Goal: Transaction & Acquisition: Purchase product/service

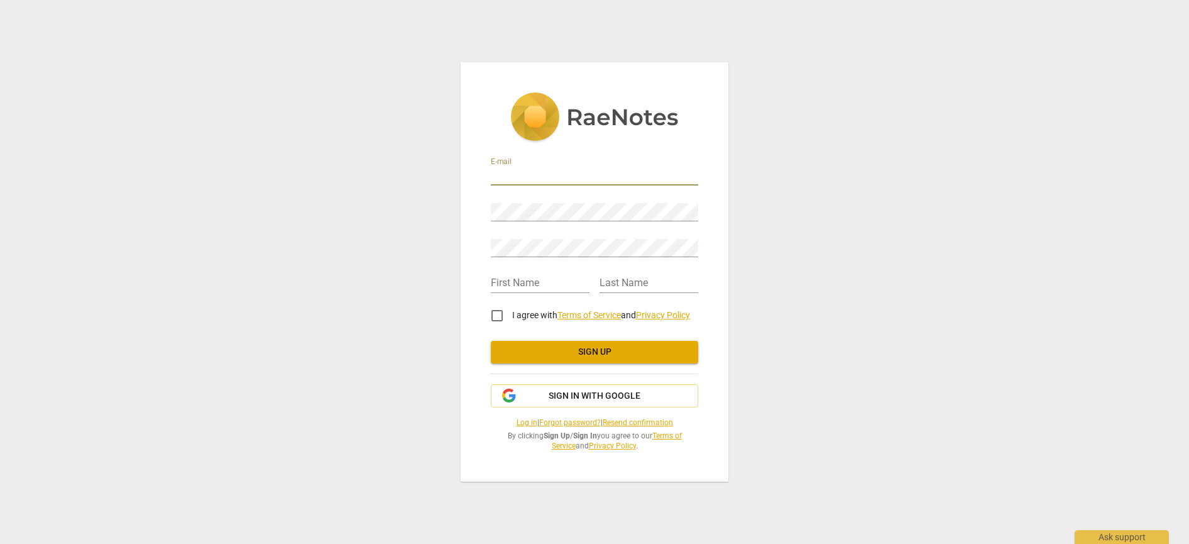
type input "[EMAIL_ADDRESS][DOMAIN_NAME]"
type input "[PERSON_NAME]"
type input "Barge"
click at [502, 314] on input "I agree with Terms of Service and Privacy Policy" at bounding box center [497, 315] width 30 height 30
checkbox input "true"
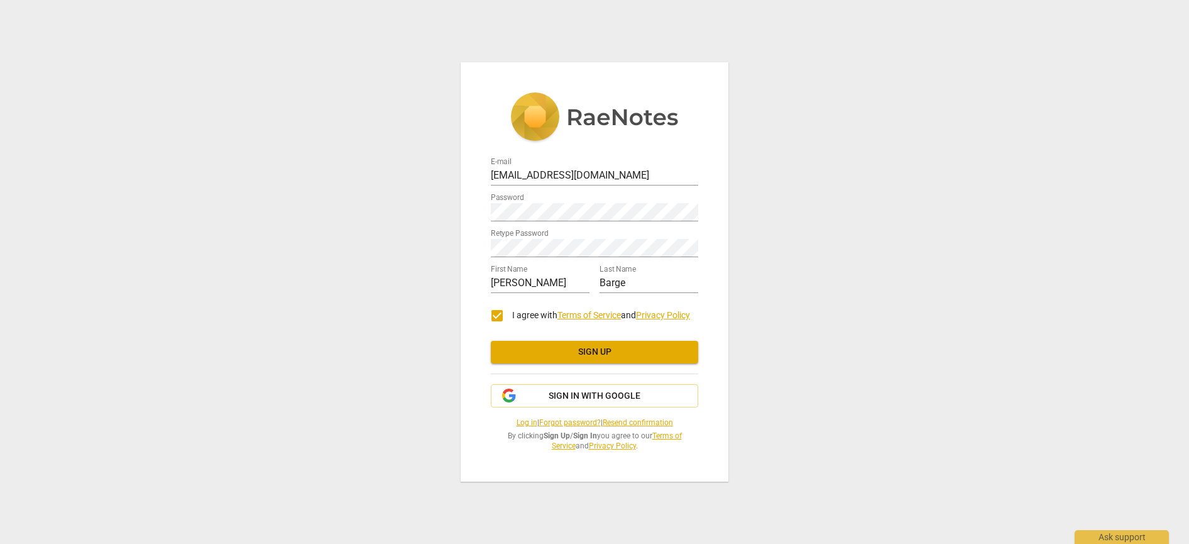
click at [613, 352] on span "Sign up" at bounding box center [594, 352] width 187 height 13
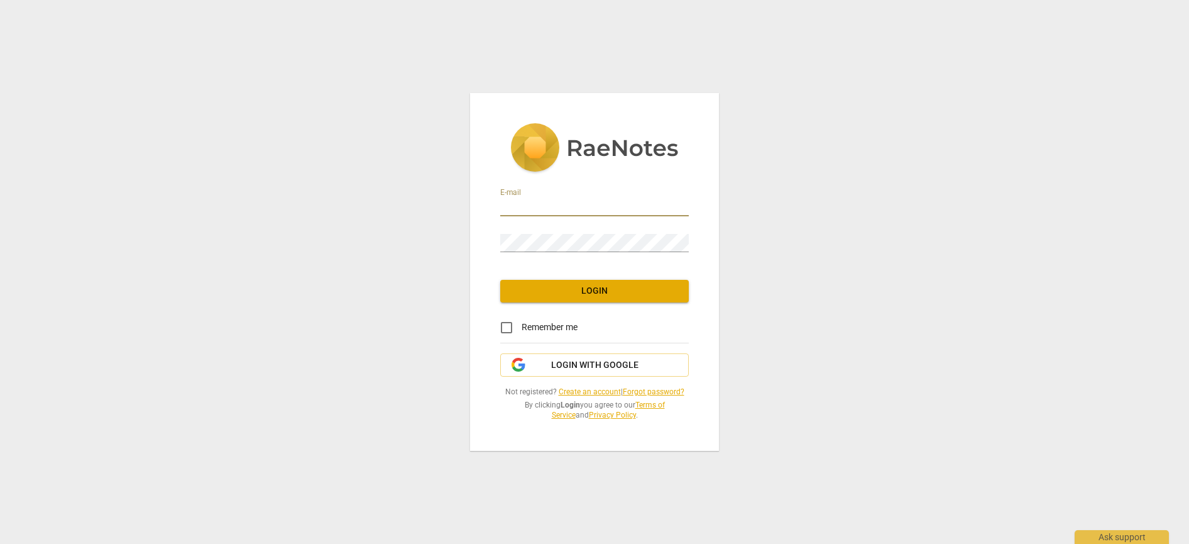
type input "[EMAIL_ADDRESS][DOMAIN_NAME]"
click at [585, 295] on span "Login" at bounding box center [594, 291] width 168 height 13
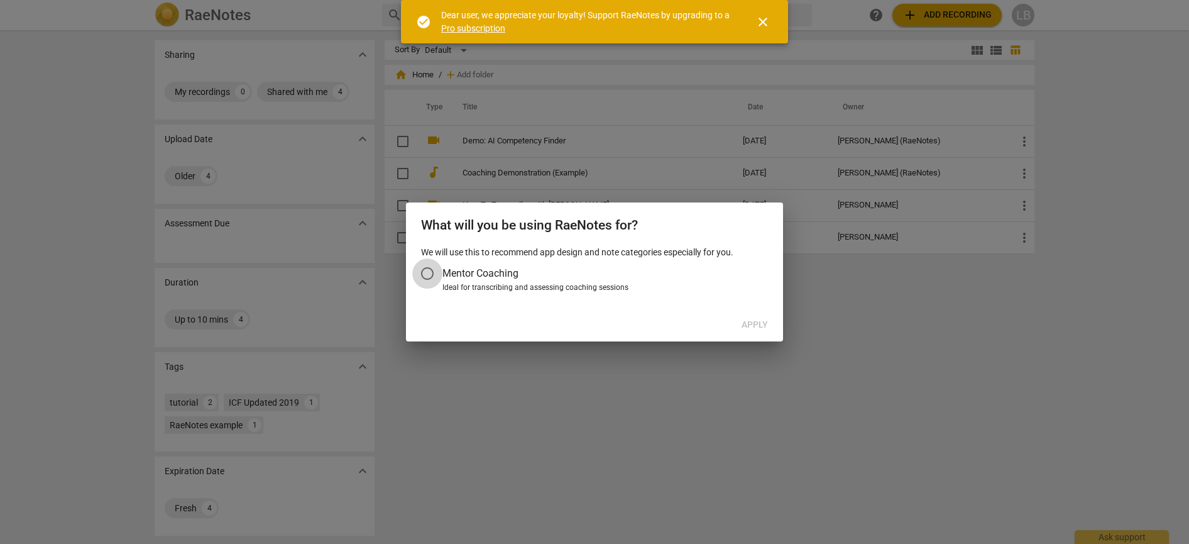
click at [424, 273] on input "Mentor Coaching" at bounding box center [427, 273] width 30 height 30
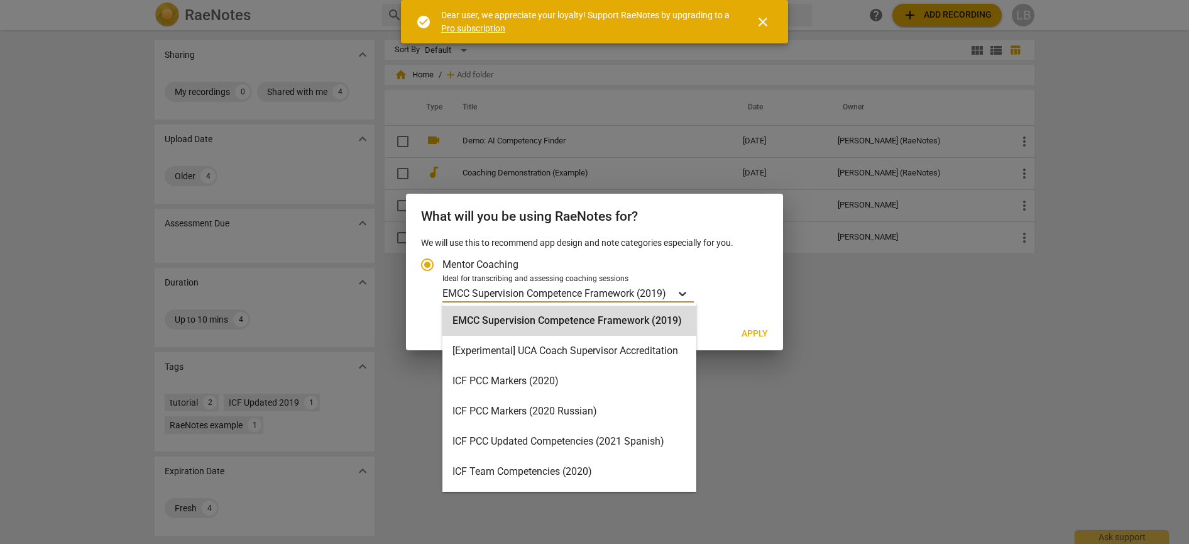
click at [684, 293] on icon "Account type" at bounding box center [683, 294] width 8 height 4
click at [0, 0] on input "Ideal for transcribing and assessing coaching sessions EMCC Supervision Compete…" at bounding box center [0, 0] width 0 height 0
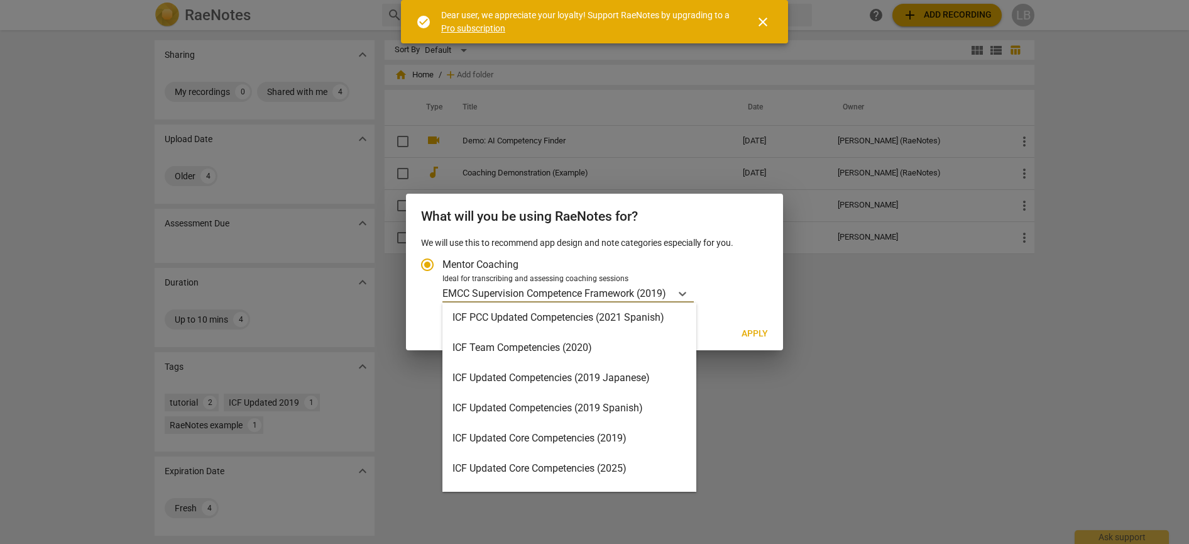
scroll to position [125, 0]
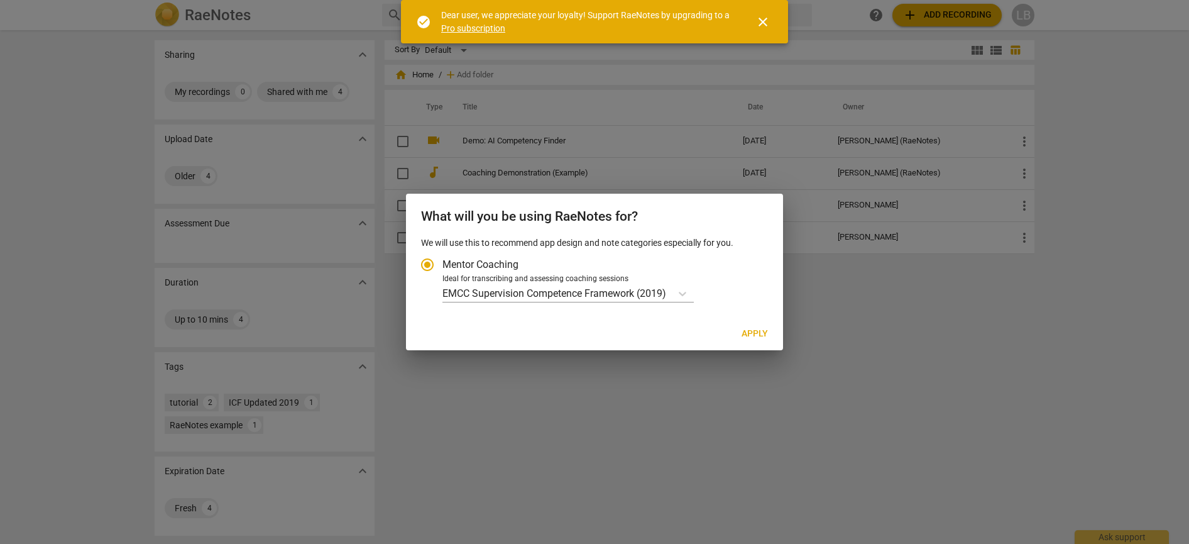
click at [808, 367] on div at bounding box center [594, 272] width 1189 height 544
click at [425, 266] on input "Mentor Coaching" at bounding box center [427, 265] width 30 height 30
click at [574, 293] on p "EMCC Supervision Competence Framework (2019)" at bounding box center [554, 293] width 224 height 14
click at [0, 0] on input "Ideal for transcribing and assessing coaching sessions EMCC Supervision Compete…" at bounding box center [0, 0] width 0 height 0
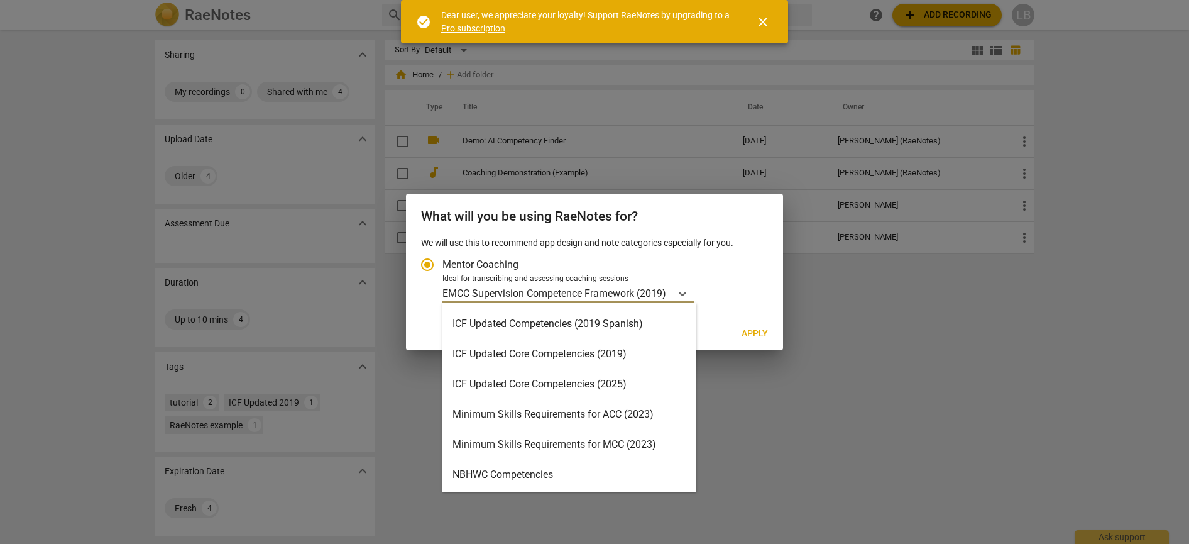
scroll to position [204, 0]
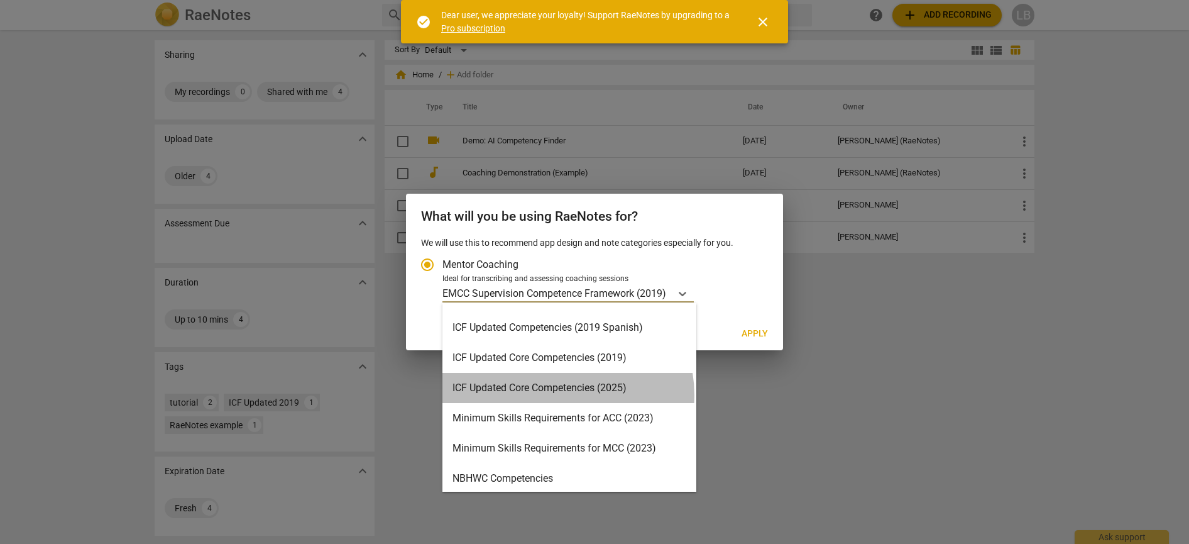
click at [563, 395] on div "ICF Updated Core Competencies (2025)" at bounding box center [569, 388] width 254 height 30
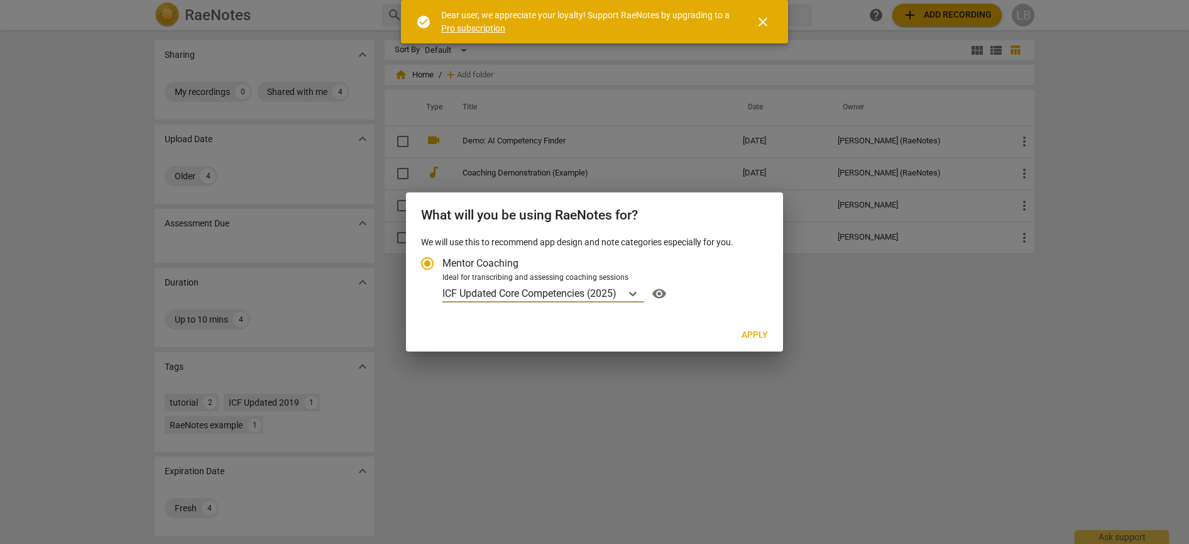
click at [758, 333] on span "Apply" at bounding box center [755, 335] width 26 height 13
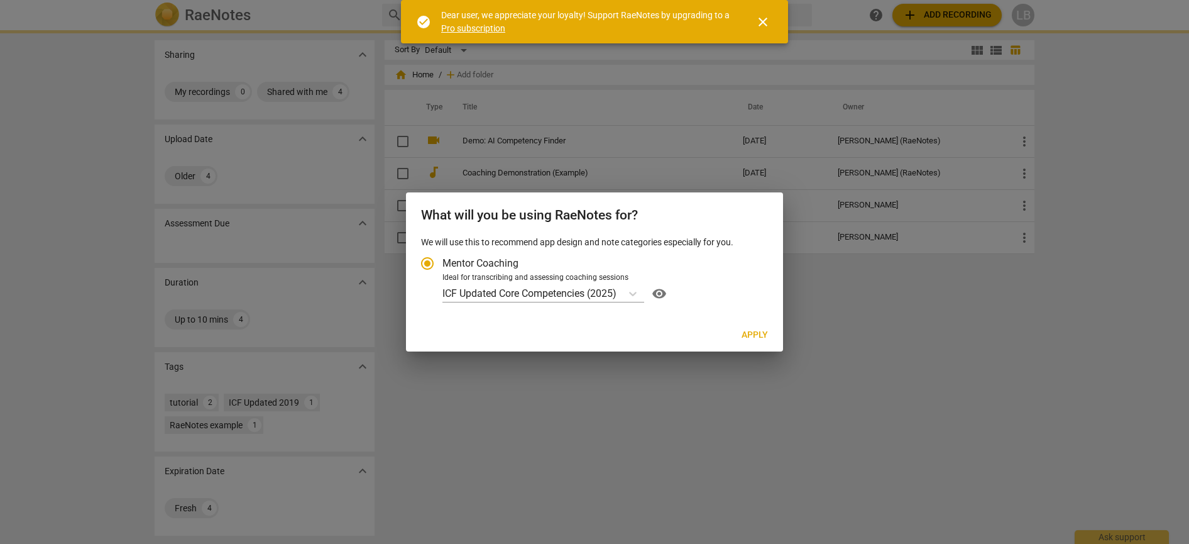
radio input "false"
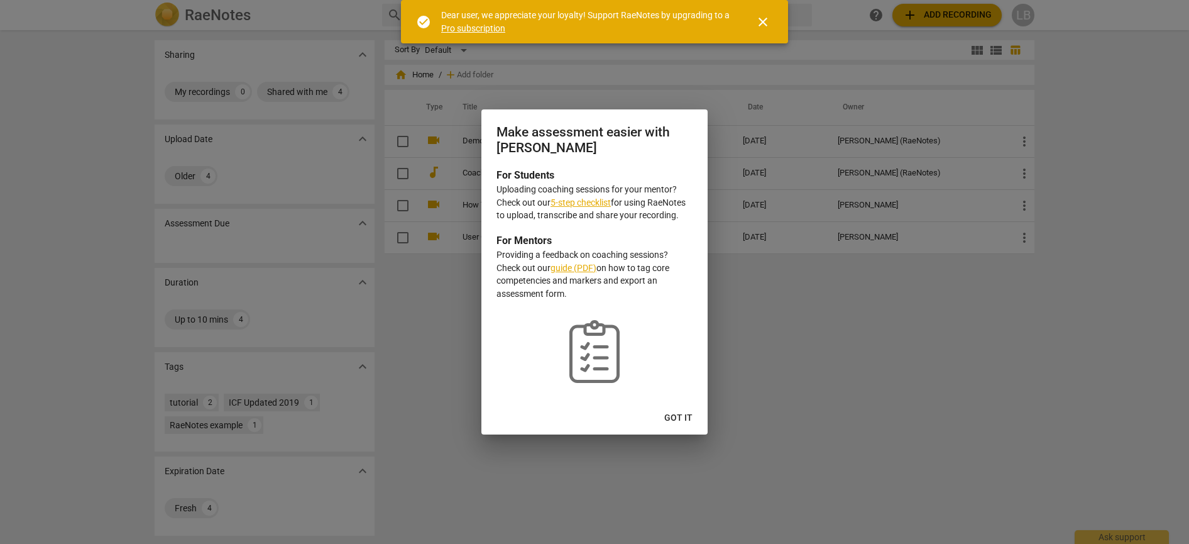
click at [680, 415] on span "Got it" at bounding box center [678, 418] width 28 height 13
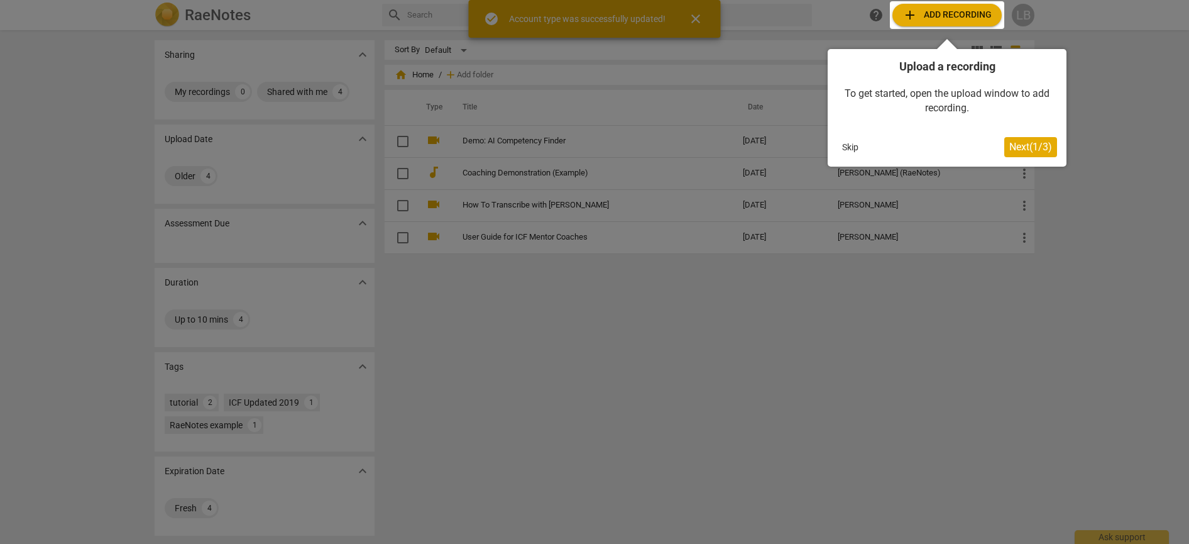
scroll to position [0, 0]
click at [940, 13] on div at bounding box center [947, 15] width 114 height 28
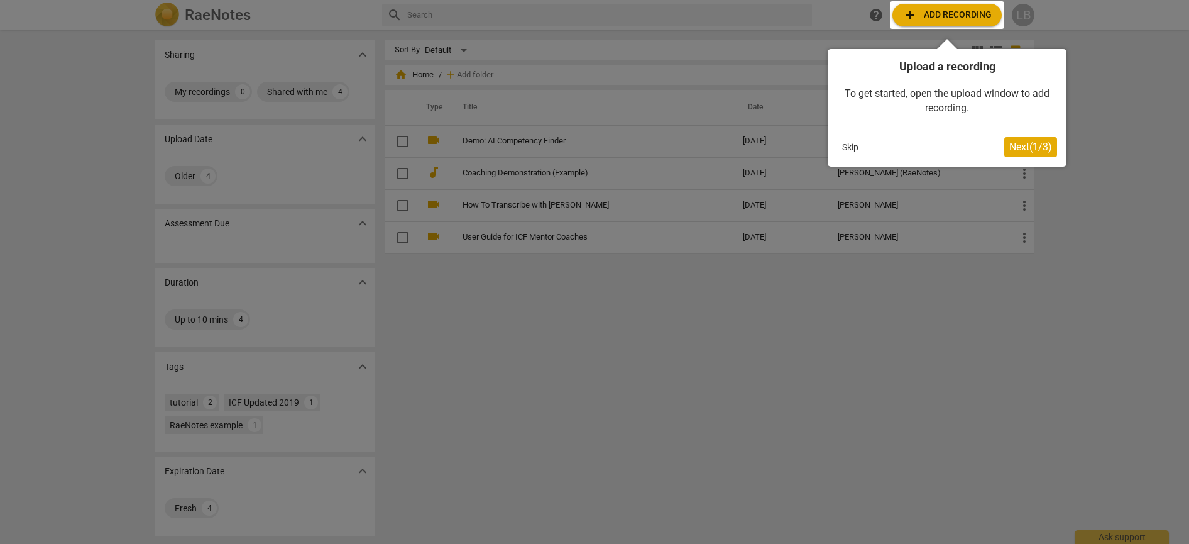
click at [848, 147] on button "Skip" at bounding box center [850, 147] width 26 height 19
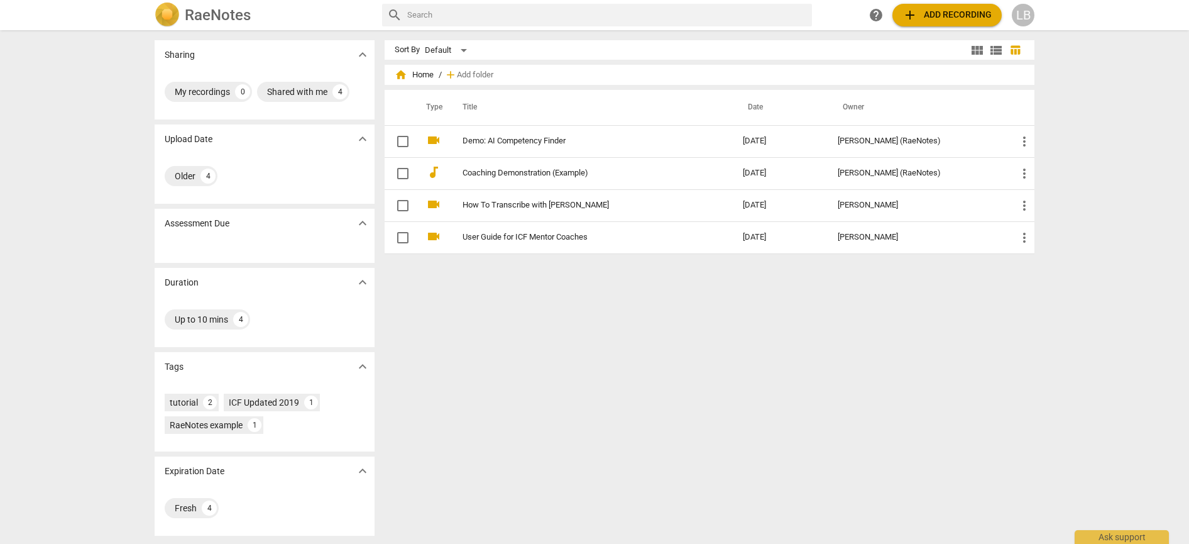
click at [941, 13] on span "add Add recording" at bounding box center [946, 15] width 89 height 15
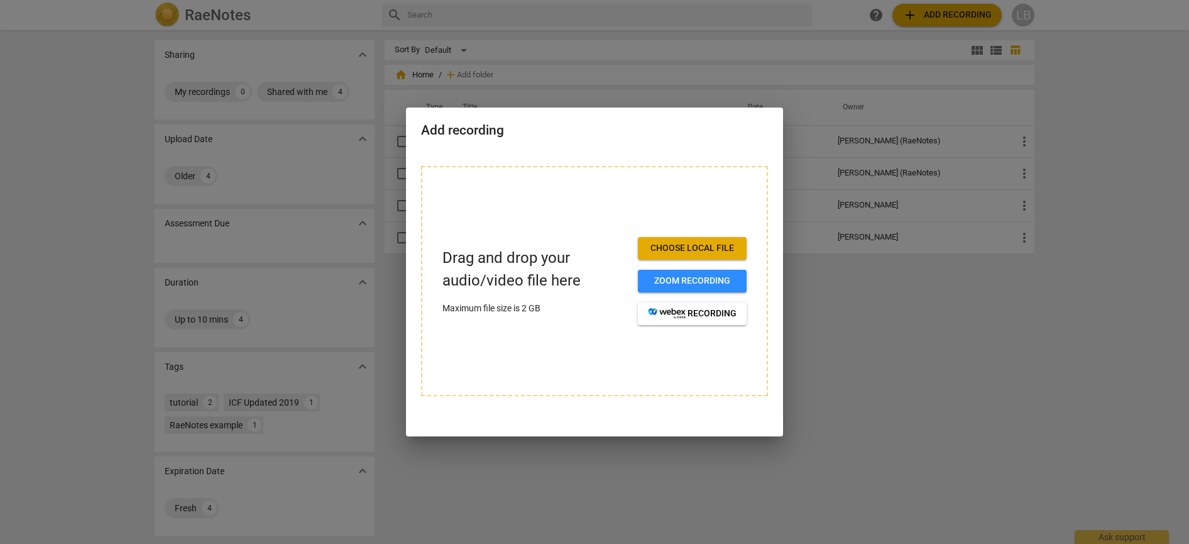
click at [679, 248] on span "Choose local file" at bounding box center [692, 248] width 89 height 13
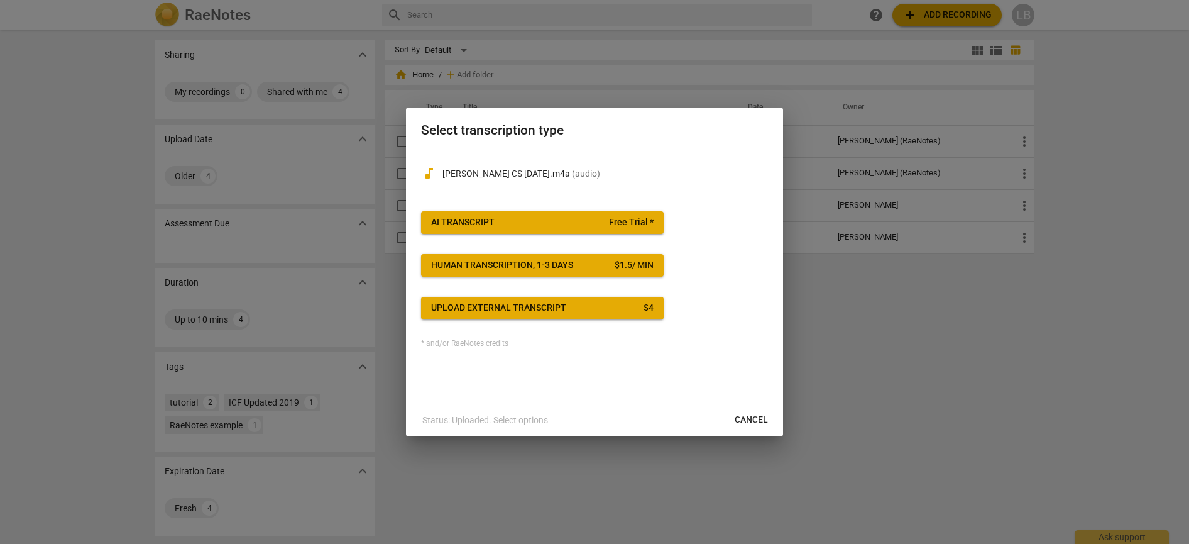
click at [560, 217] on span "AI Transcript Free Trial *" at bounding box center [542, 222] width 222 height 13
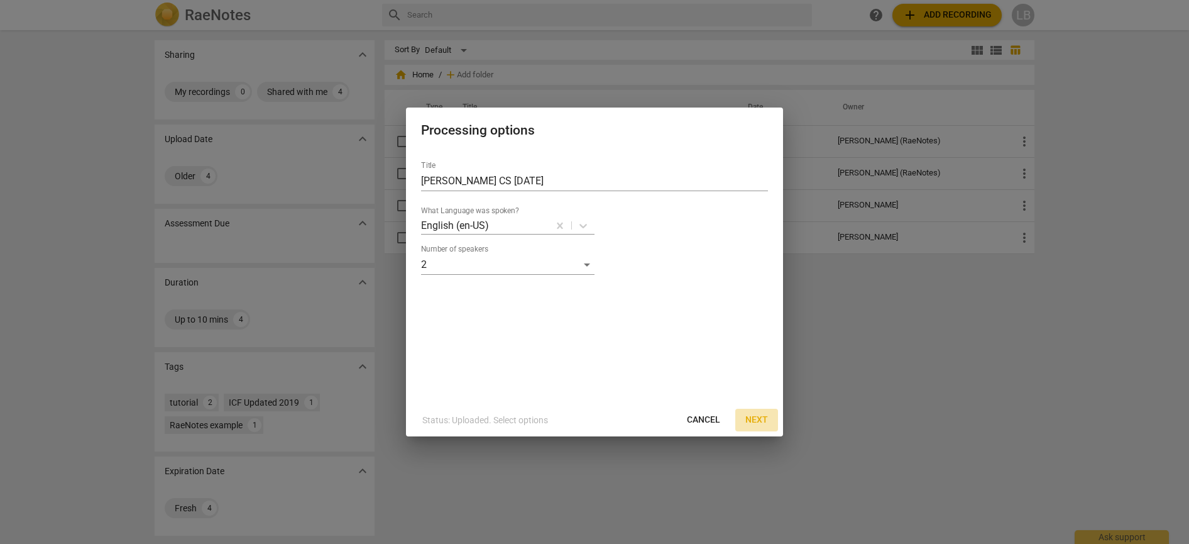
click at [757, 420] on span "Next" at bounding box center [756, 420] width 23 height 13
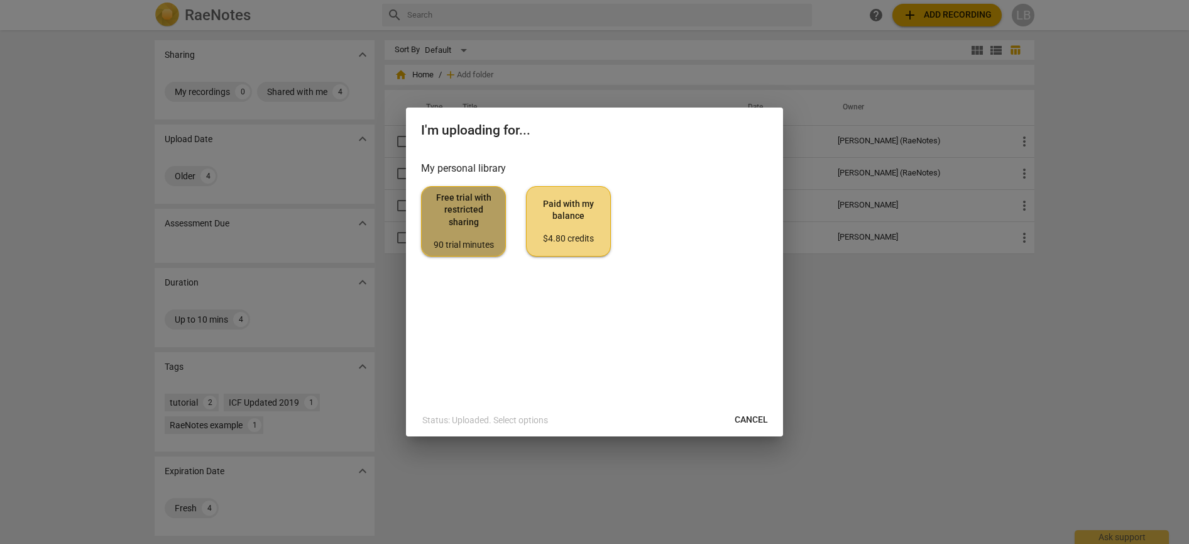
click at [457, 228] on span "Free trial with restricted sharing 90 trial minutes" at bounding box center [463, 221] width 63 height 59
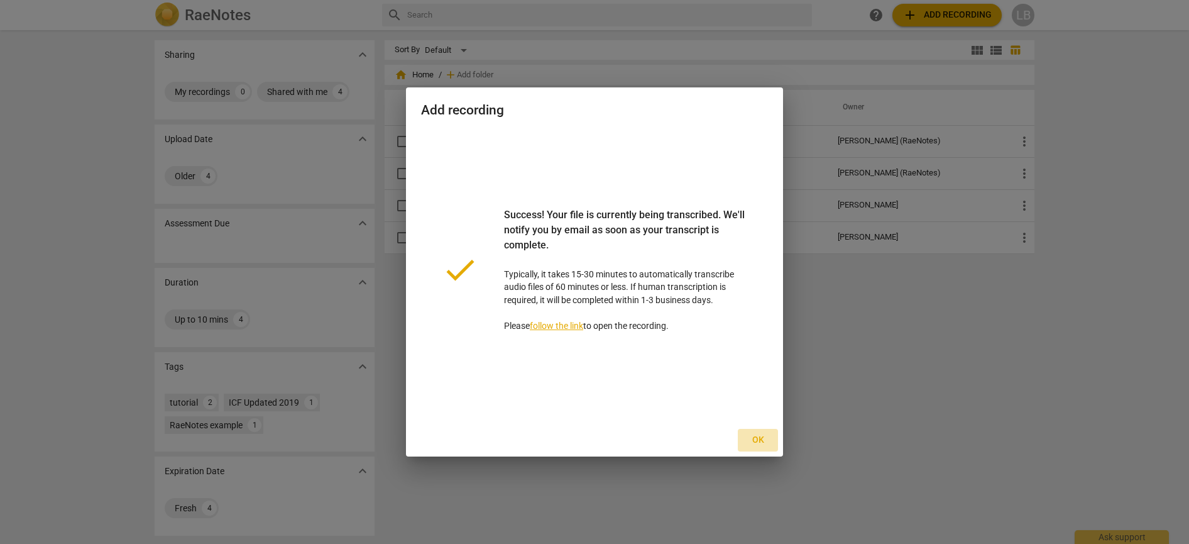
click at [763, 442] on span "Ok" at bounding box center [758, 440] width 20 height 13
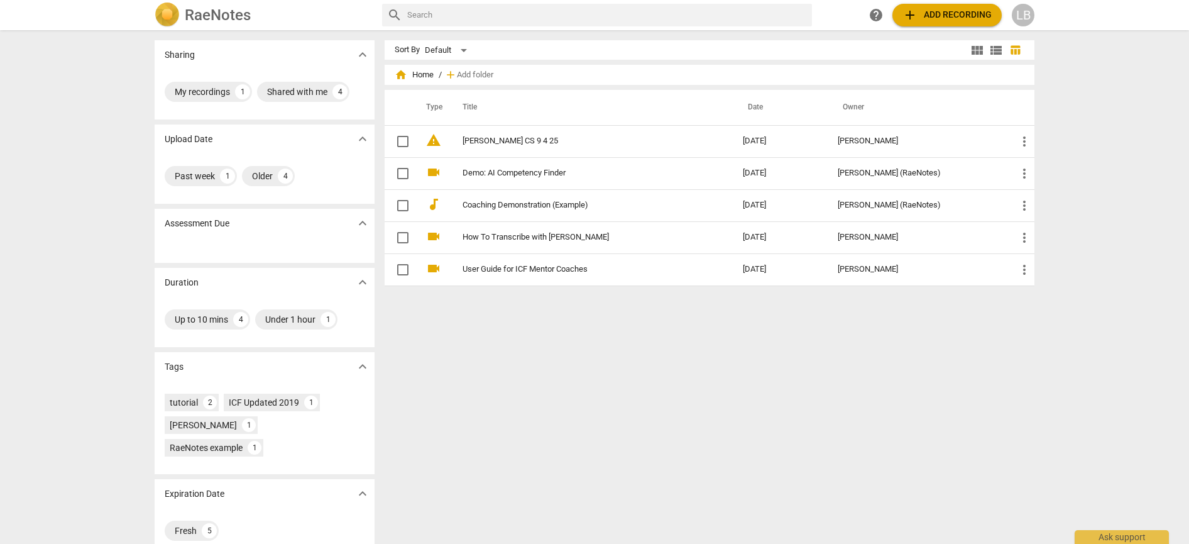
click at [955, 19] on span "add Add recording" at bounding box center [946, 15] width 89 height 15
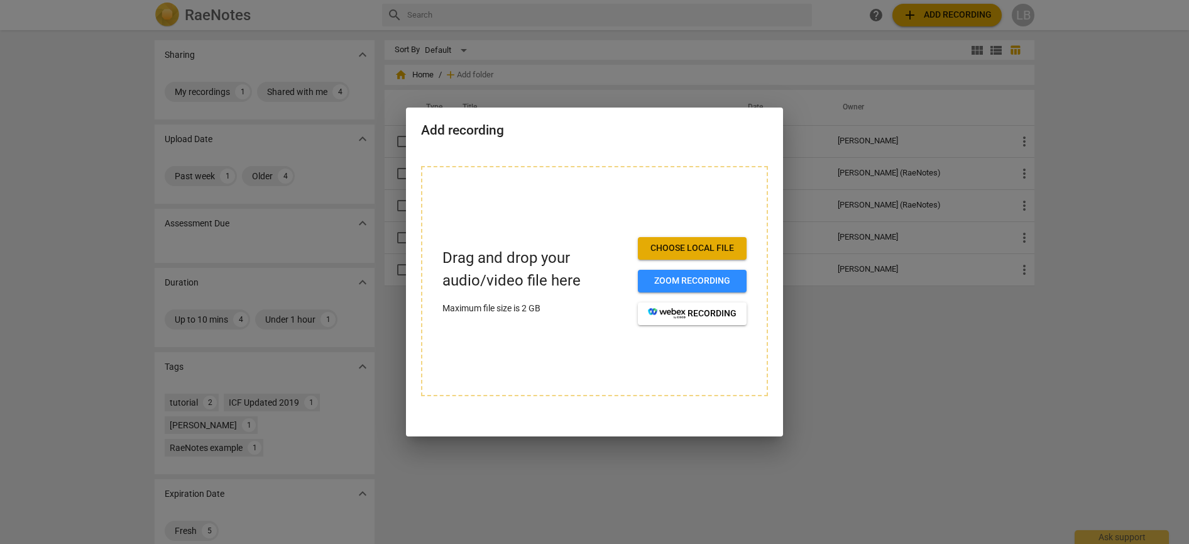
click at [706, 248] on span "Choose local file" at bounding box center [692, 248] width 89 height 13
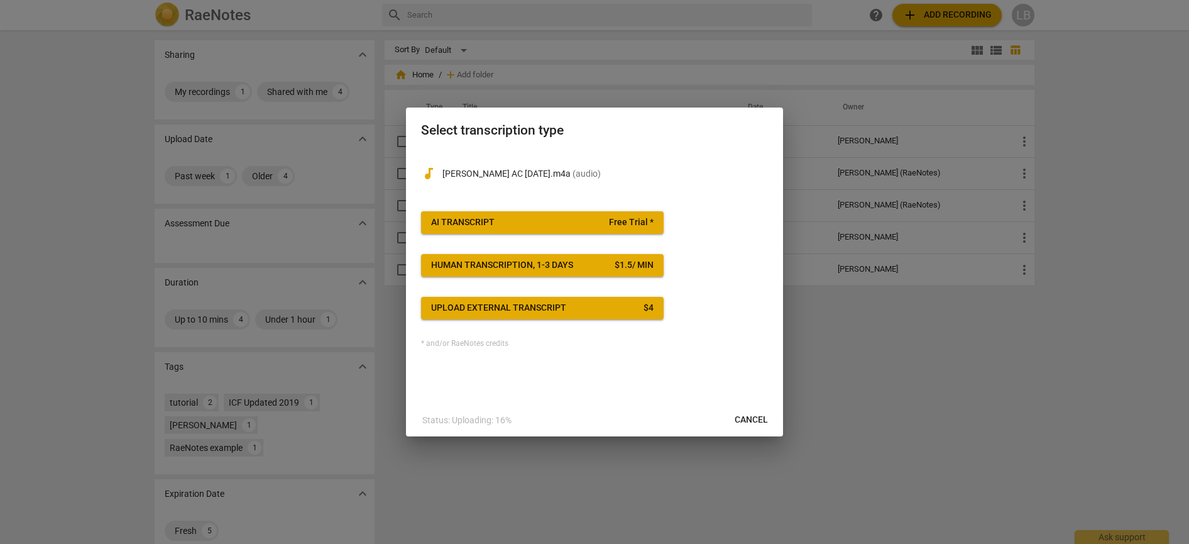
click at [573, 222] on span "AI Transcript Free Trial *" at bounding box center [542, 222] width 222 height 13
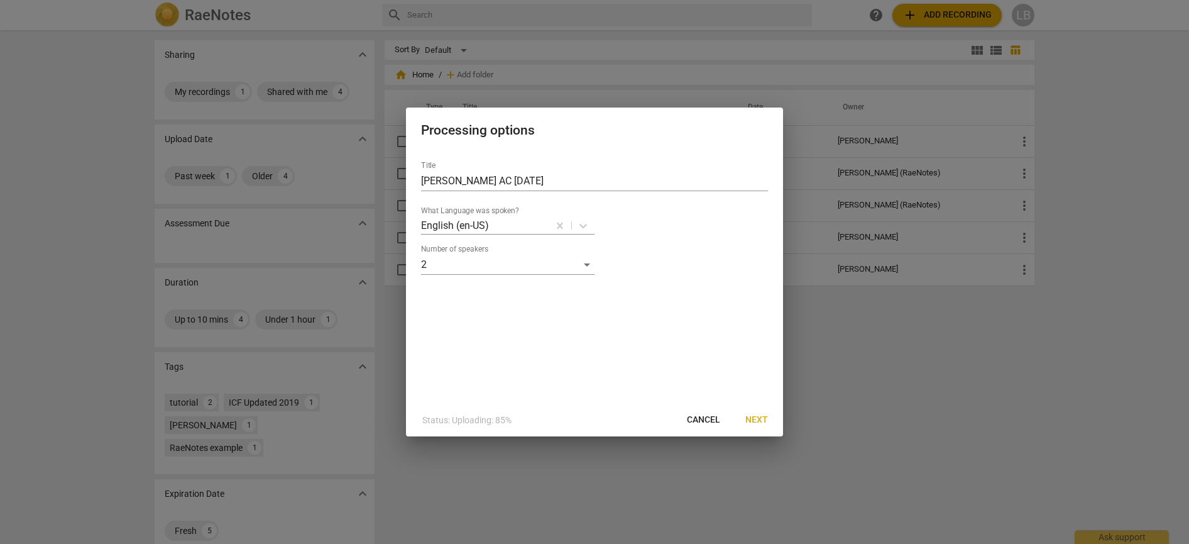
click at [759, 422] on span "Next" at bounding box center [756, 420] width 23 height 13
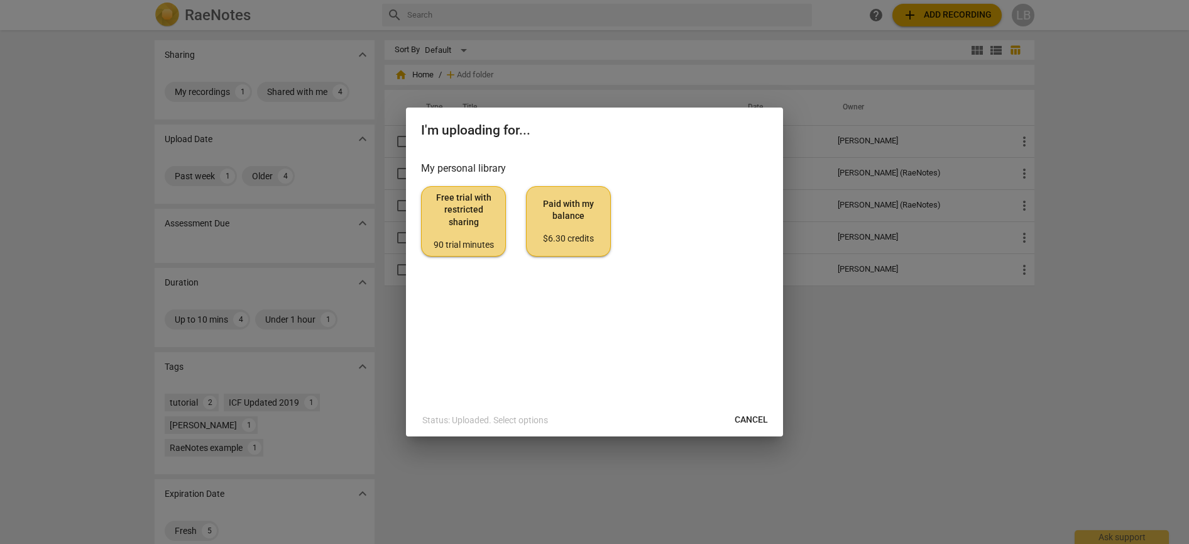
click at [474, 226] on span "Free trial with restricted sharing 90 trial minutes" at bounding box center [463, 221] width 63 height 59
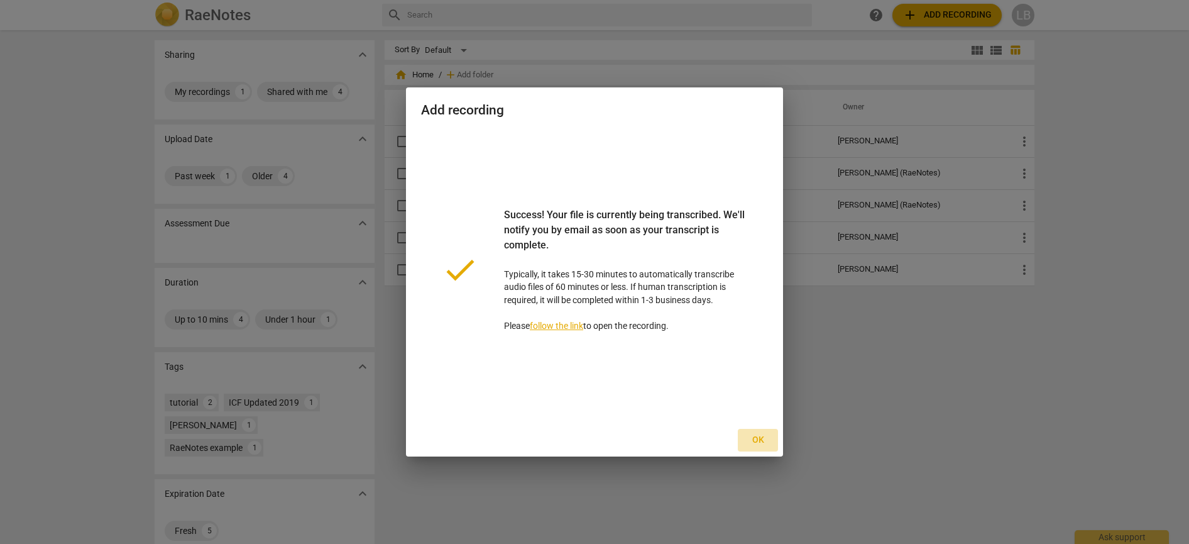
drag, startPoint x: 759, startPoint y: 441, endPoint x: 783, endPoint y: 436, distance: 24.5
click at [759, 441] on span "Ok" at bounding box center [758, 440] width 20 height 13
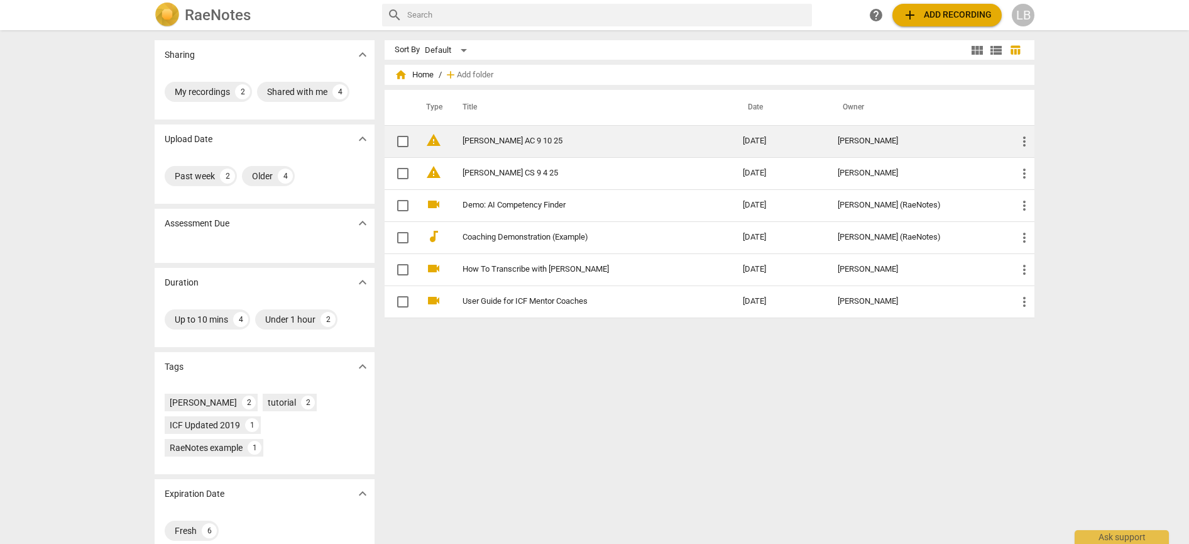
click at [430, 142] on span "warning" at bounding box center [433, 140] width 15 height 15
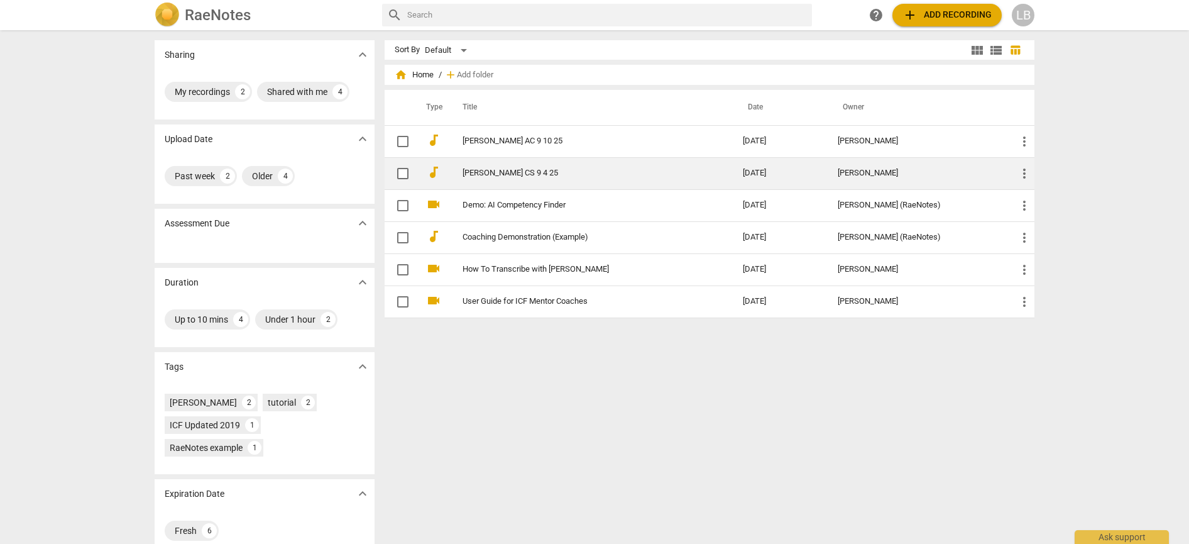
click at [510, 174] on link "[PERSON_NAME] CS 9 4 25" at bounding box center [580, 172] width 235 height 9
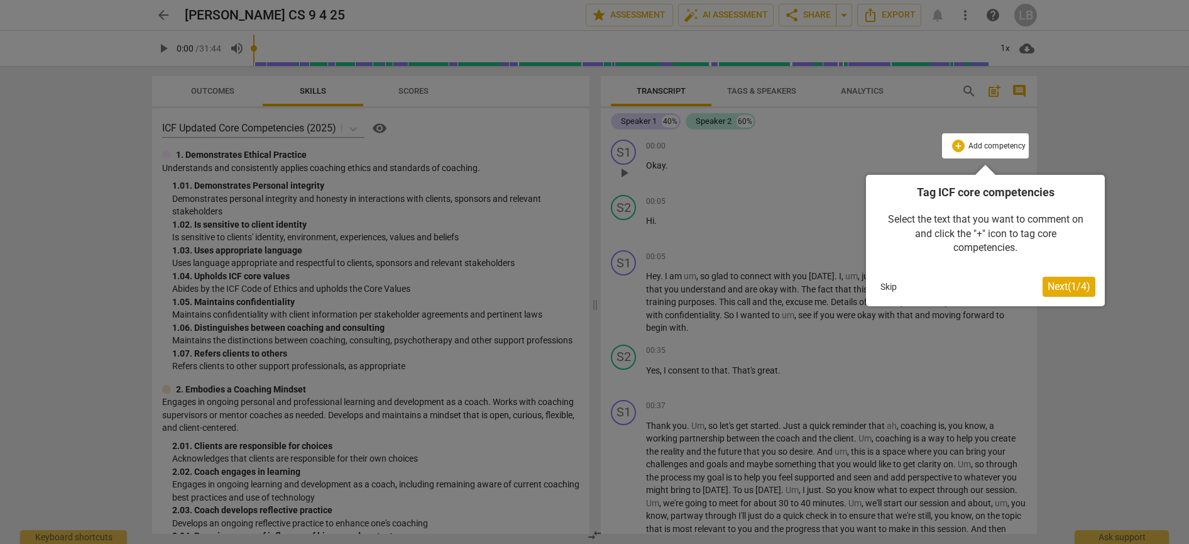
click at [1068, 288] on span "Next ( 1 / 4 )" at bounding box center [1069, 286] width 43 height 12
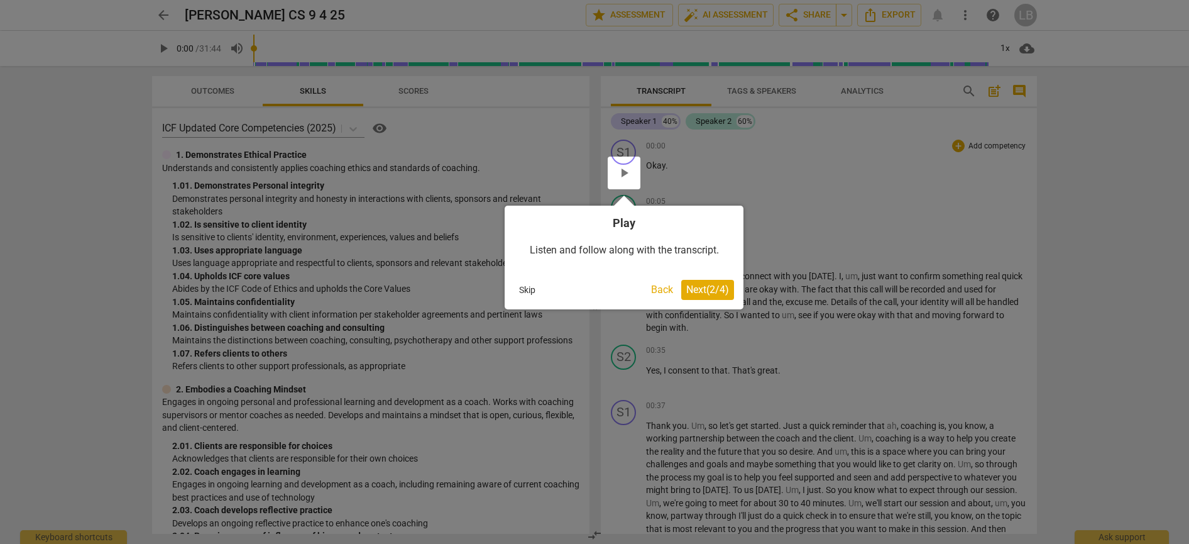
click at [710, 291] on span "Next ( 2 / 4 )" at bounding box center [707, 289] width 43 height 12
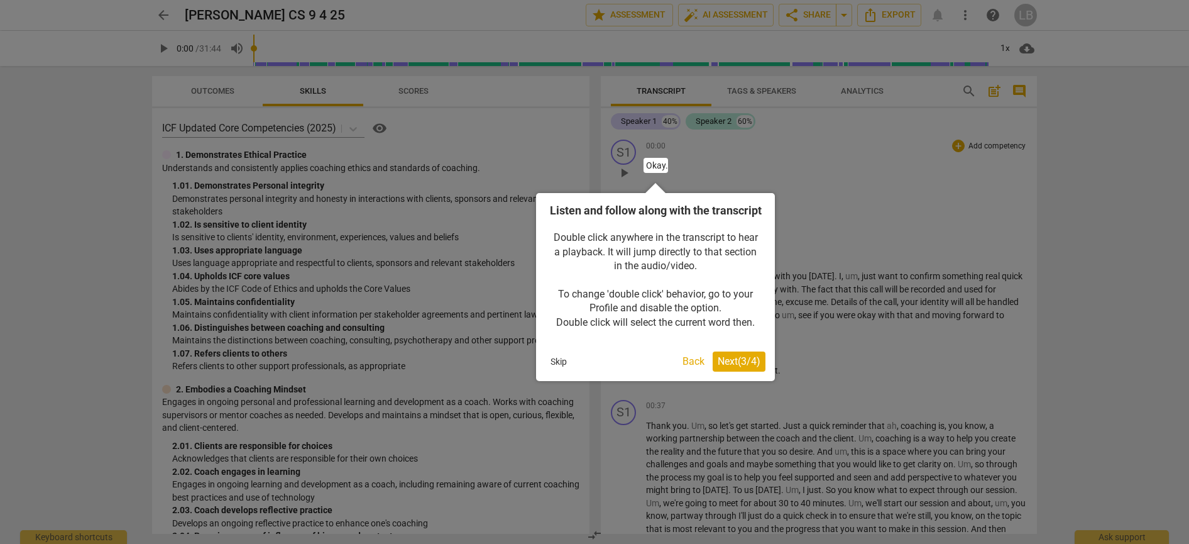
click at [732, 367] on span "Next ( 3 / 4 )" at bounding box center [739, 361] width 43 height 12
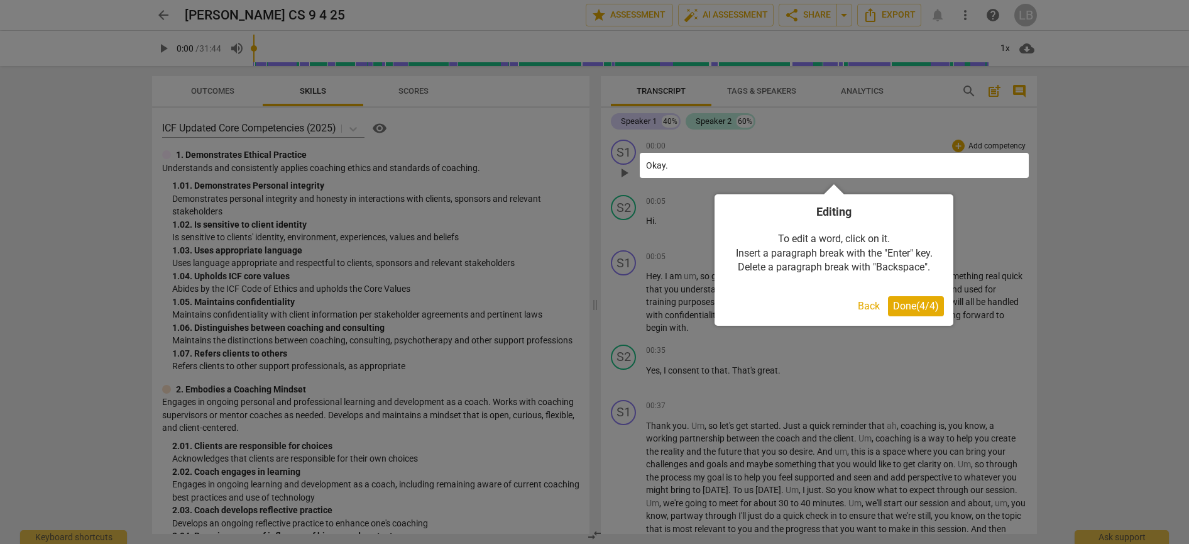
click at [912, 307] on span "Done ( 4 / 4 )" at bounding box center [916, 306] width 46 height 12
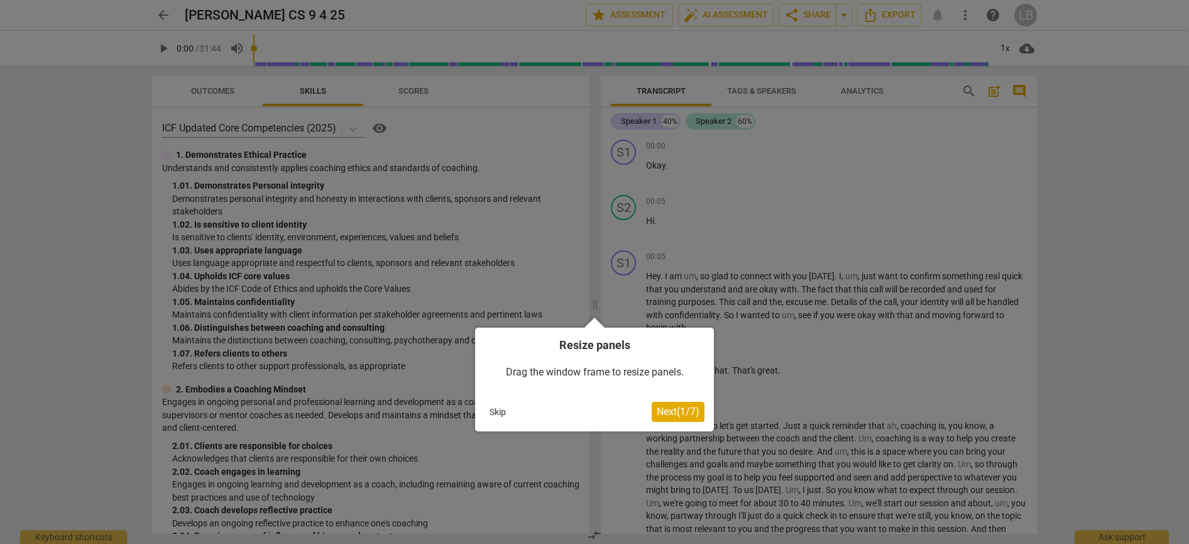
click at [684, 412] on span "Next ( 1 / 7 )" at bounding box center [678, 411] width 43 height 12
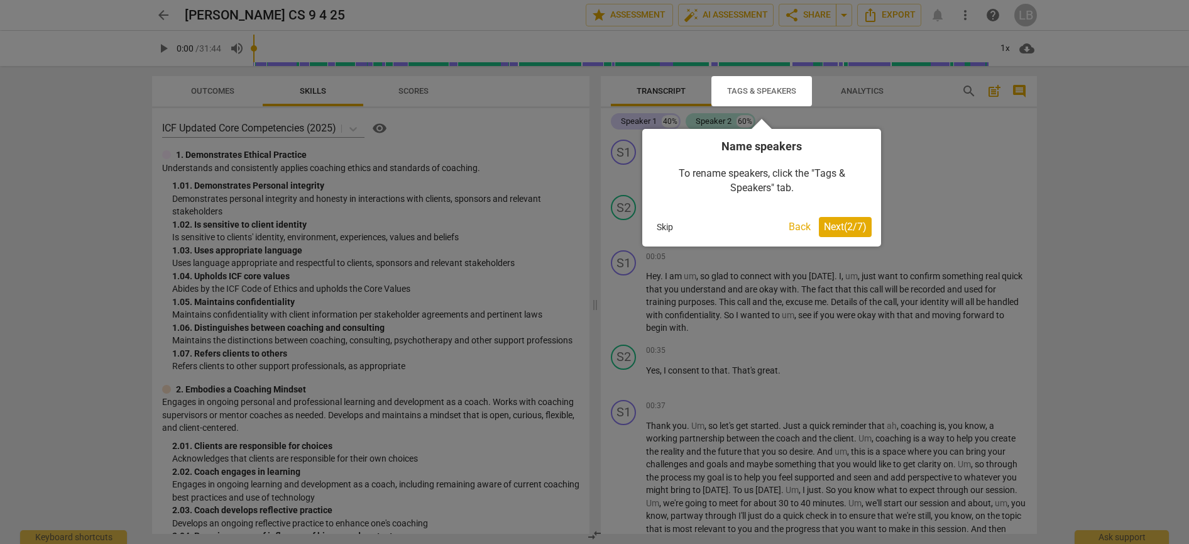
click at [855, 228] on span "Next ( 2 / 7 )" at bounding box center [845, 227] width 43 height 12
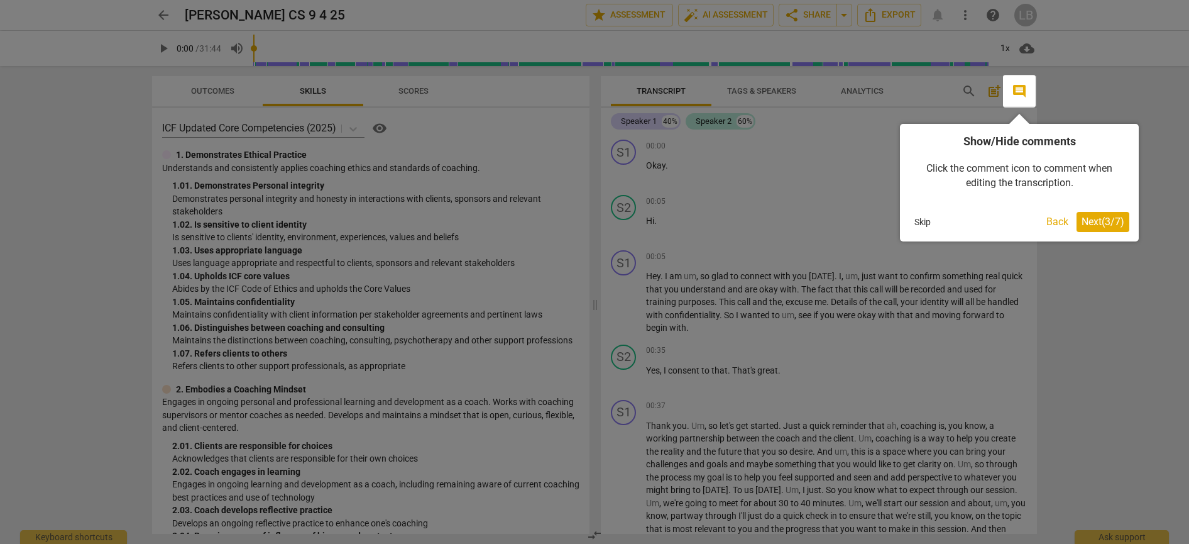
click at [1097, 221] on span "Next ( 3 / 7 )" at bounding box center [1103, 222] width 43 height 12
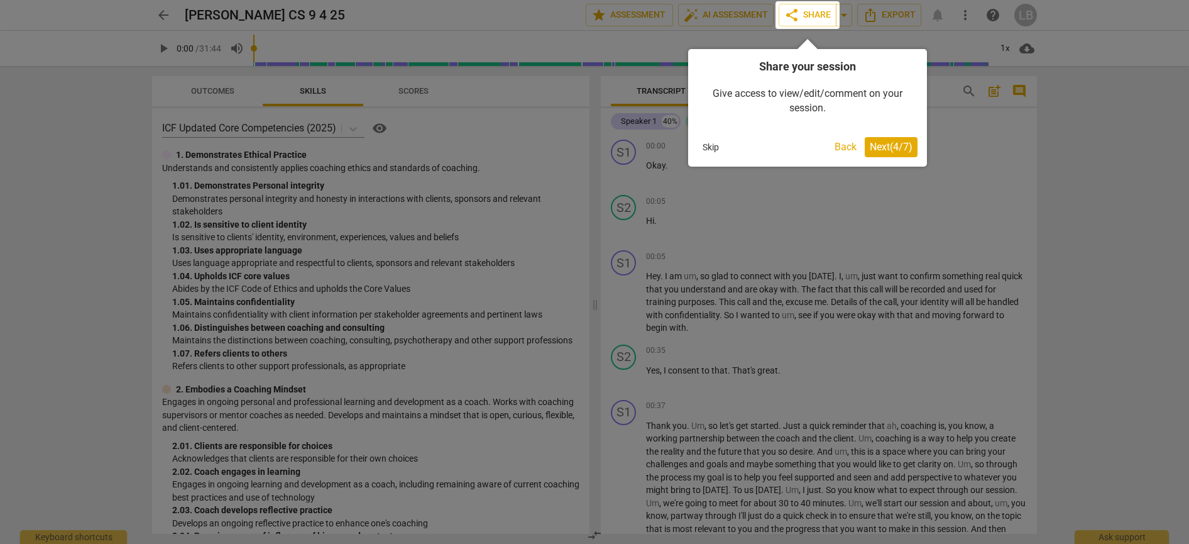
click at [902, 151] on span "Next ( 4 / 7 )" at bounding box center [891, 147] width 43 height 12
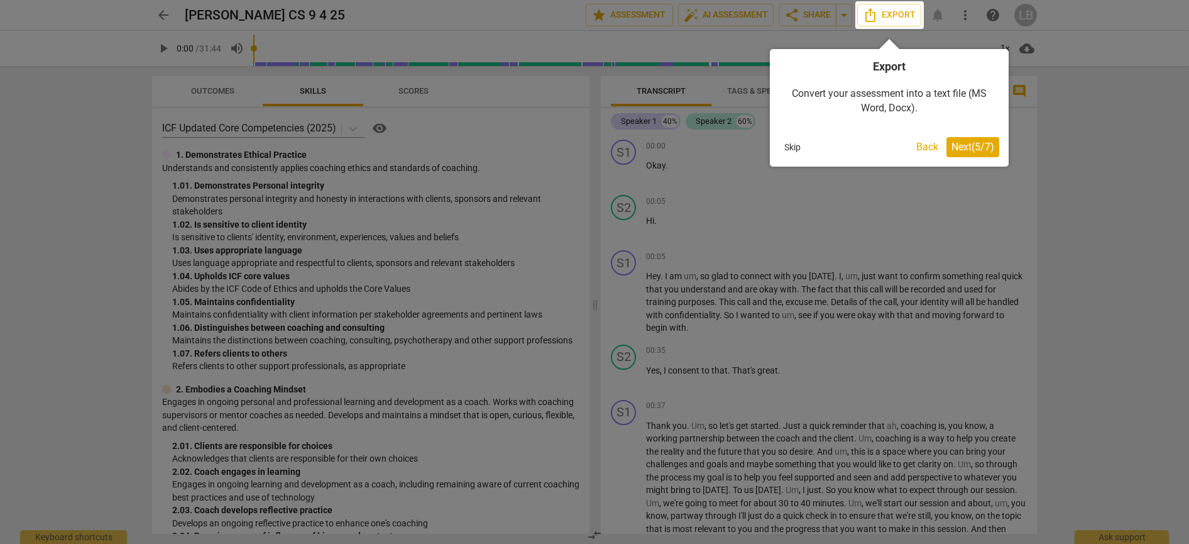
click at [956, 143] on span "Next ( 5 / 7 )" at bounding box center [973, 147] width 43 height 12
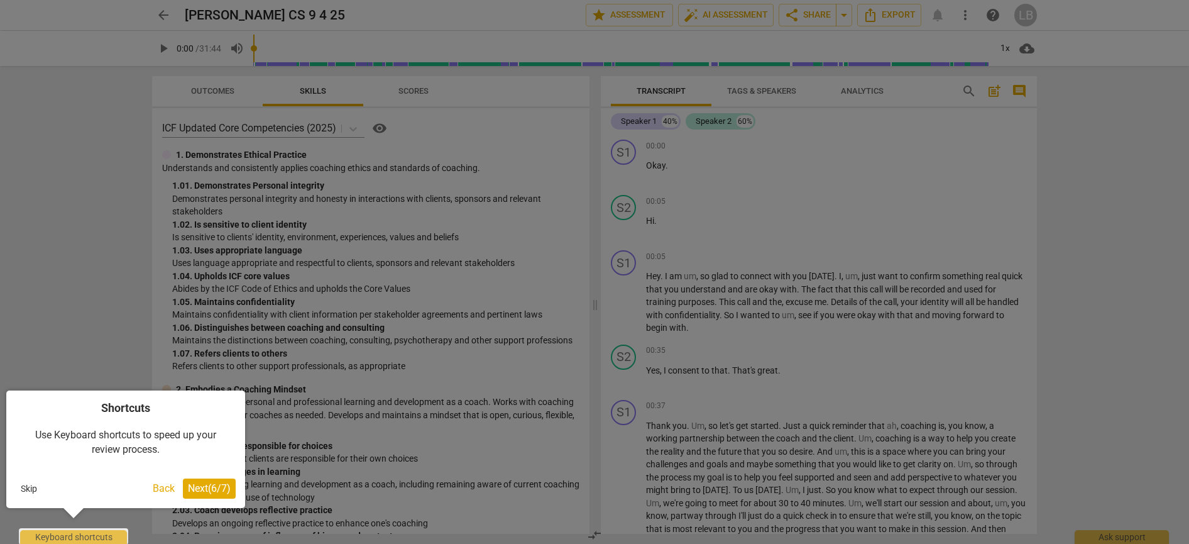
click at [222, 487] on span "Next ( 6 / 7 )" at bounding box center [209, 488] width 43 height 12
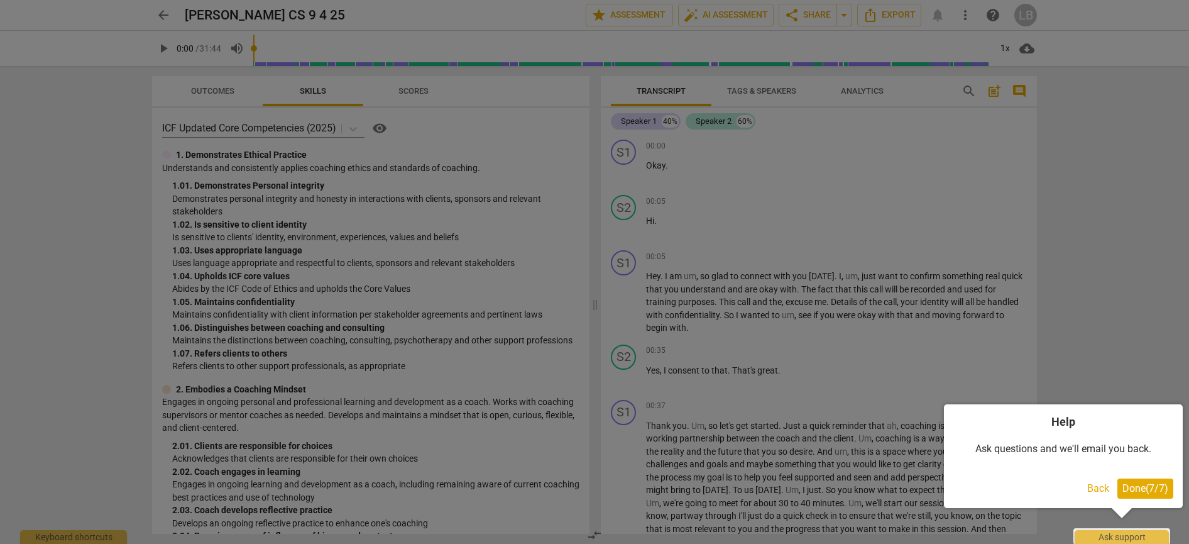
click at [1139, 486] on span "Done ( 7 / 7 )" at bounding box center [1145, 488] width 46 height 12
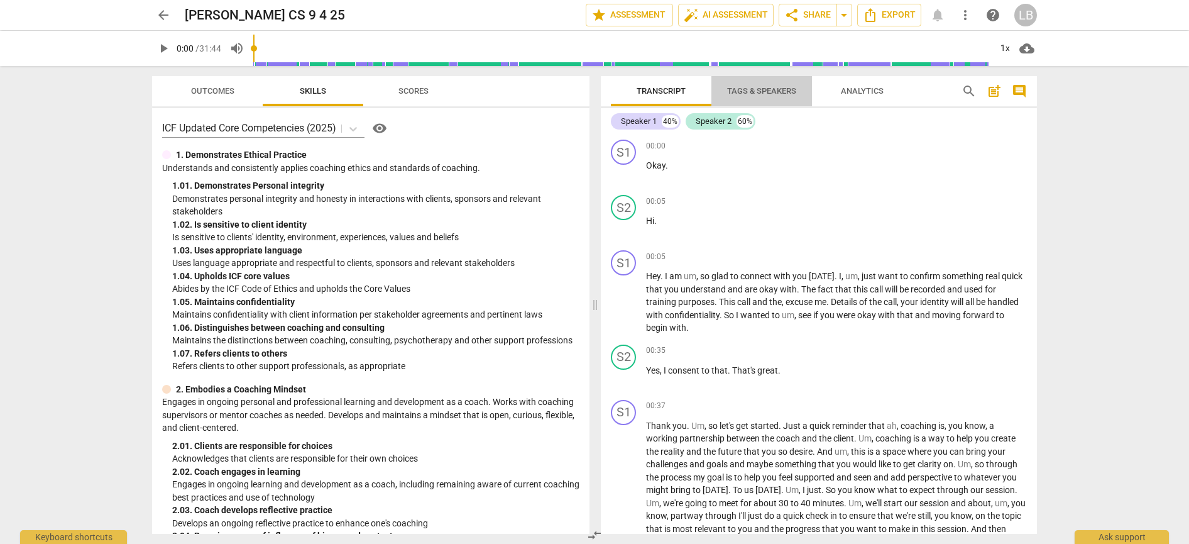
click at [762, 92] on span "Tags & Speakers" at bounding box center [761, 90] width 69 height 9
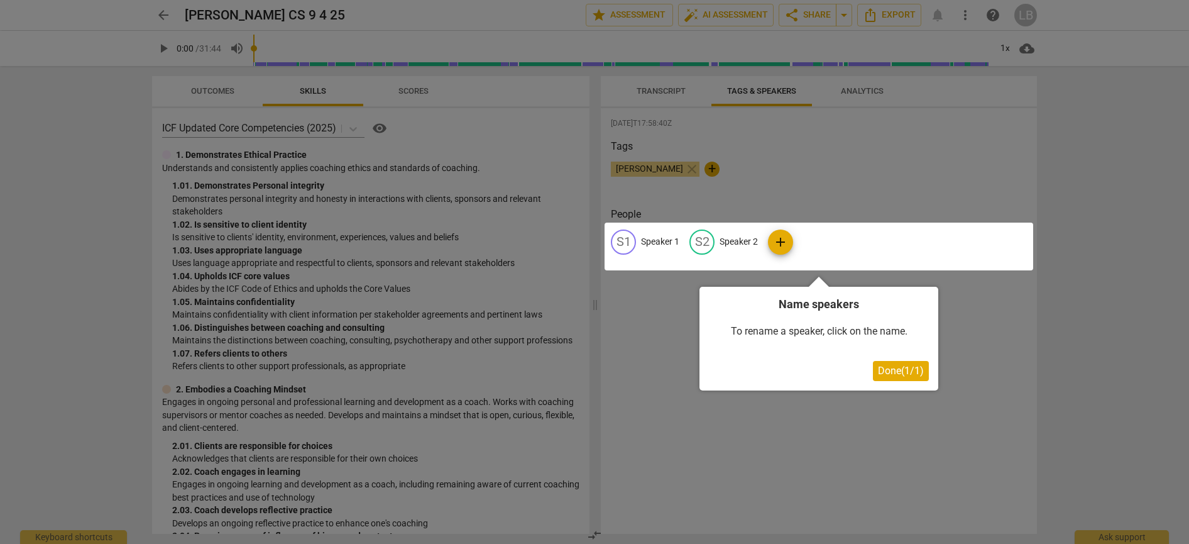
click at [663, 241] on div at bounding box center [819, 246] width 429 height 48
click at [918, 371] on span "Done ( 1 / 1 )" at bounding box center [901, 371] width 46 height 12
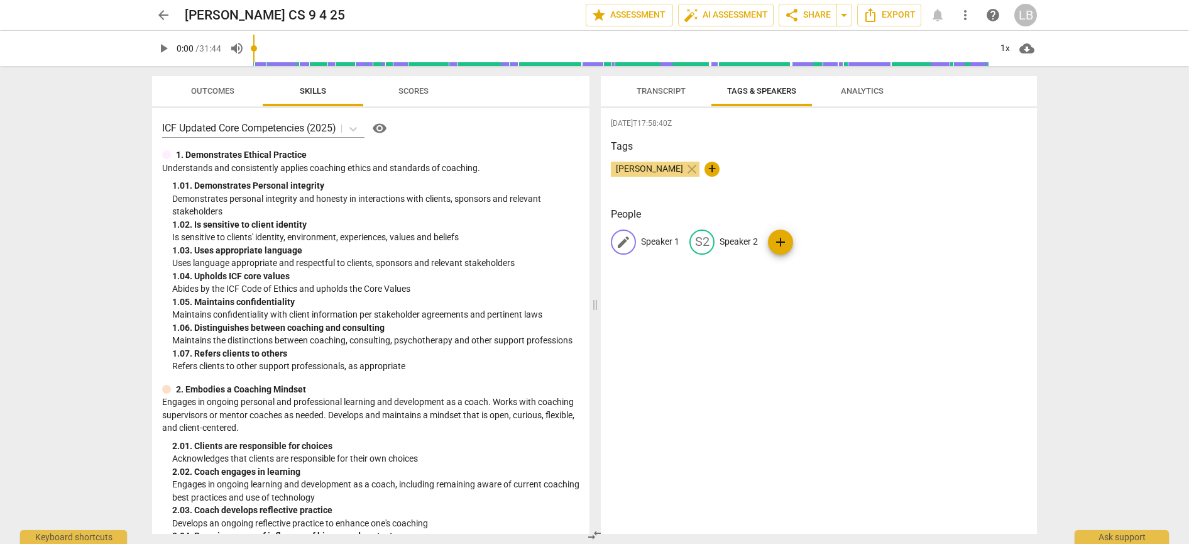
click at [650, 240] on p "Speaker 1" at bounding box center [660, 241] width 38 height 13
type input "Coach"
click at [818, 241] on p "Speaker 2" at bounding box center [820, 241] width 38 height 13
type input "Client"
click at [740, 323] on div "[DATE]T17:58:40Z Tags [PERSON_NAME] close + People CO Coach CL Client add" at bounding box center [819, 320] width 436 height 425
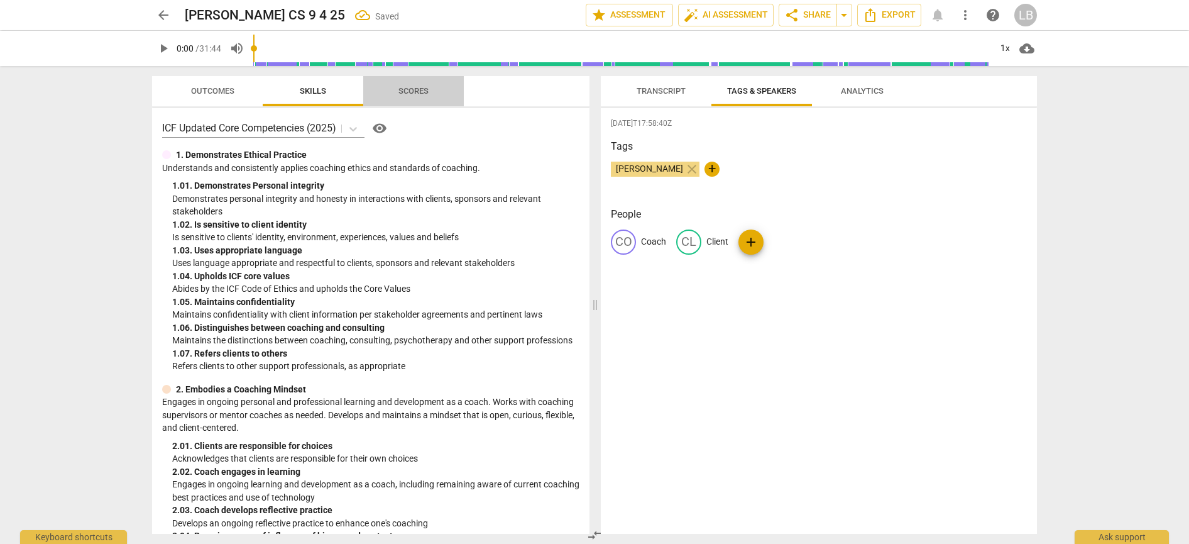
click at [418, 87] on span "Scores" at bounding box center [413, 90] width 30 height 9
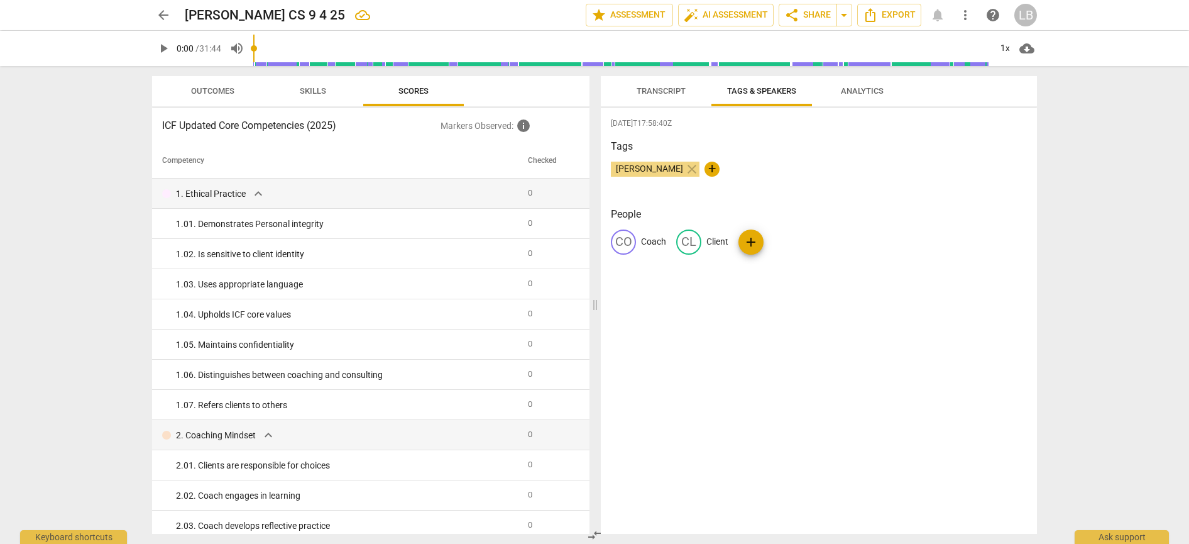
click at [305, 87] on span "Skills" at bounding box center [313, 90] width 26 height 9
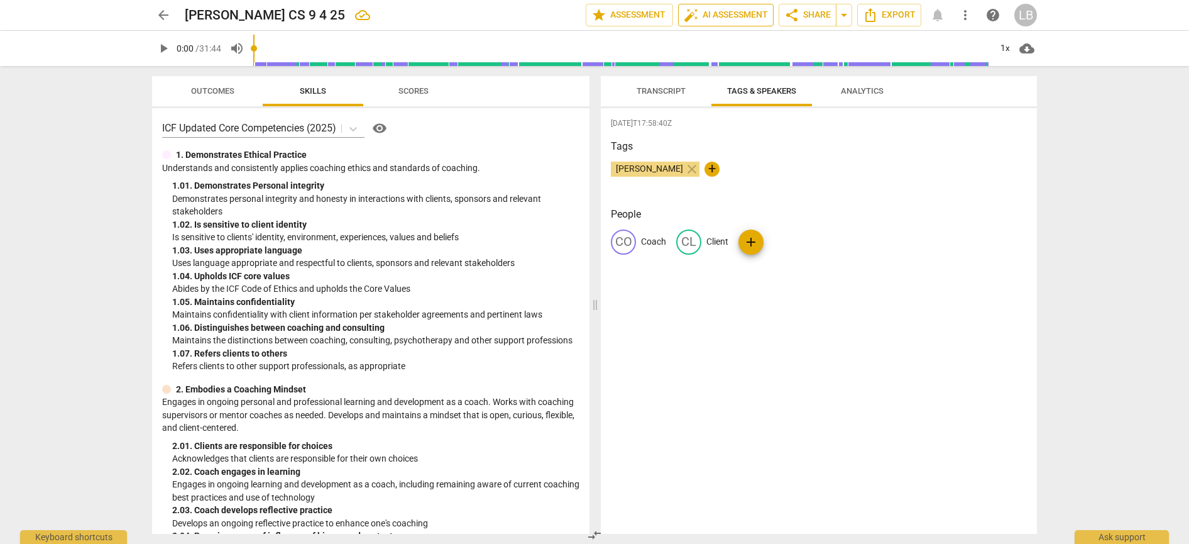
click at [728, 15] on span "auto_fix_high AI Assessment" at bounding box center [726, 15] width 84 height 15
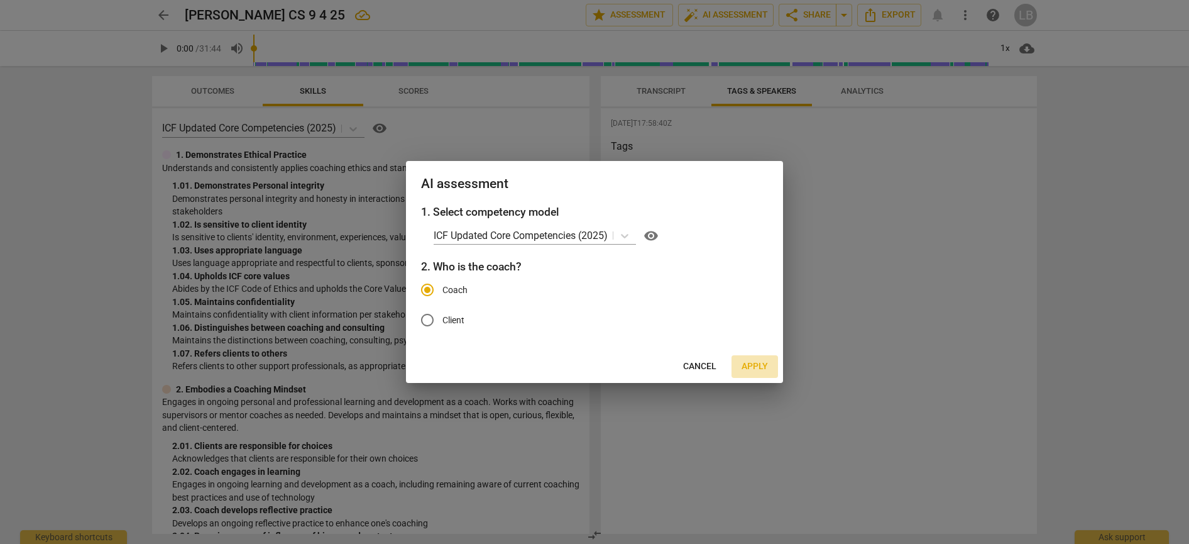
click at [759, 363] on span "Apply" at bounding box center [755, 366] width 26 height 13
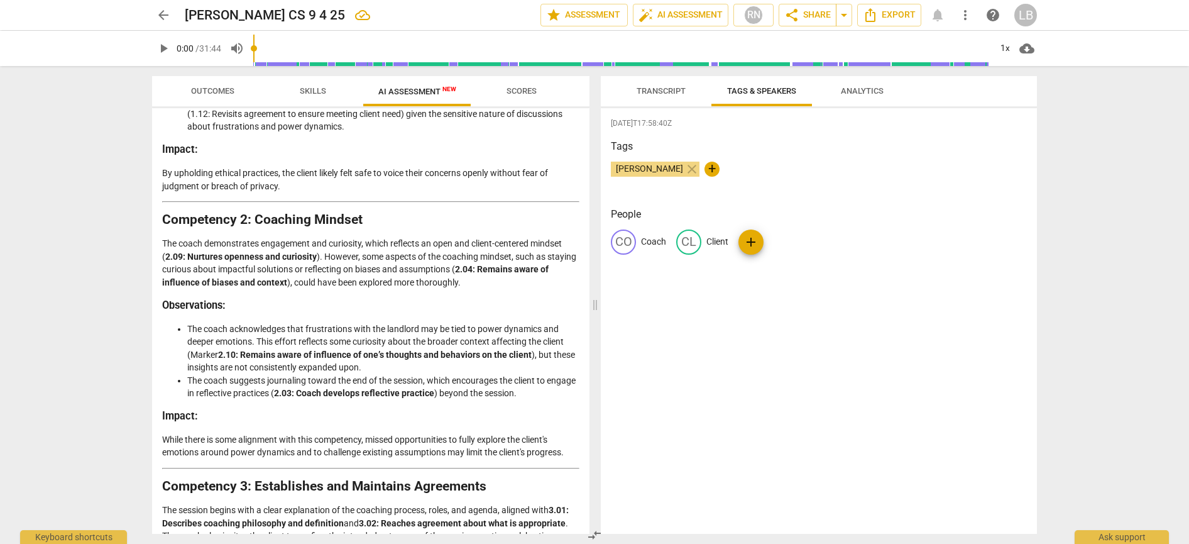
scroll to position [360, 0]
click at [520, 91] on span "Scores" at bounding box center [522, 90] width 30 height 9
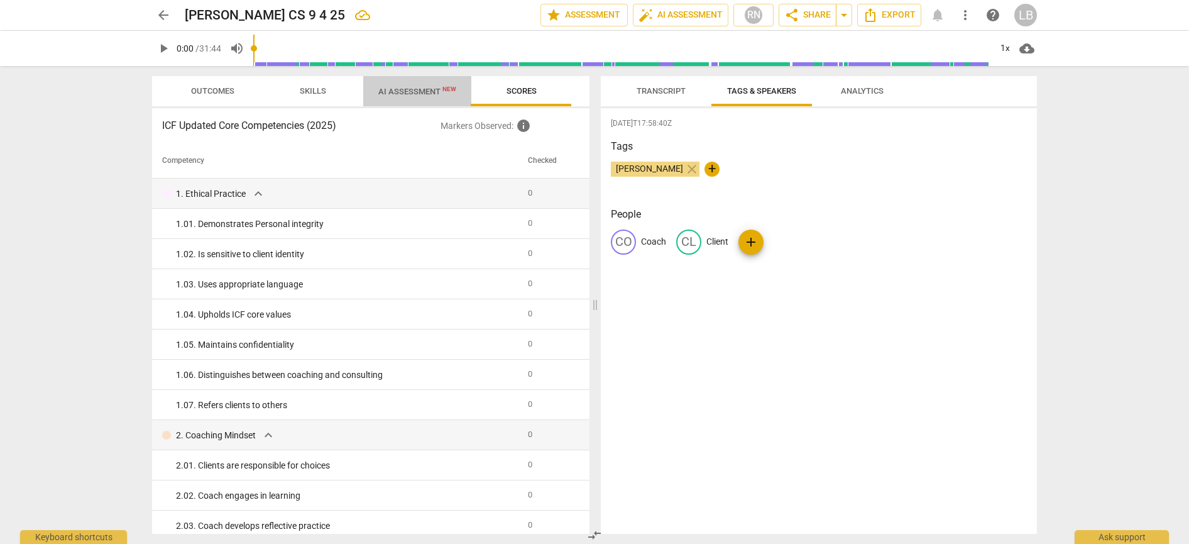
click at [403, 90] on span "AI Assessment New" at bounding box center [417, 91] width 78 height 9
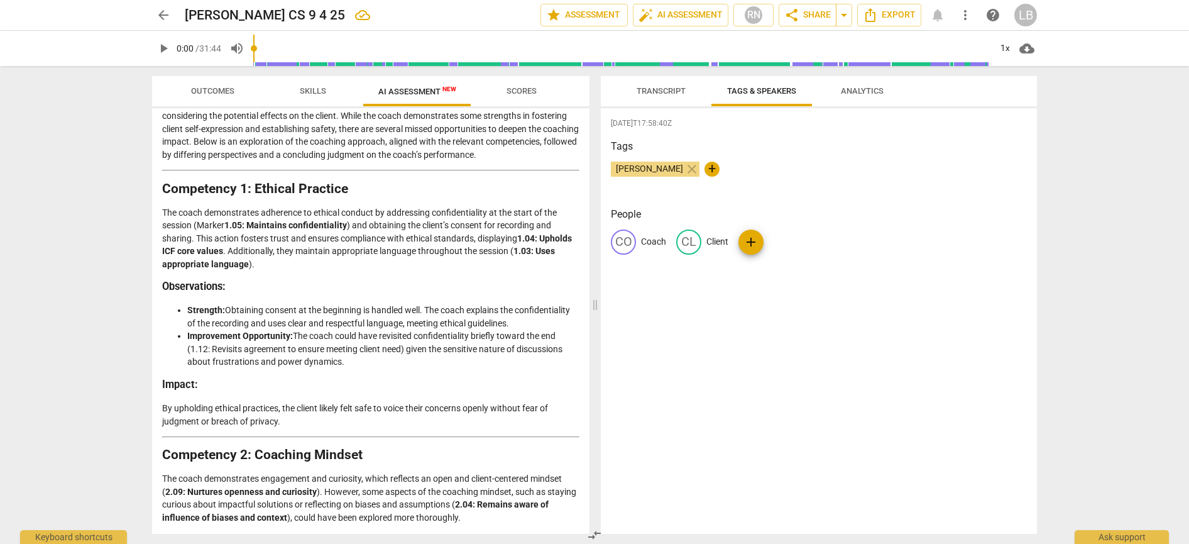
scroll to position [124, 0]
click at [668, 83] on span "Transcript" at bounding box center [661, 91] width 79 height 17
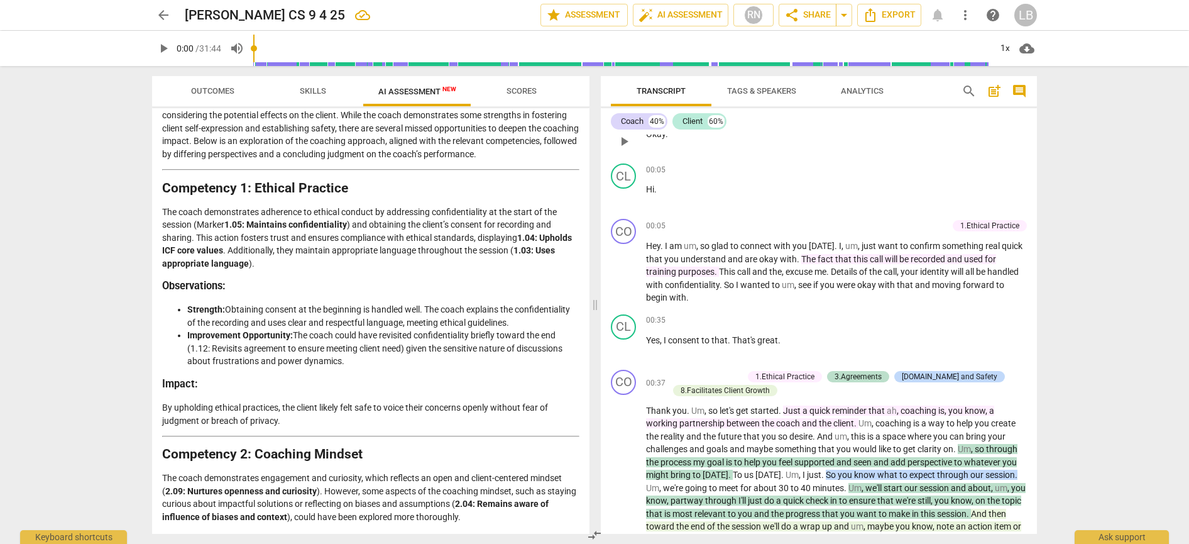
scroll to position [33, 0]
click at [794, 281] on span "um" at bounding box center [788, 283] width 13 height 10
click at [864, 308] on div "CL play_arrow pause 00:35 + Add competency keyboard_arrow_right Yes , I consent…" at bounding box center [819, 334] width 436 height 55
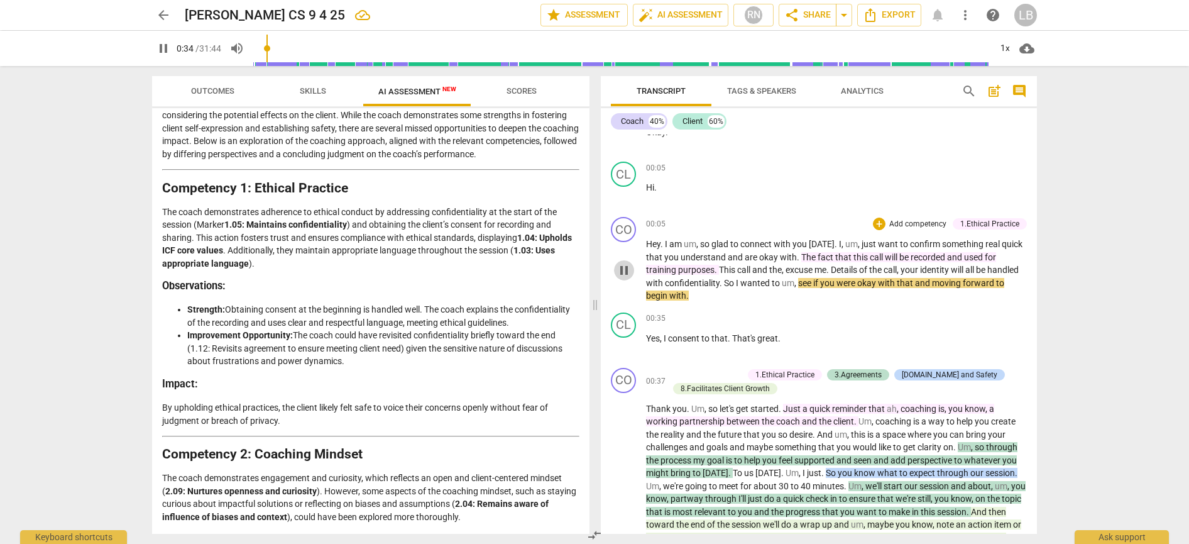
click at [626, 266] on span "pause" at bounding box center [624, 270] width 15 height 15
click at [794, 283] on span "um" at bounding box center [788, 283] width 13 height 10
click at [794, 282] on span "um" at bounding box center [788, 283] width 13 height 10
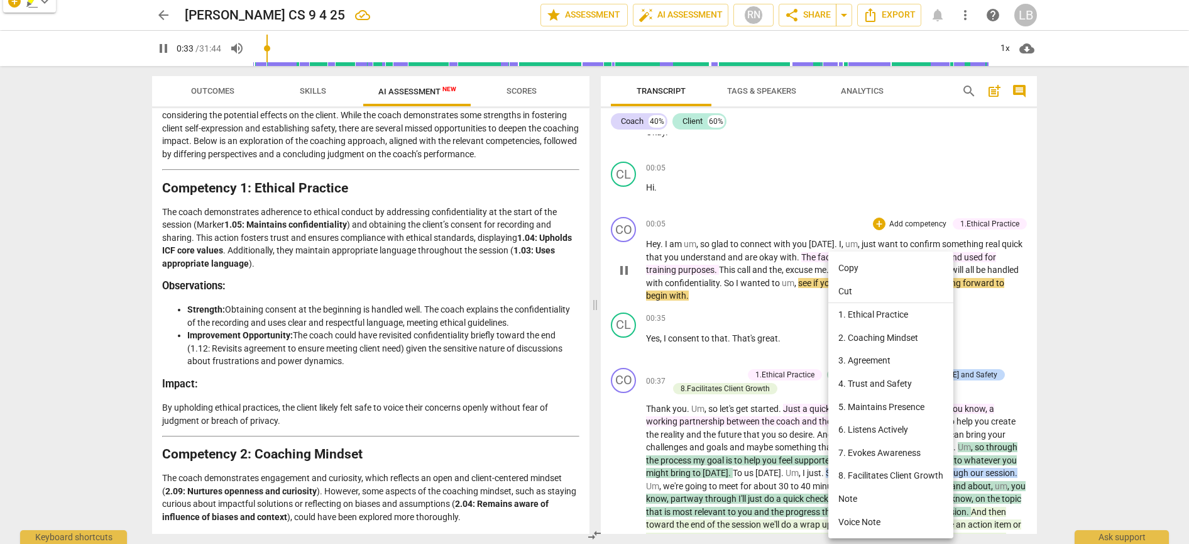
click at [695, 269] on div at bounding box center [594, 272] width 1189 height 544
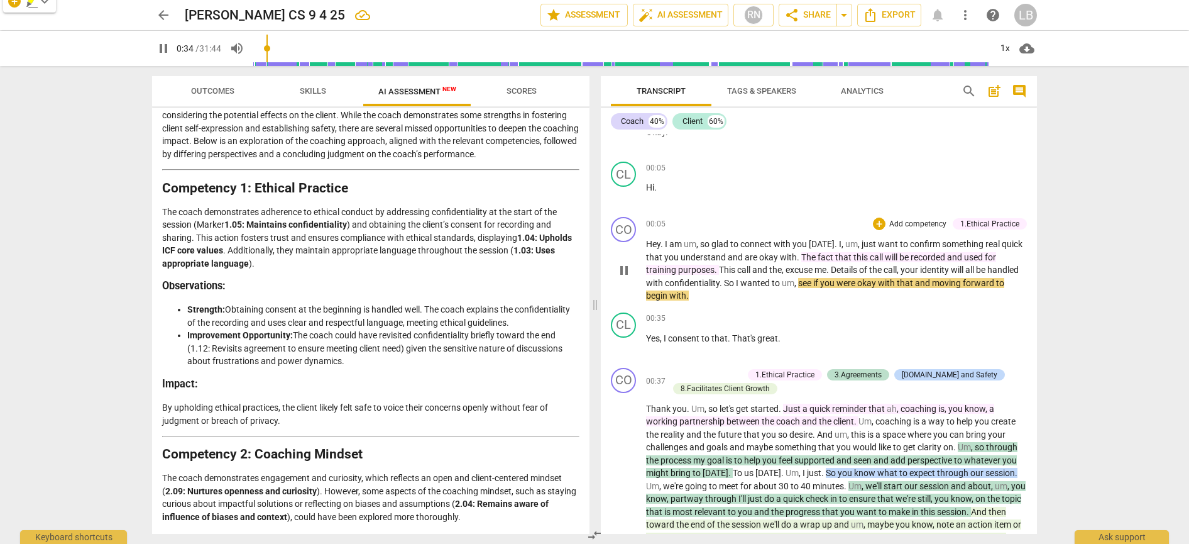
click at [623, 271] on span "pause" at bounding box center [624, 270] width 15 height 15
type input "35"
click at [794, 279] on span "um" at bounding box center [788, 283] width 13 height 10
click at [918, 278] on span "and" at bounding box center [909, 283] width 17 height 10
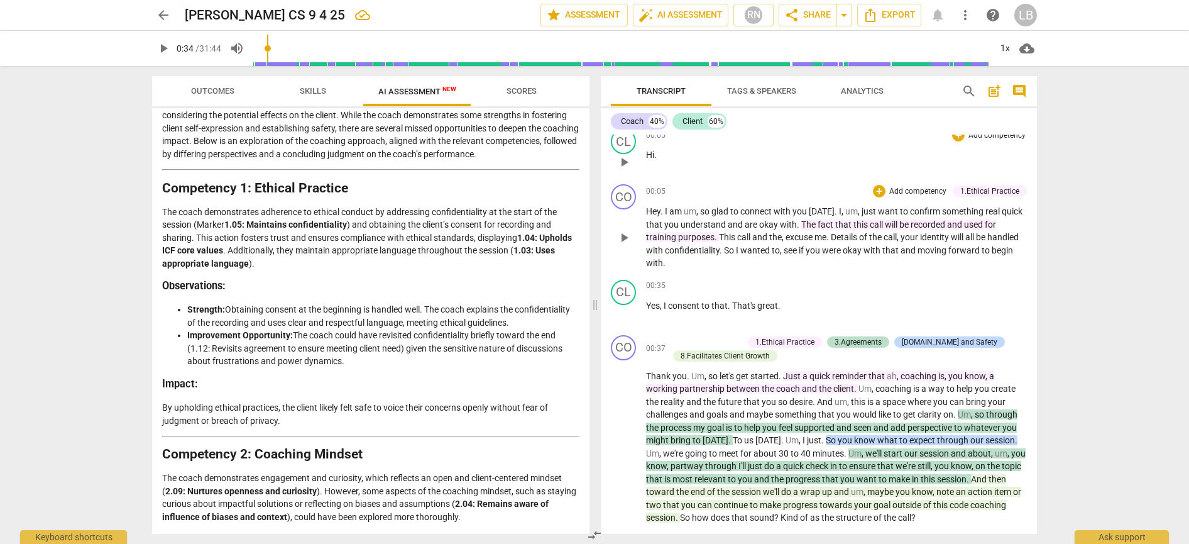
scroll to position [68, 0]
click at [697, 209] on span "," at bounding box center [698, 209] width 4 height 10
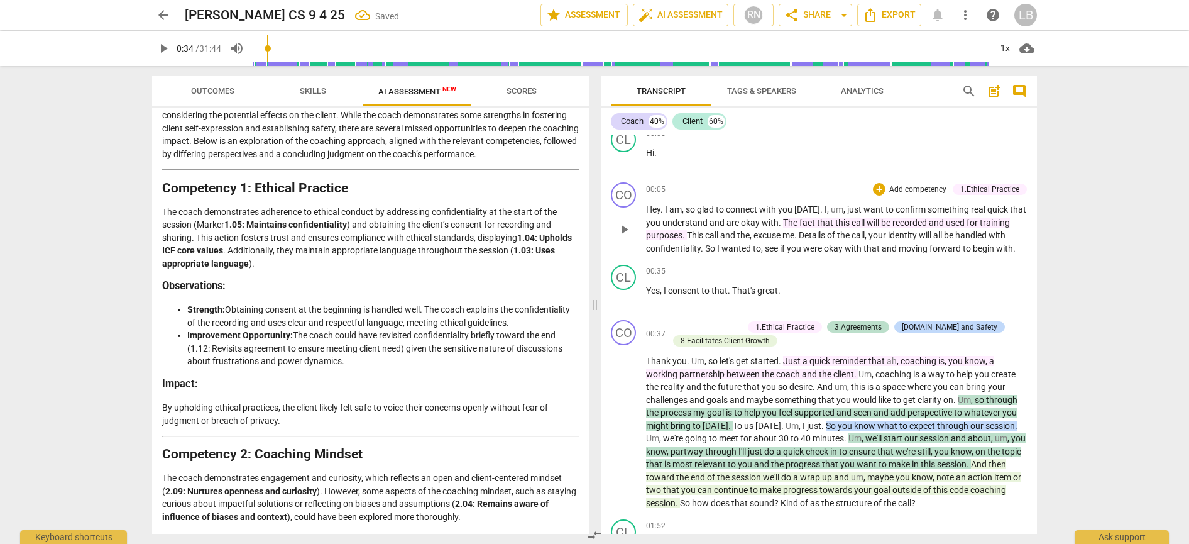
click at [840, 209] on span "um" at bounding box center [837, 209] width 13 height 10
click at [892, 234] on span "identity" at bounding box center [903, 235] width 31 height 10
click at [979, 190] on div "1.Ethical Practice" at bounding box center [989, 189] width 59 height 11
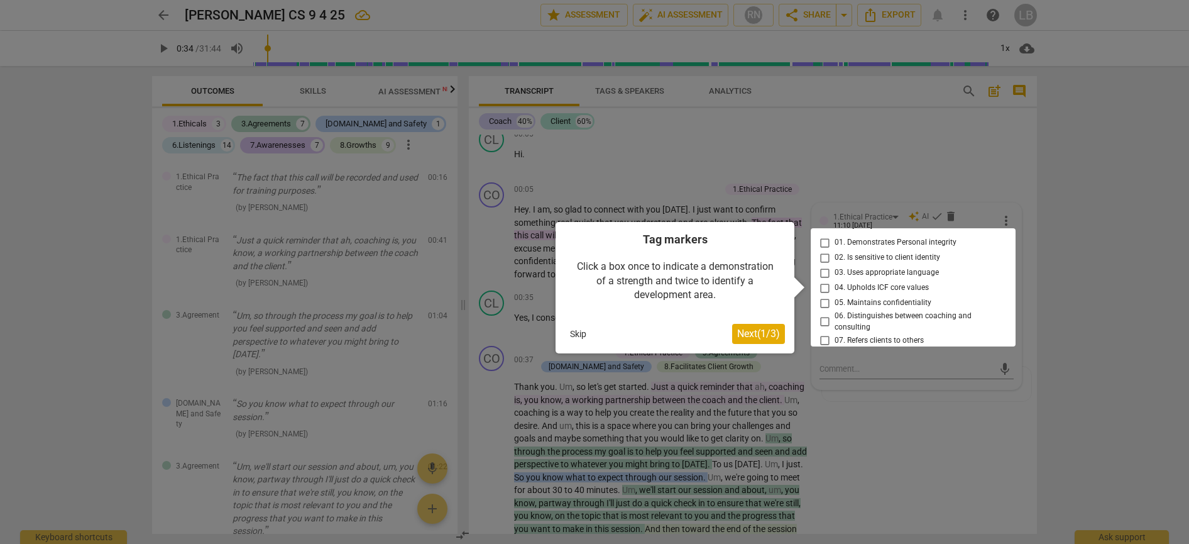
click at [754, 335] on span "Next ( 1 / 3 )" at bounding box center [758, 333] width 43 height 12
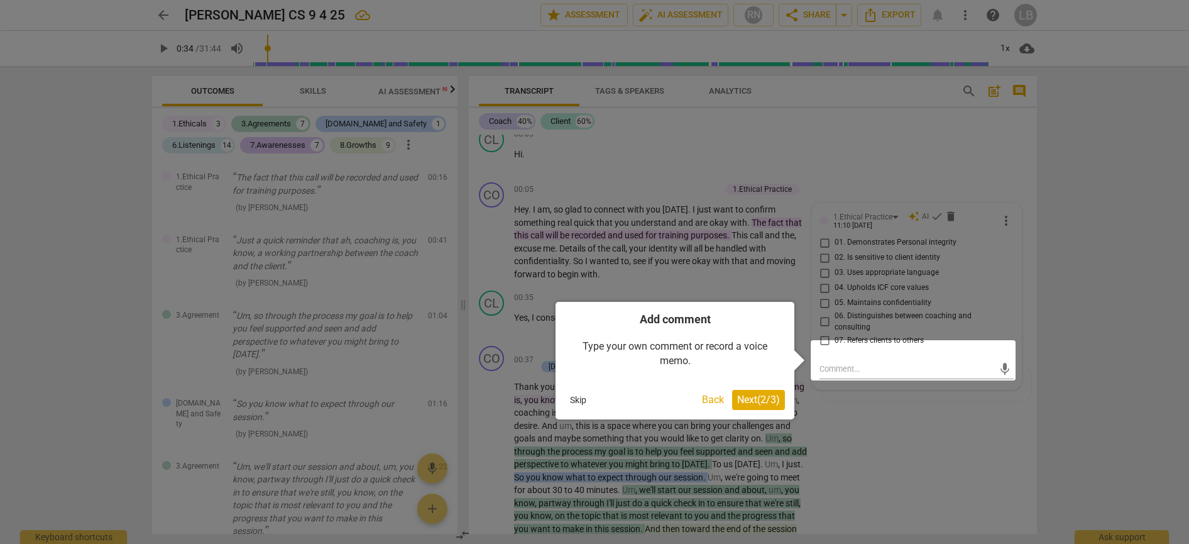
click at [759, 400] on span "Next ( 2 / 3 )" at bounding box center [758, 399] width 43 height 12
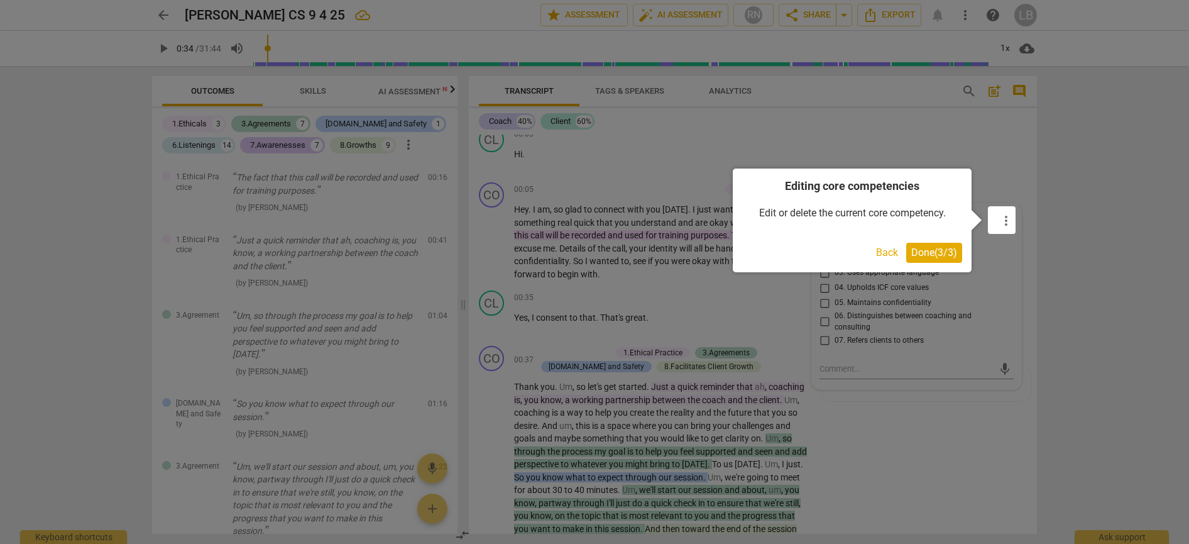
click at [926, 251] on span "Done ( 3 / 3 )" at bounding box center [934, 252] width 46 height 12
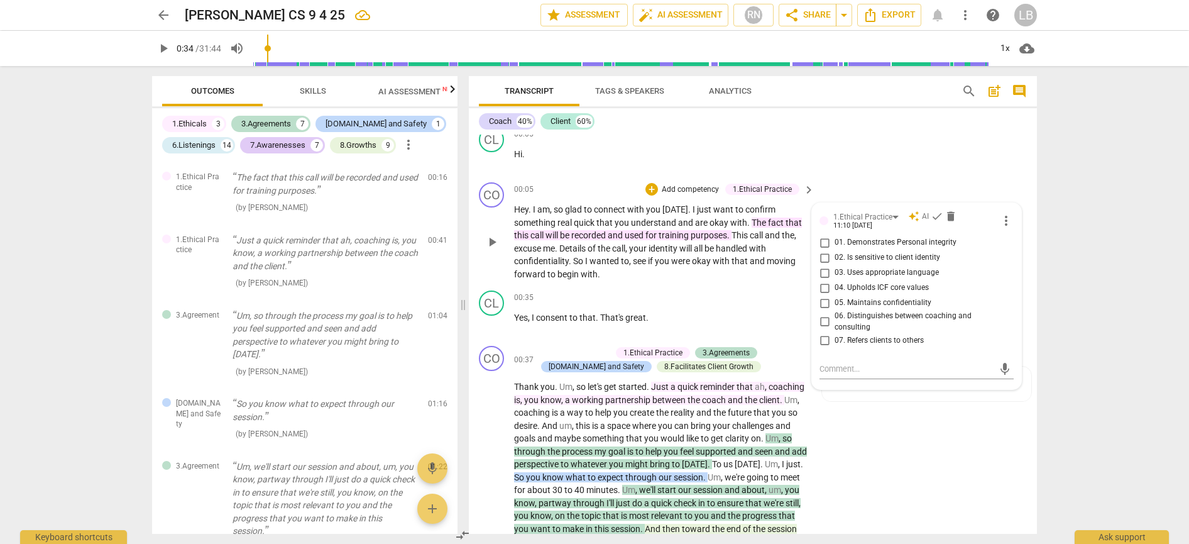
click at [825, 302] on input "05. Maintains confidentiality" at bounding box center [825, 302] width 20 height 15
checkbox input "true"
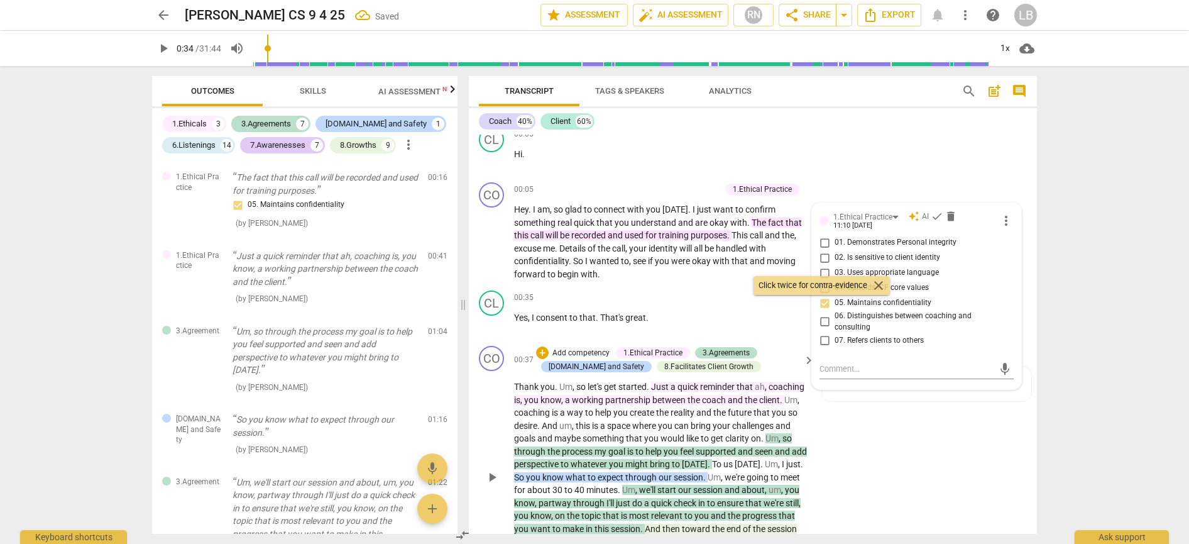
click at [907, 447] on div "CO play_arrow pause 00:37 + Add competency 1.Ethical Practice 3.Agreements [DOM…" at bounding box center [753, 466] width 568 height 251
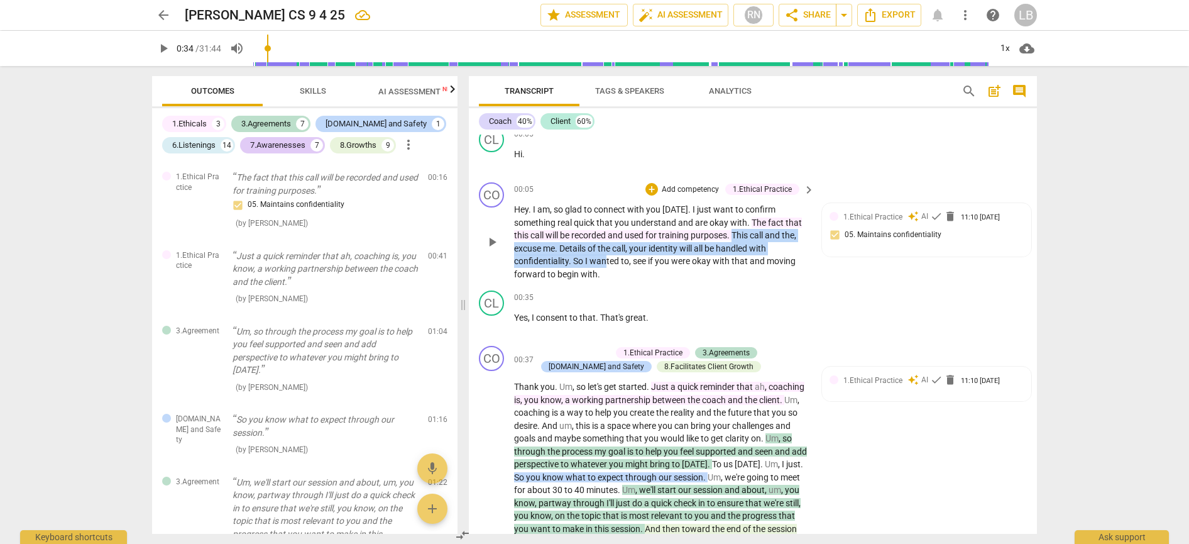
drag, startPoint x: 736, startPoint y: 234, endPoint x: 607, endPoint y: 263, distance: 131.9
click at [607, 263] on p "Hey . I am , so glad to connect with you [DATE] . I just want to confirm someth…" at bounding box center [661, 241] width 294 height 77
drag, startPoint x: 623, startPoint y: 269, endPoint x: 671, endPoint y: 269, distance: 47.1
click at [623, 269] on p "Hey . I am , so glad to connect with you [DATE] . I just want to confirm someth…" at bounding box center [661, 241] width 294 height 77
drag, startPoint x: 735, startPoint y: 235, endPoint x: 569, endPoint y: 258, distance: 166.8
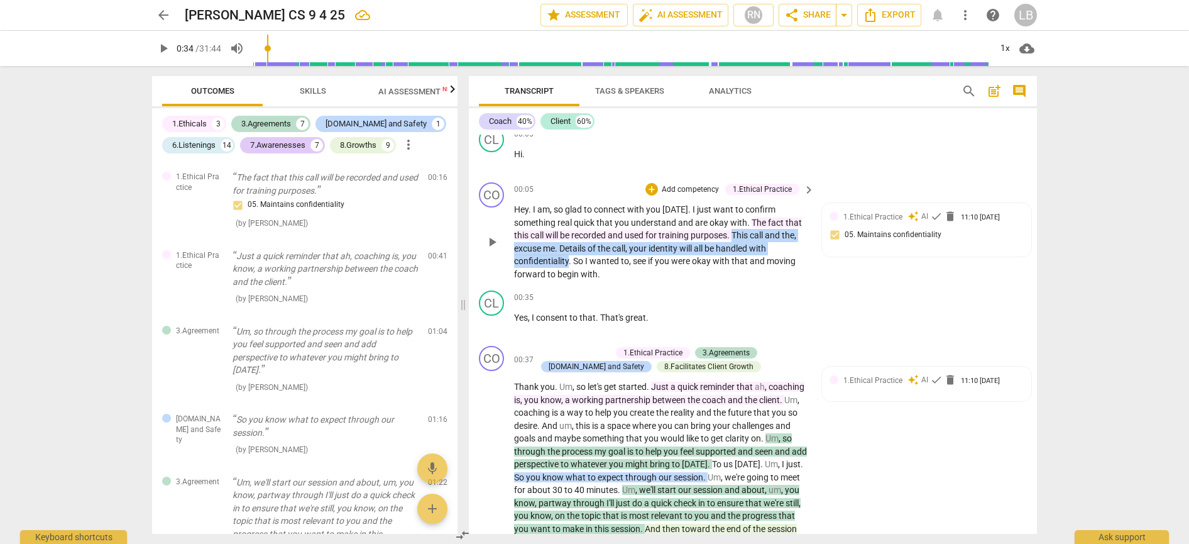
click at [569, 258] on p "Hey . I am , so glad to connect with you [DATE] . I just want to confirm someth…" at bounding box center [661, 241] width 294 height 77
click at [584, 245] on div "+" at bounding box center [580, 243] width 13 height 13
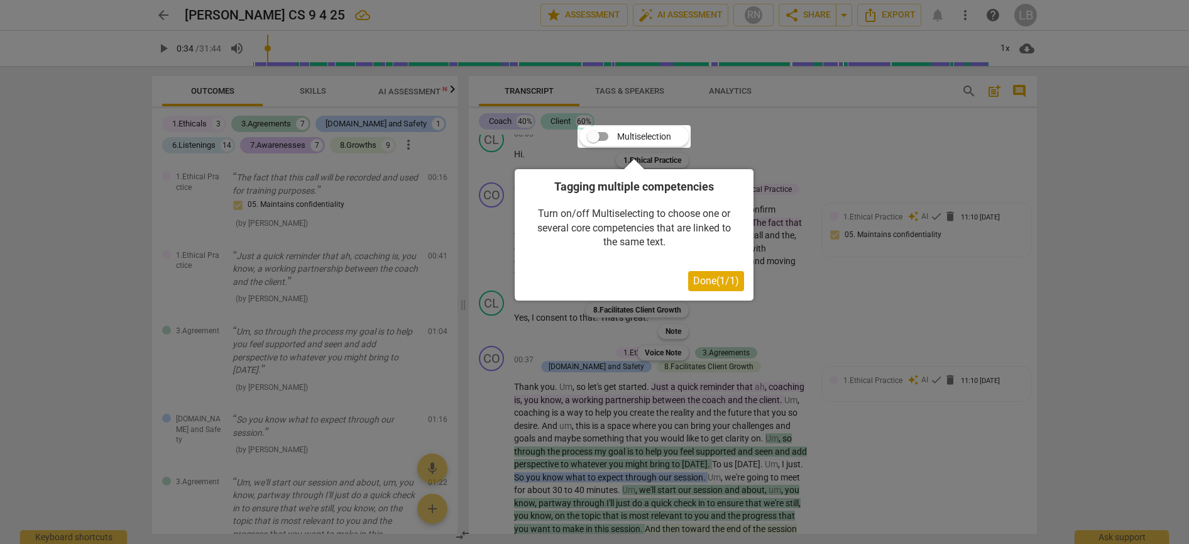
click at [706, 280] on span "Done ( 1 / 1 )" at bounding box center [716, 281] width 46 height 12
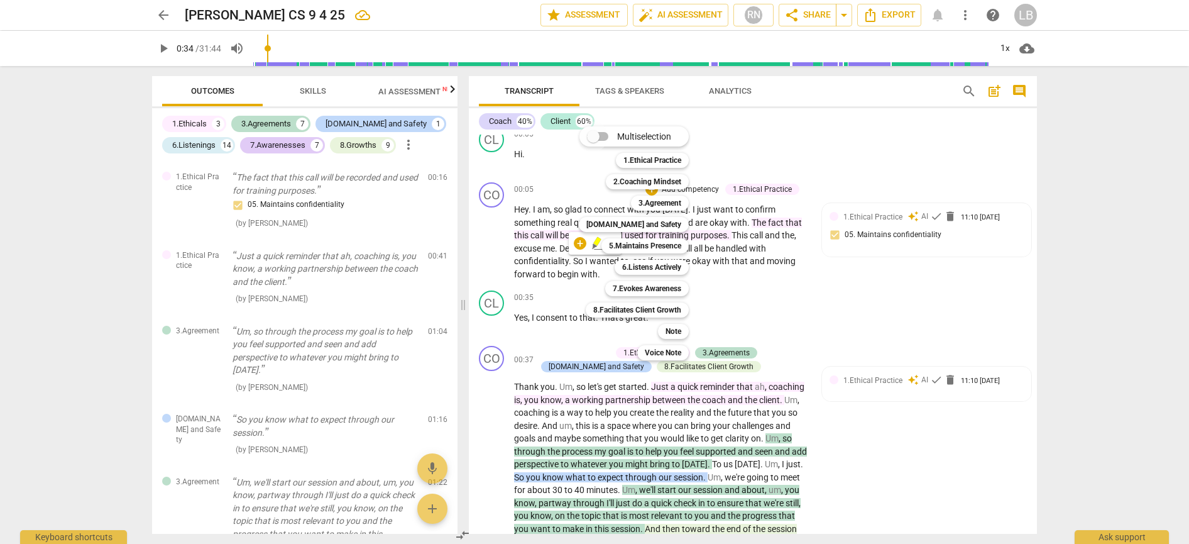
click at [607, 131] on input "Multiselection" at bounding box center [593, 136] width 30 height 30
checkbox input "true"
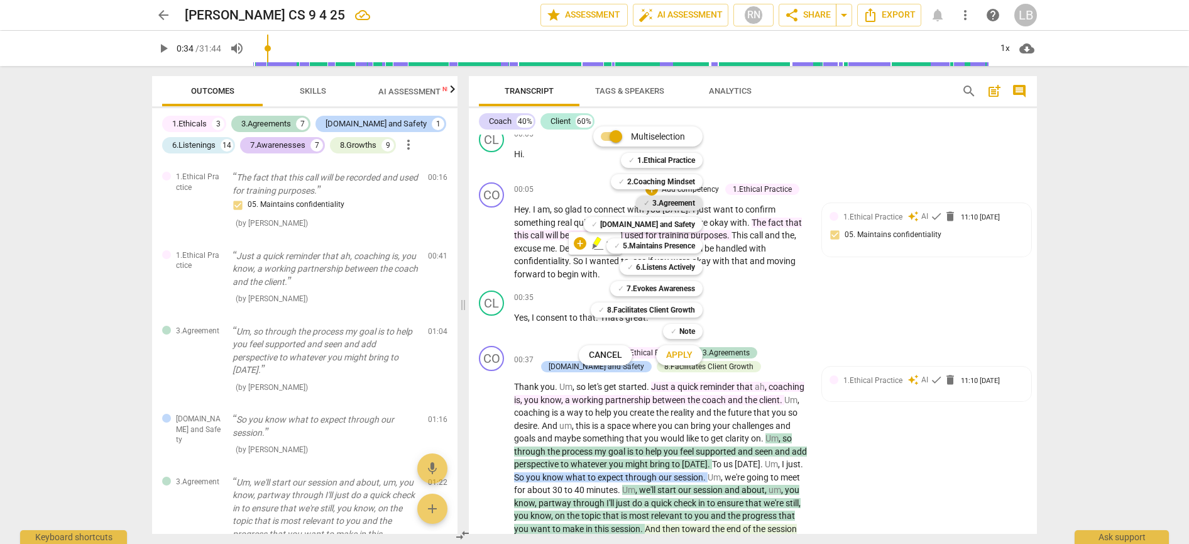
click at [687, 206] on b "3.Agreement" at bounding box center [673, 202] width 43 height 15
click at [674, 159] on b "1.Ethical Practice" at bounding box center [666, 160] width 58 height 15
click at [679, 352] on span "Apply" at bounding box center [679, 355] width 26 height 13
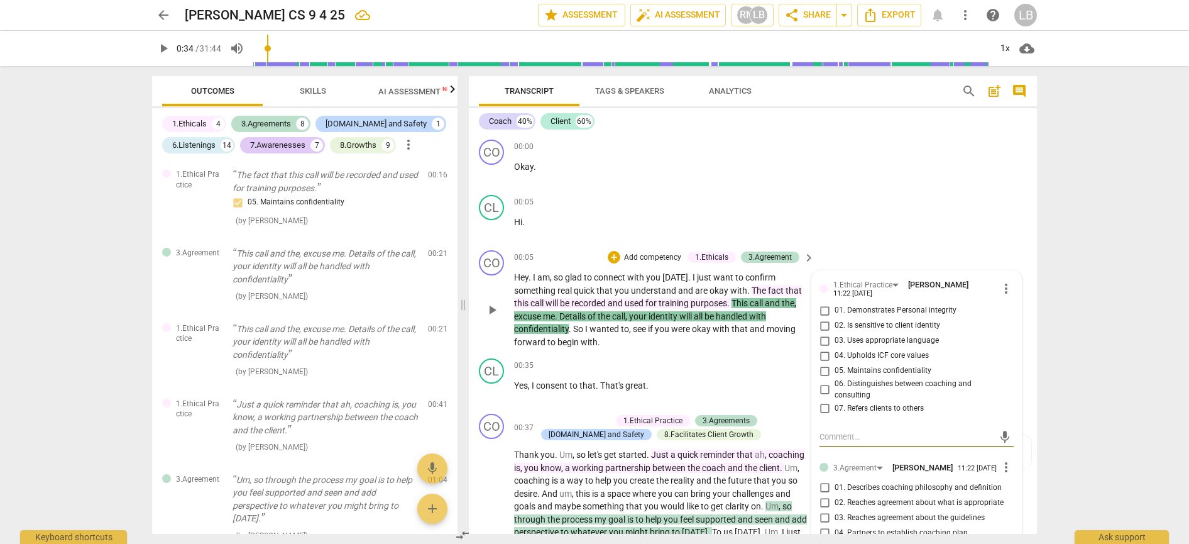
scroll to position [0, 0]
click at [1003, 460] on span "more_vert" at bounding box center [1006, 466] width 15 height 15
click at [1012, 481] on li "Delete" at bounding box center [1015, 483] width 43 height 24
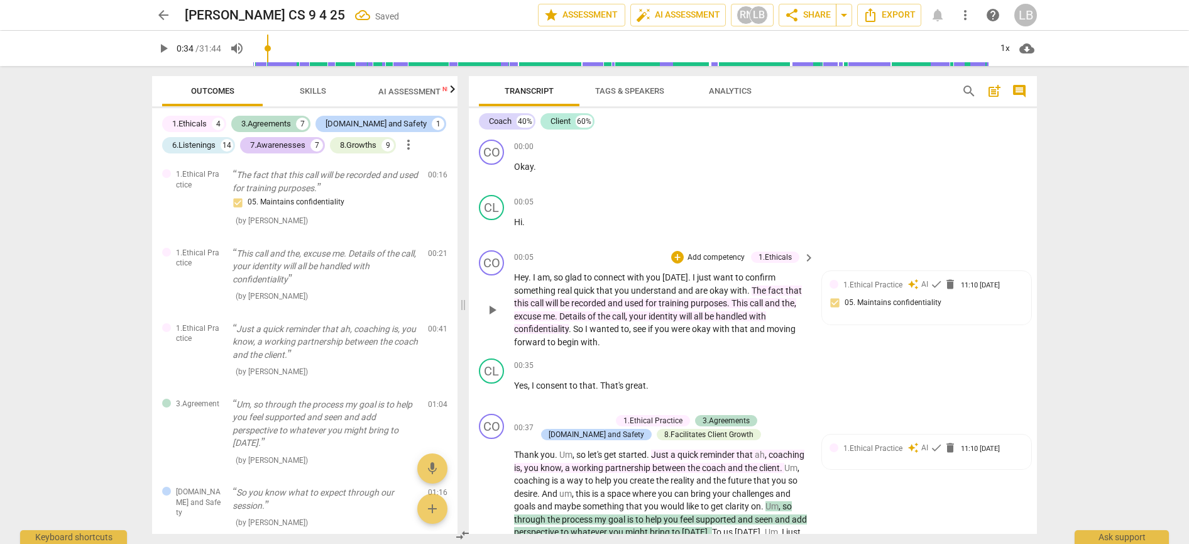
click at [755, 312] on span "with" at bounding box center [757, 316] width 17 height 10
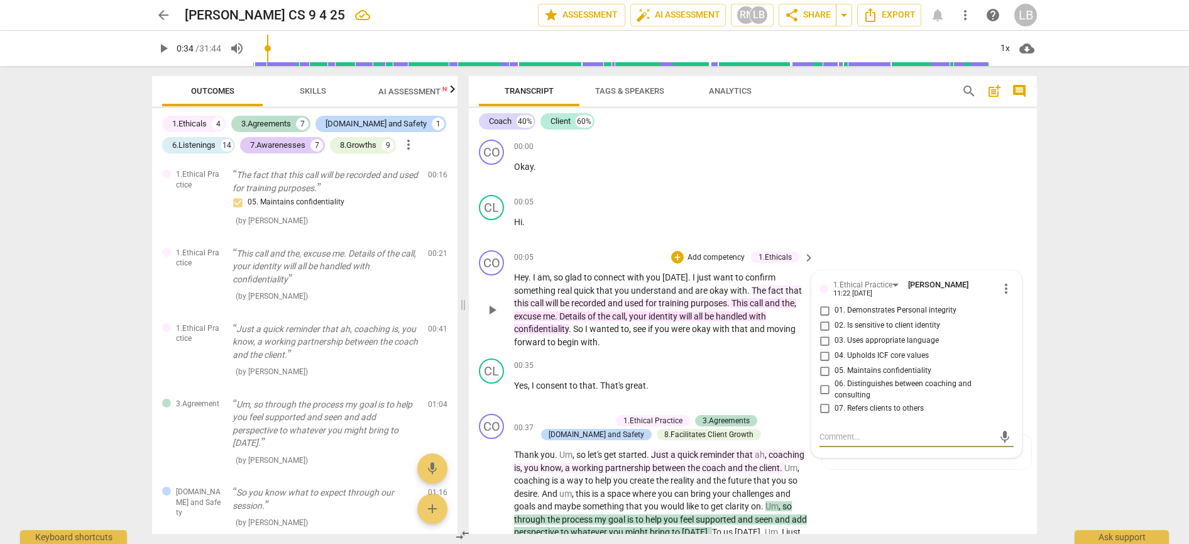
click at [828, 325] on input "02. Is sensitive to client identity" at bounding box center [825, 325] width 20 height 15
checkbox input "true"
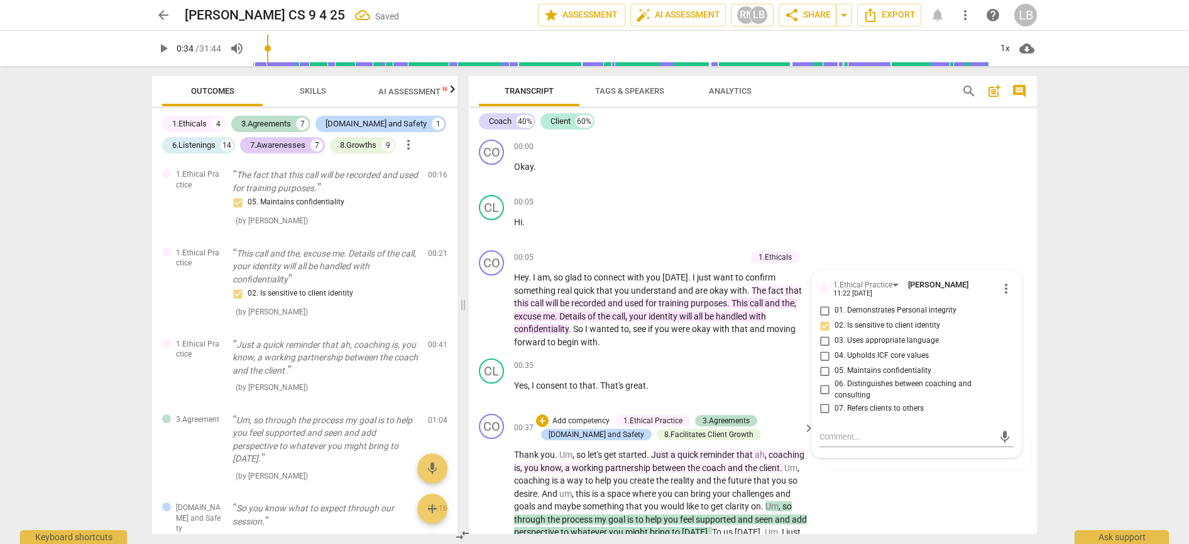
click at [900, 480] on div "CO play_arrow pause 00:37 + Add competency 1.Ethical Practice 3.Agreements [DOM…" at bounding box center [753, 534] width 568 height 251
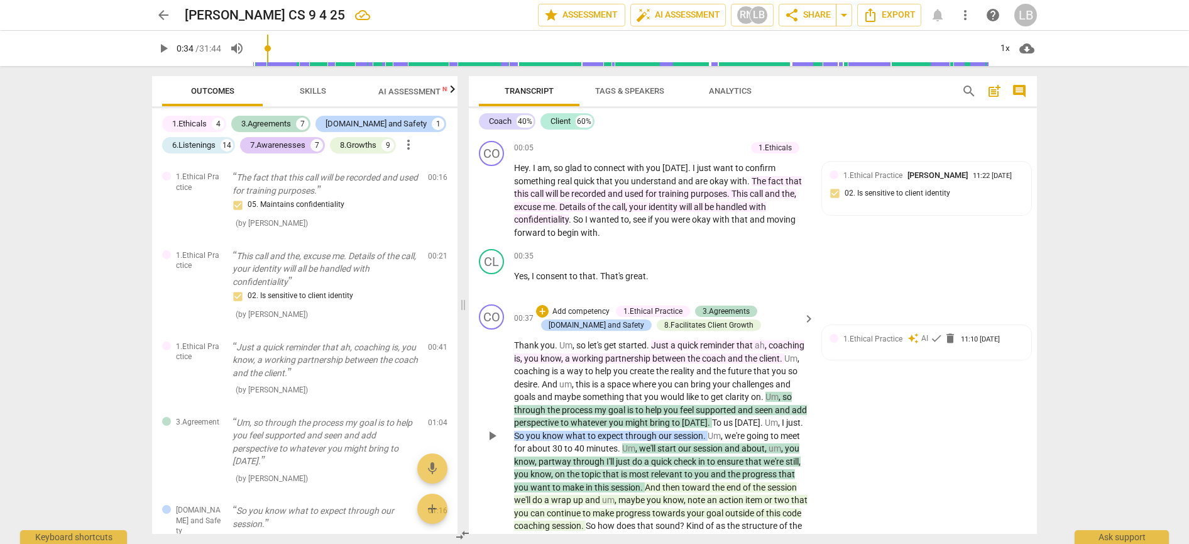
scroll to position [120, 0]
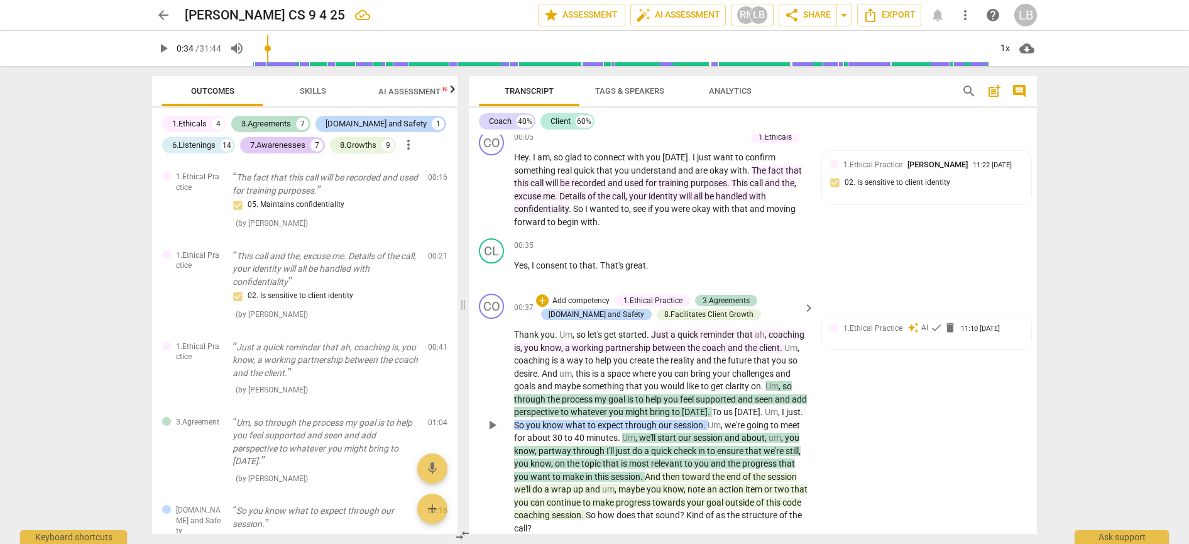
click at [574, 332] on span "," at bounding box center [575, 334] width 4 height 10
click at [540, 348] on span "you" at bounding box center [532, 348] width 16 height 10
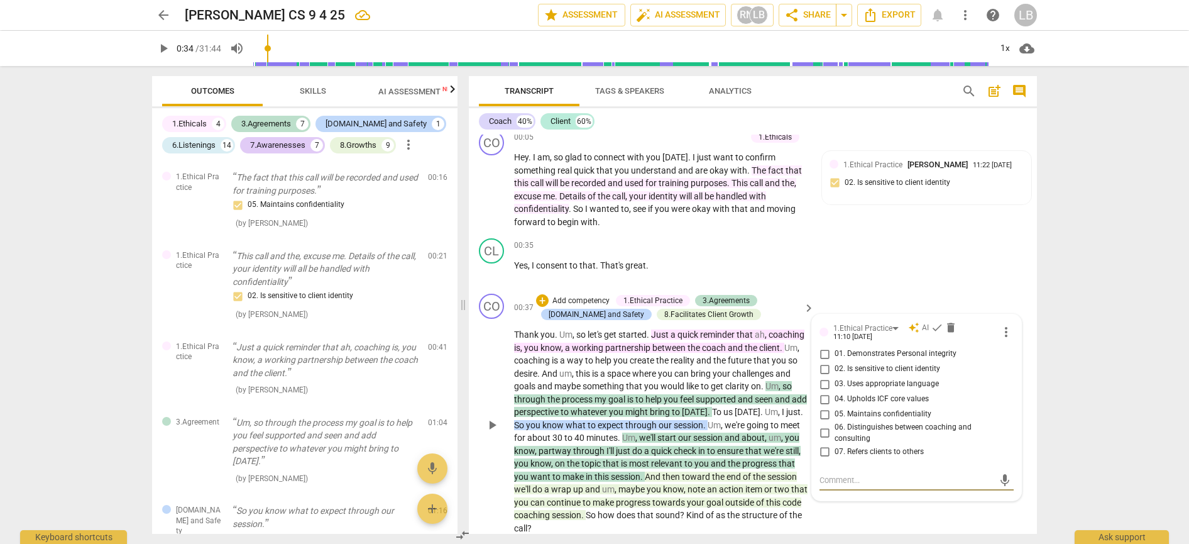
click at [764, 332] on span "ah" at bounding box center [760, 334] width 10 height 10
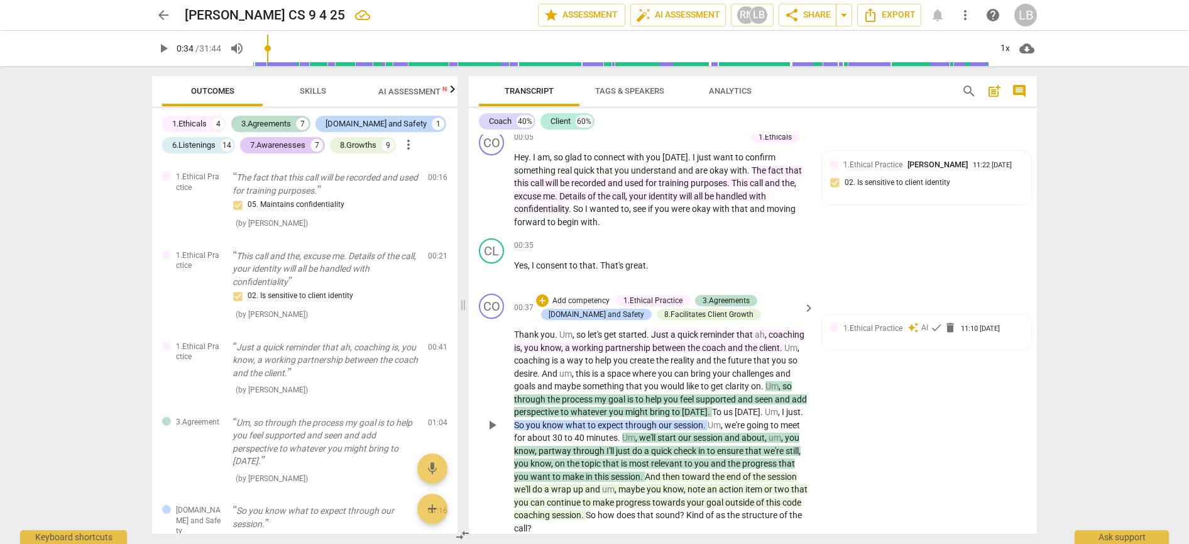
click at [767, 331] on span "," at bounding box center [767, 334] width 4 height 10
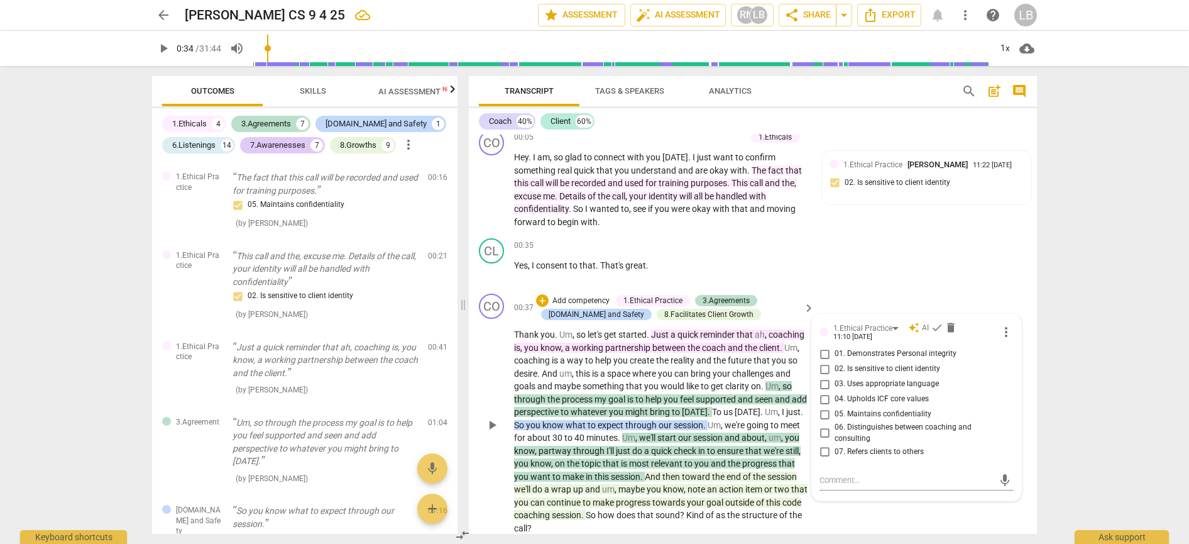
click at [765, 332] on span "ah" at bounding box center [760, 334] width 10 height 10
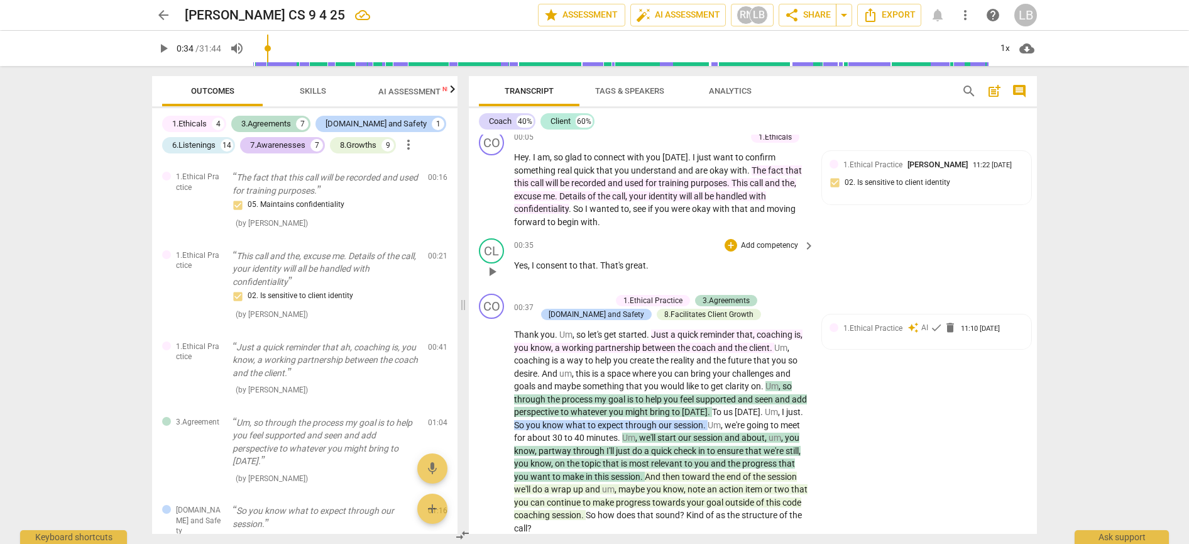
click at [780, 276] on div "00:35 + Add competency keyboard_arrow_right Yes , I consent to that . That's gr…" at bounding box center [665, 260] width 302 height 45
click at [789, 346] on span "," at bounding box center [788, 348] width 2 height 10
click at [520, 357] on span "coaching" at bounding box center [535, 360] width 38 height 10
click at [793, 343] on p "Thank you . Um , so let's get started . Just a quick reminder that , coaching i…" at bounding box center [661, 431] width 294 height 206
click at [741, 336] on span "that" at bounding box center [745, 334] width 16 height 10
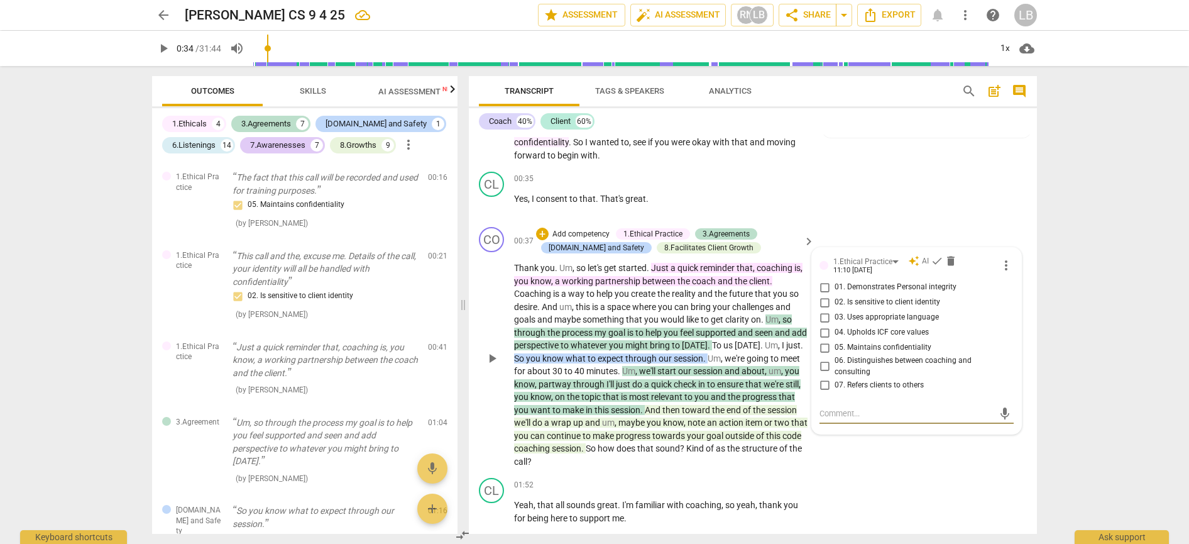
scroll to position [192, 0]
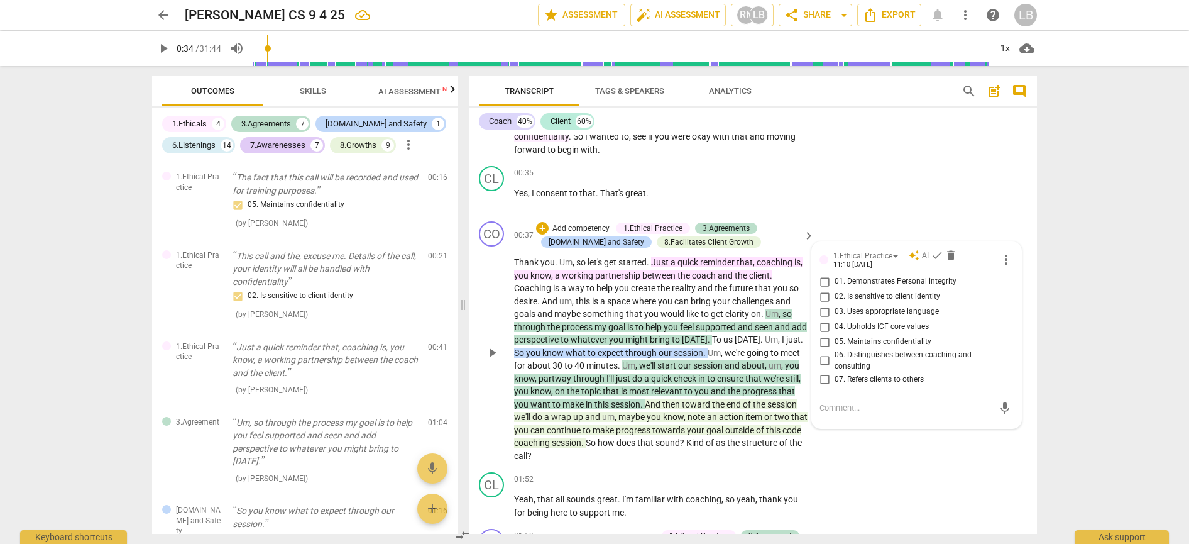
click at [782, 336] on span "," at bounding box center [780, 339] width 4 height 10
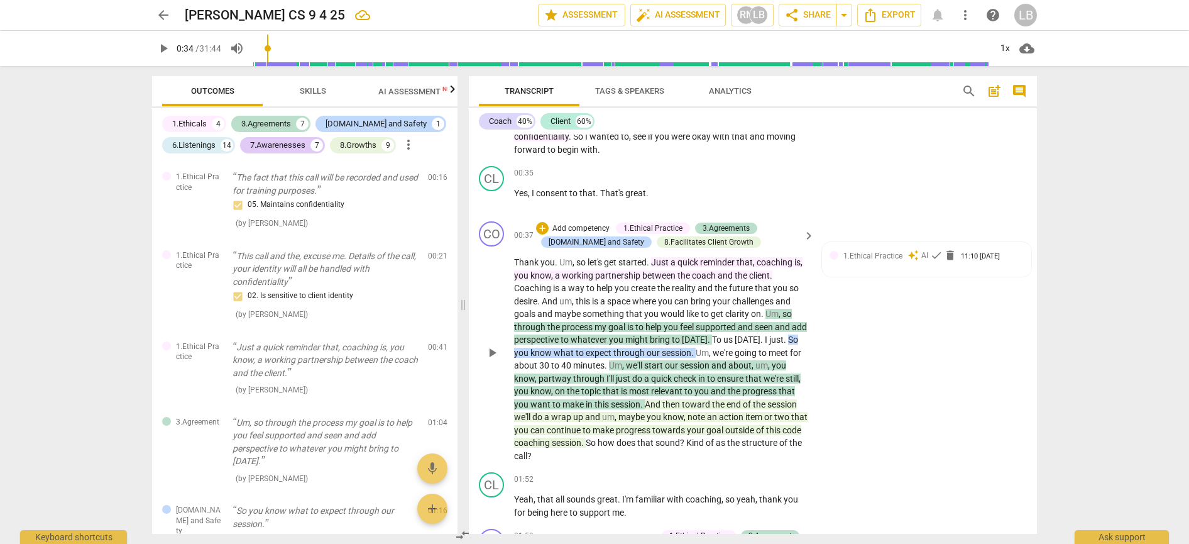
click at [782, 337] on span "just" at bounding box center [776, 339] width 14 height 10
click at [723, 336] on span "To" at bounding box center [717, 339] width 11 height 10
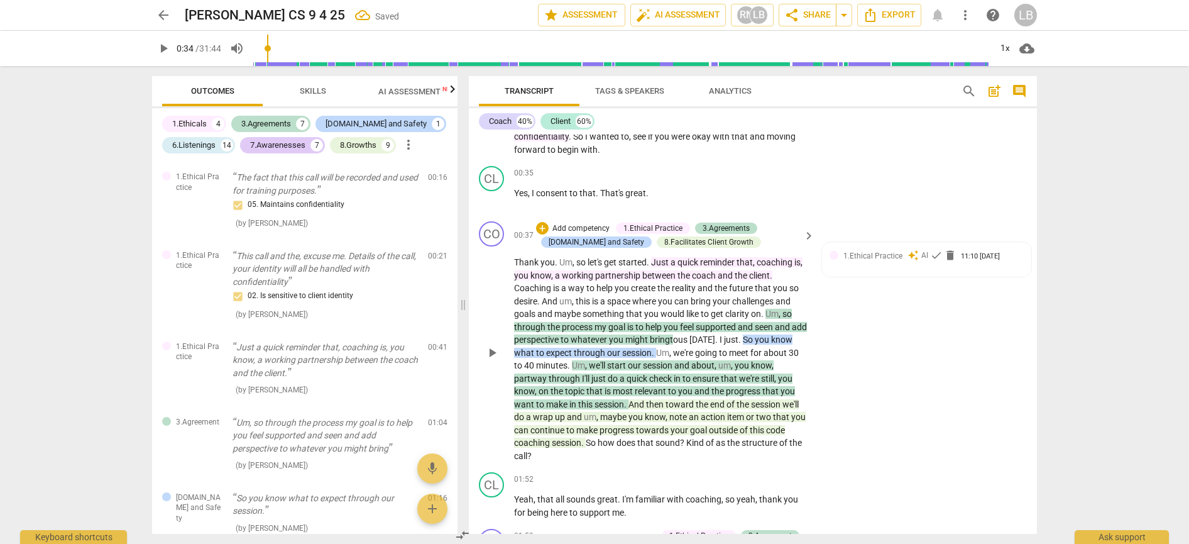
click at [750, 348] on span "meet" at bounding box center [739, 353] width 21 height 10
drag, startPoint x: 756, startPoint y: 336, endPoint x: 815, endPoint y: 341, distance: 58.7
click at [743, 336] on span "." at bounding box center [740, 339] width 4 height 10
click at [743, 334] on span "." at bounding box center [740, 339] width 4 height 10
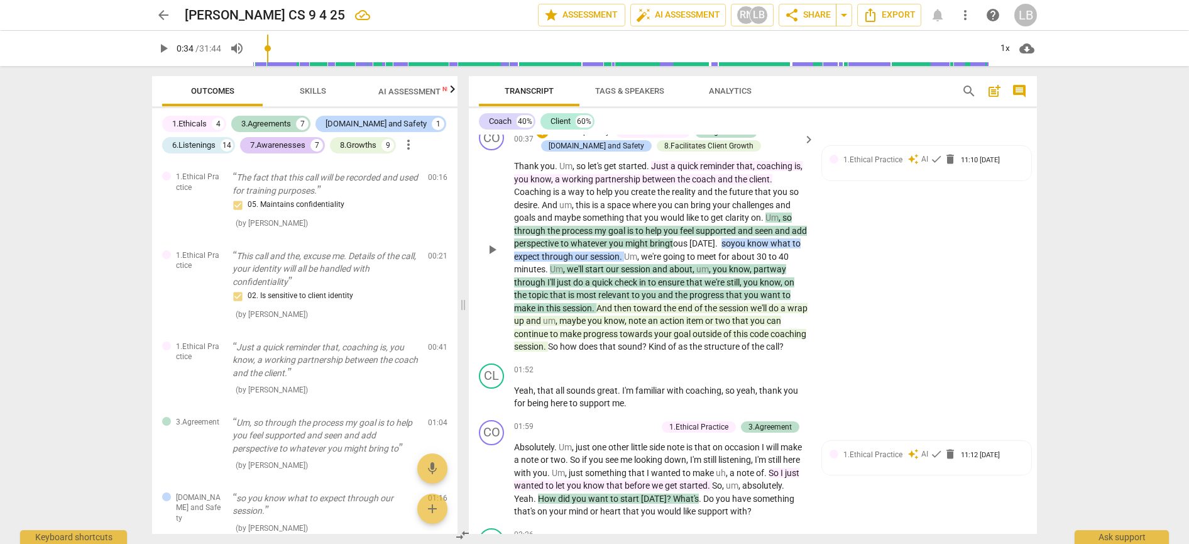
scroll to position [290, 0]
drag, startPoint x: 590, startPoint y: 339, endPoint x: 605, endPoint y: 340, distance: 15.8
click at [605, 340] on p "Thank you . Um , so let's get started . Just a quick reminder that , coaching i…" at bounding box center [661, 255] width 294 height 194
click at [560, 340] on span "So" at bounding box center [554, 345] width 12 height 10
drag, startPoint x: 586, startPoint y: 337, endPoint x: 686, endPoint y: 342, distance: 99.4
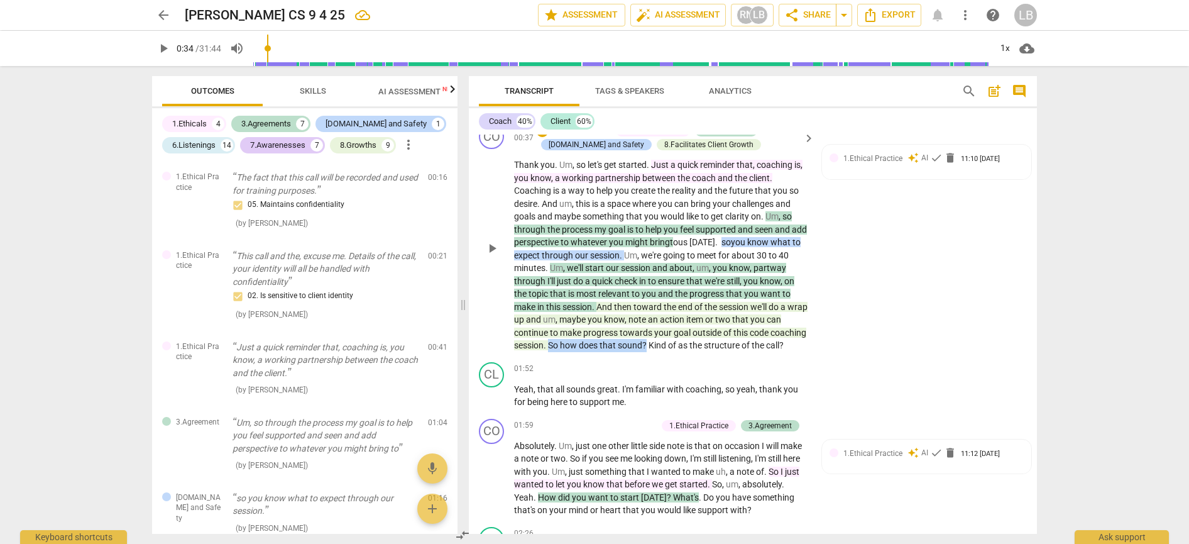
click at [686, 342] on p "Thank you . Um , so let's get started . Just a quick reminder that , coaching i…" at bounding box center [661, 255] width 294 height 194
click at [696, 324] on div "+" at bounding box center [699, 322] width 13 height 13
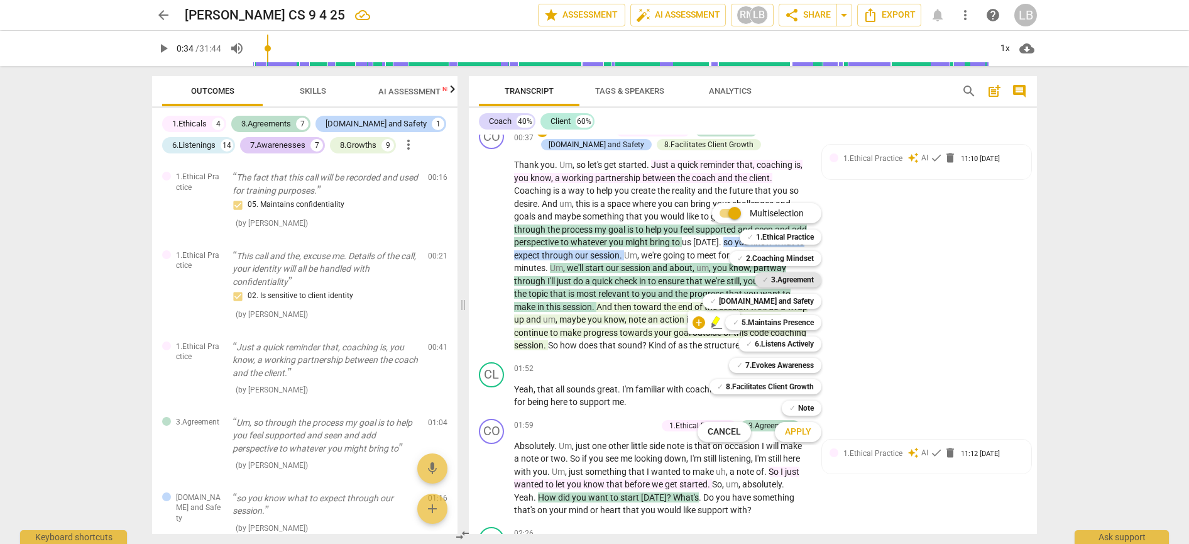
click at [794, 280] on b "3.Agreement" at bounding box center [792, 279] width 43 height 15
click at [735, 428] on span "Cancel" at bounding box center [724, 431] width 33 height 13
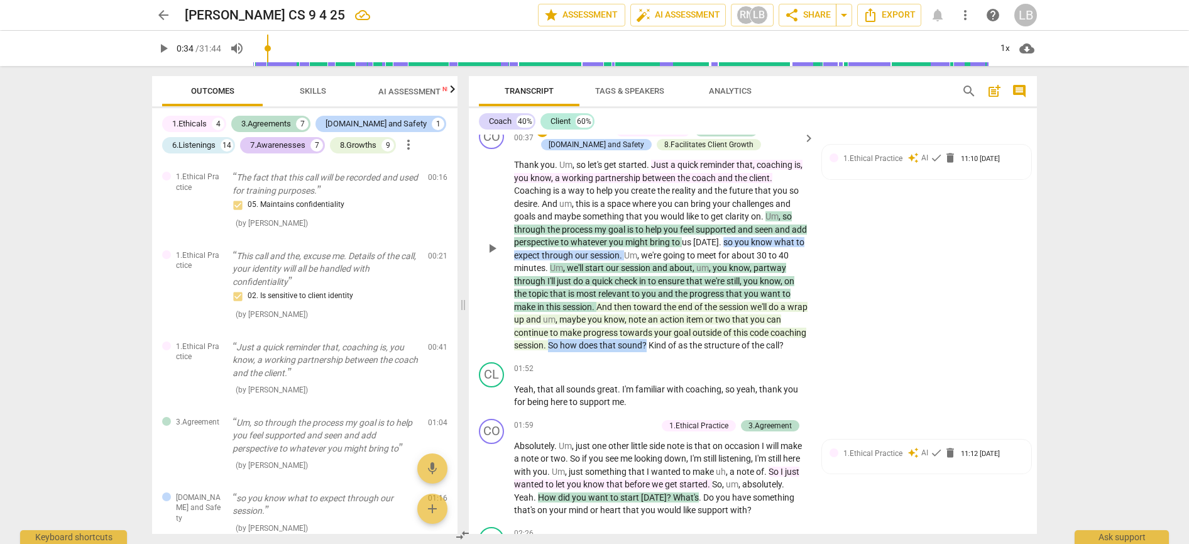
drag, startPoint x: 588, startPoint y: 341, endPoint x: 684, endPoint y: 338, distance: 96.8
click at [684, 338] on p "Thank you . Um , so let's get started . Just a quick reminder that , coaching i…" at bounding box center [661, 255] width 294 height 194
click at [648, 373] on div "01:52 + Add competency keyboard_arrow_right" at bounding box center [665, 369] width 302 height 14
click at [409, 143] on span "more_vert" at bounding box center [408, 144] width 15 height 15
click at [433, 114] on div at bounding box center [594, 272] width 1189 height 544
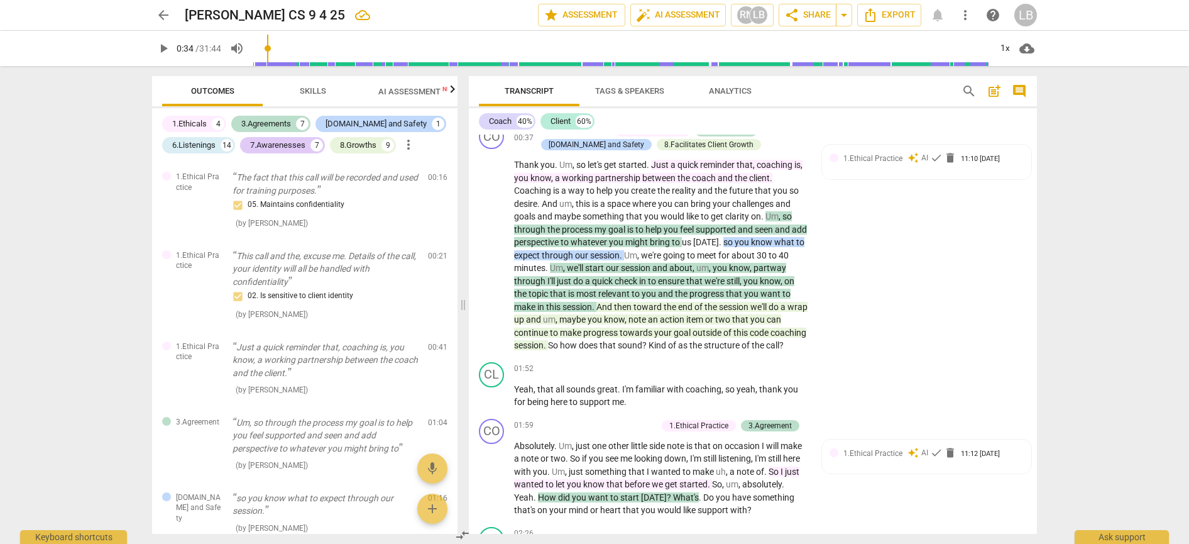
click at [309, 91] on span "Skills" at bounding box center [313, 90] width 26 height 9
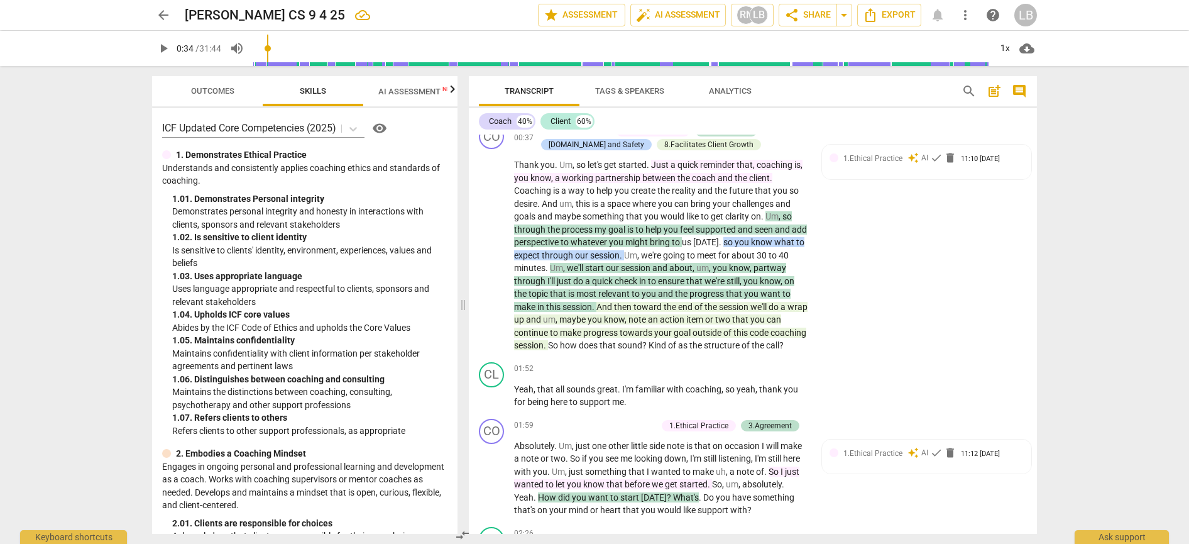
click at [650, 90] on span "Tags & Speakers" at bounding box center [629, 90] width 69 height 9
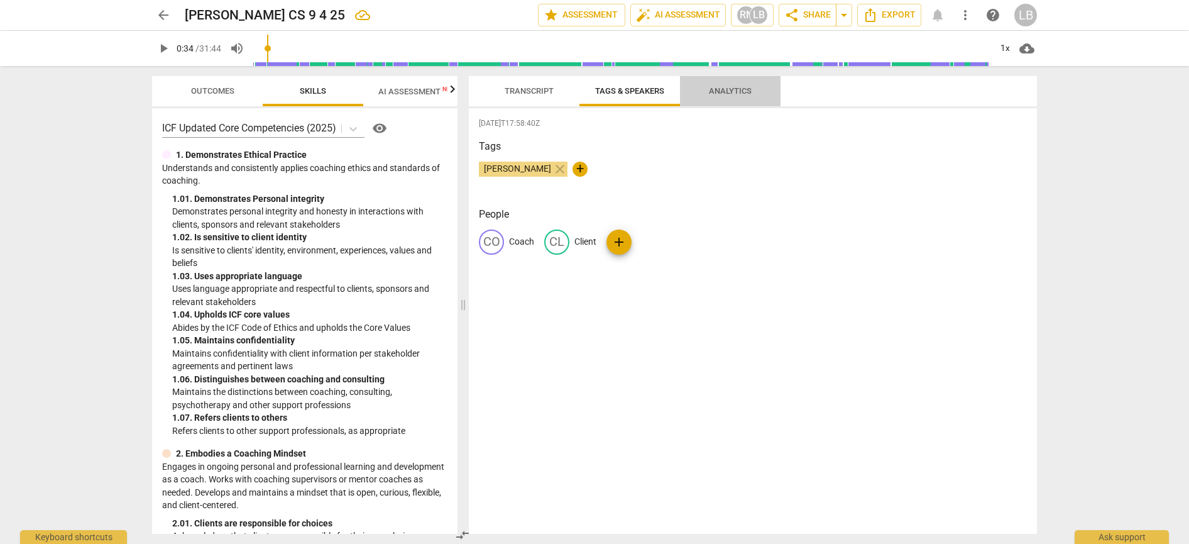
click at [738, 88] on span "Analytics" at bounding box center [730, 90] width 43 height 9
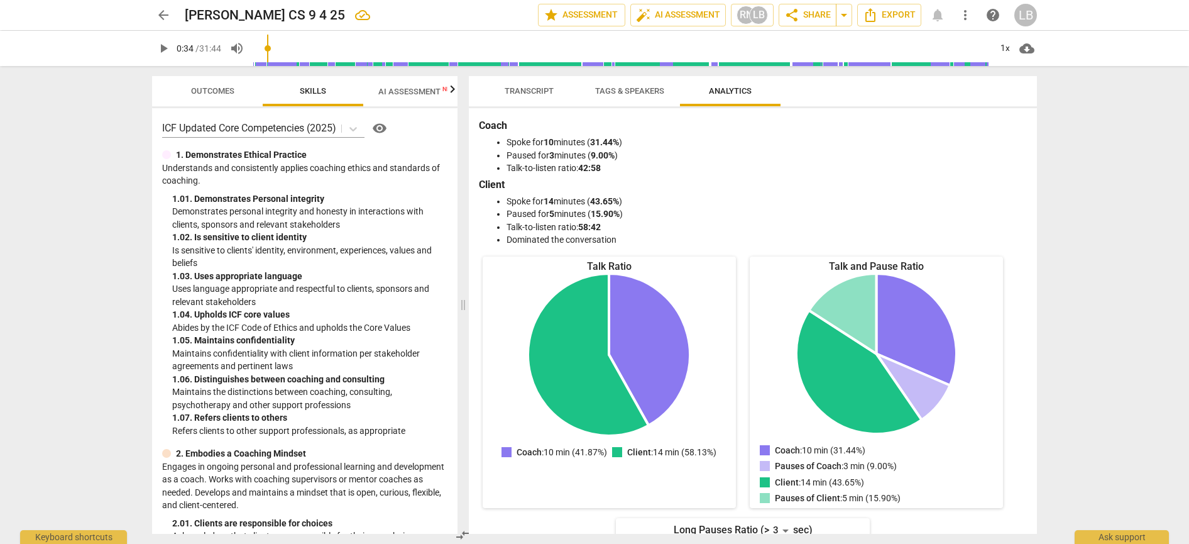
scroll to position [0, 0]
click at [652, 91] on span "Tags & Speakers" at bounding box center [629, 90] width 69 height 9
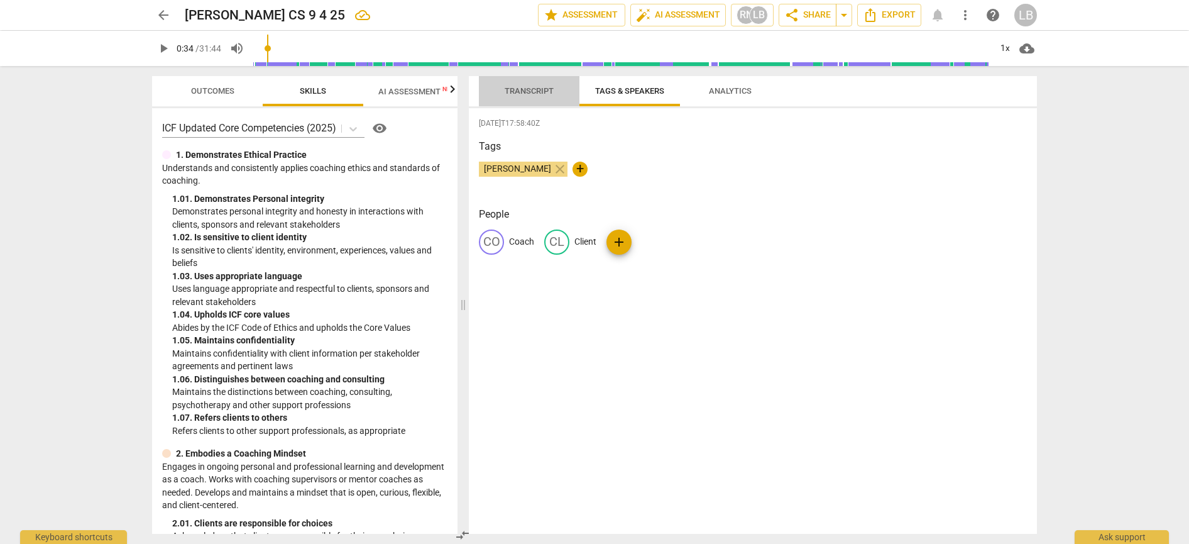
click at [528, 91] on span "Transcript" at bounding box center [529, 90] width 49 height 9
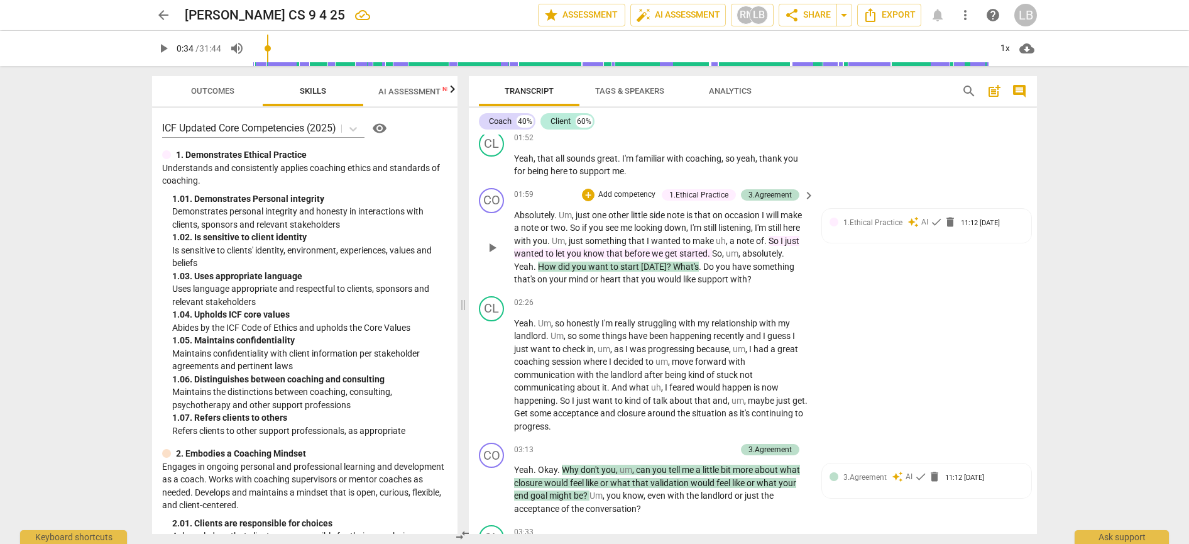
scroll to position [527, 0]
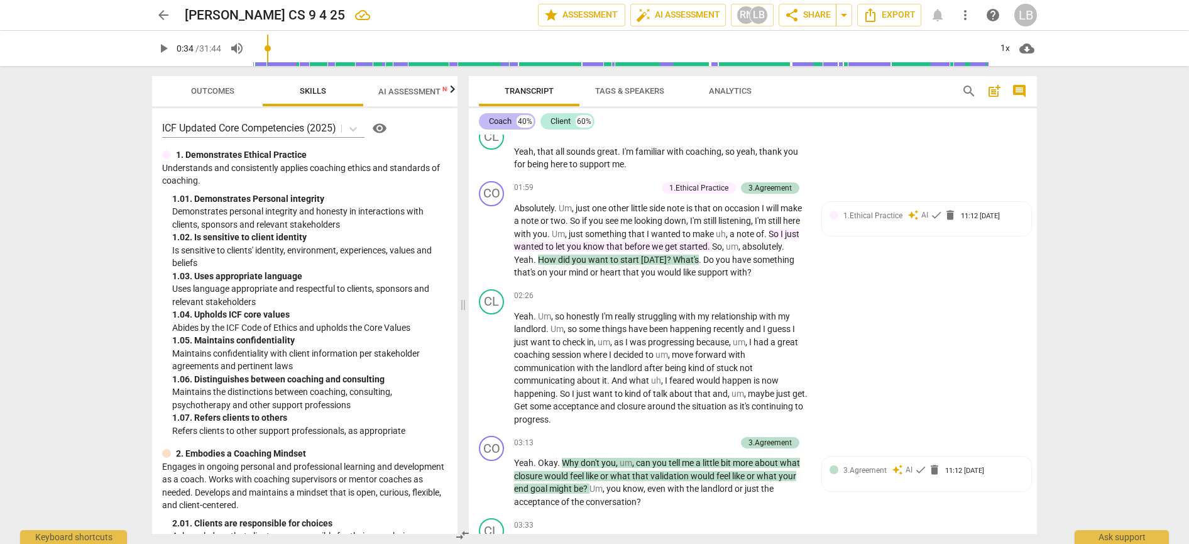
click at [507, 119] on div "Coach" at bounding box center [500, 121] width 23 height 13
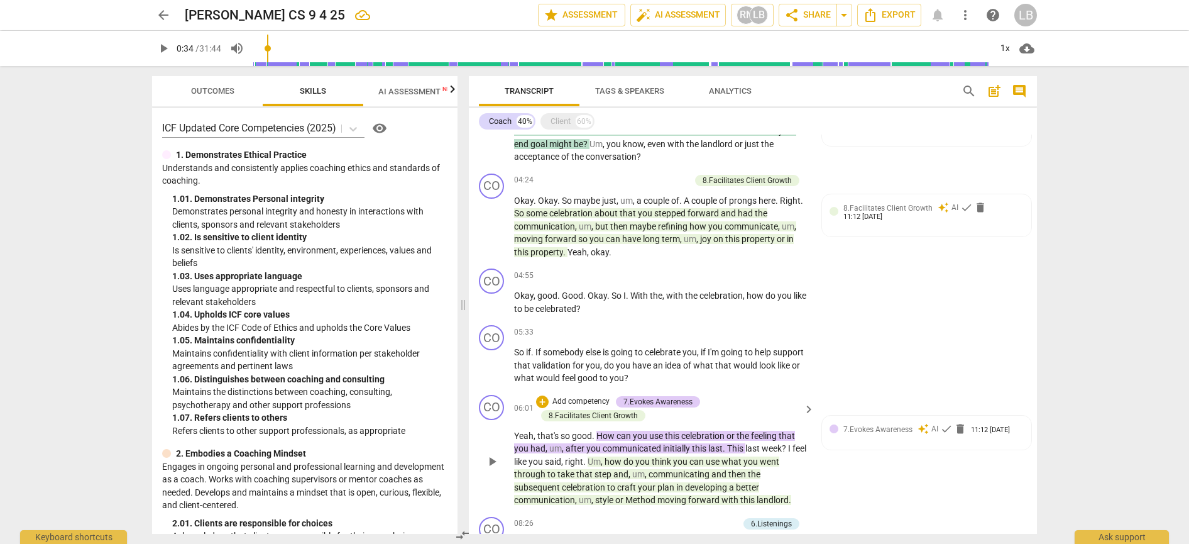
scroll to position [561, 0]
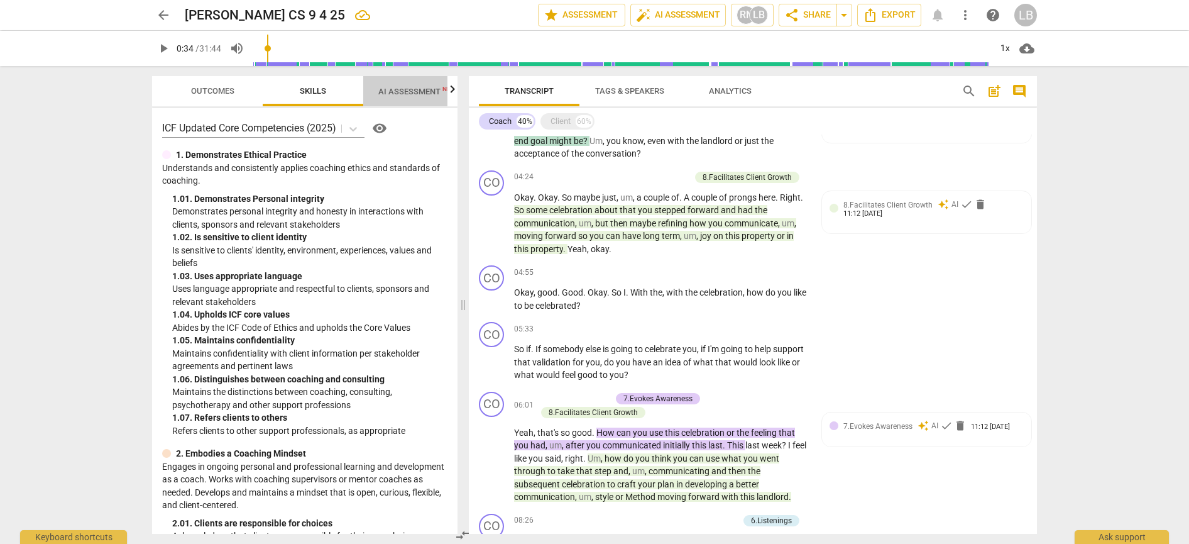
click at [393, 96] on span "AI Assessment New" at bounding box center [417, 91] width 78 height 9
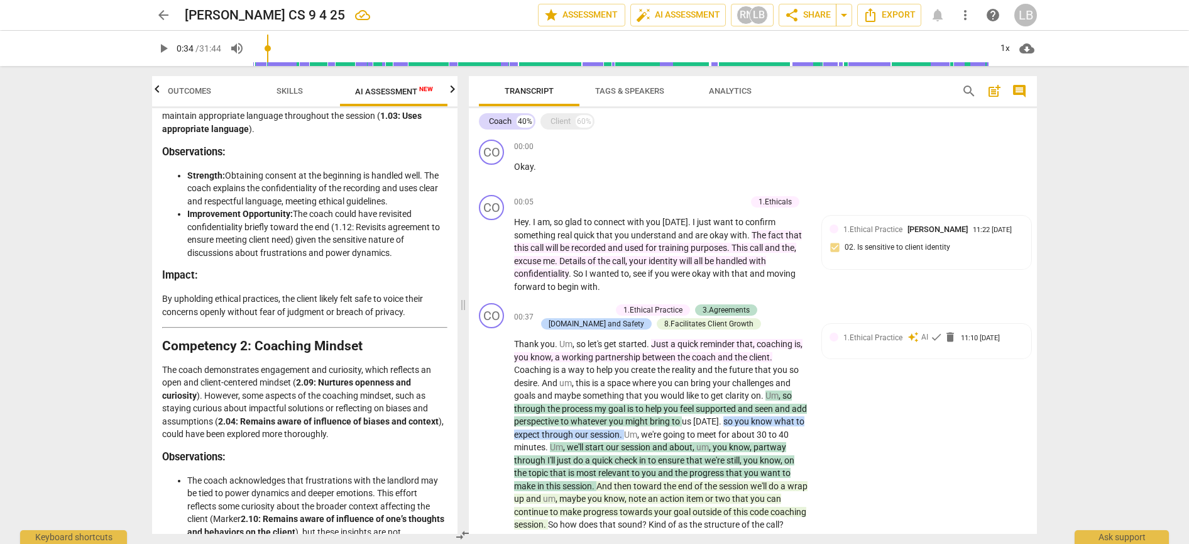
scroll to position [0, 0]
drag, startPoint x: 534, startPoint y: 221, endPoint x: 686, endPoint y: 221, distance: 152.1
click at [686, 221] on p "Hey . I am , so glad to connect with you [DATE] . I just want to confirm someth…" at bounding box center [661, 254] width 294 height 77
click at [712, 207] on icon "button" at bounding box center [712, 208] width 4 height 5
click at [629, 262] on span "," at bounding box center [627, 261] width 4 height 10
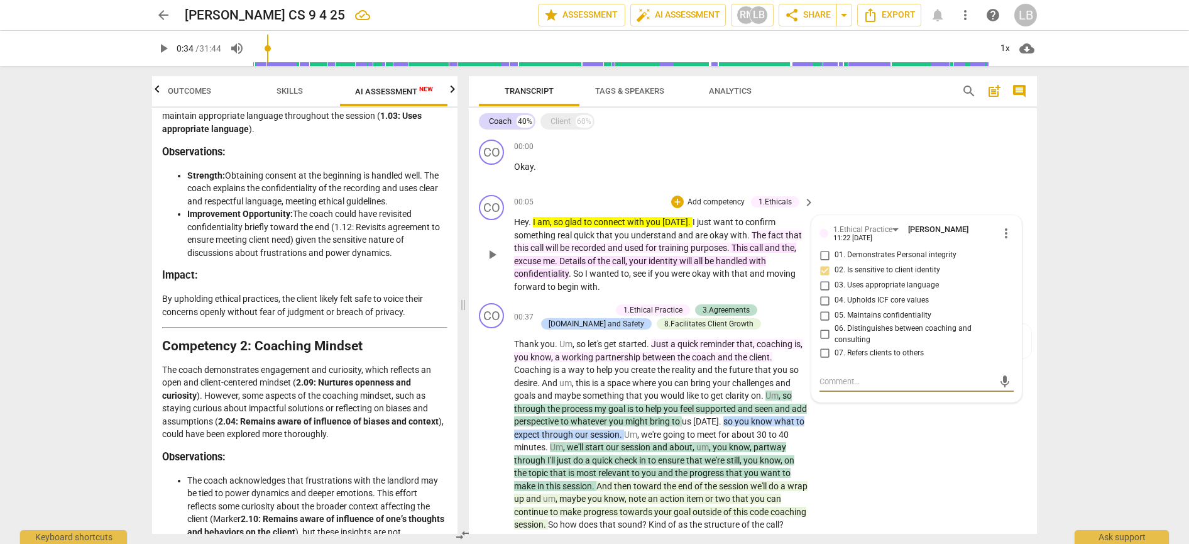
click at [583, 220] on span "glad" at bounding box center [574, 222] width 19 height 10
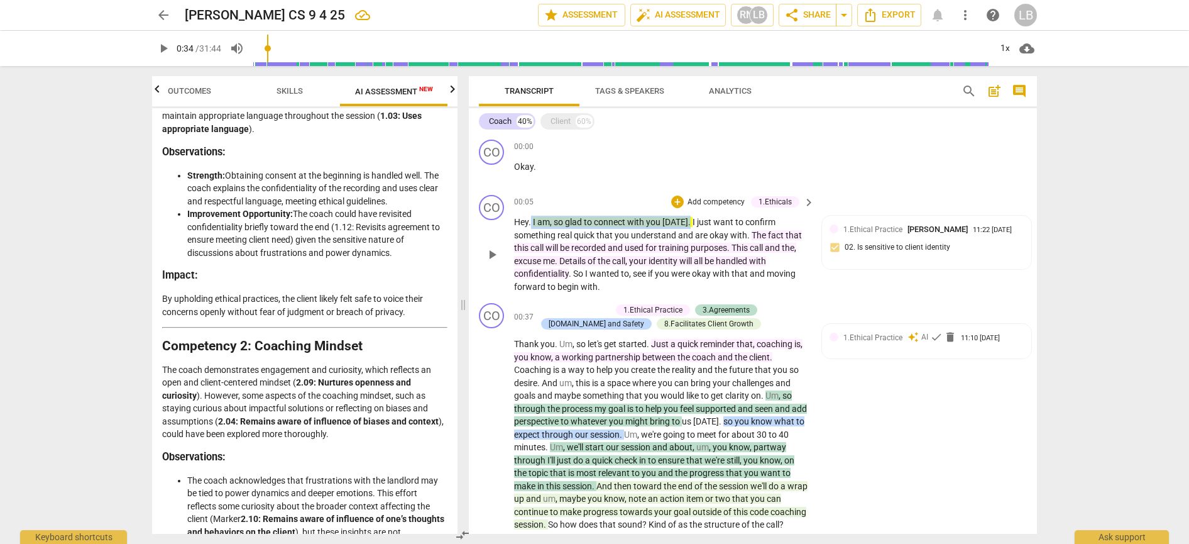
drag, startPoint x: 688, startPoint y: 222, endPoint x: 532, endPoint y: 222, distance: 155.9
click at [531, 222] on p "Hey . I am , so glad to connect with you [DATE] . I just want to confirm someth…" at bounding box center [661, 254] width 294 height 77
click at [721, 207] on icon "button" at bounding box center [719, 205] width 13 height 15
drag, startPoint x: 691, startPoint y: 223, endPoint x: 533, endPoint y: 220, distance: 157.8
click at [533, 221] on p "Hey . I am , so glad to connect with you [DATE] . I just want to confirm someth…" at bounding box center [661, 254] width 294 height 77
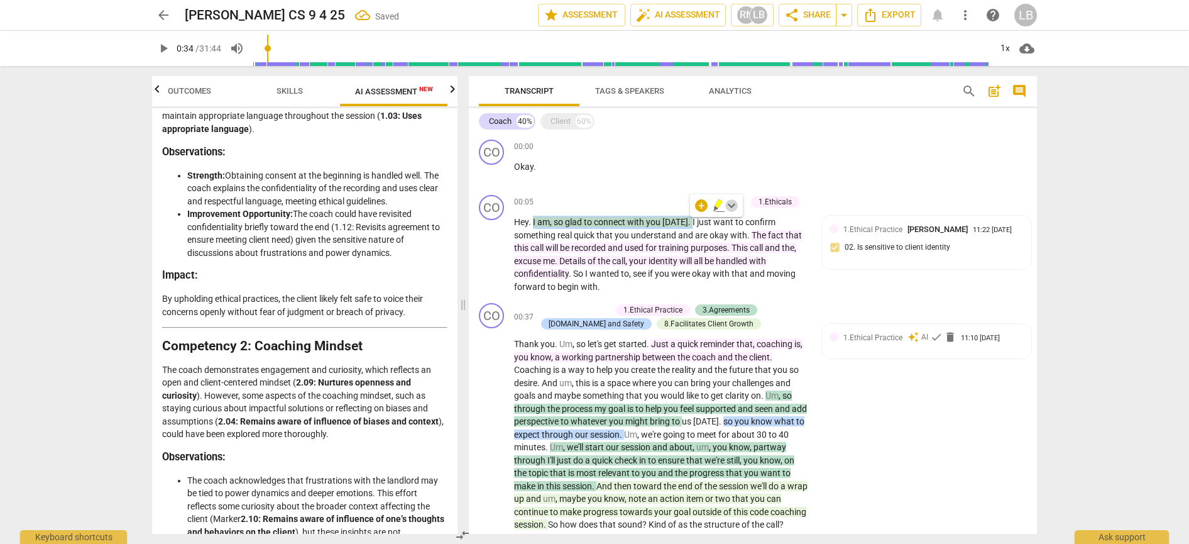
click at [735, 207] on span "keyboard_arrow_down" at bounding box center [731, 205] width 15 height 15
click at [741, 270] on div at bounding box center [739, 273] width 14 height 14
drag, startPoint x: 685, startPoint y: 221, endPoint x: 533, endPoint y: 221, distance: 152.1
click at [533, 221] on p "Hey . I am , so glad to connect with you [DATE] . I just want to confirm someth…" at bounding box center [661, 254] width 294 height 77
click at [698, 207] on div "+" at bounding box center [697, 205] width 13 height 13
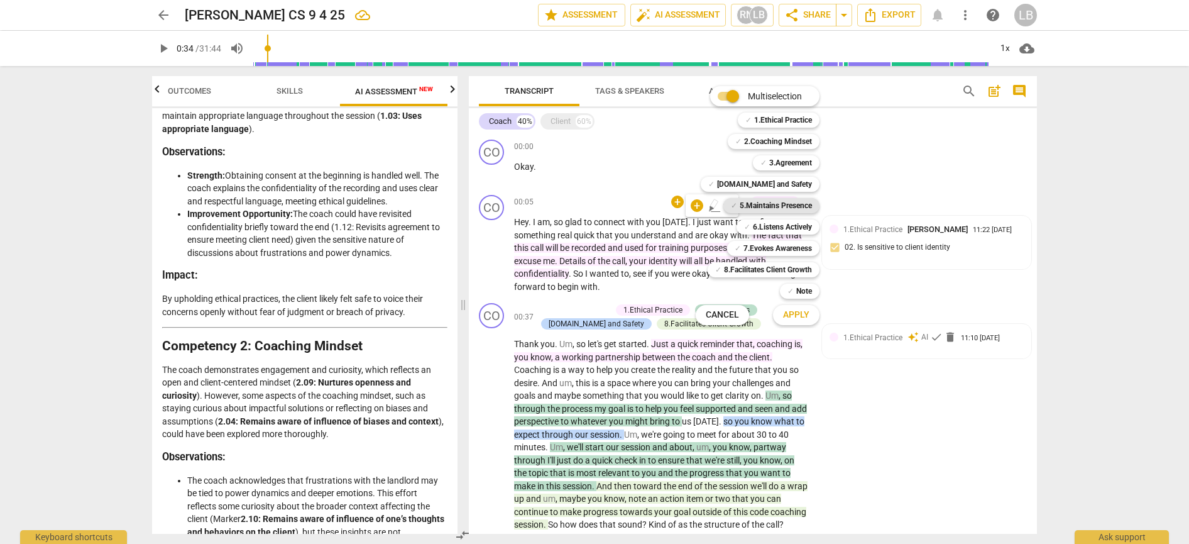
click at [769, 205] on b "5.Maintains Presence" at bounding box center [776, 205] width 72 height 15
click at [801, 314] on span "Apply" at bounding box center [796, 315] width 26 height 13
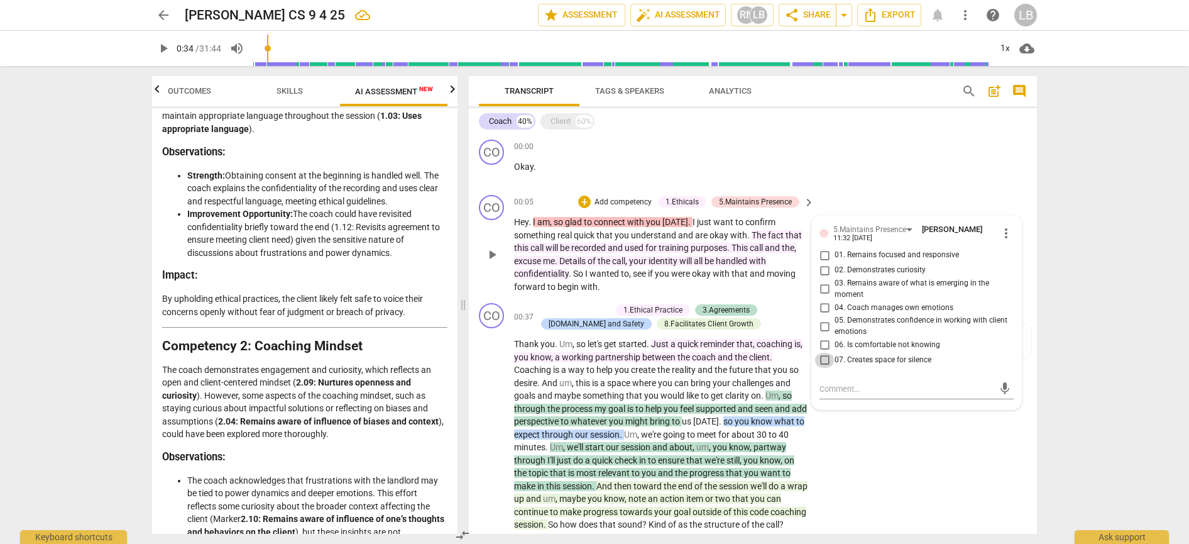
click at [823, 358] on input "07. Creates space for silence" at bounding box center [825, 360] width 20 height 15
checkbox input "true"
click at [842, 387] on textarea at bounding box center [907, 389] width 174 height 12
type textarea "C"
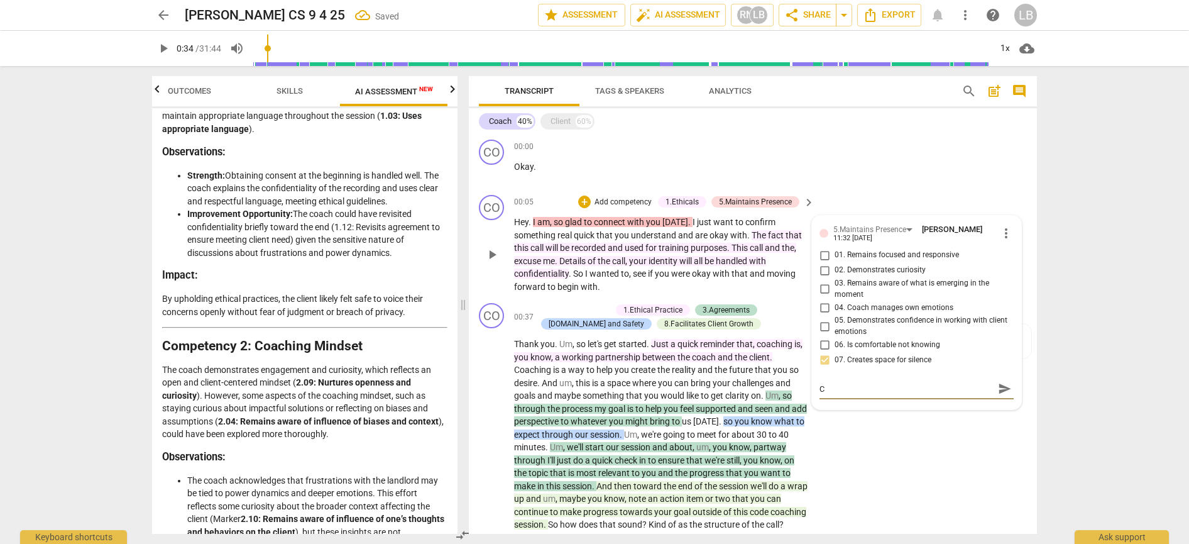
type textarea "Co"
type textarea "Coa"
type textarea "Coac"
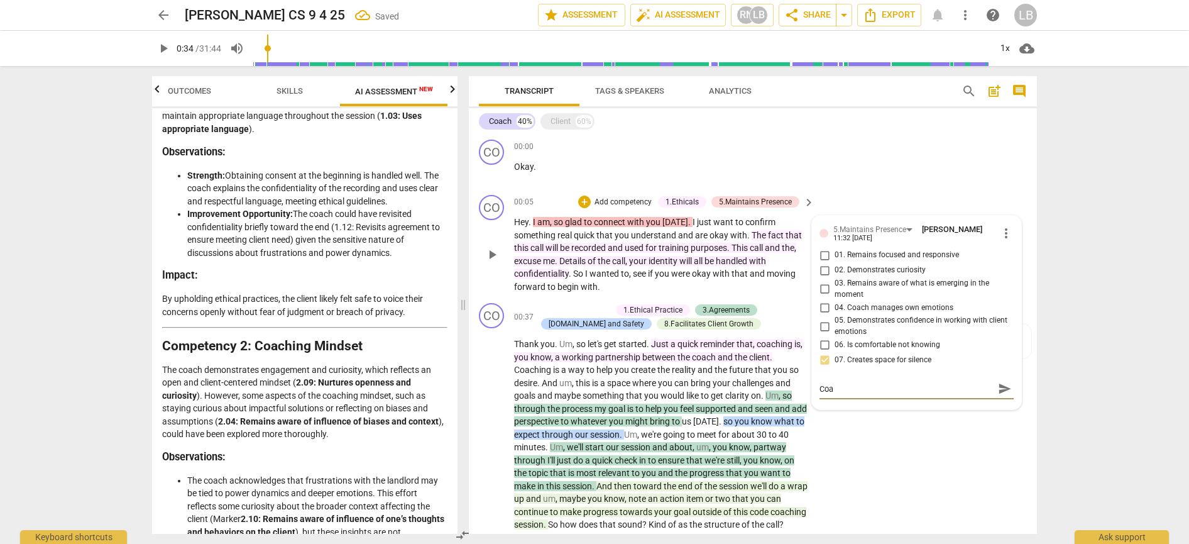
type textarea "Coac"
type textarea "Coach"
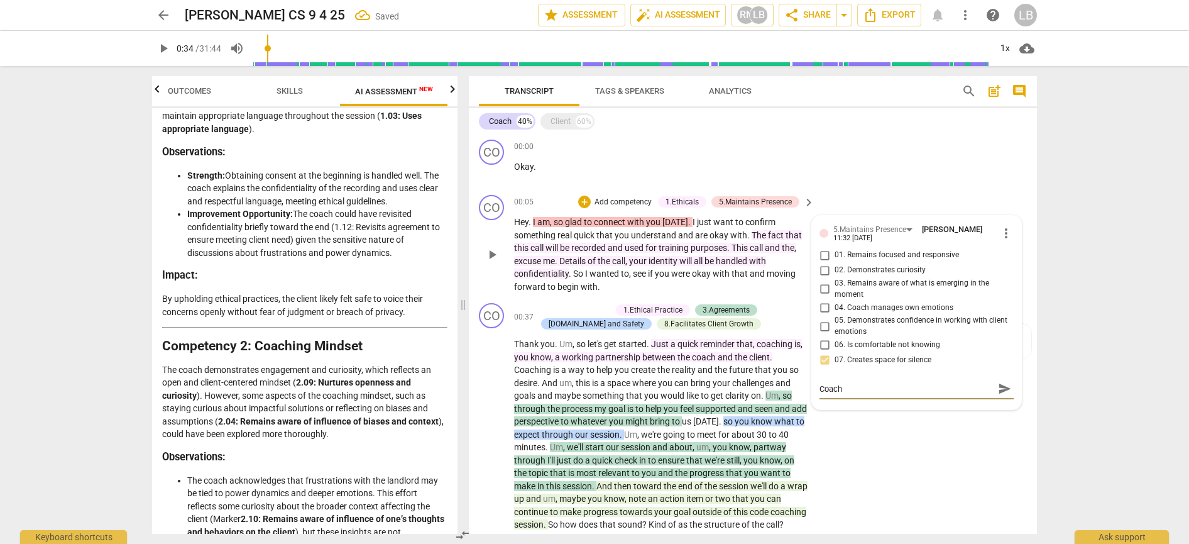
type textarea "Coach s"
type textarea "Coach sp"
type textarea "Coach spe"
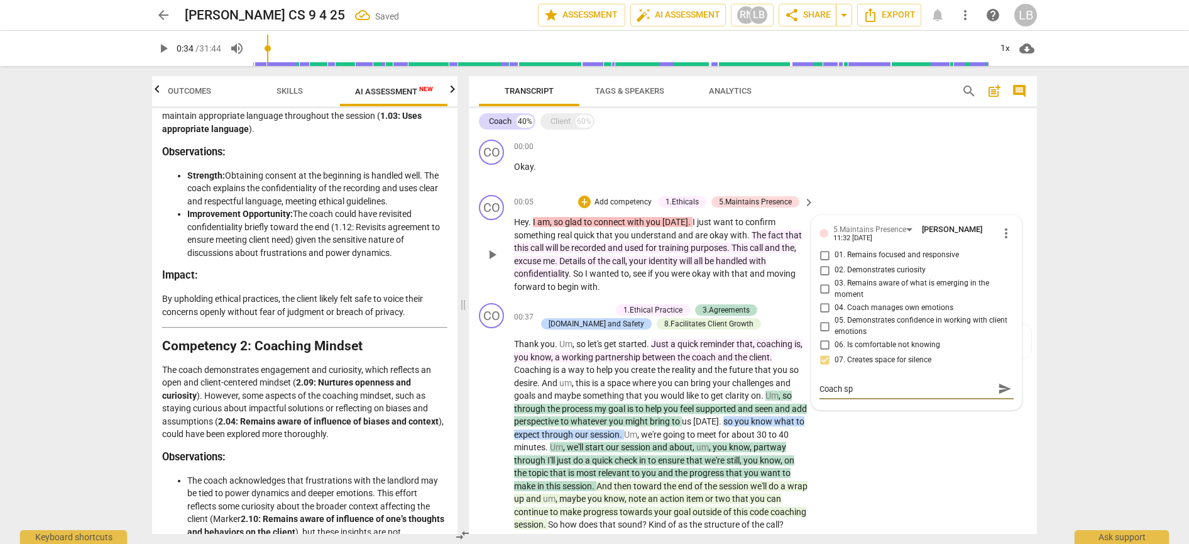
type textarea "Coach spe"
type textarea "Coach spea"
type textarea "Coach speak"
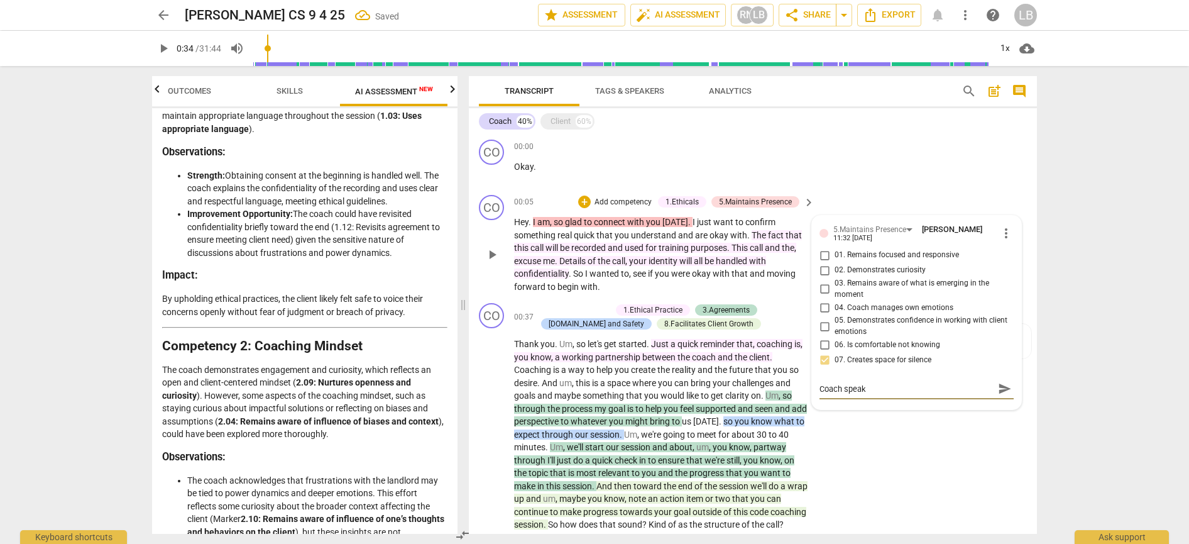
type textarea "Coach speak"
type textarea "Coach speak 4"
type textarea "Coach speak 40"
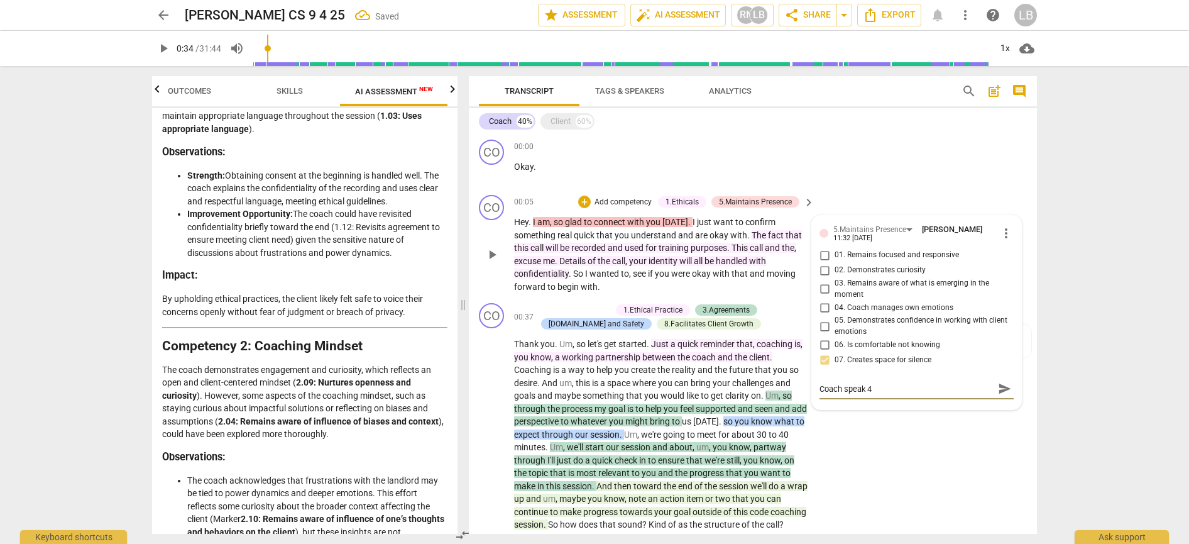
type textarea "Coach speak 40"
type textarea "Coach speak 40%"
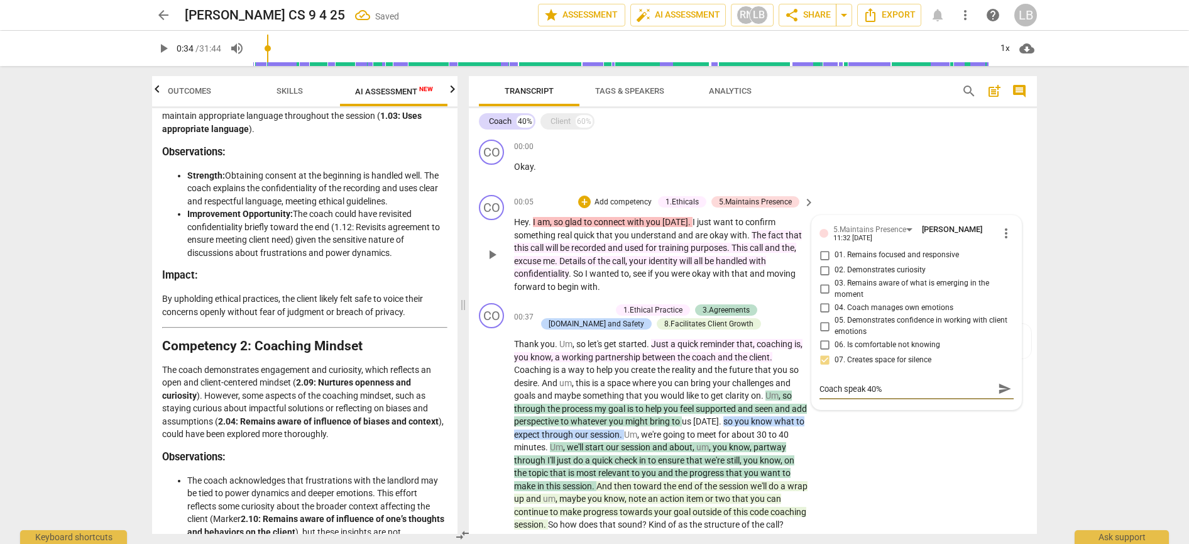
type textarea "Coach speak 40% C"
type textarea "Coach speak 40% Cl"
type textarea "Coach speak 40% Cli"
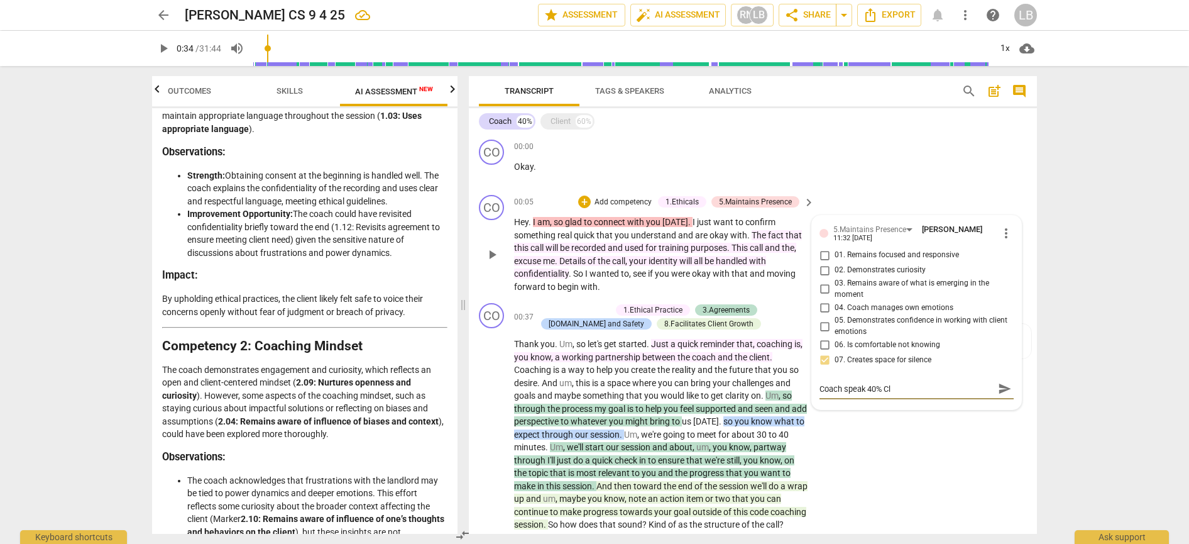
type textarea "Coach speak 40% Cli"
type textarea "Coach speak 40% Clie"
type textarea "Coach speak 40% Clien"
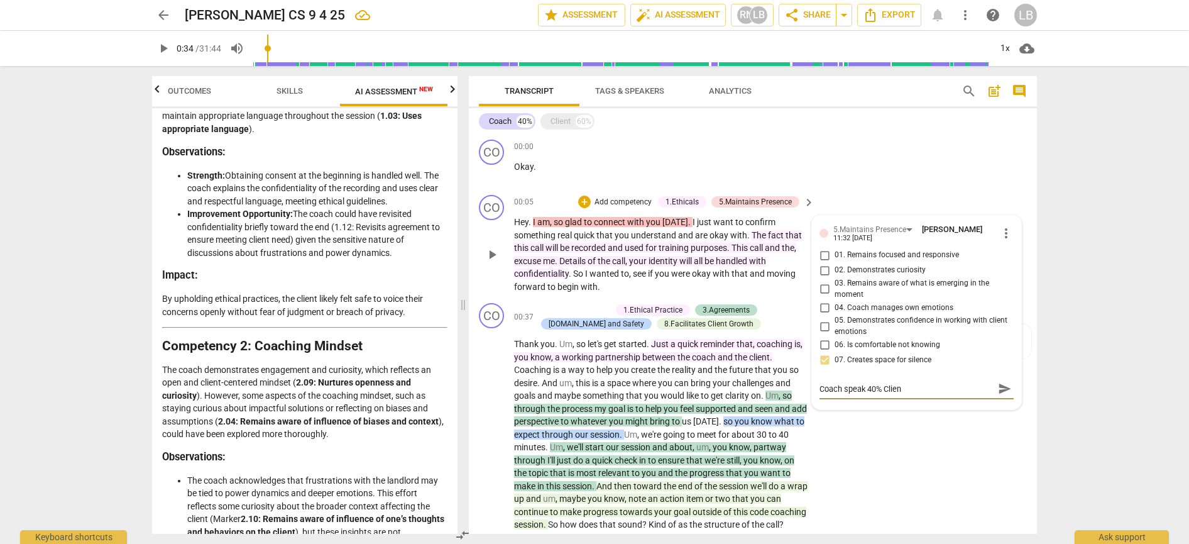
type textarea "Coach speak 40% Client"
type textarea "Coach speak 40% Client 6"
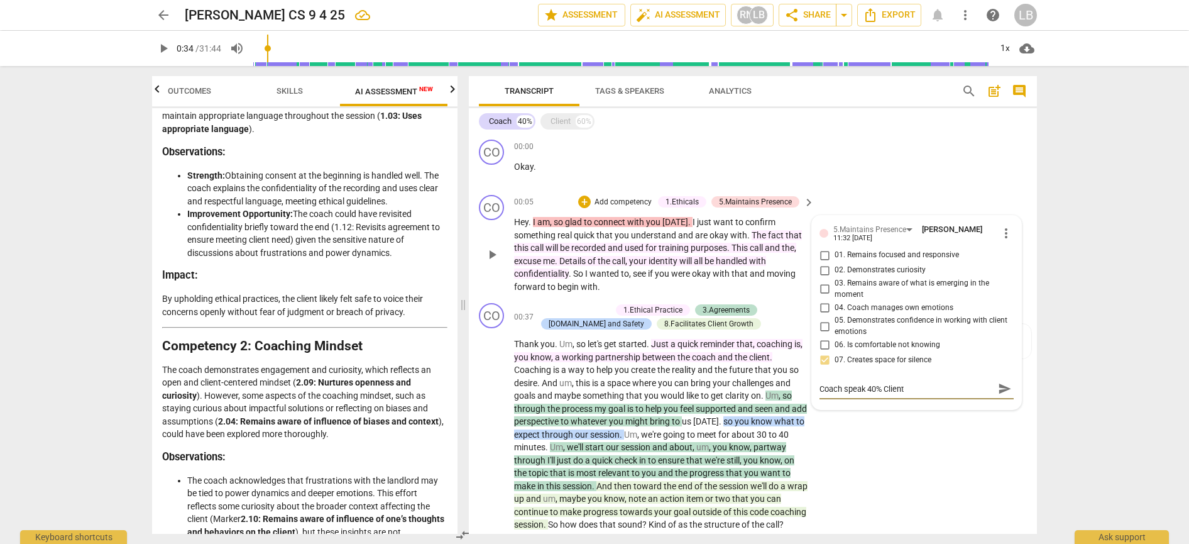
type textarea "Coach speak 40% Client 6"
type textarea "Coach speak 40% Client 60"
type textarea "Coach speak 40% Client 60%"
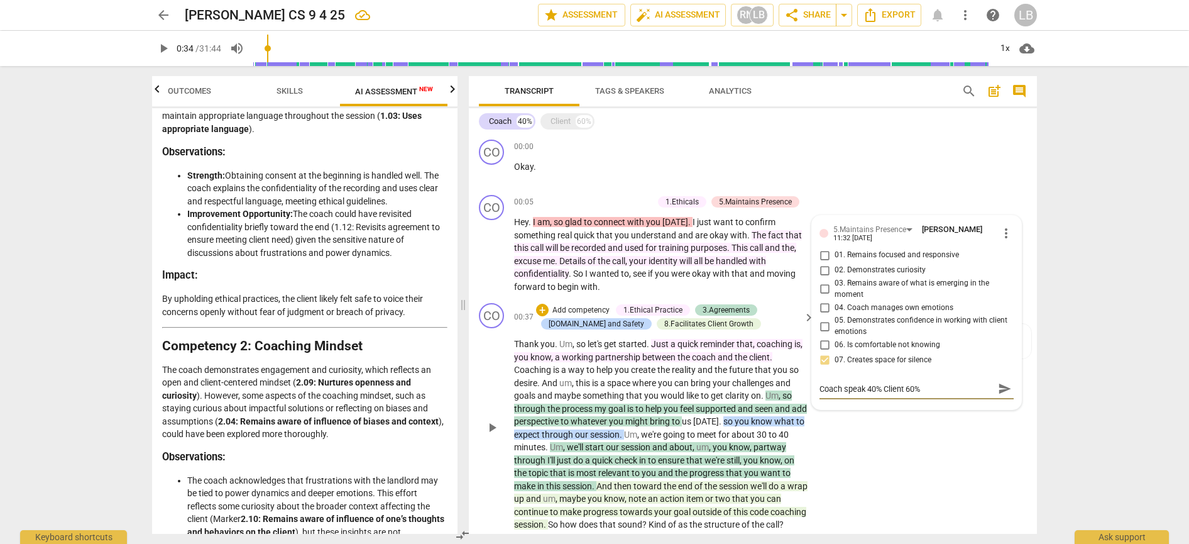
drag, startPoint x: 896, startPoint y: 384, endPoint x: 801, endPoint y: 384, distance: 94.3
click at [801, 384] on div "CO play_arrow pause 00:00 + Add competency keyboard_arrow_right Okay . CL play_…" at bounding box center [753, 333] width 568 height 399
type textarea "C"
type textarea "Co"
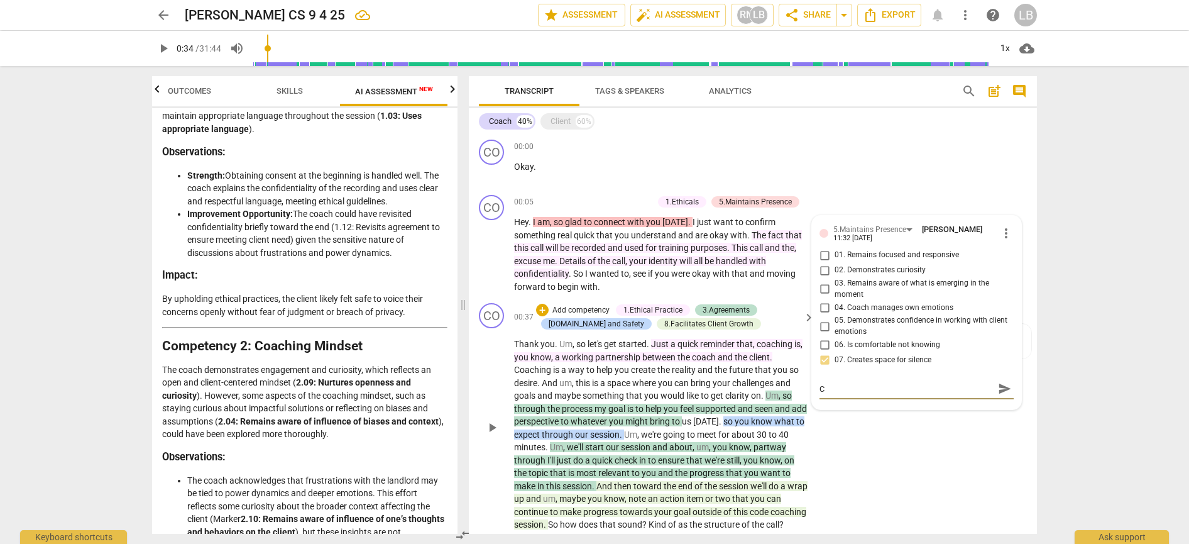
type textarea "Co"
type textarea "Coa"
type textarea "Coac"
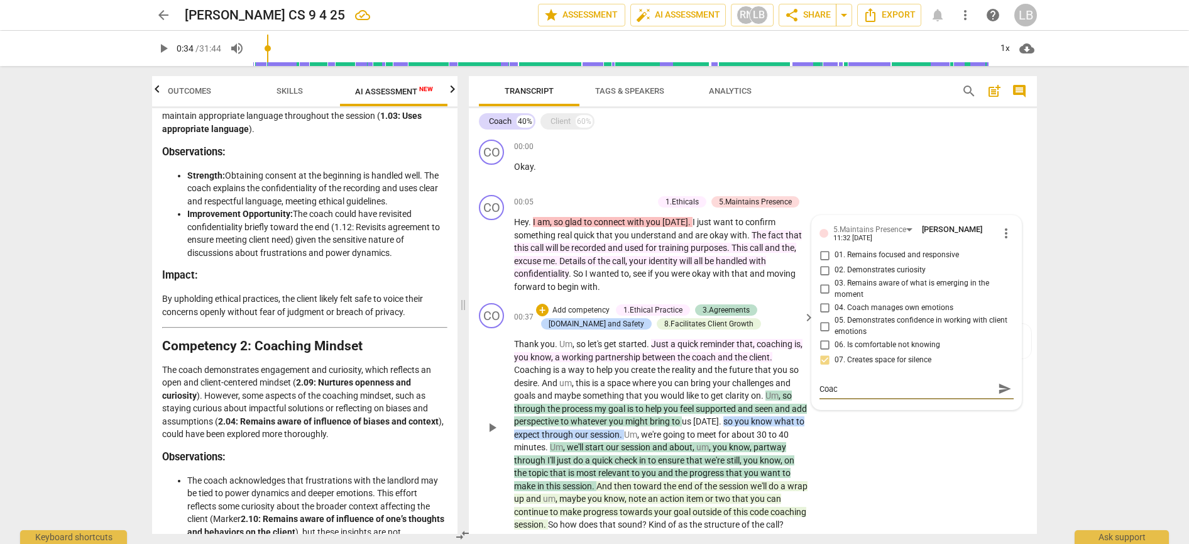
type textarea "Coach"
type textarea "Coach S"
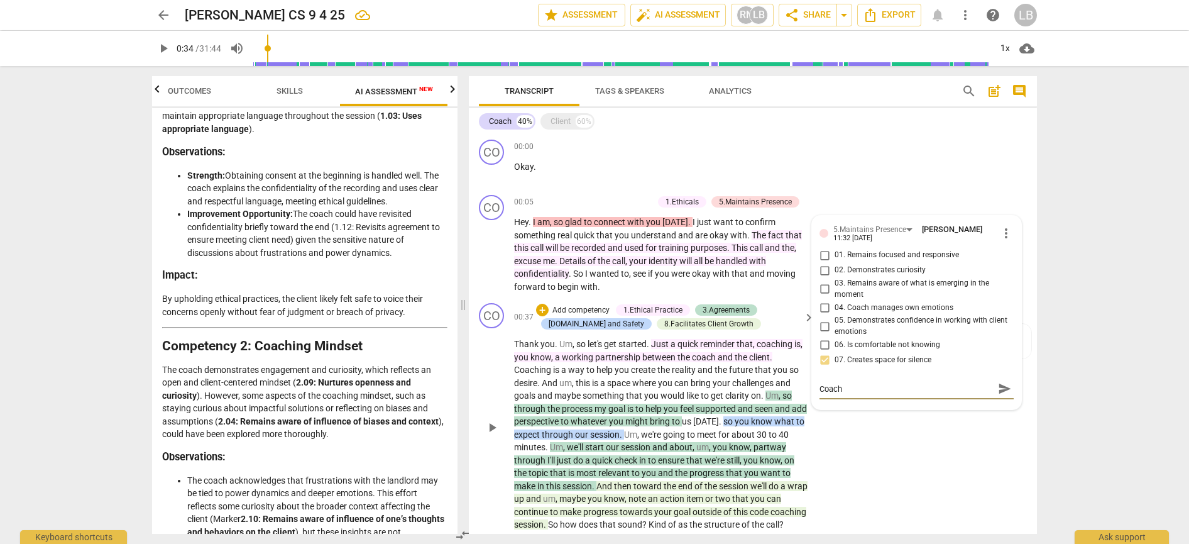
type textarea "Coach S"
type textarea "Coach [PERSON_NAME]"
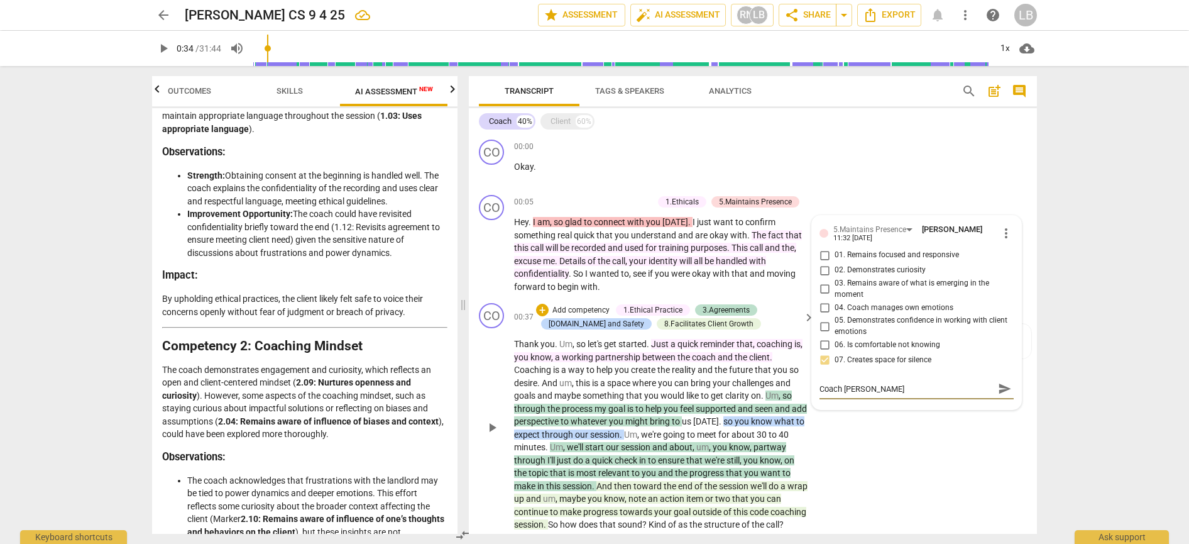
type textarea "Coach [PERSON_NAME]"
type textarea "Coach Silent"
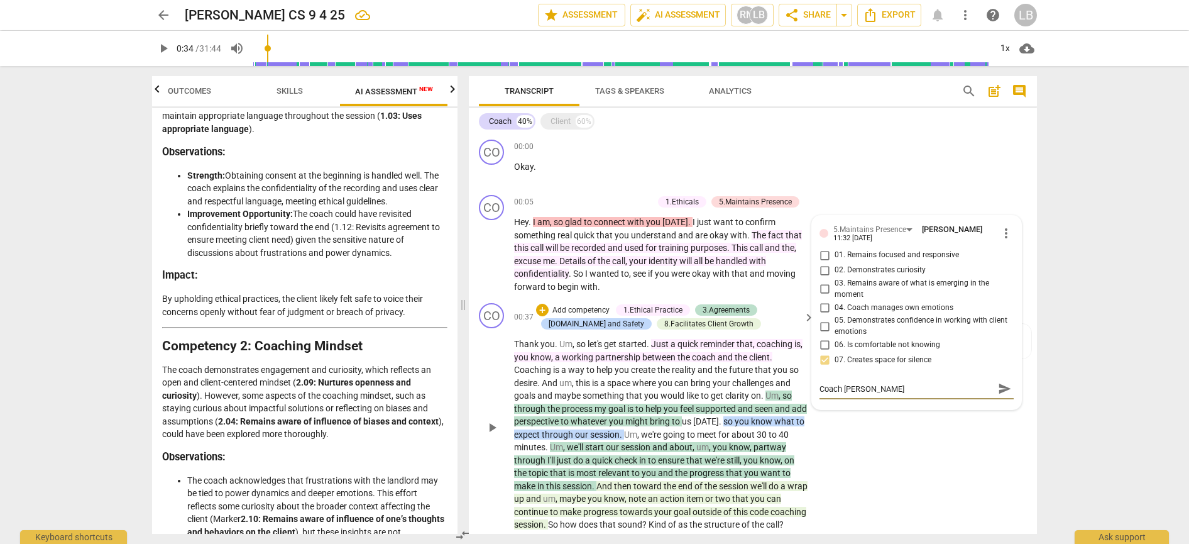
type textarea "Coach Silent"
type textarea "Coach Silent p"
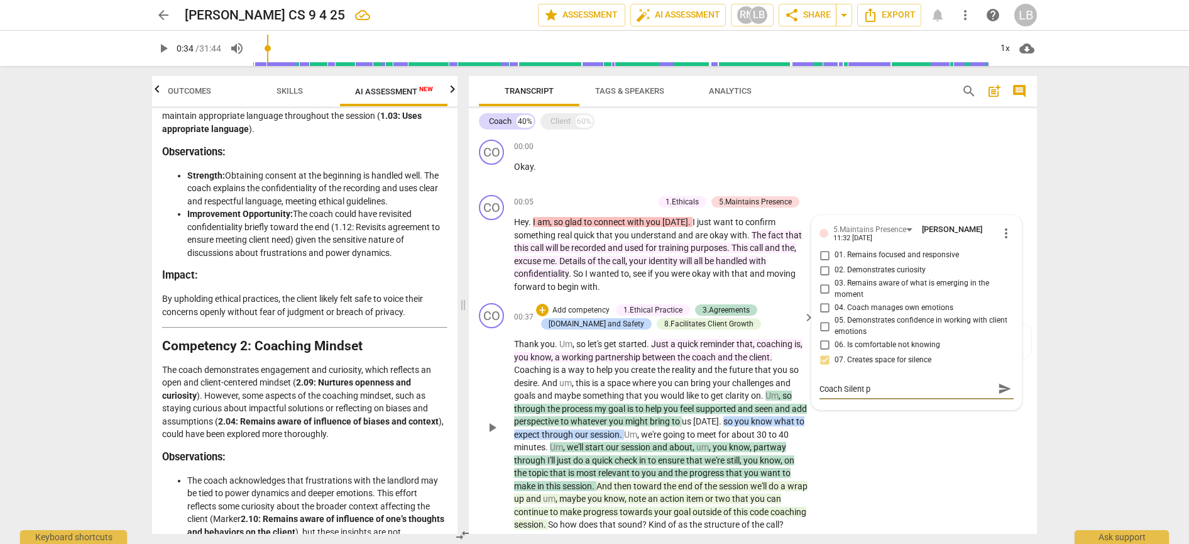
type textarea "Coach Silent pa"
type textarea "Coach Silent pau"
type textarea "Coach Silent paus"
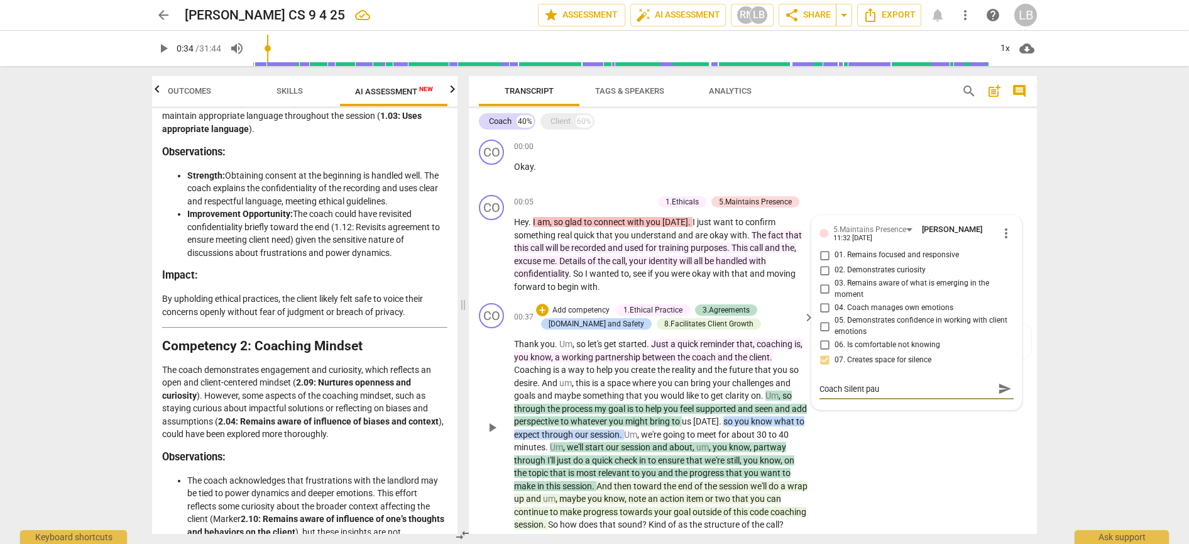
type textarea "Coach Silent paus"
type textarea "Coach Silent pause"
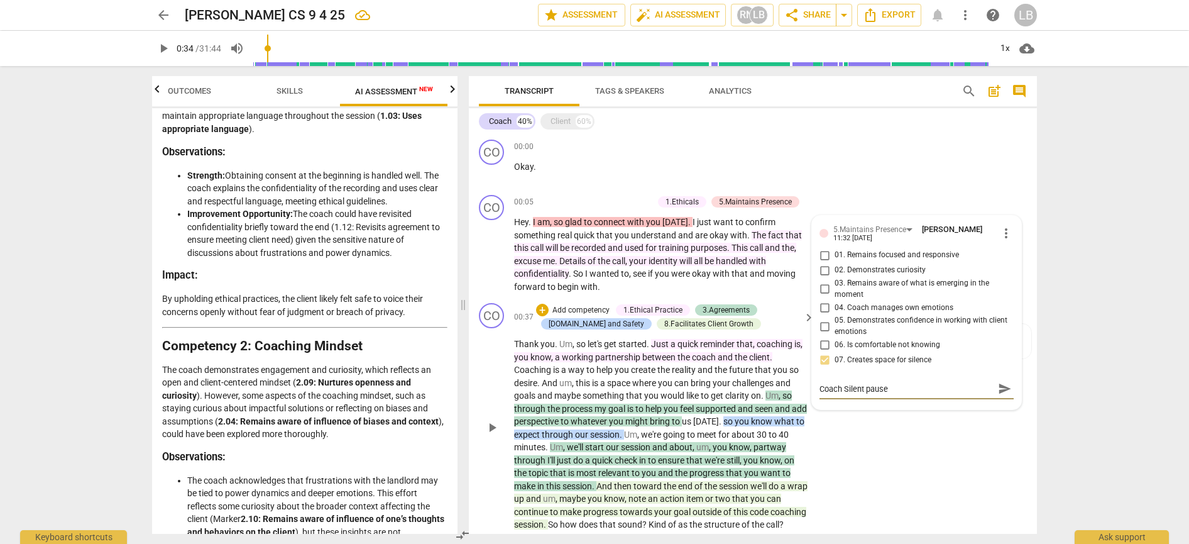
type textarea "Coach Silent pause 6"
type textarea "Coach Silent pause 6m"
type textarea "Coach Silent pause 6mi"
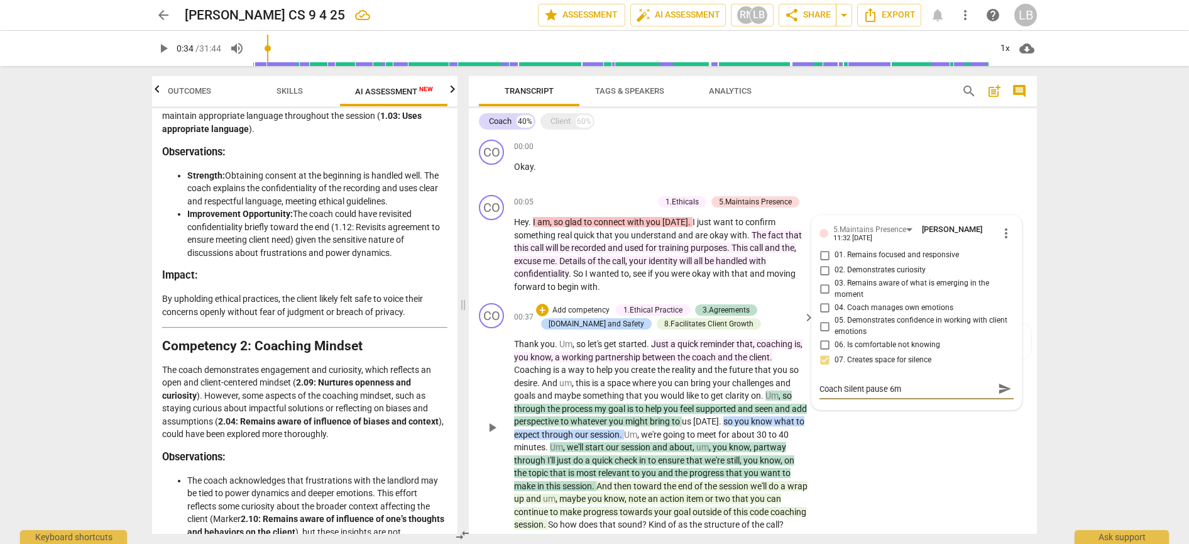
type textarea "Coach Silent pause 6mi"
type textarea "Coach Silent pause 6min"
type textarea "Coach Silent pause 6min,"
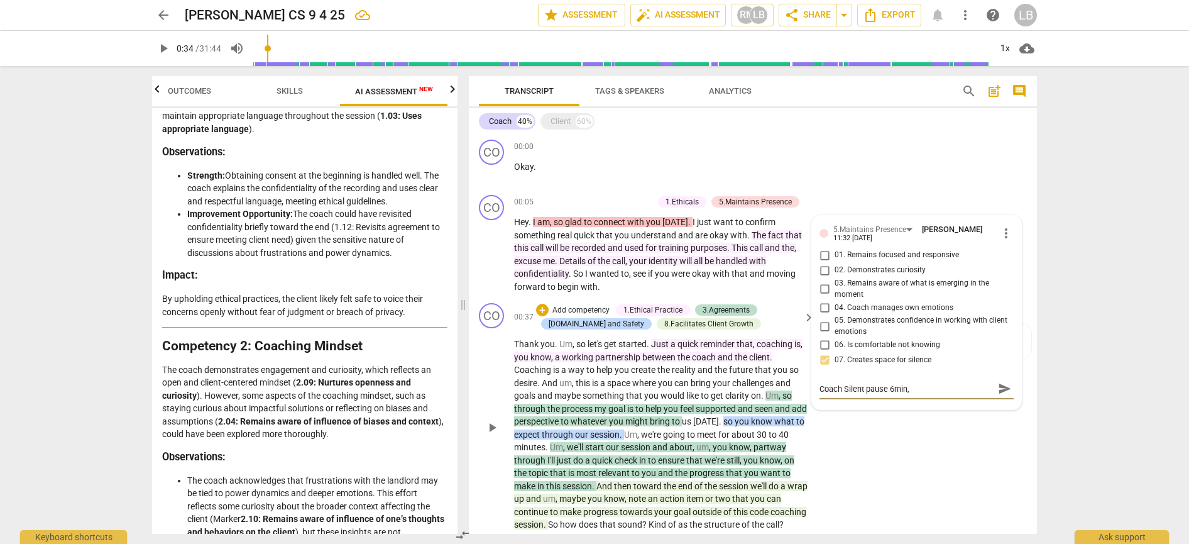
type textarea "Coach Silent pause 6min,"
type textarea "Coach Silent pause 6min, C"
type textarea "Coach Silent pause 6min, Cl"
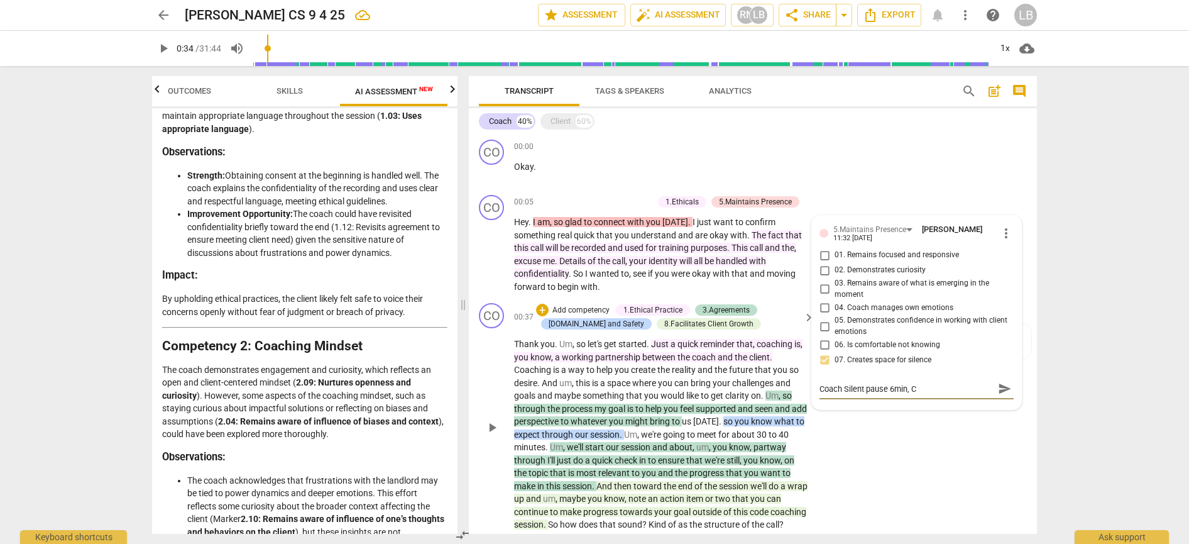
type textarea "Coach Silent pause 6min, Cl"
type textarea "Coach Silent pause 6min, Cli"
type textarea "Coach Silent pause 6min, Clie"
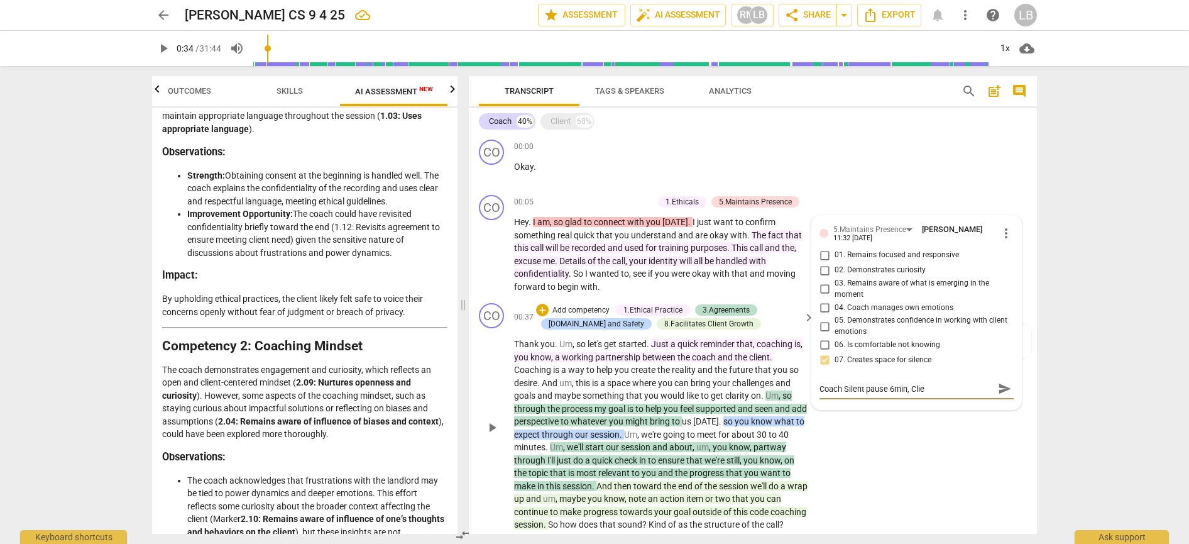
type textarea "Coach Silent pause 6min, Clien"
type textarea "Coach Silent pause 6min, Client"
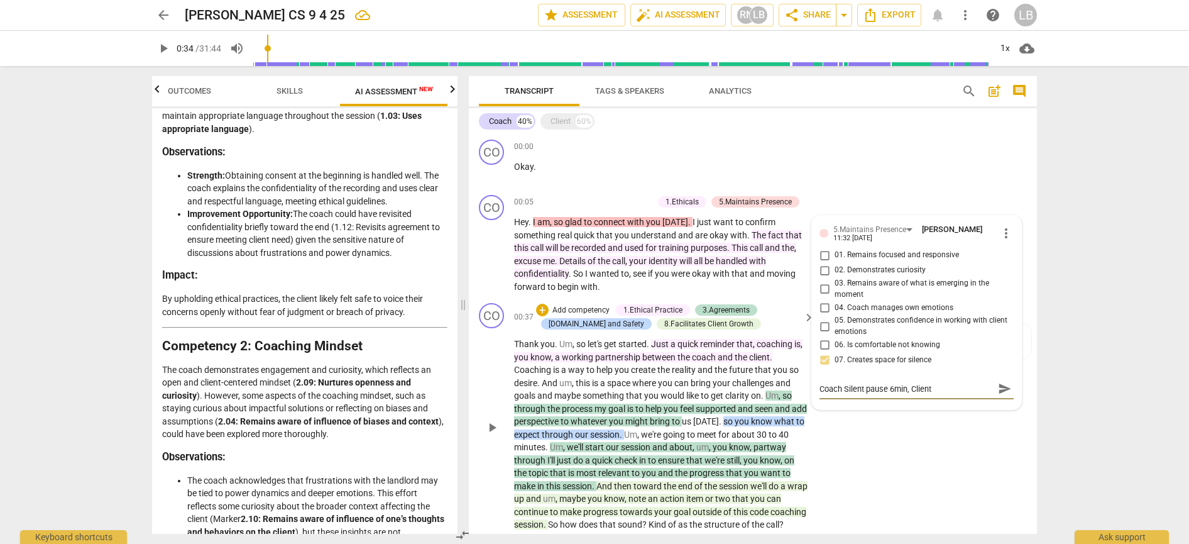
type textarea "Coach Silent pause 6min, Client"
type textarea "Coach Silent pause 6min, Client s"
type textarea "Coach Silent pause 6min, Client si"
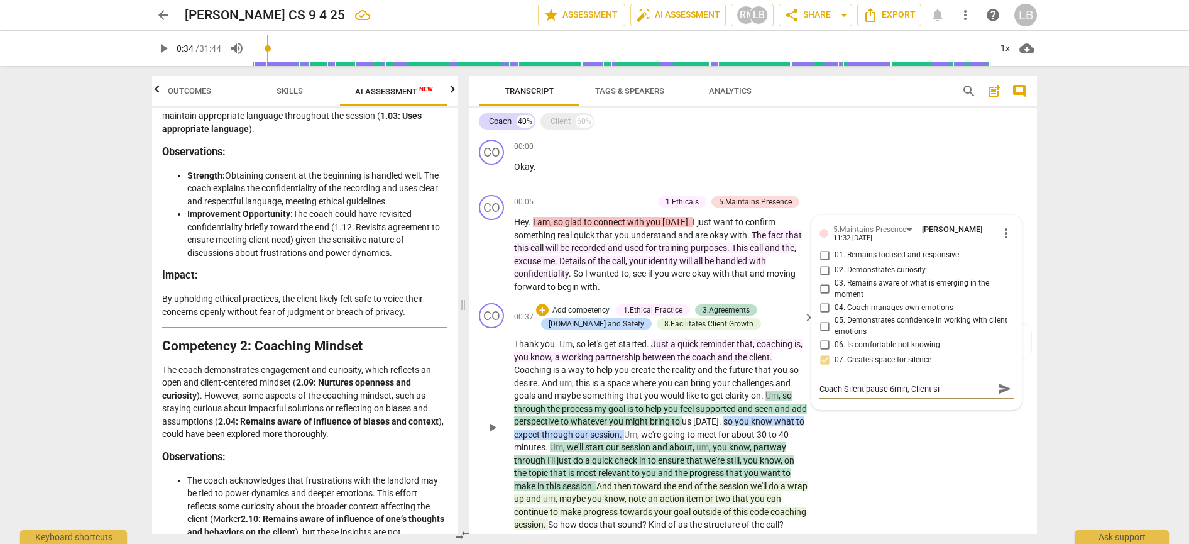
type textarea "Coach Silent pause 6min, Client sil"
type textarea "Coach Silent pause 6min, Client sile"
type textarea "Coach Silent pause 6min, Client silen"
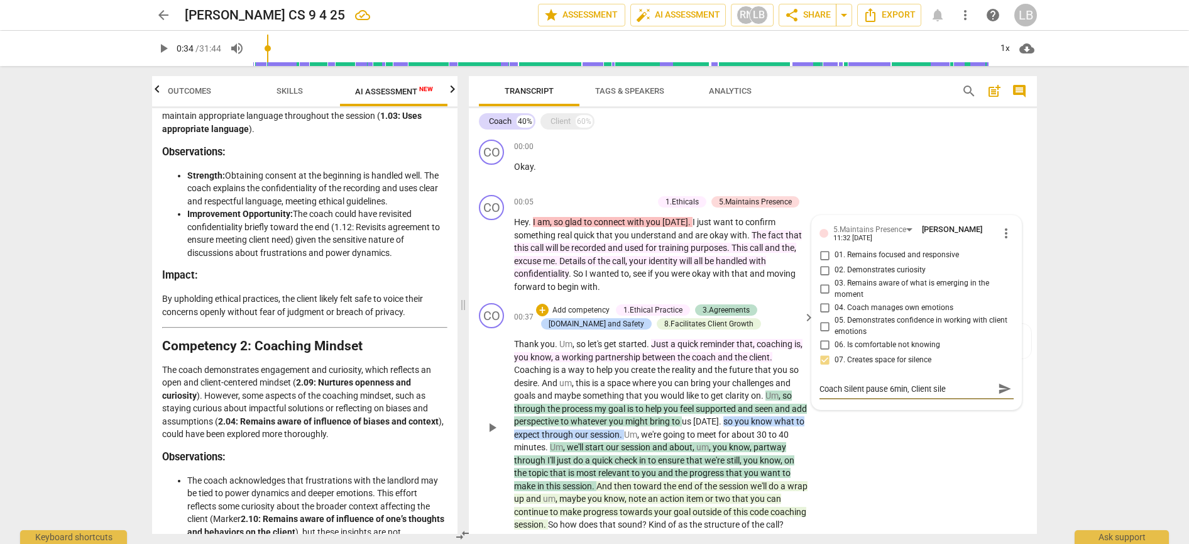
type textarea "Coach Silent pause 6min, Client silen"
type textarea "Coach Silent pause 6min, Client silent"
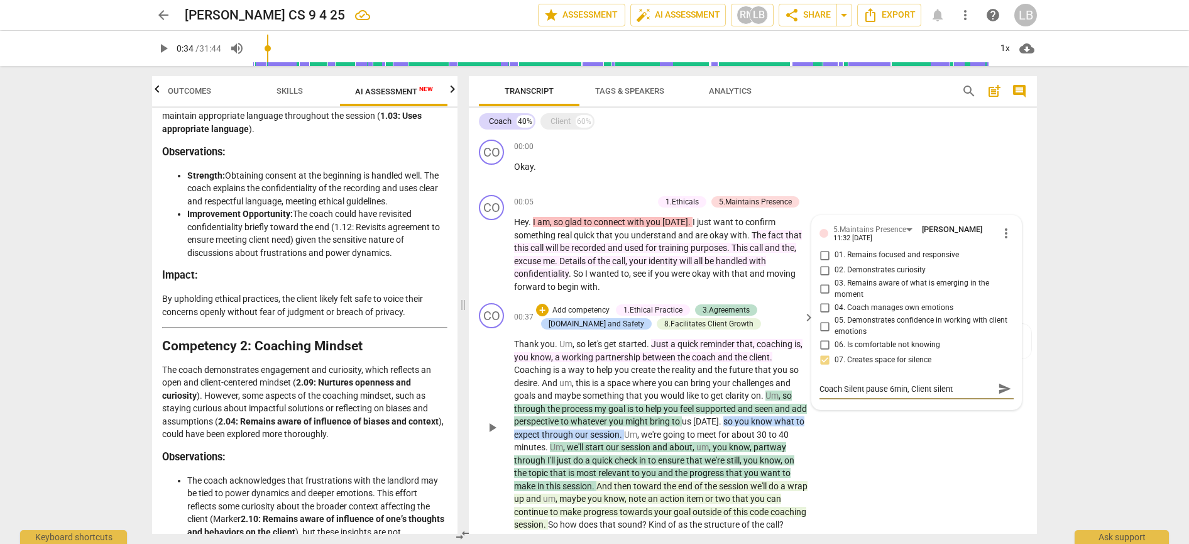
type textarea "Coach Silent pause 6min, Client silent p"
type textarea "Coach Silent pause 6min, Client silent pa"
type textarea "Coach Silent pause 6min, Client silent pau"
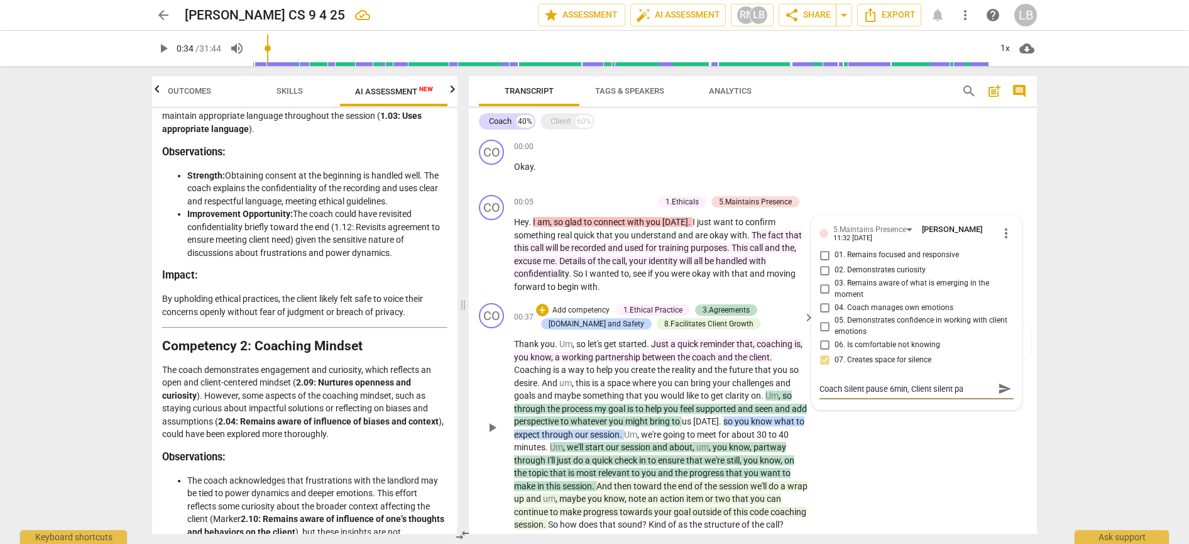
type textarea "Coach Silent pause 6min, Client silent pau"
type textarea "Coach Silent pause 6min, Client silent paus"
type textarea "Coach Silent pause 6min, Client silent pause"
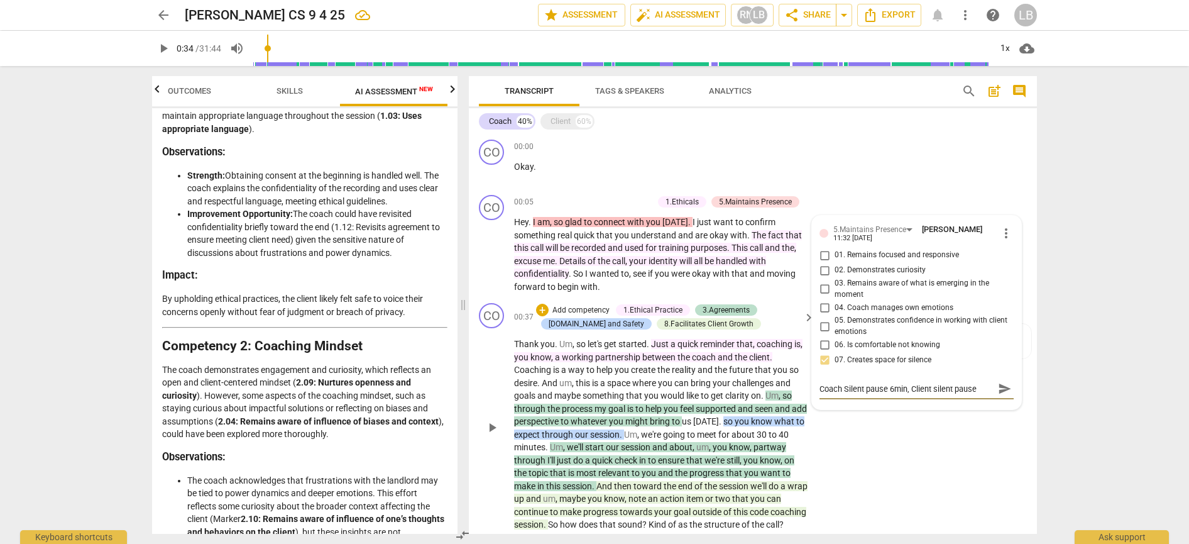
type textarea "Coach Silent pause 6min, Client silent pause"
type textarea "Coach Silent pause 6min, Client silent pause 1"
type textarea "Coach Silent pause 6min, Client silent pause 14"
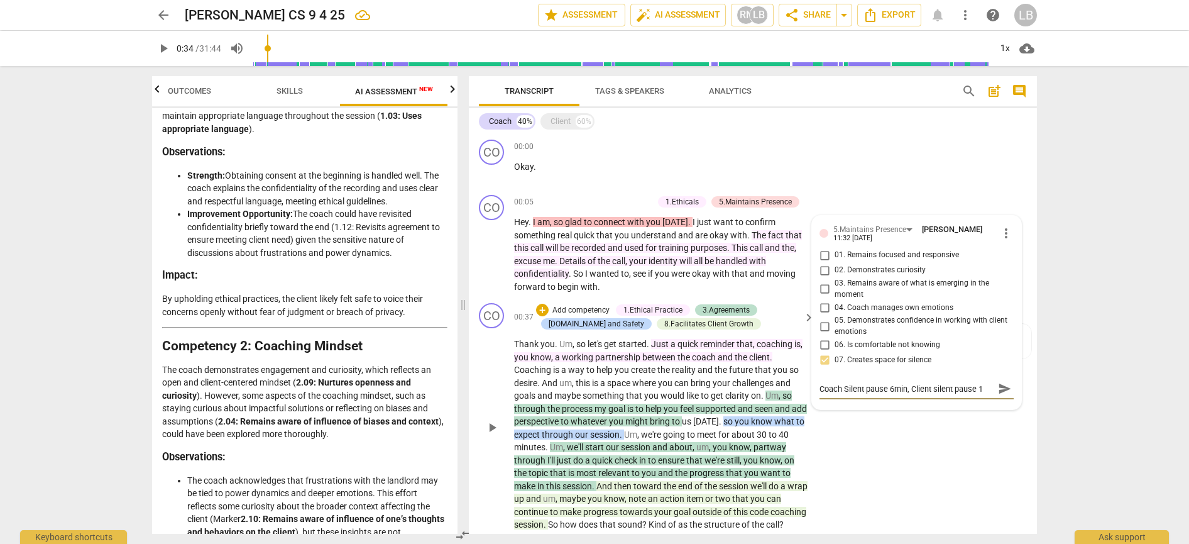
type textarea "Coach Silent pause 6min, Client silent pause 14"
type textarea "Coach Silent pause 6min, Client silent pause 14m"
type textarea "Coach Silent pause 6min, Client silent pause 14mi"
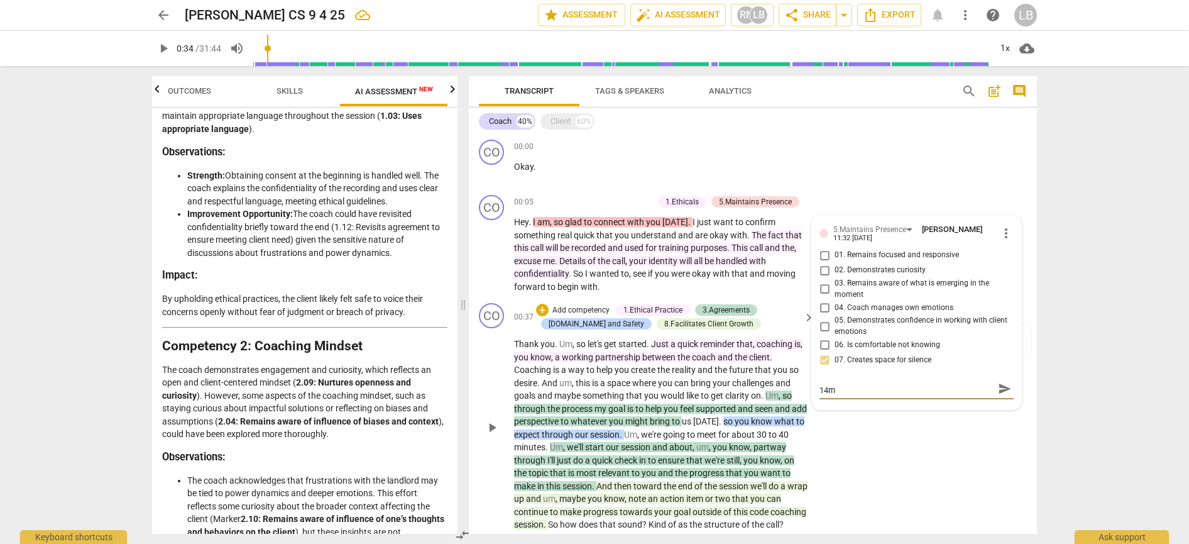
type textarea "Coach Silent pause 6min, Client silent pause 14mi"
type textarea "Coach Silent pause 6min, Client silent pause 14min"
type textarea "Coach Silent pause 6min, Client silent pause 14mins"
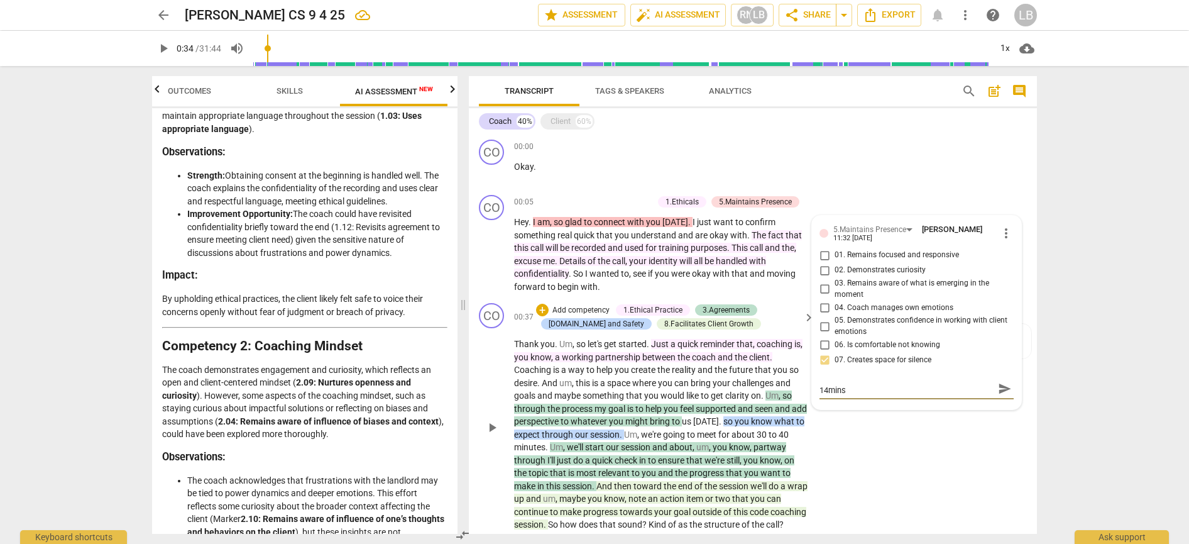
type textarea "Coach Silent pause 6min, Client silent pause 14mins"
click at [1004, 392] on span "send" at bounding box center [1005, 395] width 14 height 14
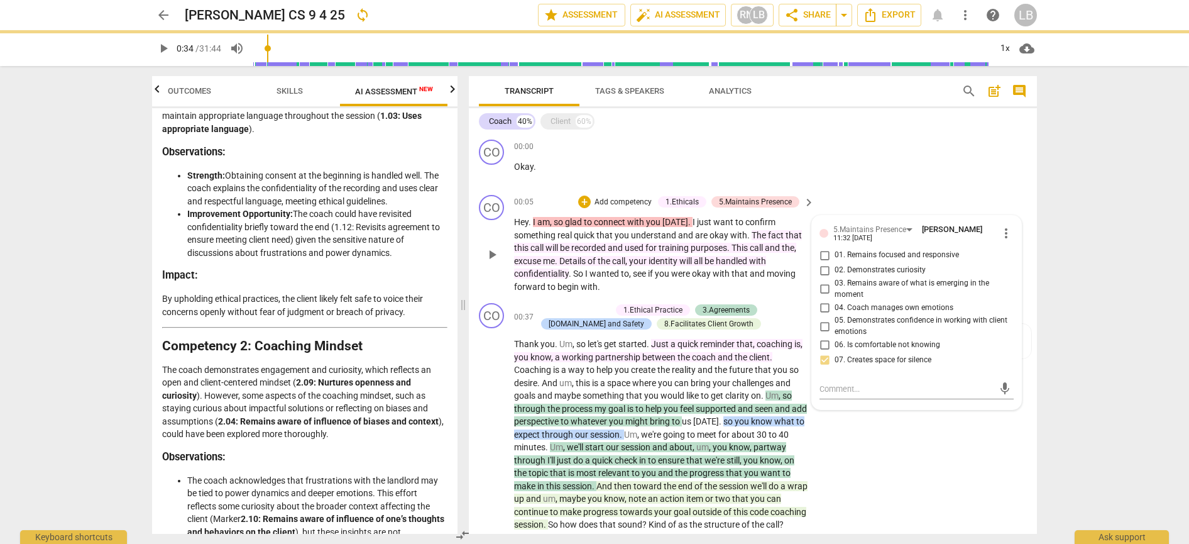
scroll to position [0, 0]
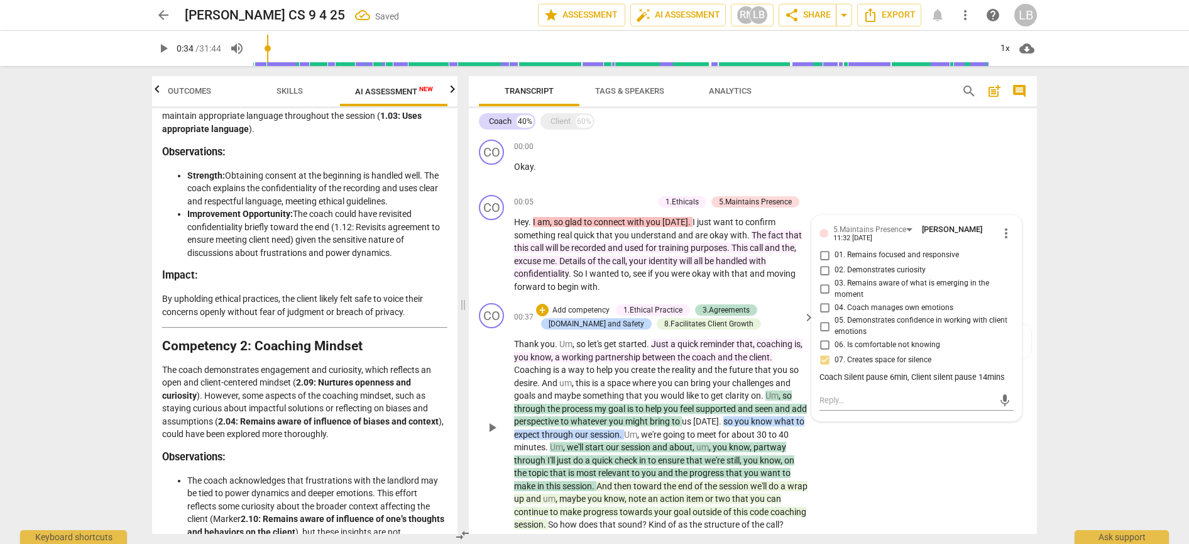
click at [947, 453] on div "CO play_arrow pause 00:37 + Add competency 1.Ethical Practice 3.Agreements [DOM…" at bounding box center [753, 417] width 568 height 238
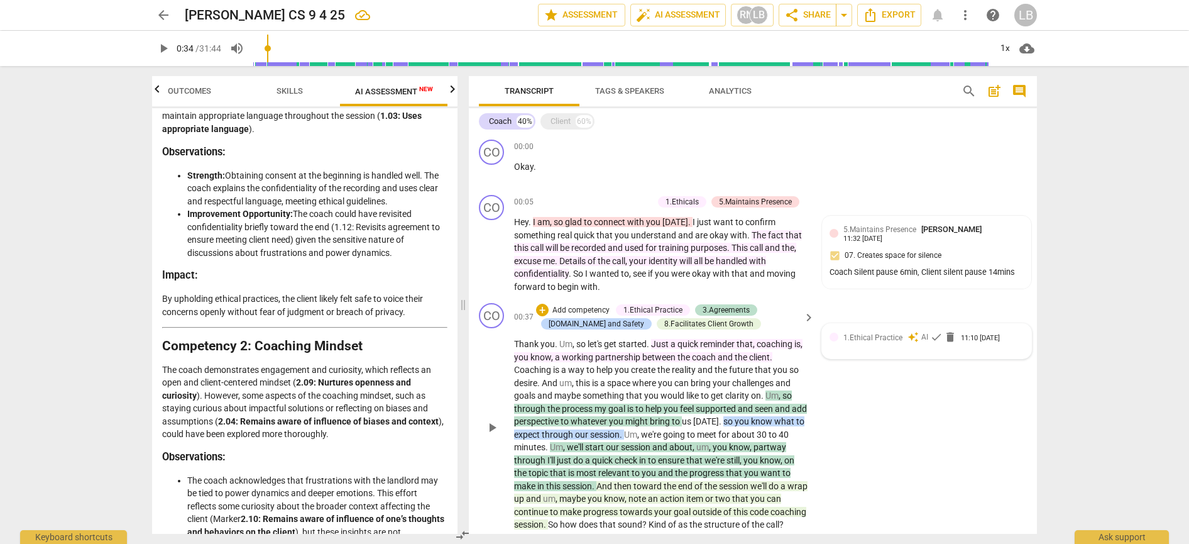
click at [877, 336] on span "1.Ethical Practice" at bounding box center [872, 337] width 59 height 9
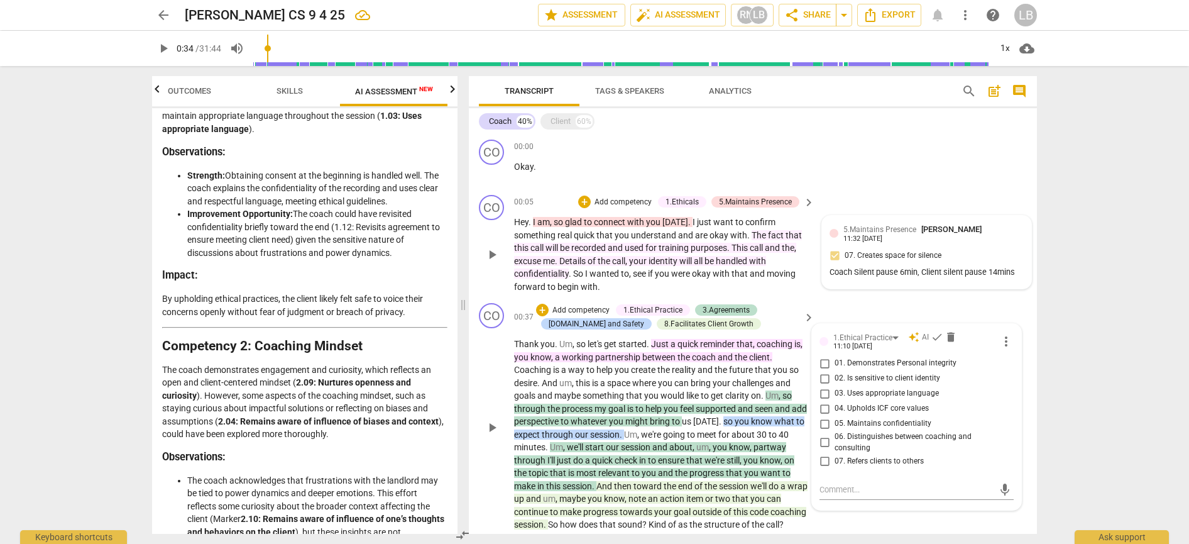
click at [859, 226] on span "5.Maintains Presence" at bounding box center [879, 229] width 73 height 9
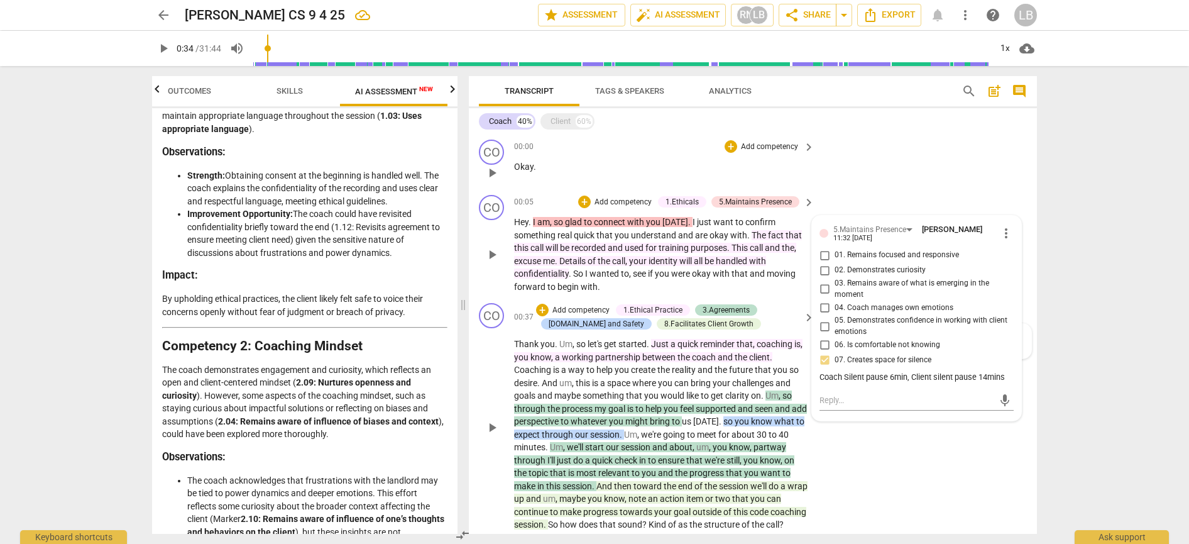
click at [870, 176] on div "CO play_arrow pause 00:00 + Add competency keyboard_arrow_right Okay ." at bounding box center [753, 161] width 568 height 55
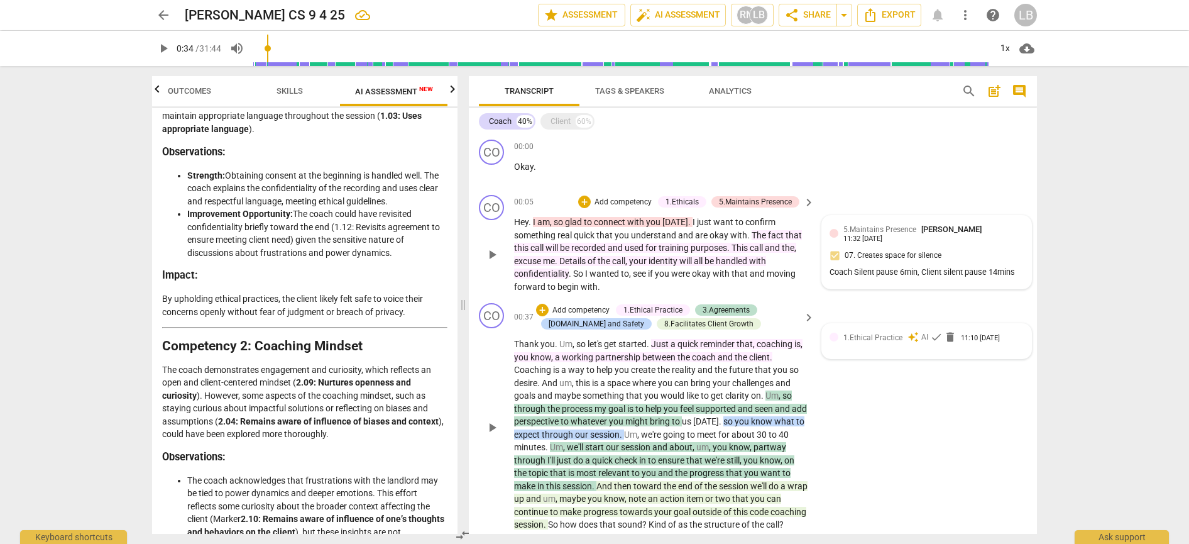
click at [874, 337] on span "1.Ethical Practice" at bounding box center [872, 337] width 59 height 9
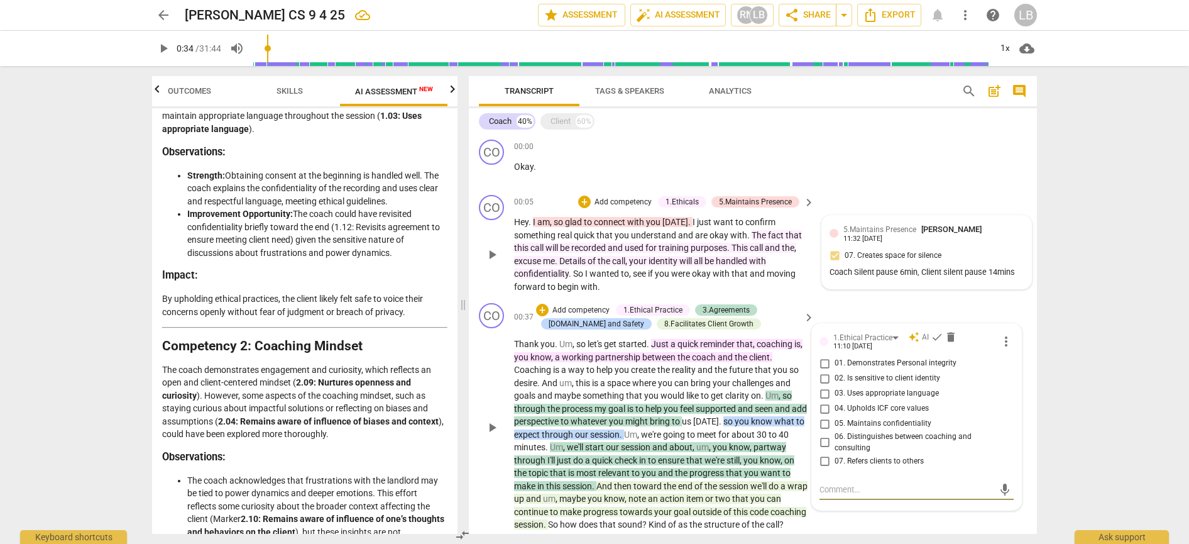
click at [877, 286] on div "CO play_arrow pause 00:05 + Add competency 1.Ethicals 5.Maintains Presence keyb…" at bounding box center [753, 244] width 568 height 108
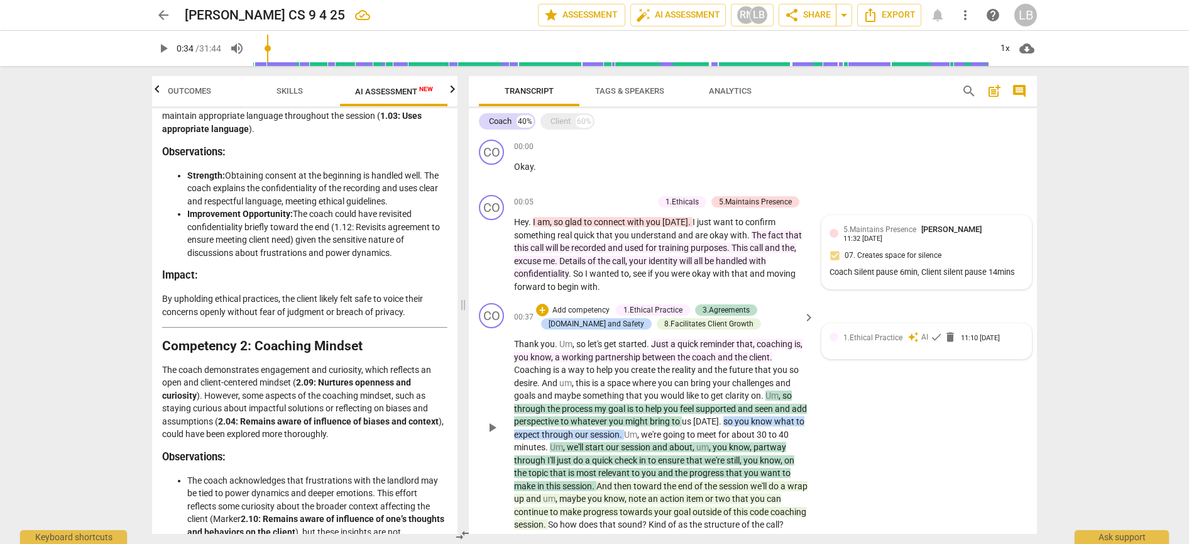
click at [855, 336] on span "1.Ethical Practice" at bounding box center [872, 337] width 59 height 9
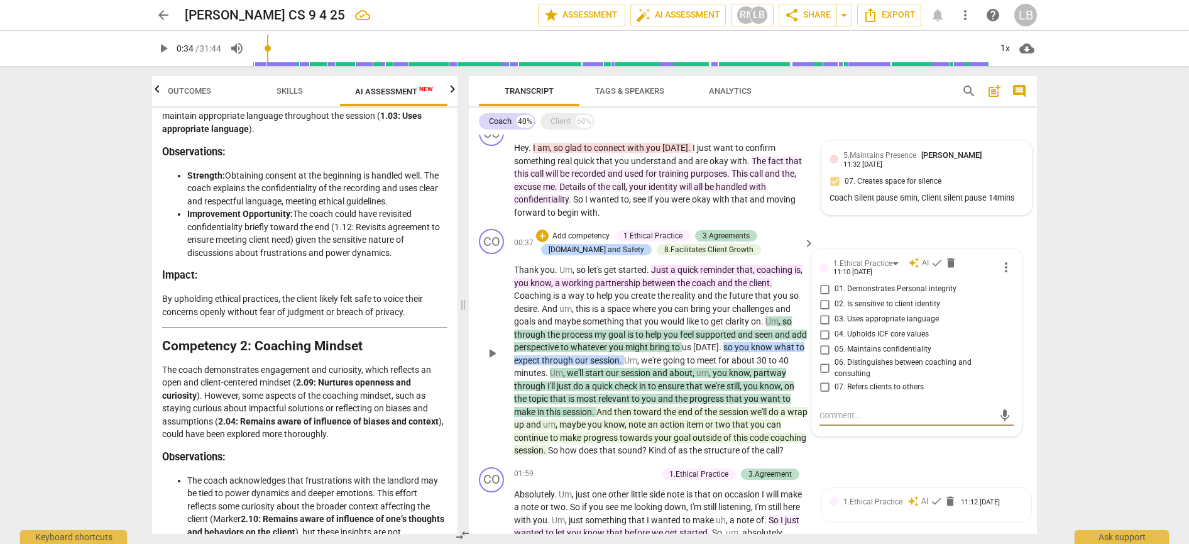
scroll to position [57, 0]
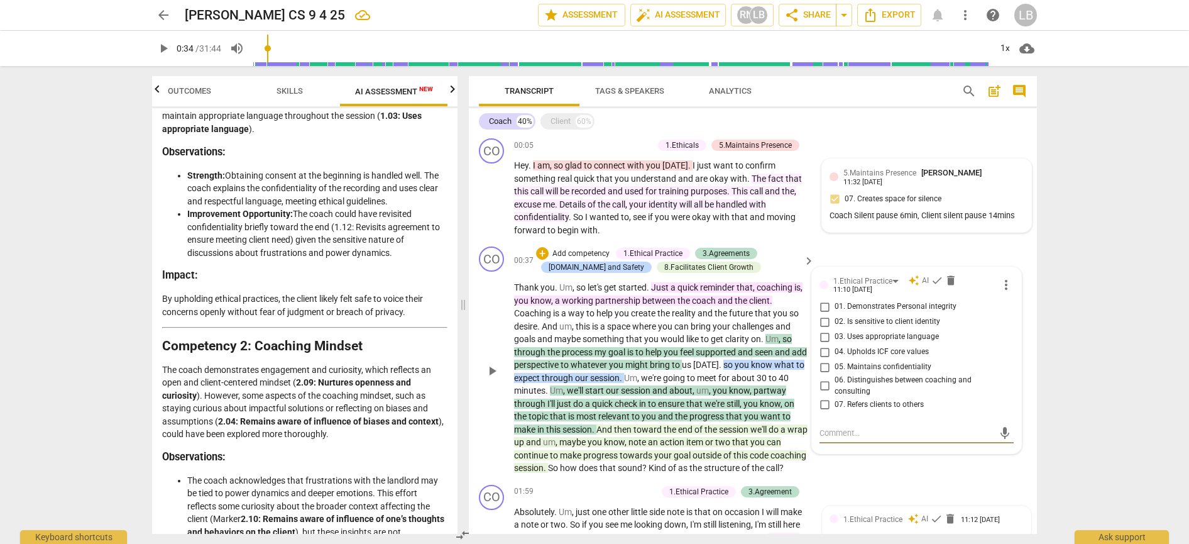
click at [929, 468] on div "CO play_arrow pause 00:37 + Add competency 1.Ethical Practice 3.Agreements [DOM…" at bounding box center [753, 360] width 568 height 238
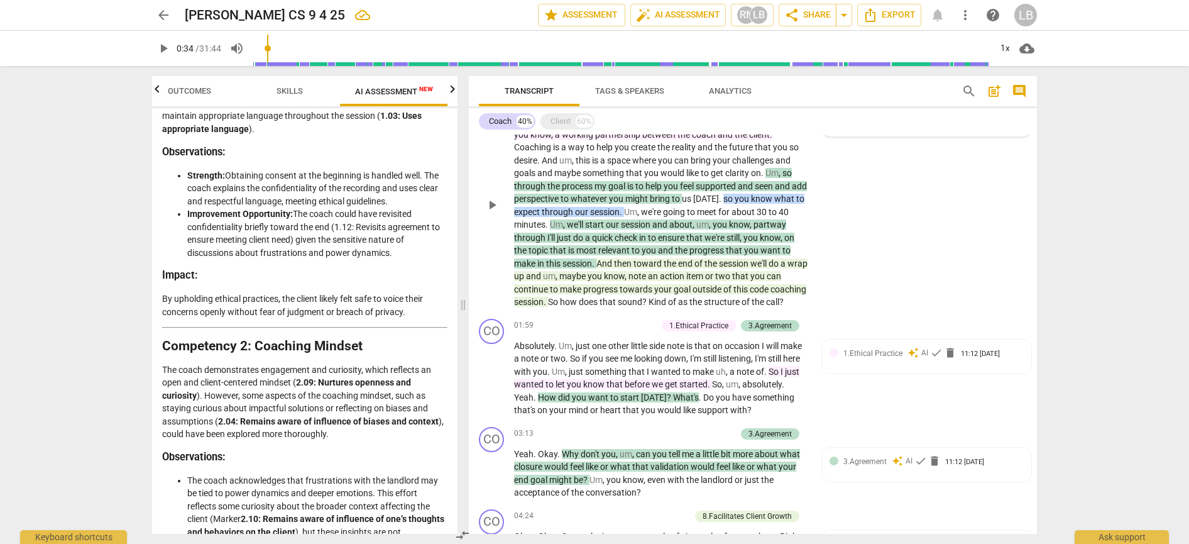
scroll to position [233, 0]
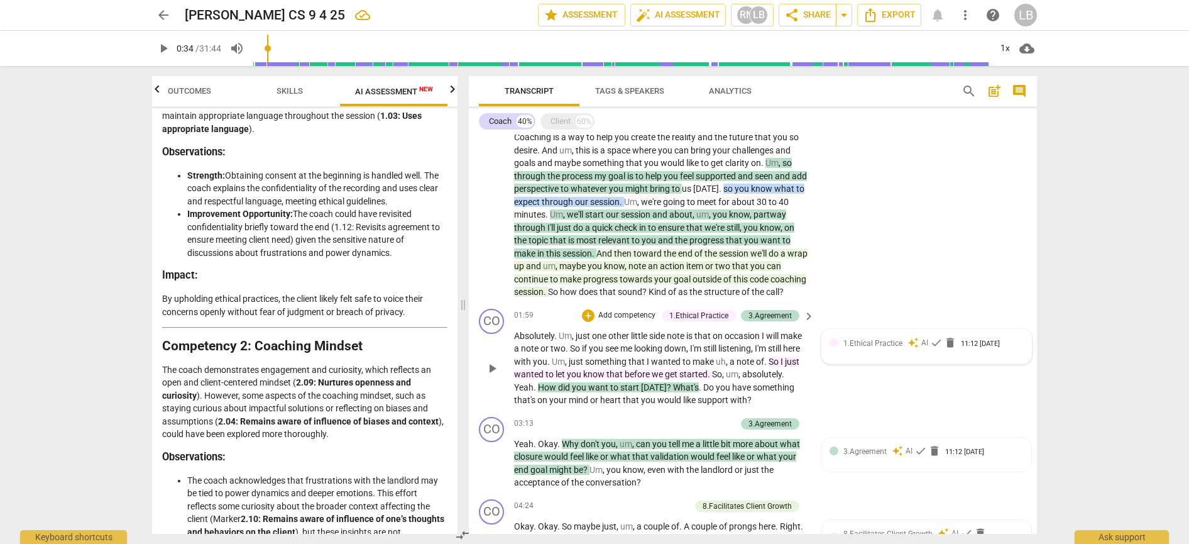
click at [868, 347] on span "1.Ethical Practice" at bounding box center [872, 343] width 59 height 9
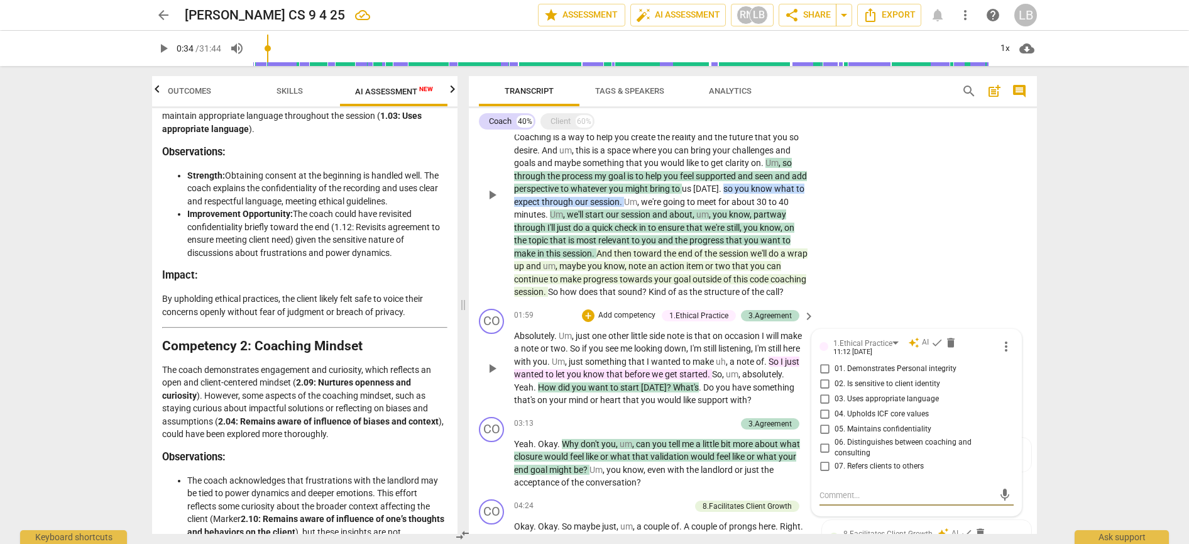
click at [926, 301] on div "CO play_arrow pause 00:37 + Add competency 1.Ethical Practice 3.Agreements [DOM…" at bounding box center [753, 184] width 568 height 238
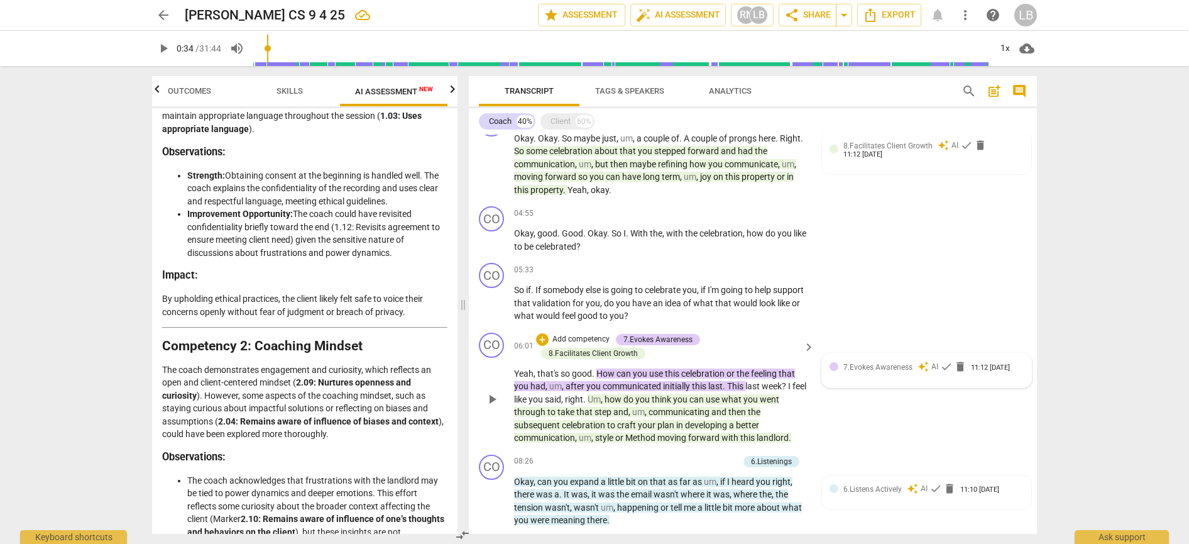
scroll to position [622, 0]
click at [665, 297] on span "an" at bounding box center [659, 302] width 12 height 10
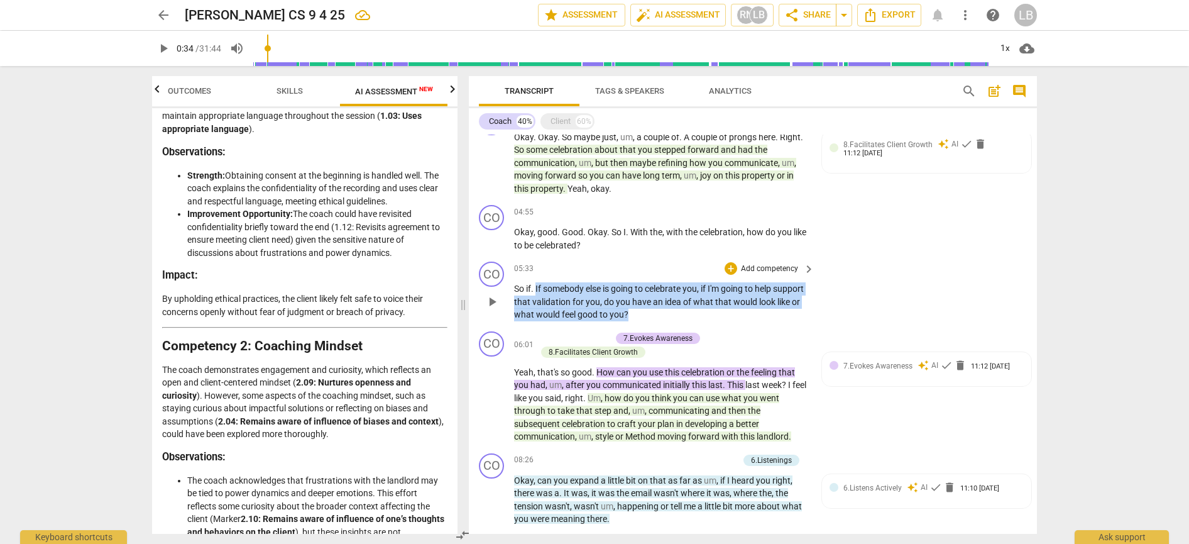
drag, startPoint x: 535, startPoint y: 290, endPoint x: 763, endPoint y: 309, distance: 228.3
click at [763, 309] on p "So if . If somebody else is going to celebrate you , if I'm going to help suppo…" at bounding box center [661, 301] width 294 height 39
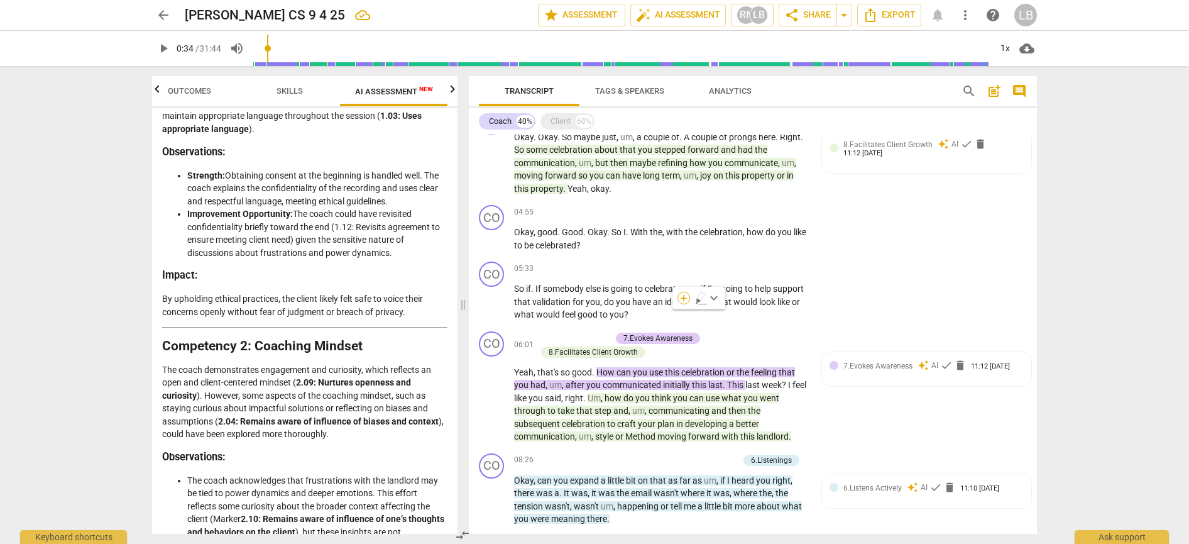
click at [685, 299] on div "+" at bounding box center [684, 298] width 13 height 13
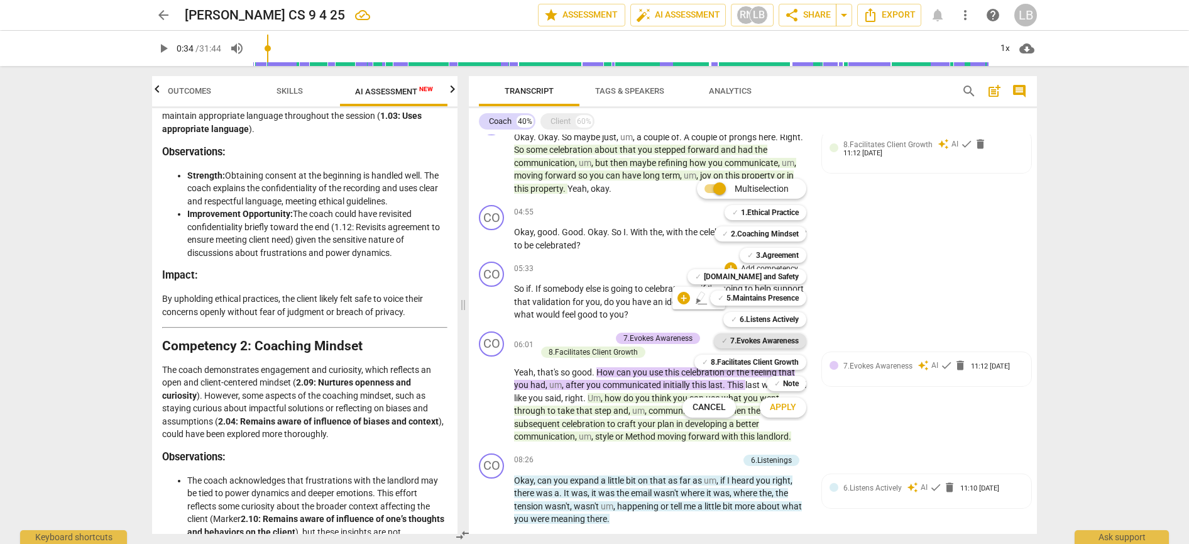
click at [769, 336] on b "7.Evokes Awareness" at bounding box center [764, 340] width 69 height 15
click at [794, 406] on span "Apply" at bounding box center [783, 407] width 26 height 13
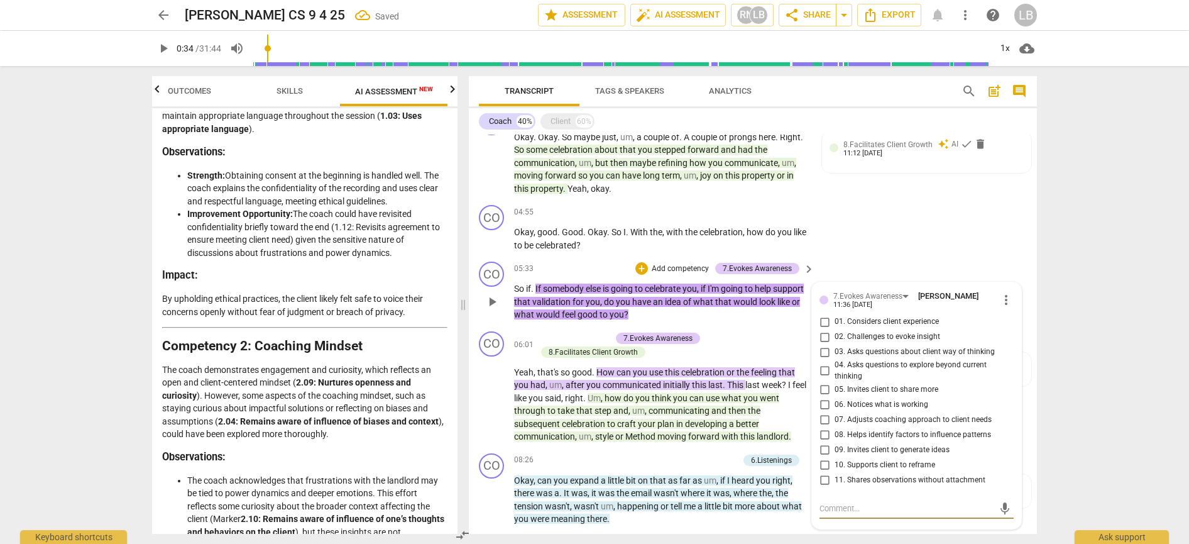
scroll to position [646, 0]
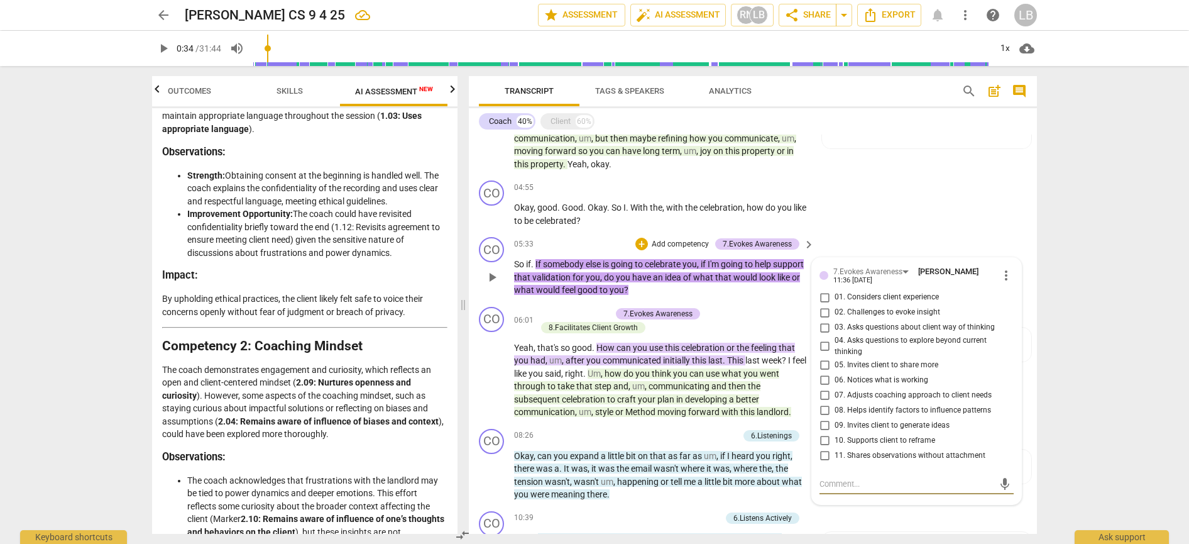
click at [823, 365] on input "05. Invites client to share more" at bounding box center [825, 364] width 20 height 15
checkbox input "true"
click at [878, 197] on div "CO play_arrow pause 04:55 + Add competency keyboard_arrow_right Okay , good . G…" at bounding box center [753, 203] width 568 height 57
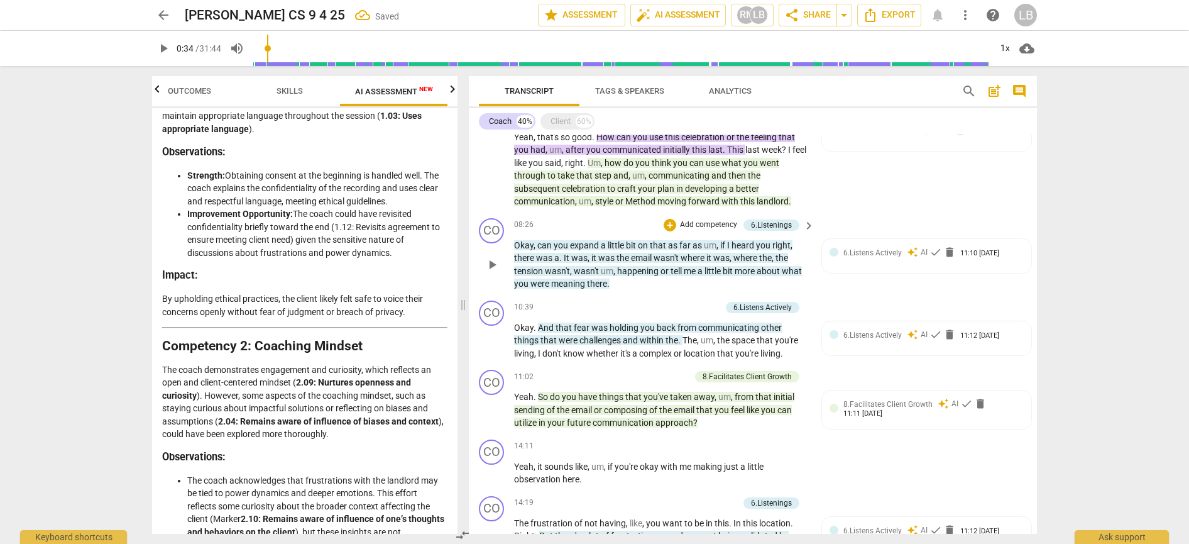
scroll to position [857, 0]
click at [388, 95] on span "AI Assessment New" at bounding box center [394, 91] width 78 height 9
click at [291, 92] on span "Skills" at bounding box center [290, 90] width 26 height 9
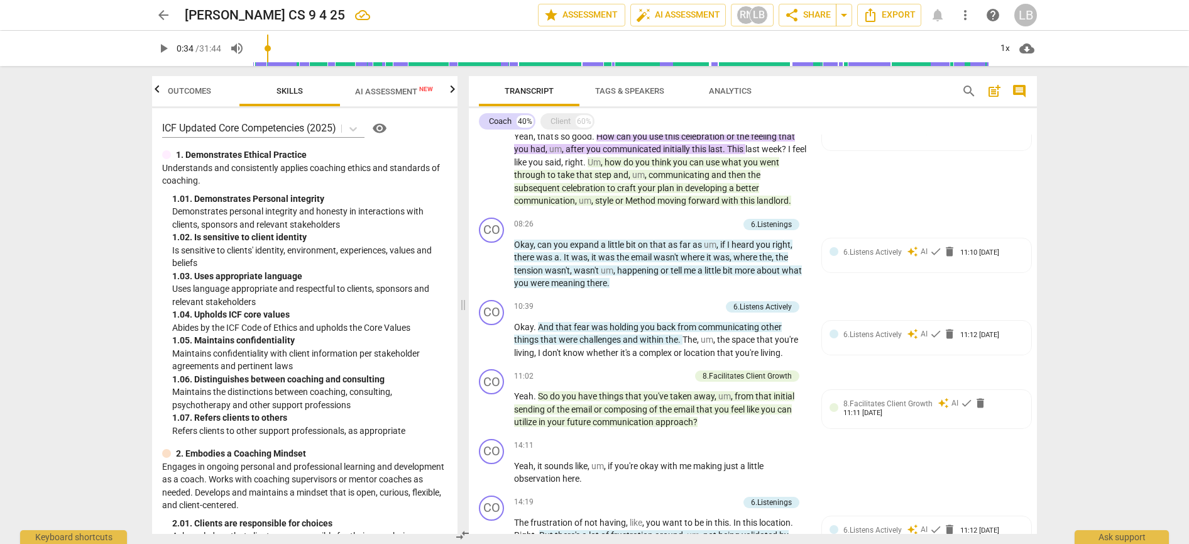
scroll to position [0, 0]
click at [194, 89] on span "Outcomes" at bounding box center [189, 90] width 43 height 9
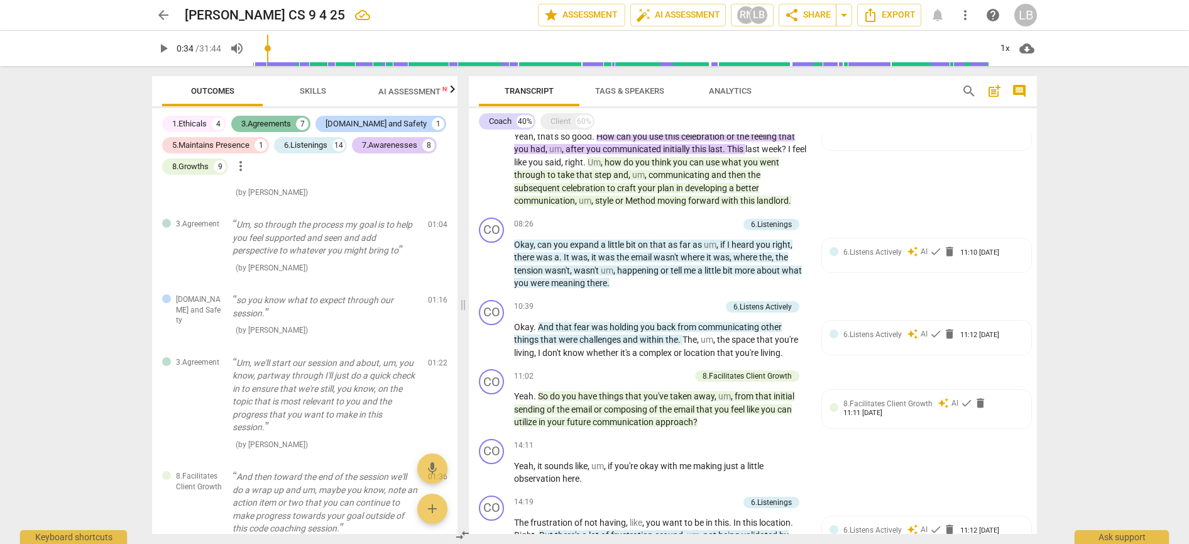
scroll to position [314, 0]
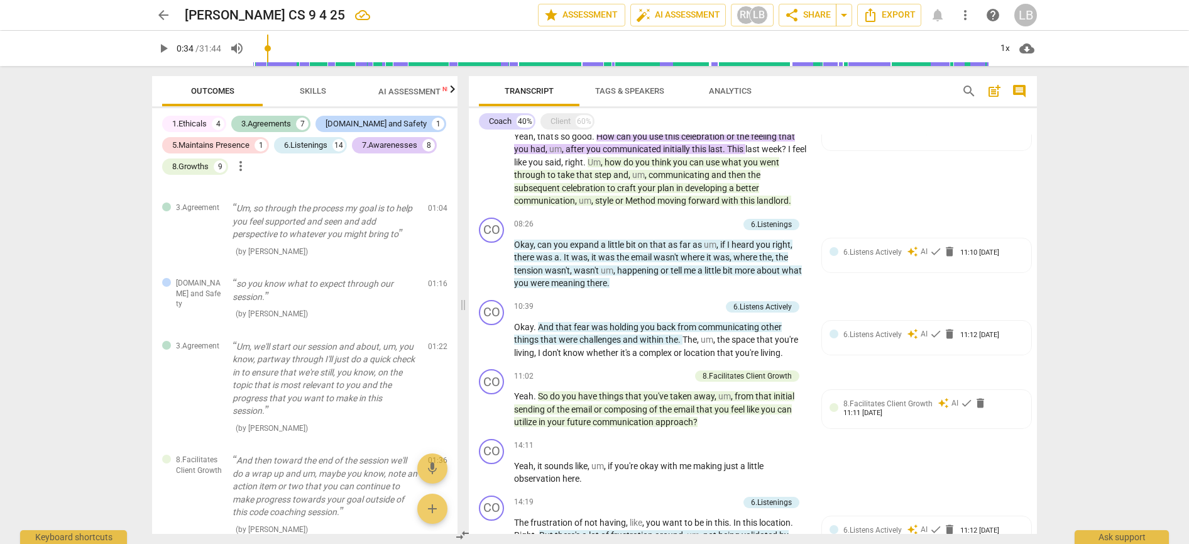
click at [406, 94] on span "AI Assessment New" at bounding box center [417, 91] width 78 height 9
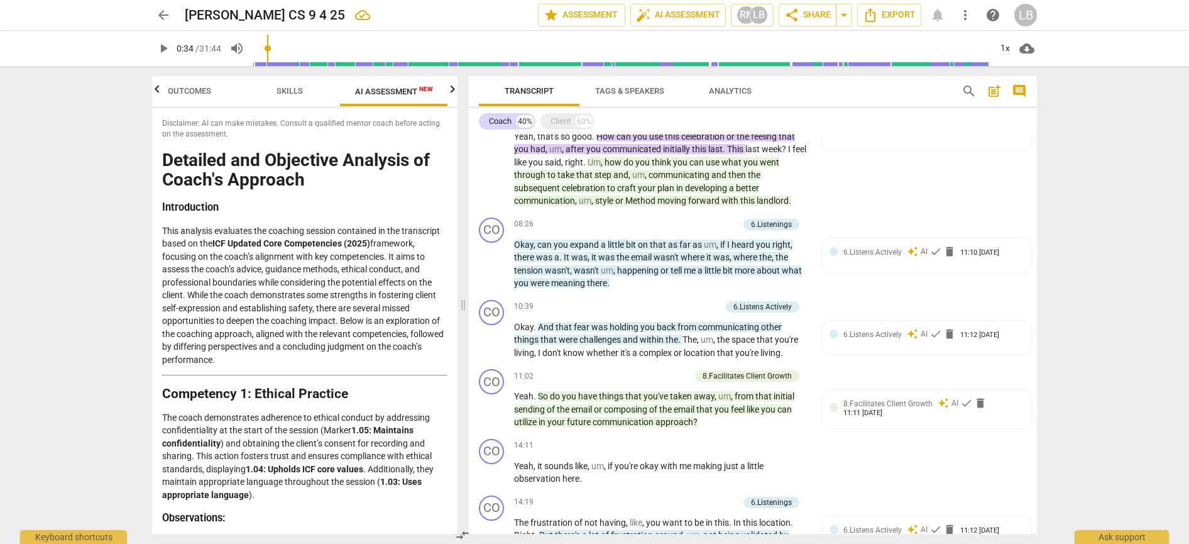
scroll to position [0, 0]
click at [196, 95] on span "Outcomes" at bounding box center [189, 90] width 43 height 9
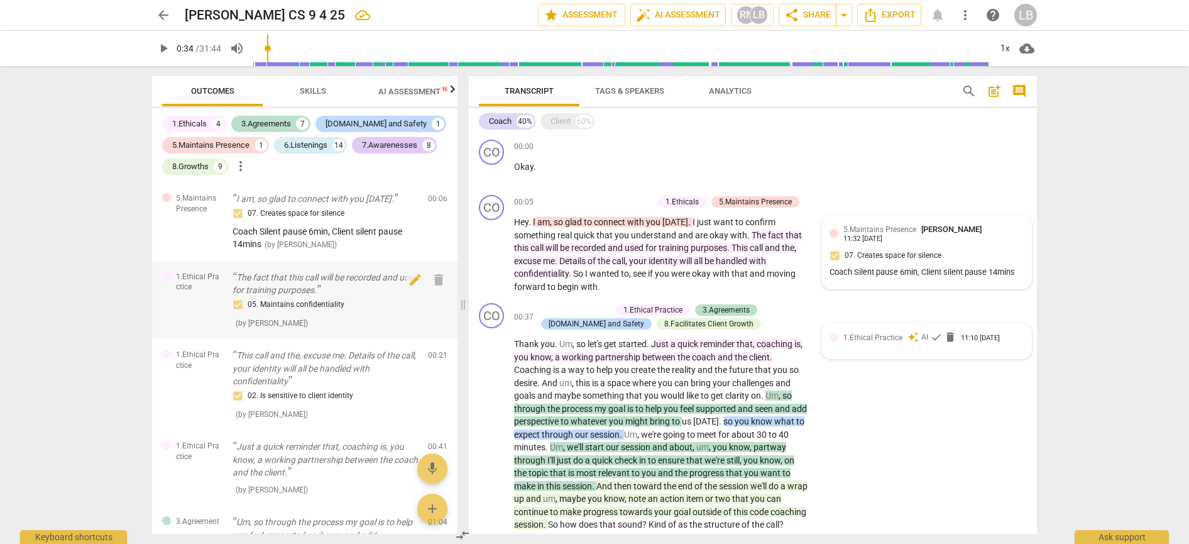
click at [300, 315] on div "05. Maintains confidentiality ( by [PERSON_NAME] )" at bounding box center [325, 313] width 185 height 32
click at [309, 283] on p "The fact that this call will be recorded and used for training purposes." at bounding box center [325, 284] width 185 height 26
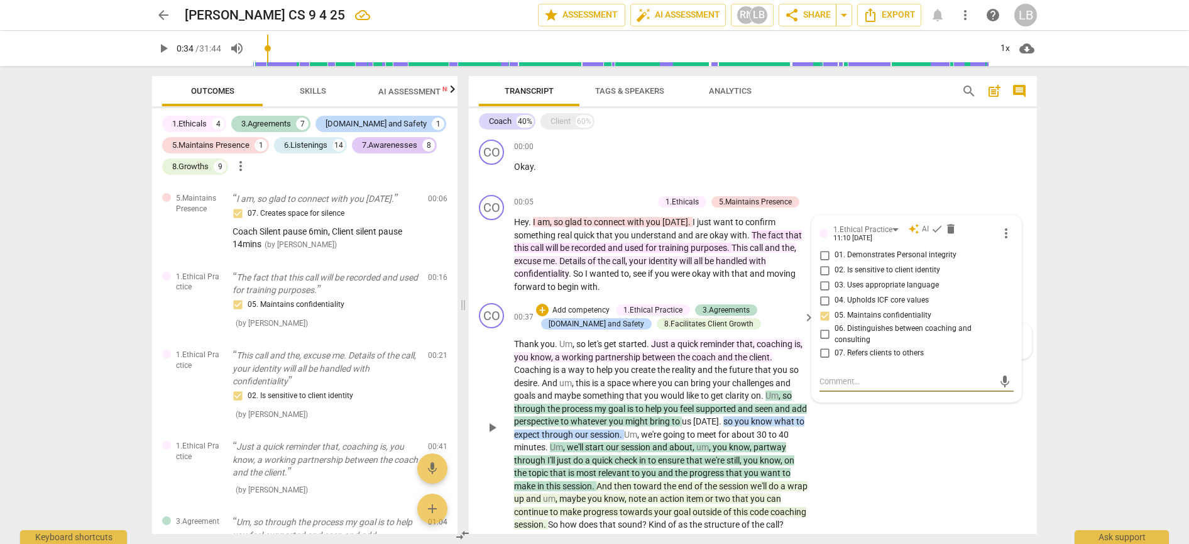
click at [921, 486] on div "CO play_arrow pause 00:37 + Add competency 1.Ethical Practice 3.Agreements [DOM…" at bounding box center [753, 417] width 568 height 238
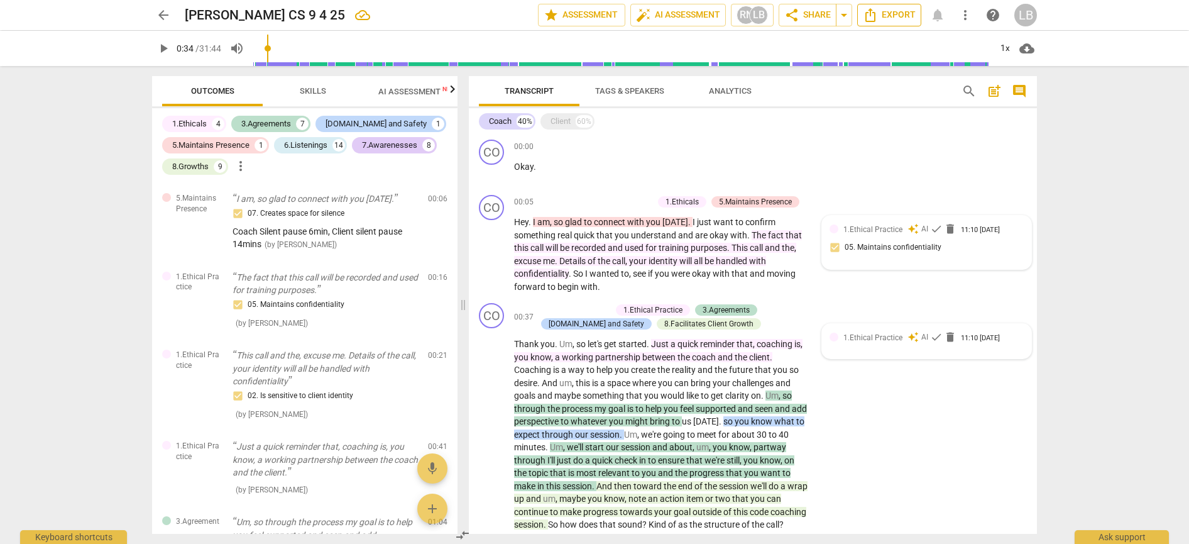
click at [889, 14] on span "Export" at bounding box center [889, 15] width 53 height 15
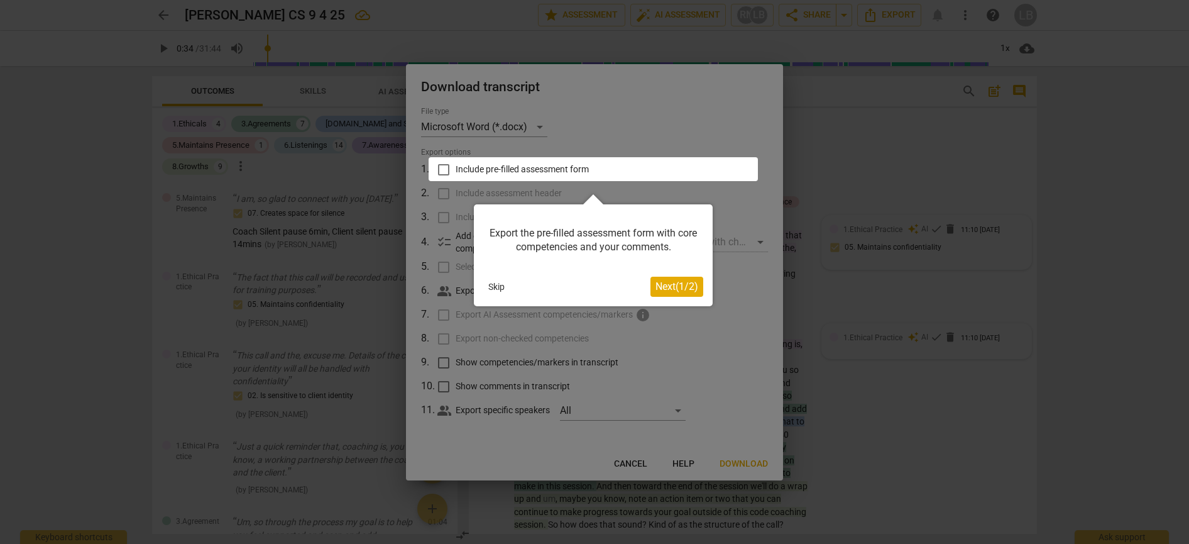
click at [672, 282] on span "Next ( 1 / 2 )" at bounding box center [677, 286] width 43 height 12
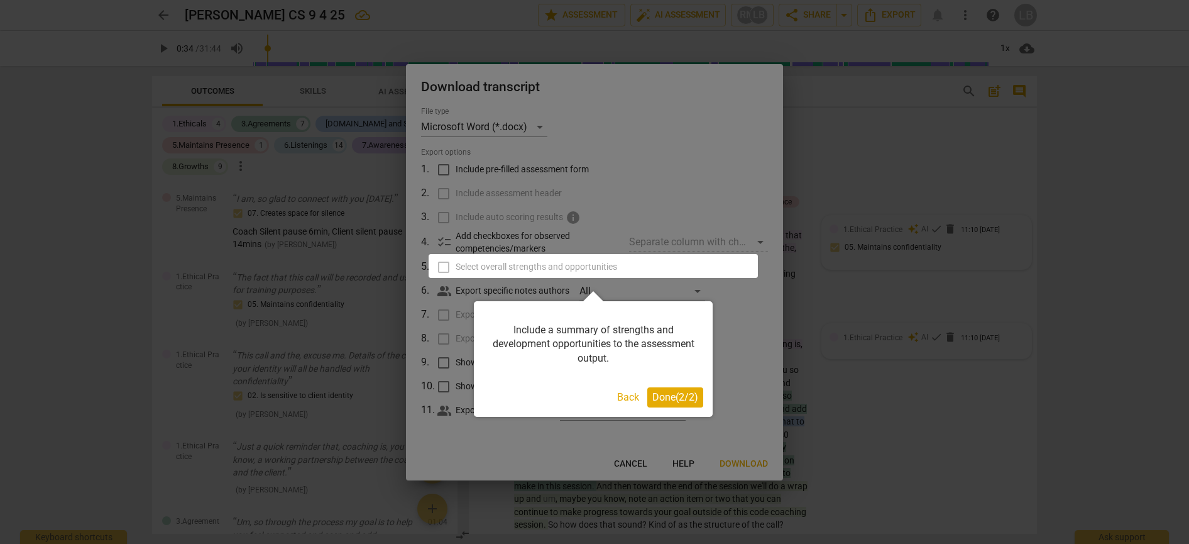
click at [690, 400] on span "Done ( 2 / 2 )" at bounding box center [675, 397] width 46 height 12
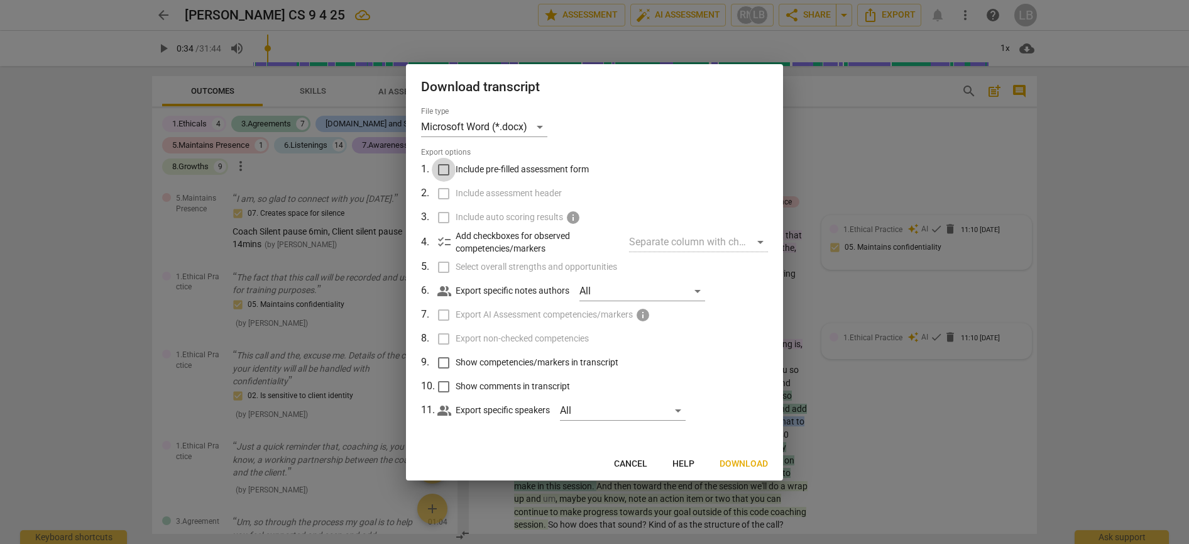
click at [447, 168] on input "Include pre-filled assessment form" at bounding box center [444, 170] width 24 height 24
checkbox input "true"
click at [445, 196] on input "Include assessment header" at bounding box center [444, 194] width 24 height 24
checkbox input "true"
click at [447, 361] on input "Show competencies/markers in transcript" at bounding box center [444, 363] width 24 height 24
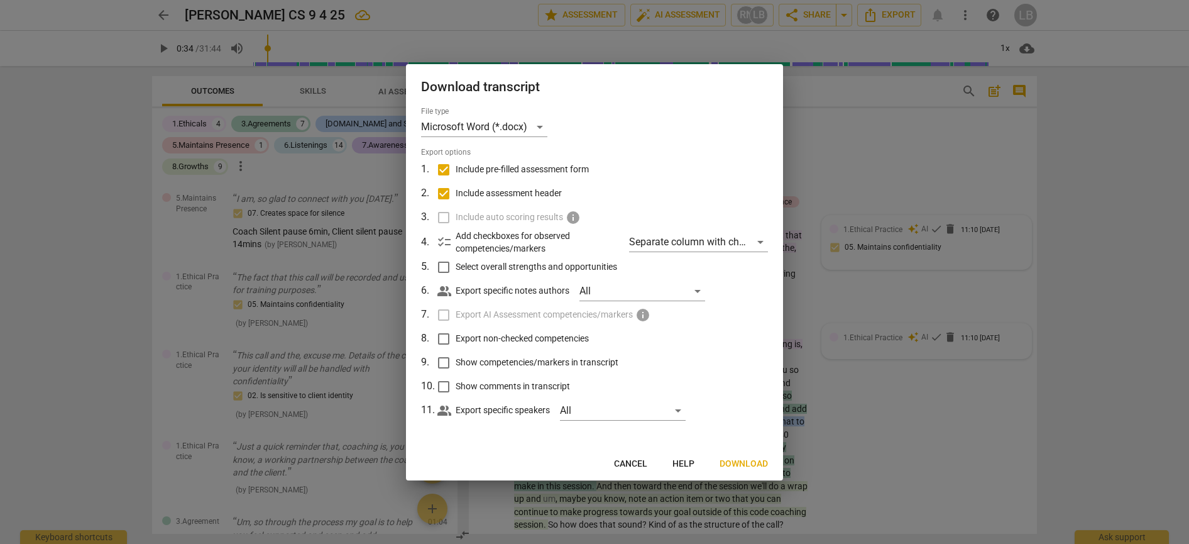
checkbox input "true"
click at [444, 387] on input "Show comments in transcript" at bounding box center [444, 387] width 24 height 24
checkbox input "true"
click at [734, 461] on span "Download" at bounding box center [744, 464] width 48 height 13
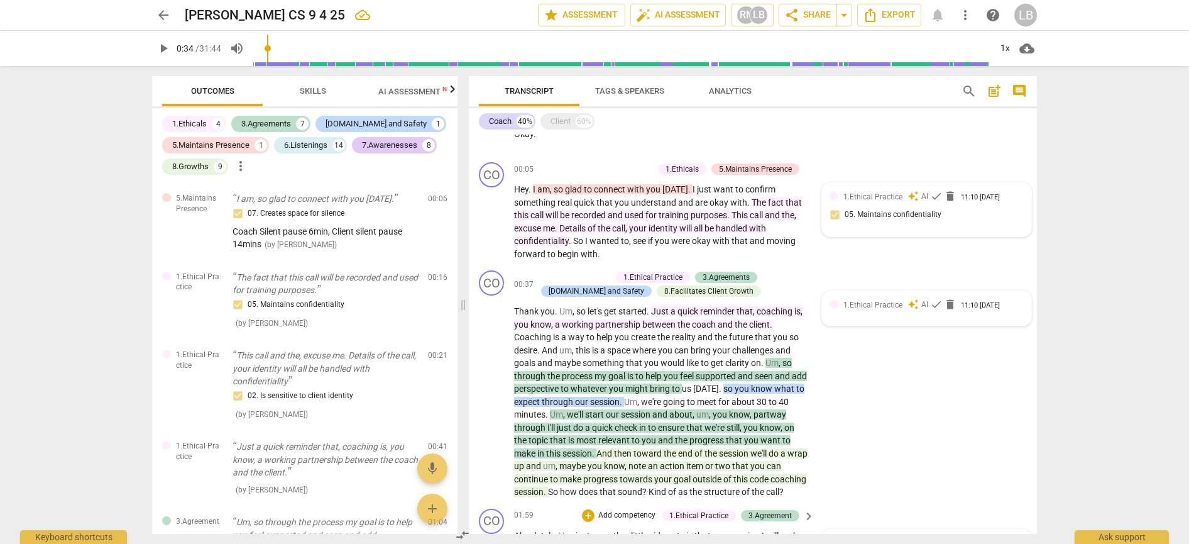
scroll to position [35, 0]
click at [1174, 151] on div "arrow_back [PERSON_NAME] CS 9 4 25 edit star Assessment auto_fix_high AI Assess…" at bounding box center [594, 272] width 1189 height 544
click at [162, 16] on span "arrow_back" at bounding box center [163, 15] width 15 height 15
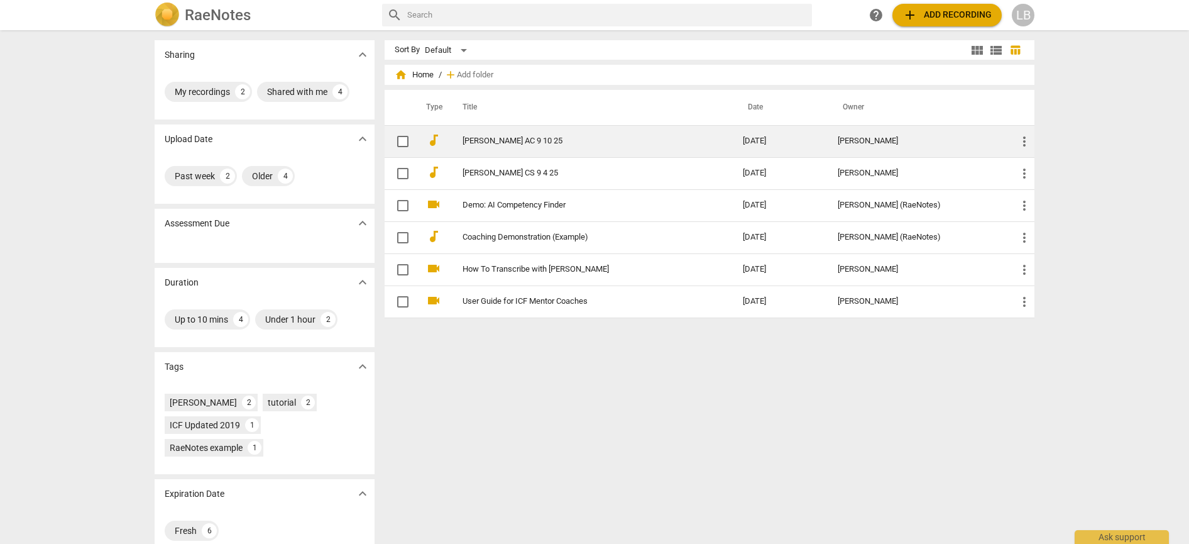
click at [486, 146] on td "[PERSON_NAME] AC 9 10 25" at bounding box center [589, 141] width 285 height 32
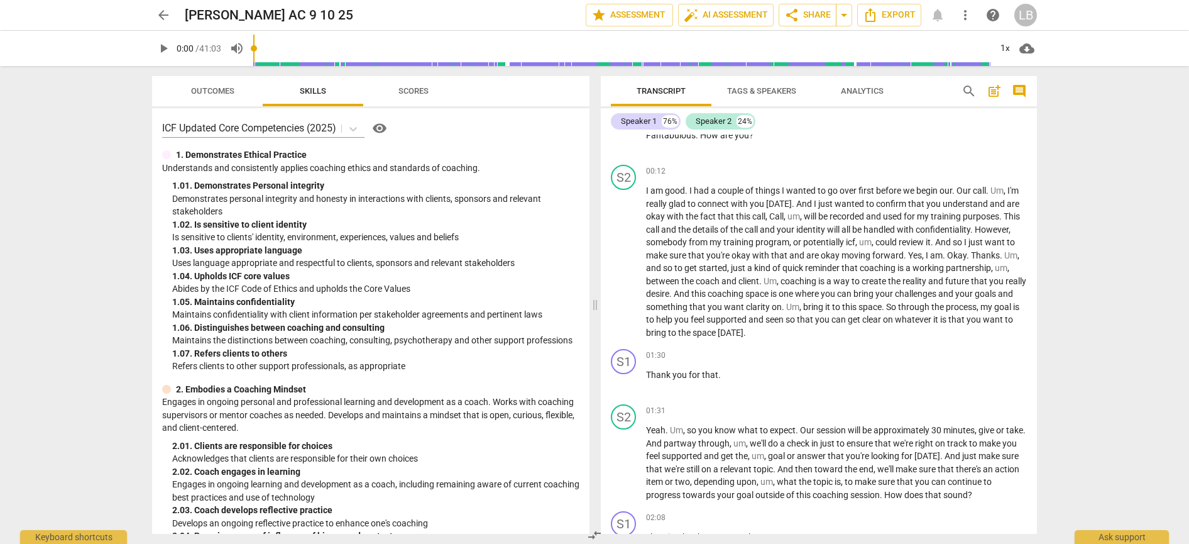
scroll to position [253, 0]
click at [412, 89] on span "Scores" at bounding box center [413, 90] width 30 height 9
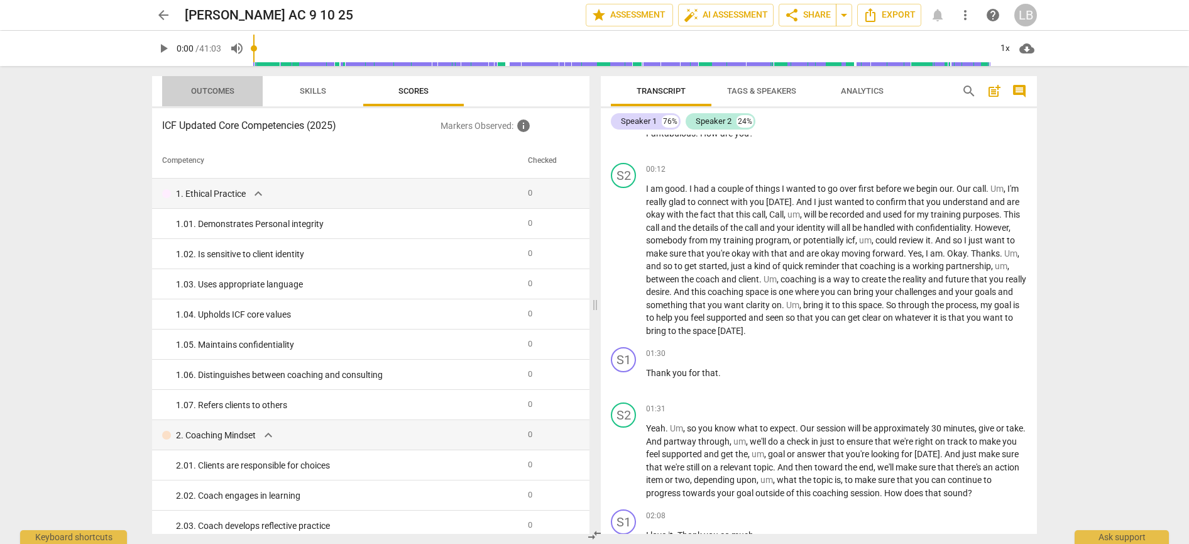
click at [211, 89] on span "Outcomes" at bounding box center [212, 90] width 43 height 9
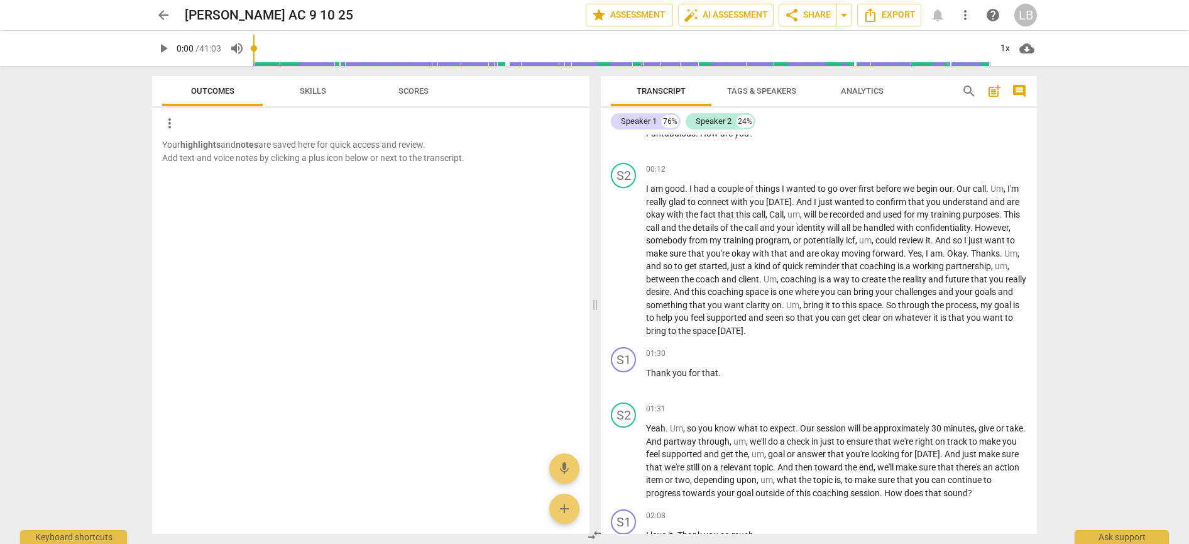
click at [285, 90] on span "Skills" at bounding box center [313, 91] width 57 height 17
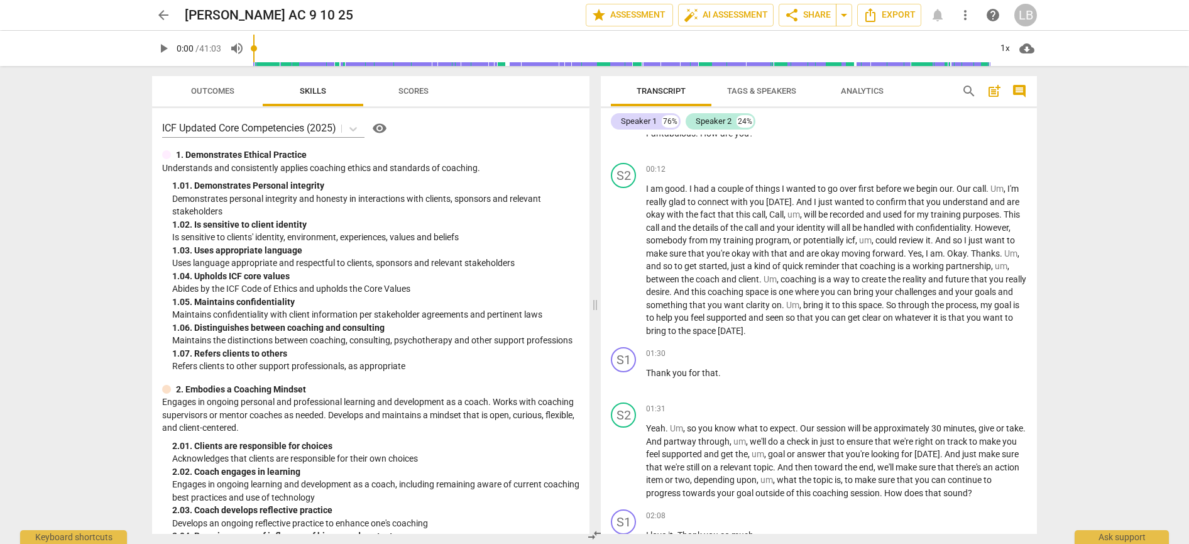
click at [438, 92] on span "Scores" at bounding box center [413, 91] width 60 height 17
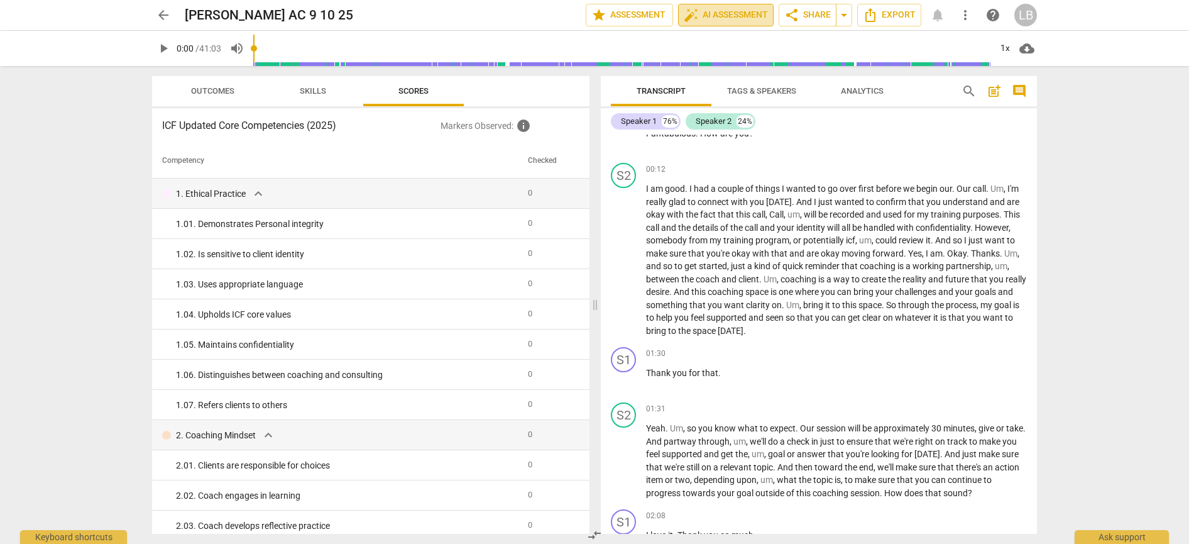
click at [728, 10] on span "auto_fix_high AI Assessment" at bounding box center [726, 15] width 84 height 15
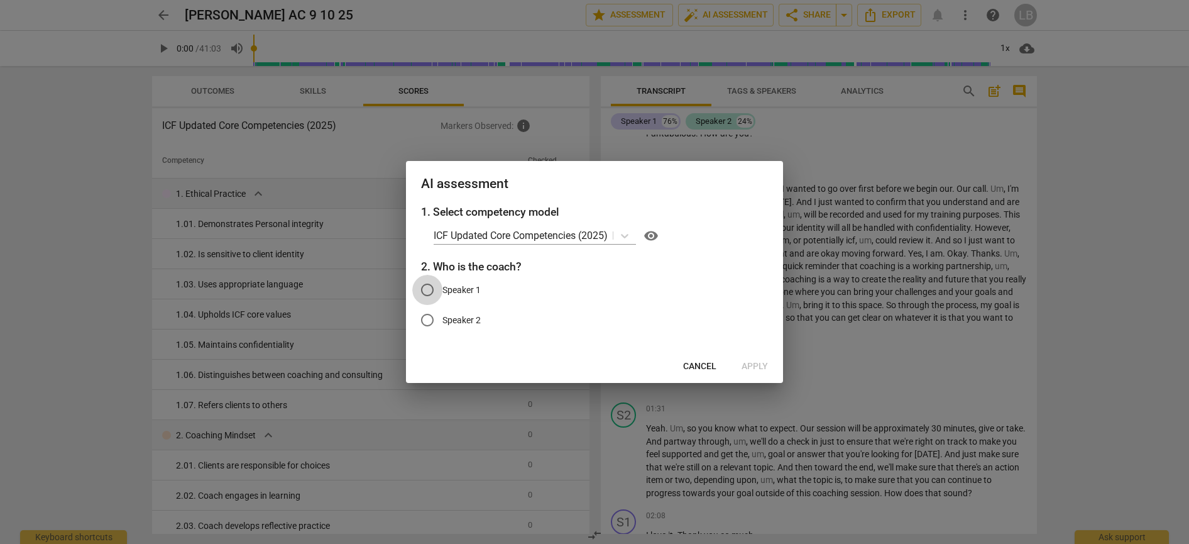
click at [430, 286] on input "Speaker 1" at bounding box center [427, 290] width 30 height 30
radio input "true"
click at [766, 364] on span "Apply" at bounding box center [755, 366] width 26 height 13
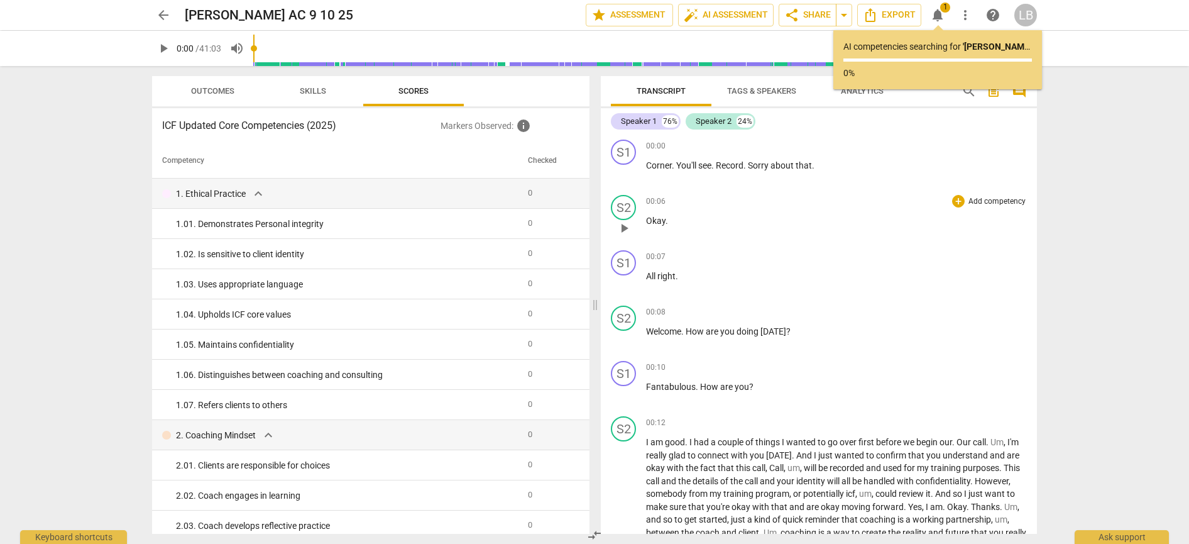
scroll to position [0, 0]
click at [942, 9] on span "1" at bounding box center [945, 8] width 10 height 10
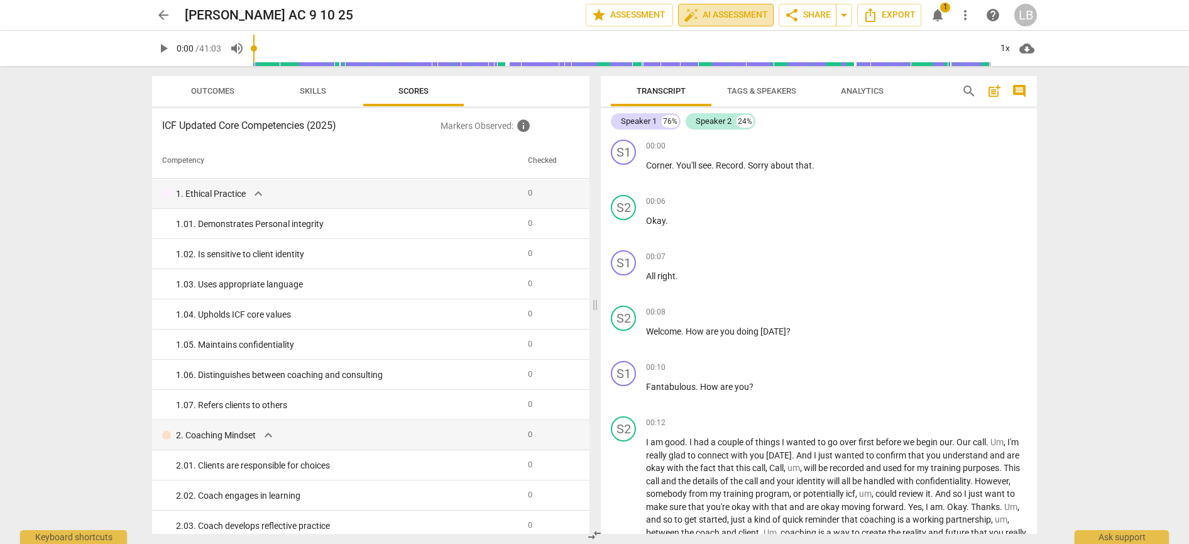
click at [724, 13] on span "auto_fix_high AI Assessment" at bounding box center [726, 15] width 84 height 15
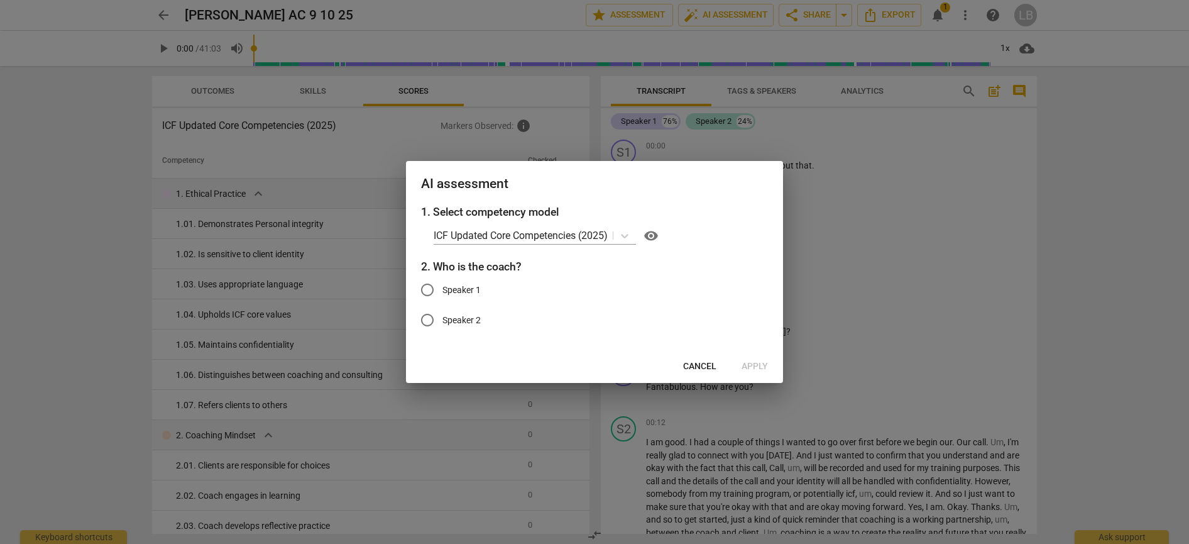
click at [427, 322] on input "Speaker 2" at bounding box center [427, 320] width 30 height 30
radio input "true"
click at [751, 361] on span "Apply" at bounding box center [755, 366] width 26 height 13
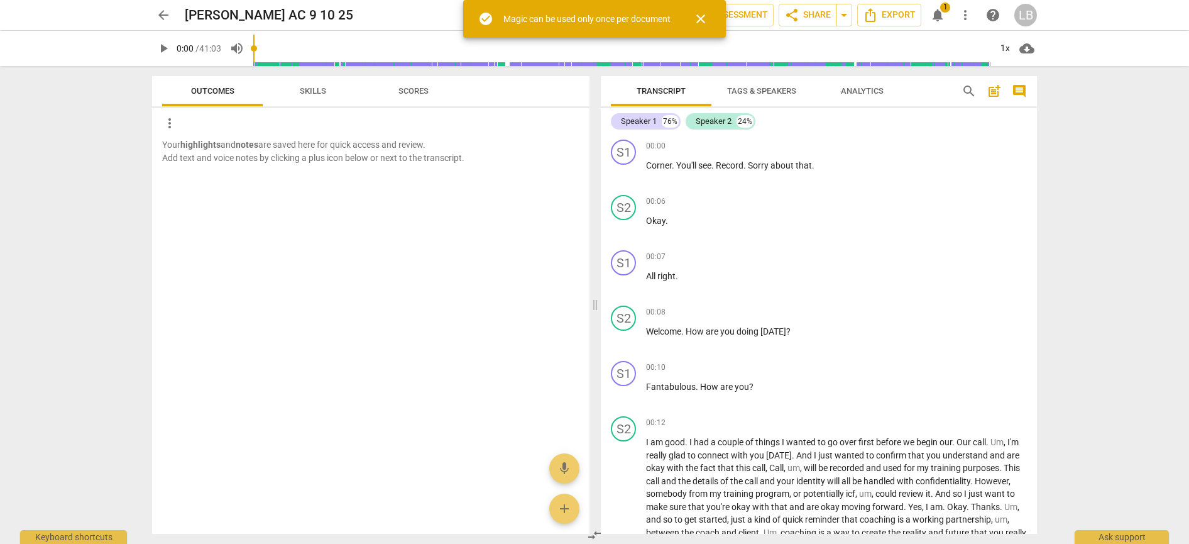
click at [704, 17] on span "close" at bounding box center [700, 18] width 15 height 15
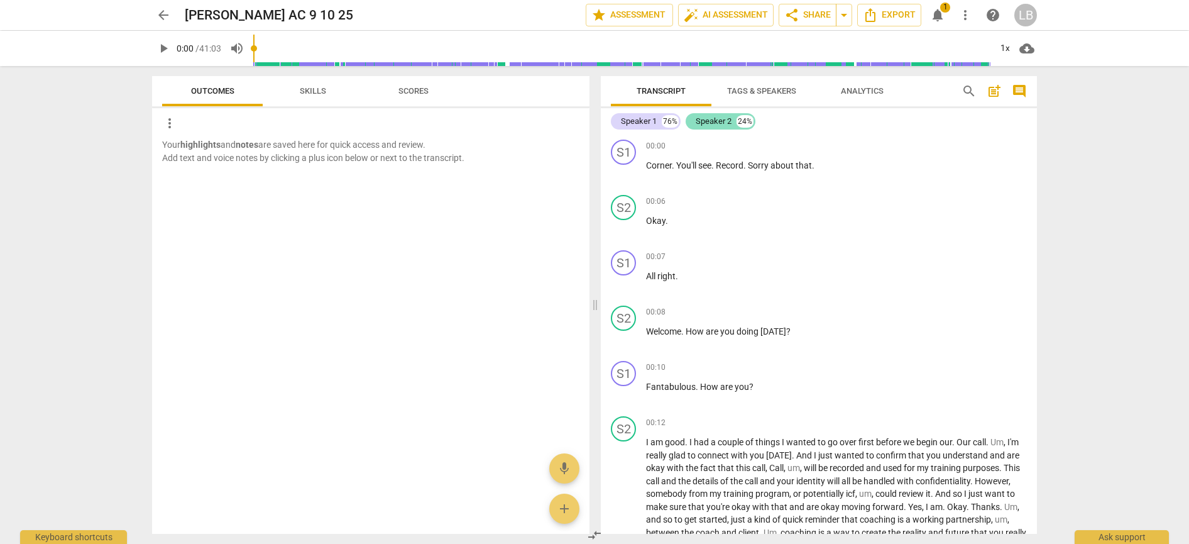
click at [727, 118] on div "Speaker 2" at bounding box center [714, 121] width 36 height 13
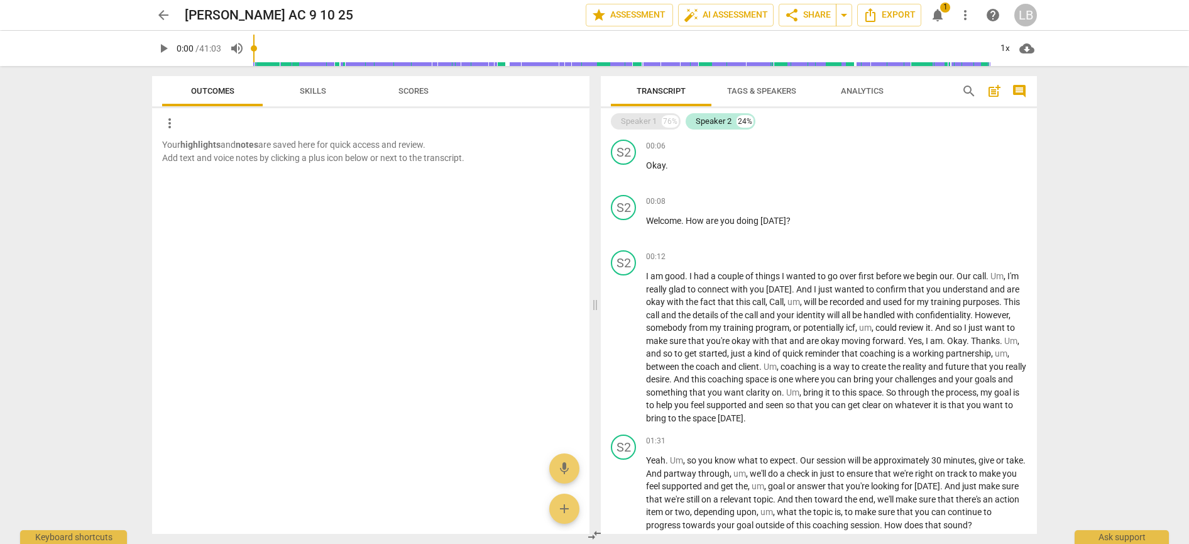
click at [648, 119] on div "Speaker 1" at bounding box center [639, 121] width 36 height 13
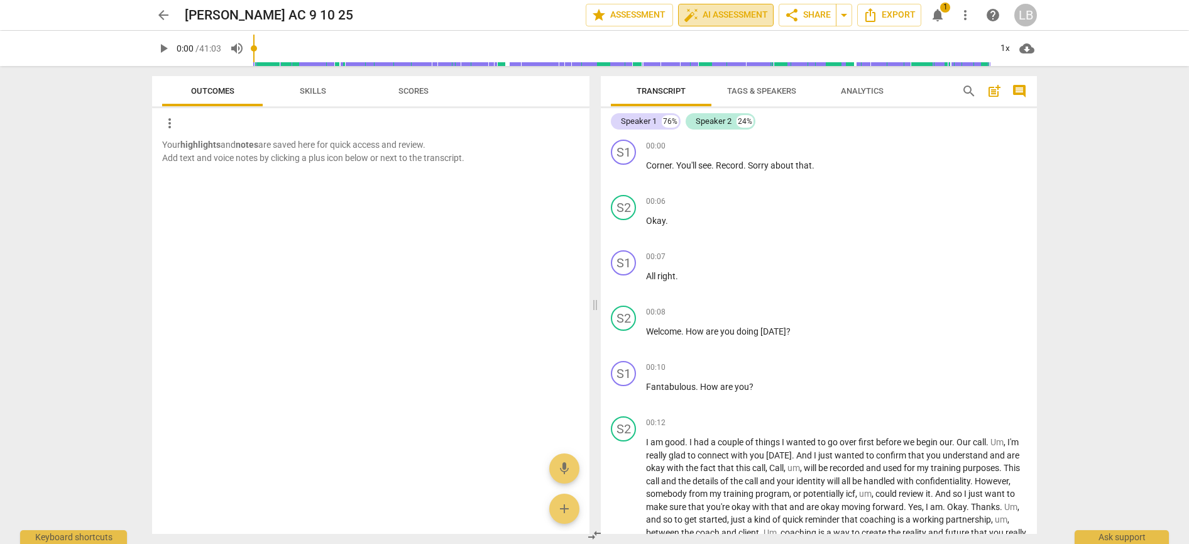
click at [705, 8] on span "auto_fix_high AI Assessment" at bounding box center [726, 15] width 84 height 15
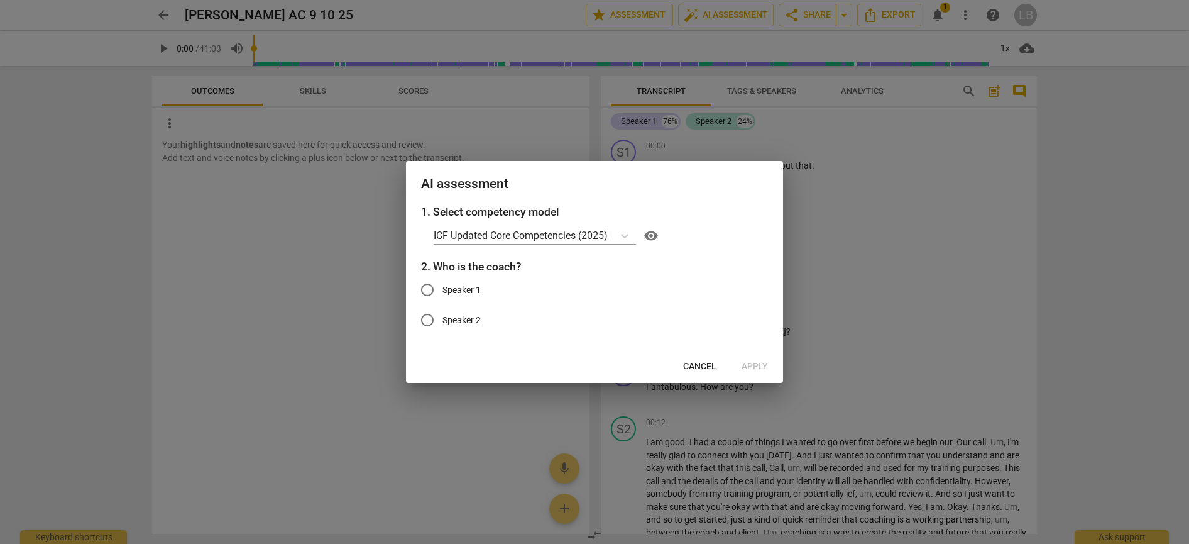
click at [700, 368] on span "Cancel" at bounding box center [699, 366] width 33 height 13
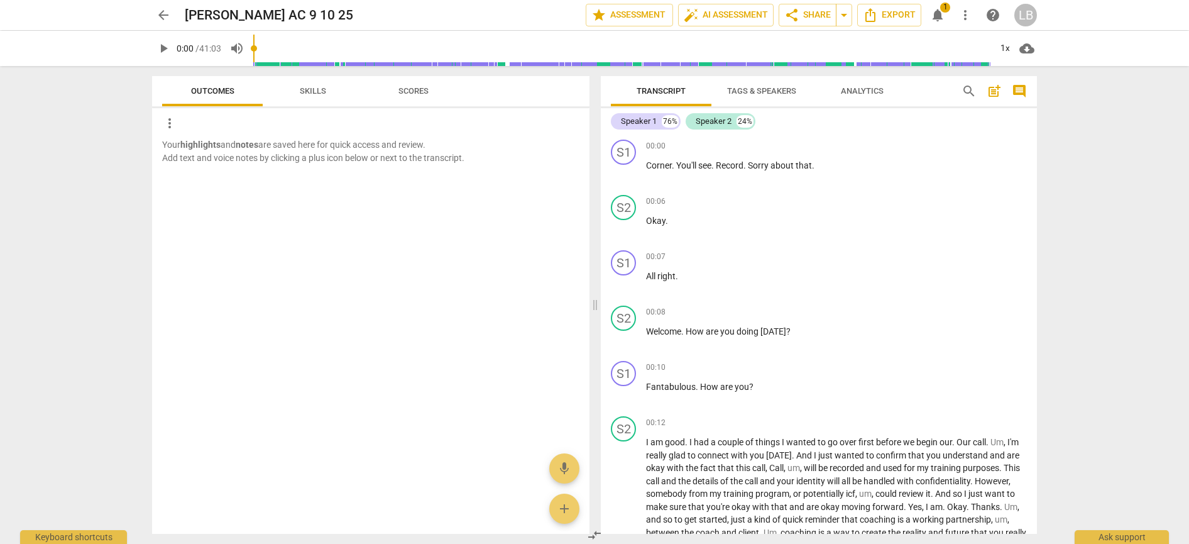
click at [757, 89] on span "Tags & Speakers" at bounding box center [761, 90] width 69 height 9
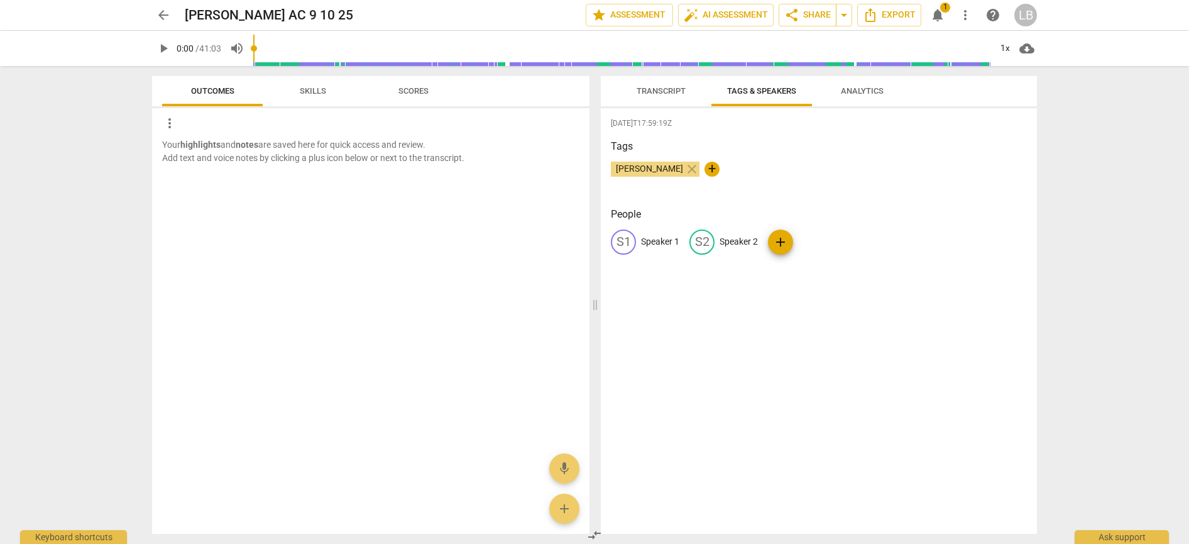
click at [650, 241] on p "Speaker 1" at bounding box center [660, 241] width 38 height 13
type input "Client"
drag, startPoint x: 874, startPoint y: 322, endPoint x: 855, endPoint y: 299, distance: 29.9
click at [874, 322] on div "[DATE]T17:59:19Z Tags [PERSON_NAME] close + People edit Client delete S2 Speake…" at bounding box center [819, 320] width 436 height 425
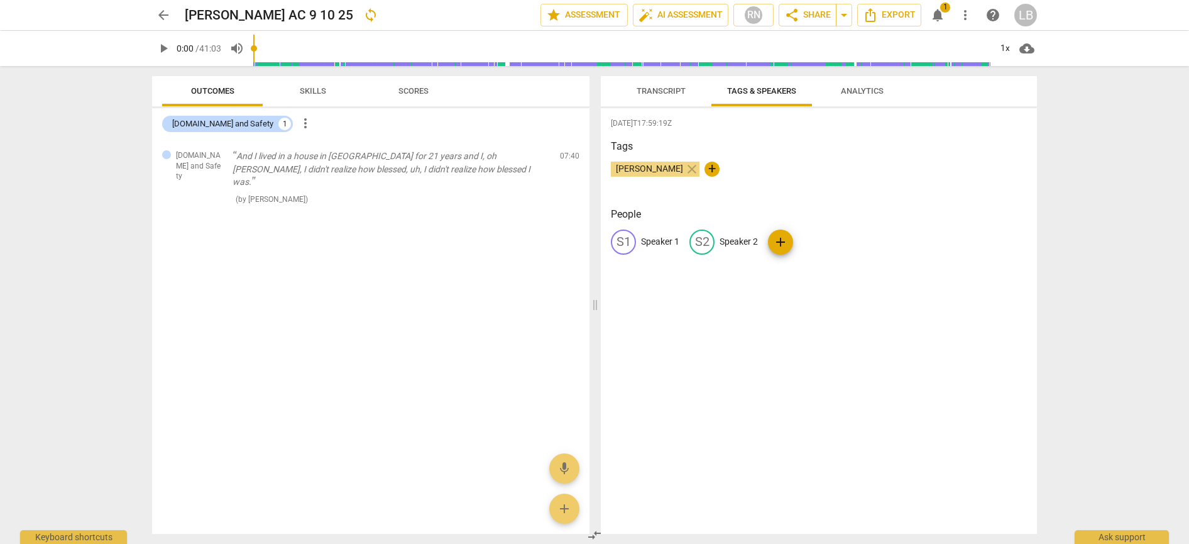
click at [819, 240] on div "S1 Speaker 1 S2 Speaker 2 add" at bounding box center [819, 246] width 416 height 35
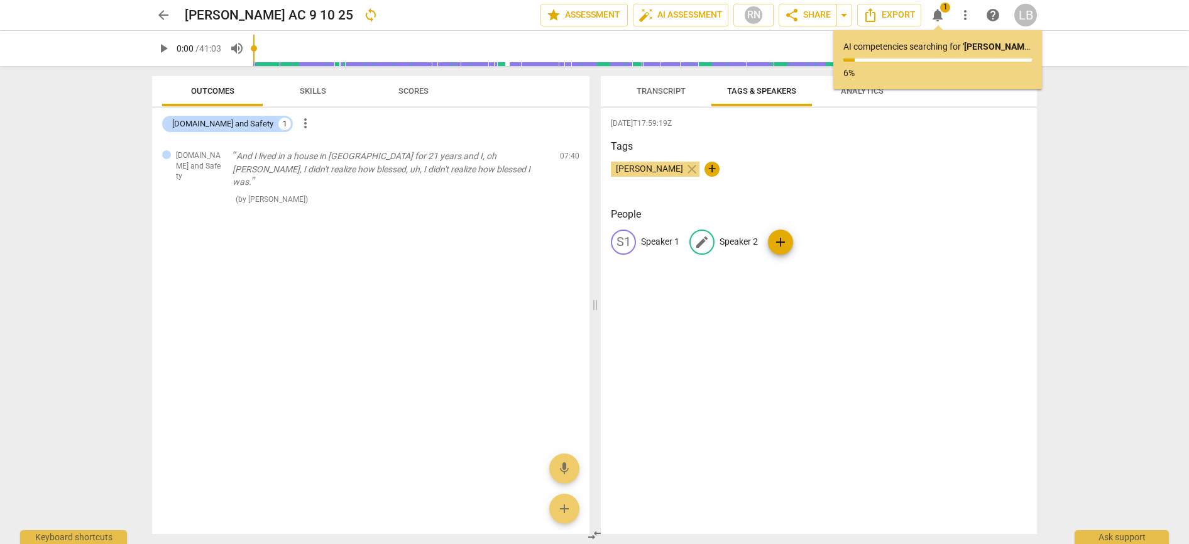
click at [738, 239] on p "Speaker 2" at bounding box center [739, 241] width 38 height 13
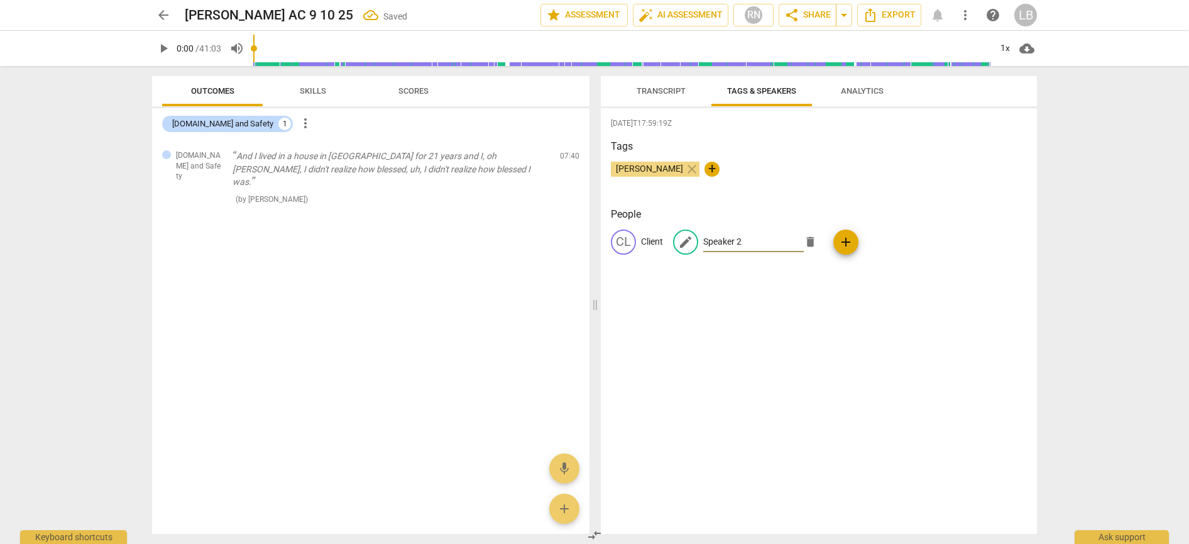
type input "S"
type input "Coach"
click at [903, 305] on div "[DATE]T17:59:19Z Tags [PERSON_NAME] close + People CL Client edit Coach delete …" at bounding box center [819, 320] width 436 height 425
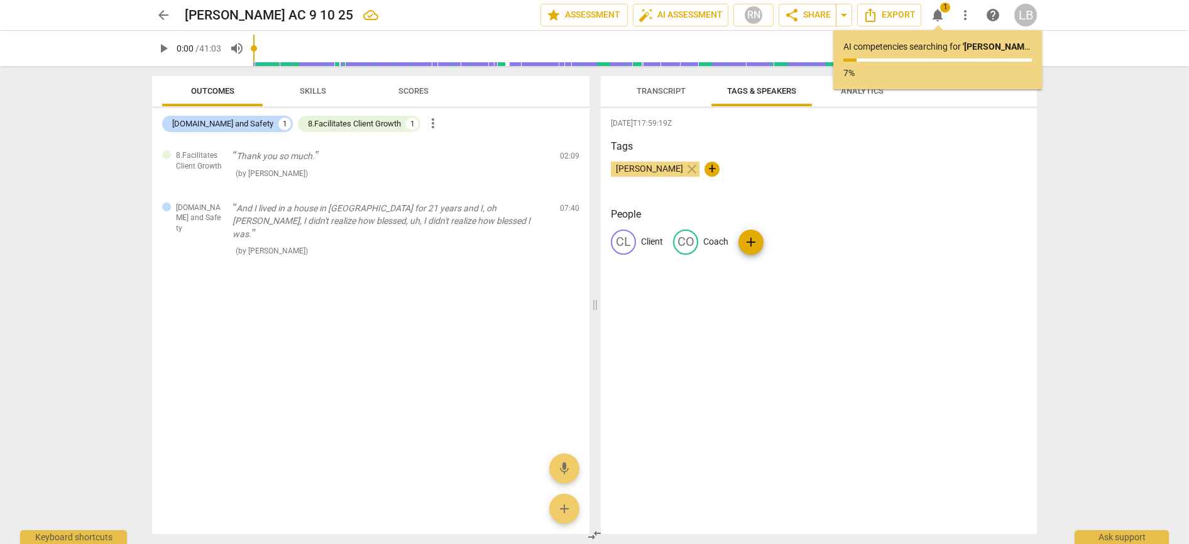
click at [930, 57] on div "AI competencies searching for ' [PERSON_NAME] AC 9 10 25 ' ... 7%" at bounding box center [937, 59] width 189 height 39
click at [940, 9] on span "notifications 1" at bounding box center [937, 15] width 15 height 15
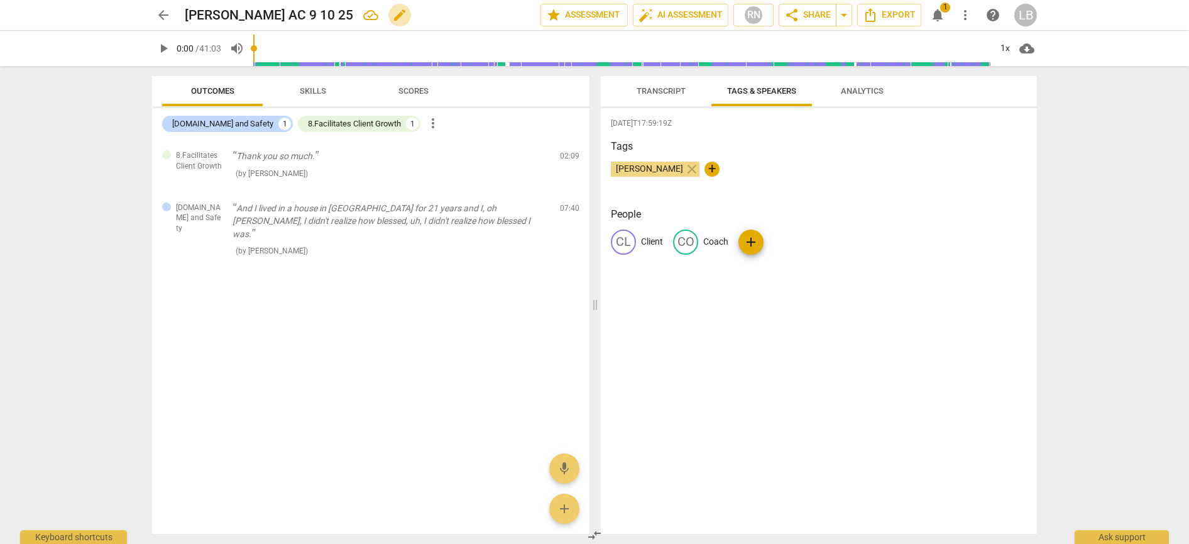
click at [392, 14] on span "edit" at bounding box center [399, 15] width 15 height 15
click at [517, 15] on span "clear" at bounding box center [519, 15] width 15 height 15
click at [1031, 16] on div "LB" at bounding box center [1025, 15] width 23 height 23
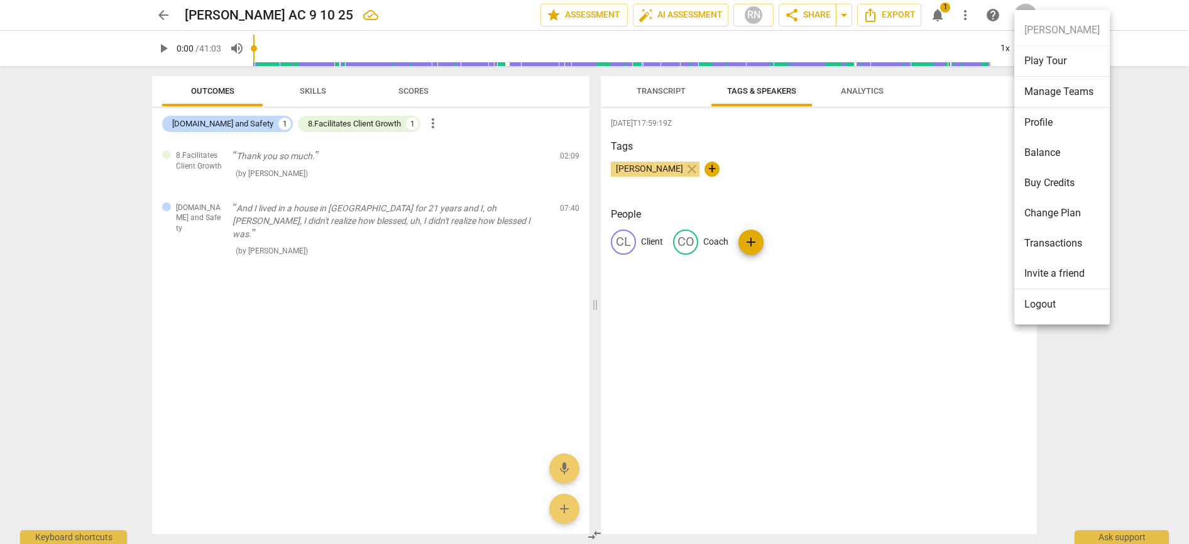
click at [962, 14] on div at bounding box center [594, 272] width 1189 height 544
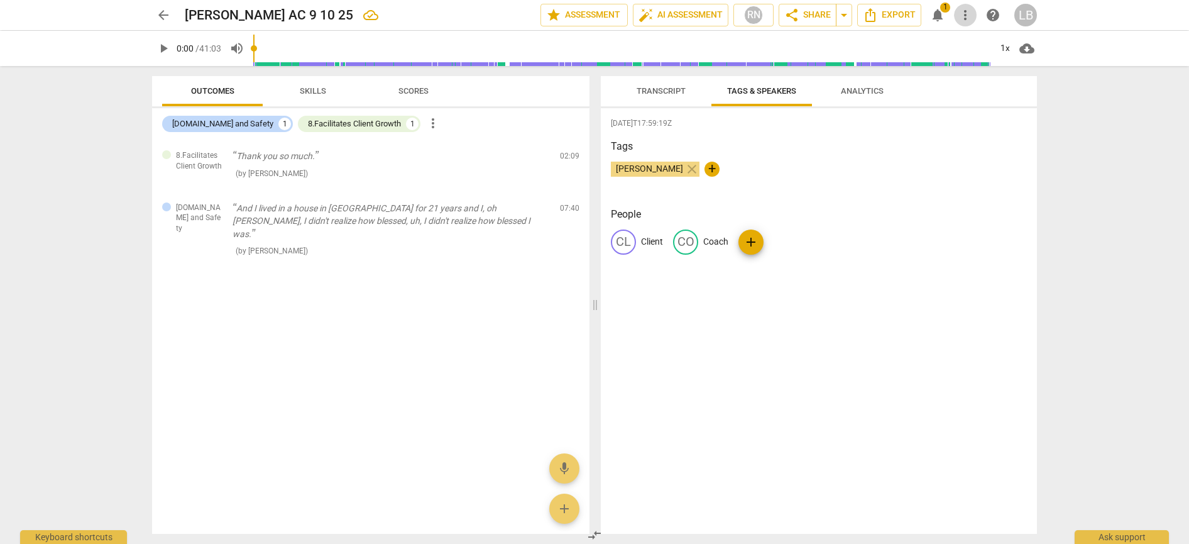
click at [967, 14] on span "more_vert" at bounding box center [965, 15] width 15 height 15
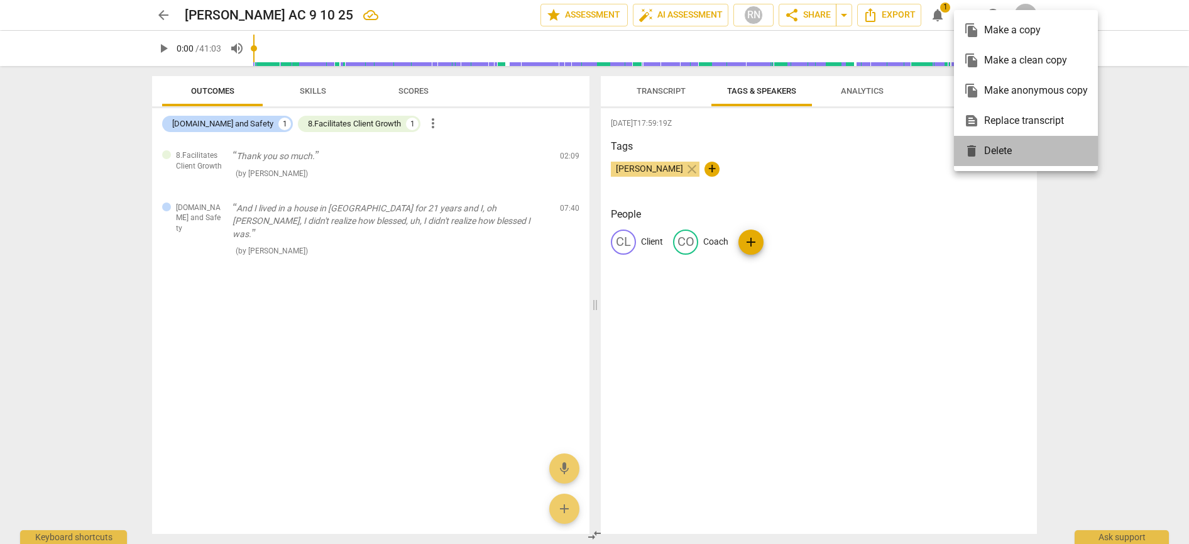
drag, startPoint x: 987, startPoint y: 152, endPoint x: 759, endPoint y: 283, distance: 263.8
click at [987, 152] on div "delete Delete" at bounding box center [1026, 151] width 124 height 30
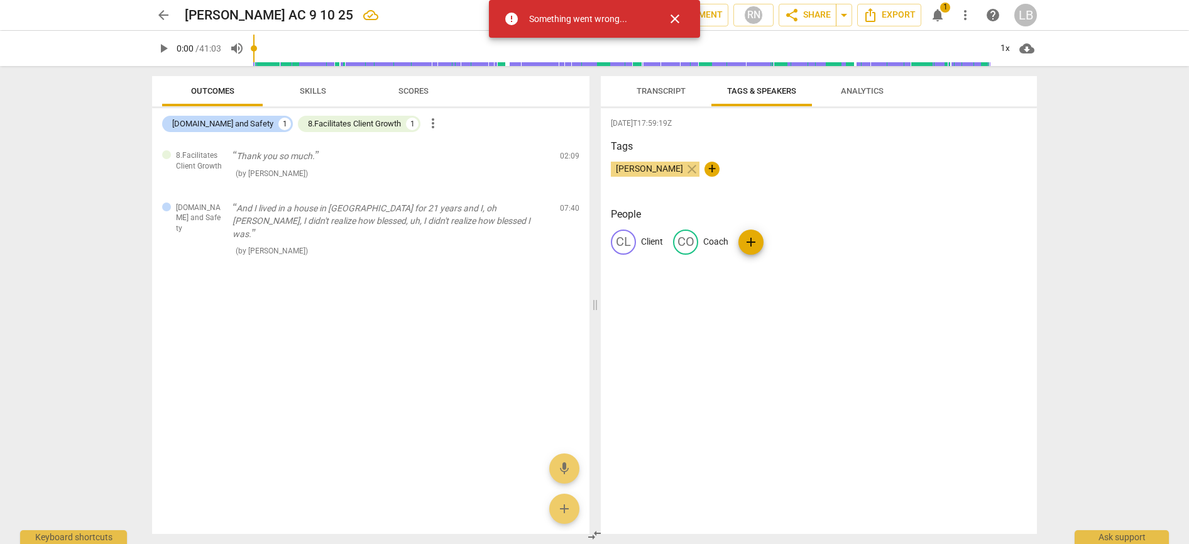
click at [678, 16] on span "close" at bounding box center [674, 18] width 15 height 15
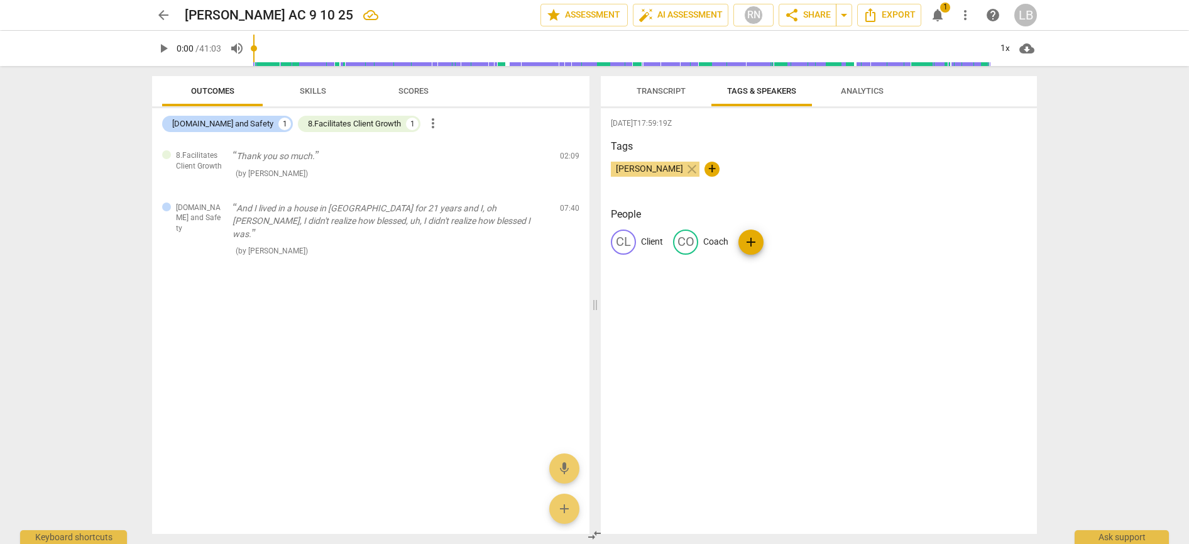
click at [165, 18] on span "arrow_back" at bounding box center [163, 15] width 15 height 15
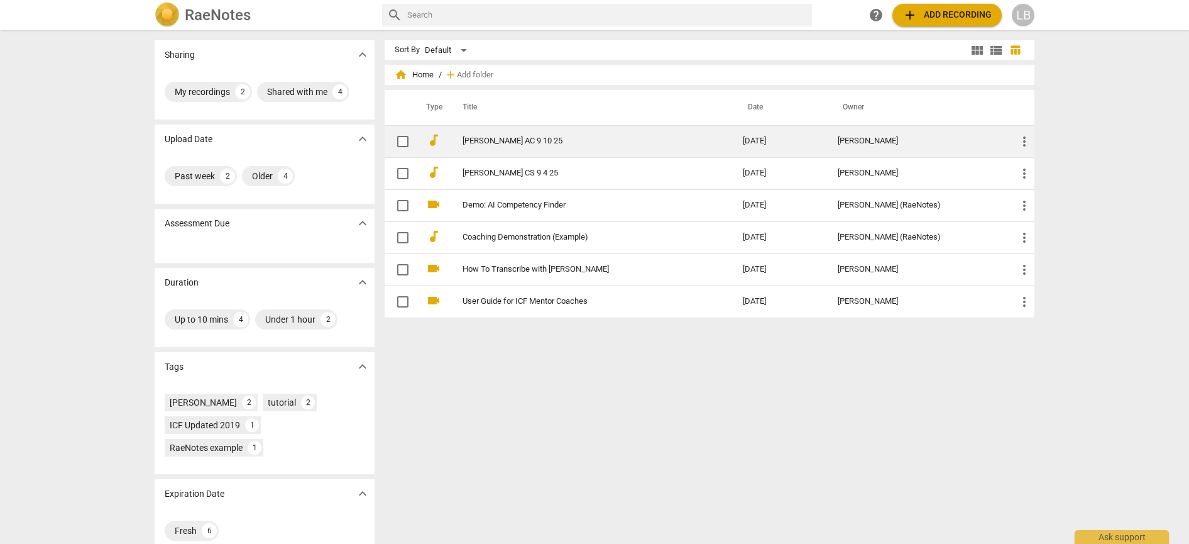
click at [1022, 141] on span "more_vert" at bounding box center [1024, 141] width 15 height 15
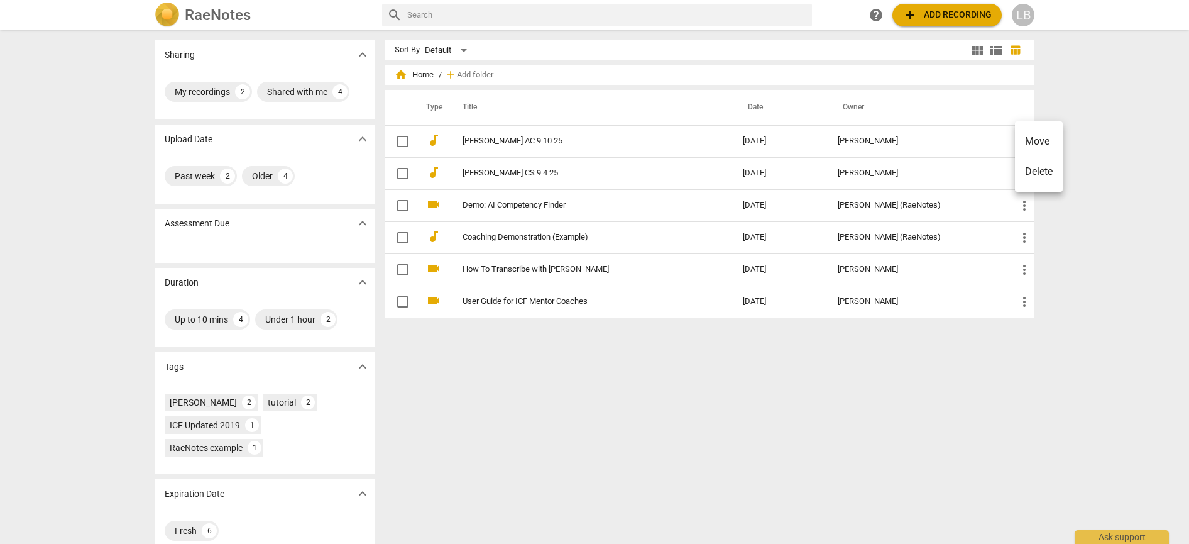
click at [1040, 167] on li "Delete" at bounding box center [1039, 171] width 48 height 30
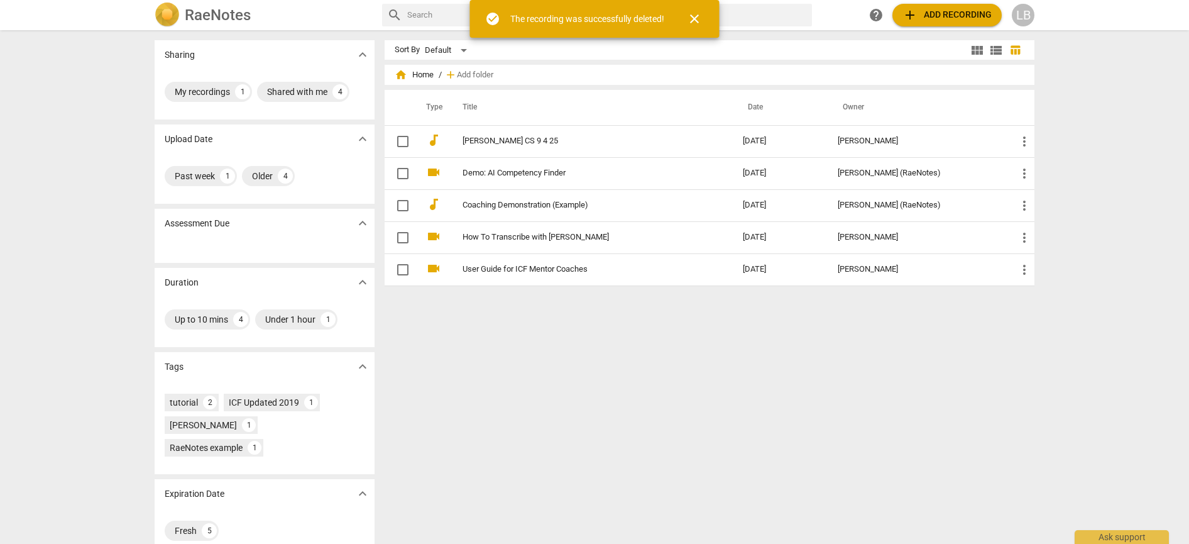
click at [947, 15] on span "add Add recording" at bounding box center [946, 15] width 89 height 15
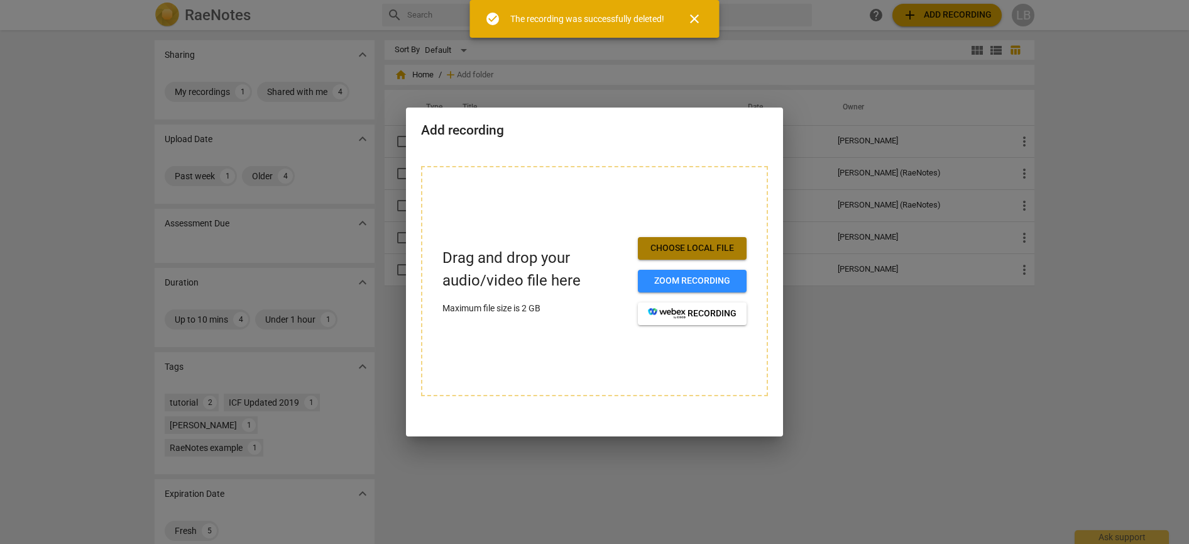
click at [686, 244] on span "Choose local file" at bounding box center [692, 248] width 89 height 13
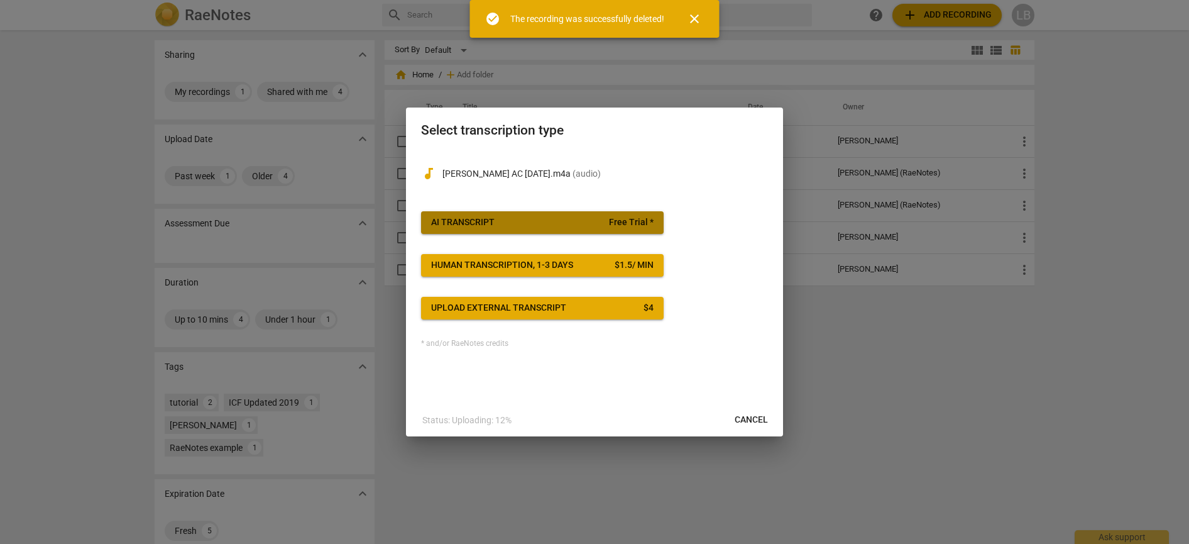
click at [593, 214] on button "AI Transcript Free Trial *" at bounding box center [542, 222] width 243 height 23
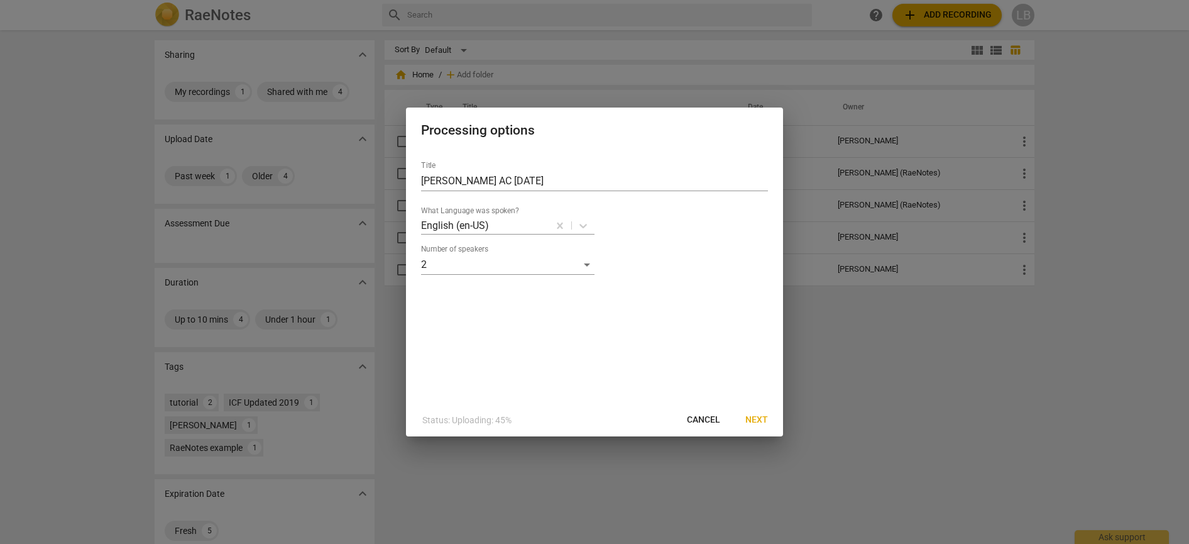
click at [761, 420] on span "Next" at bounding box center [756, 420] width 23 height 13
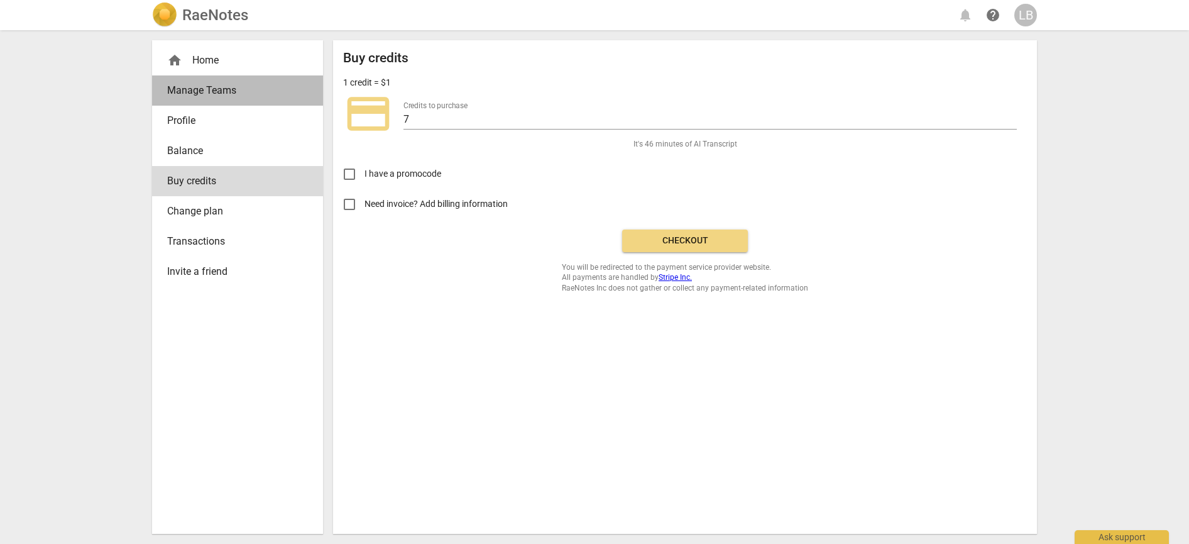
click at [224, 84] on span "Manage Teams" at bounding box center [232, 90] width 131 height 15
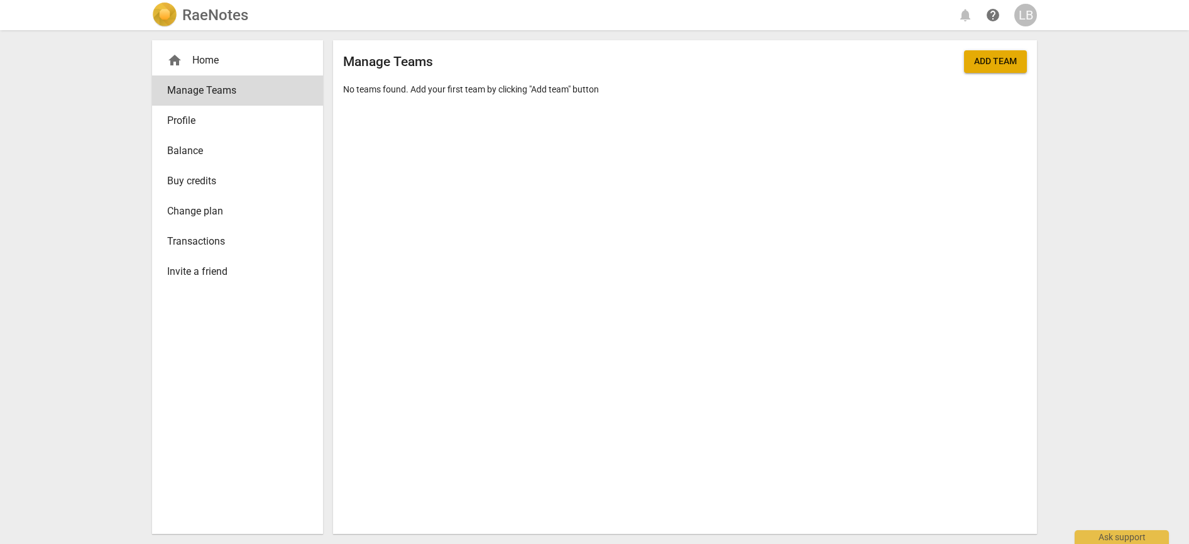
click at [176, 119] on span "Profile" at bounding box center [232, 120] width 131 height 15
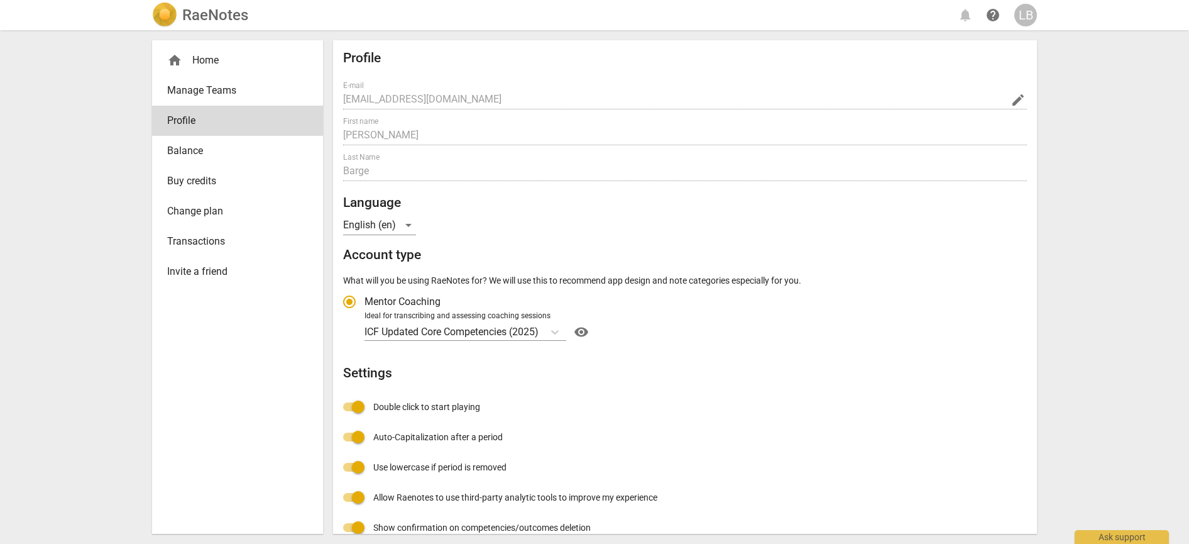
radio input "false"
click at [183, 141] on link "Balance" at bounding box center [237, 151] width 171 height 30
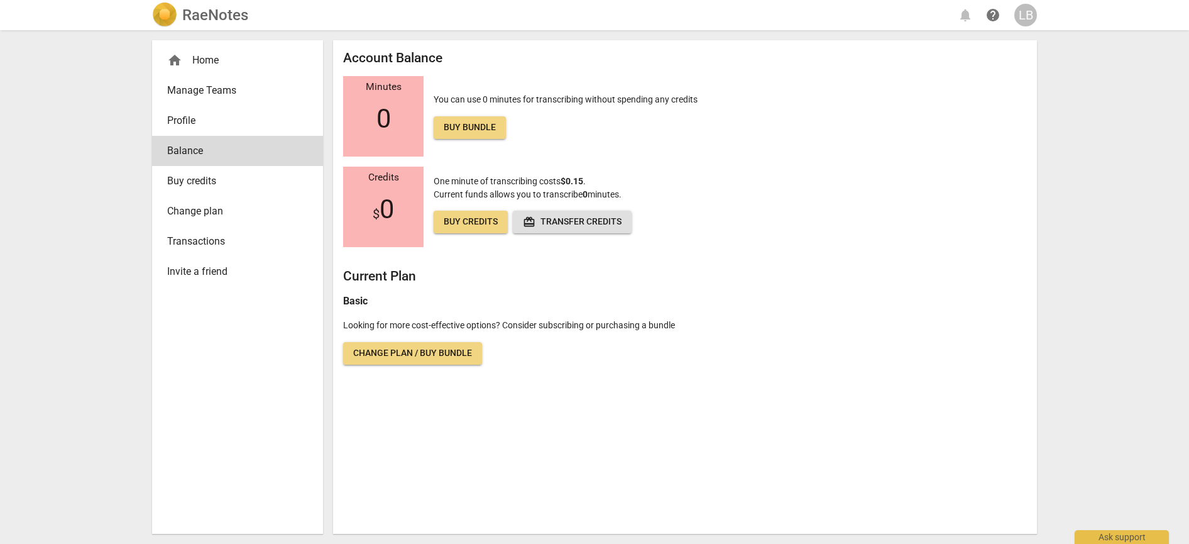
click at [482, 222] on span "Buy credits" at bounding box center [471, 222] width 54 height 13
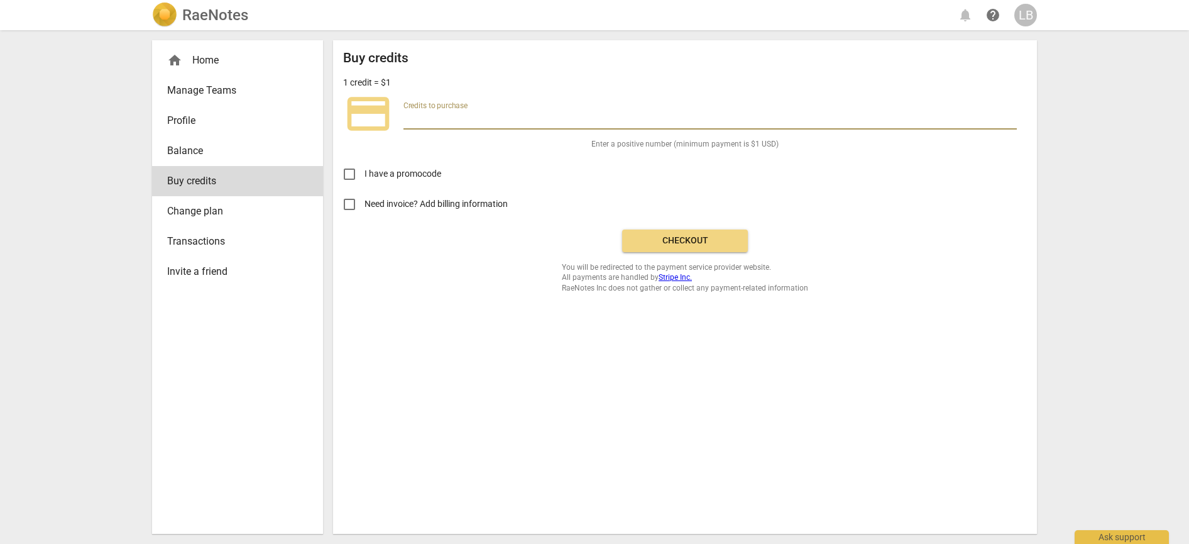
click at [430, 116] on input "number" at bounding box center [709, 120] width 613 height 18
type input "7"
click at [352, 206] on input "Need invoice? Add billing information" at bounding box center [349, 204] width 30 height 30
checkbox input "true"
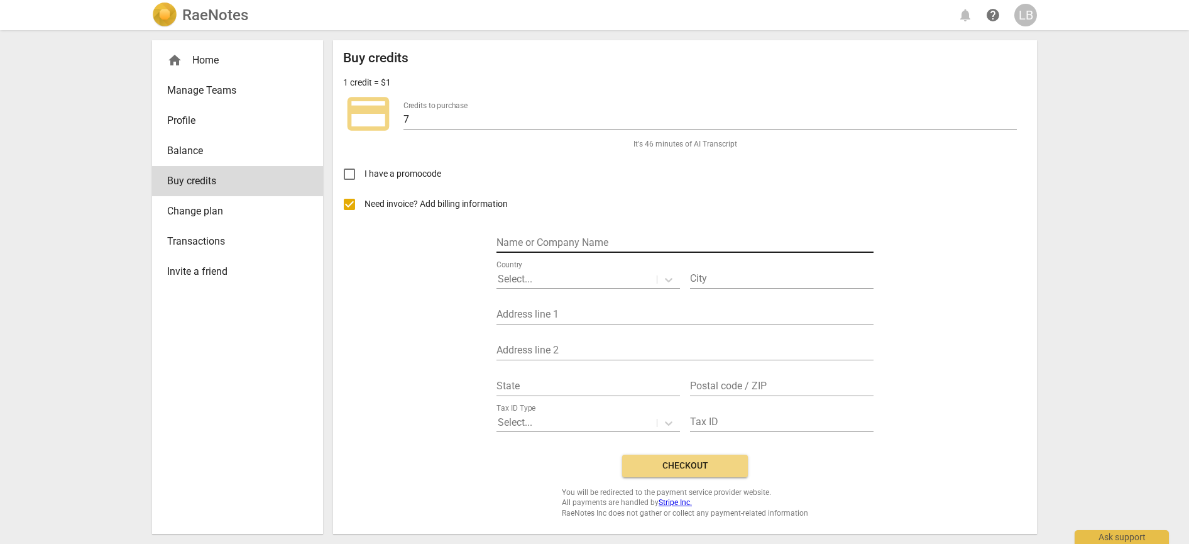
click at [565, 236] on input "text" at bounding box center [684, 243] width 377 height 18
type input "[PERSON_NAME]"
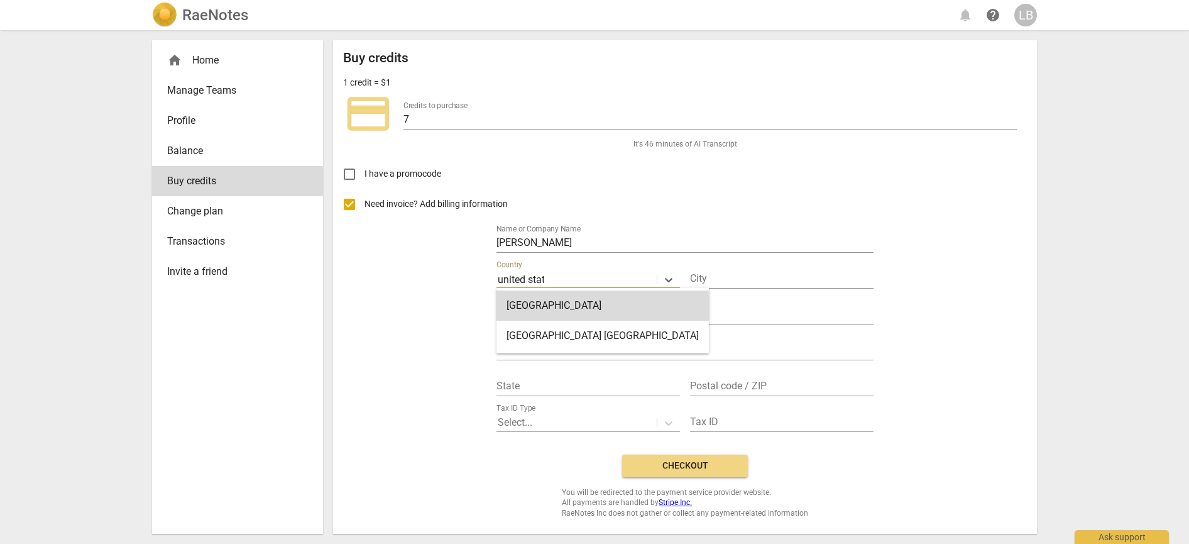
type input "united state"
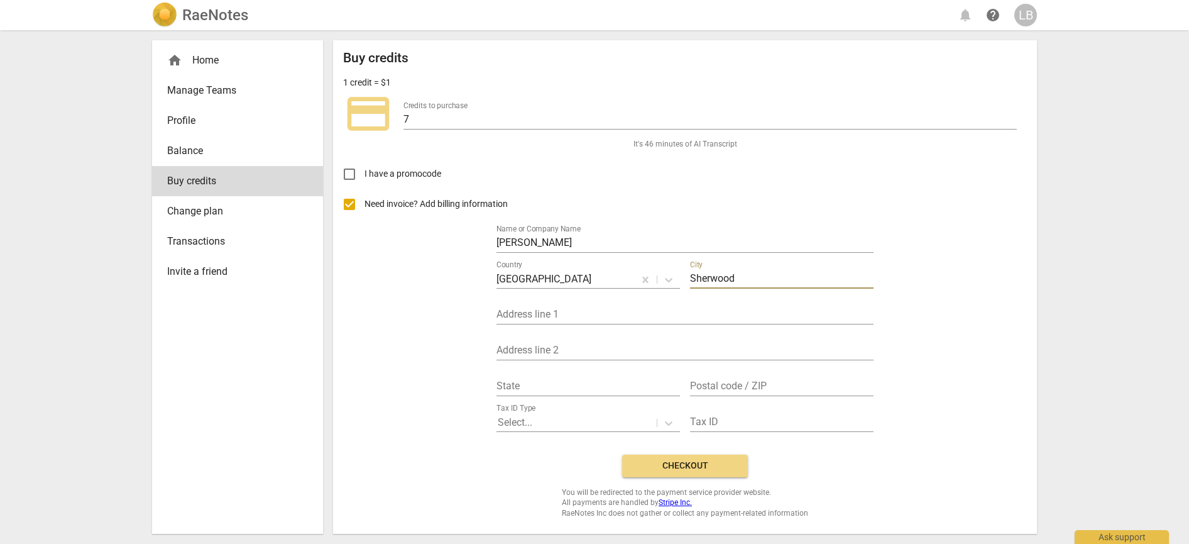
type input "Sherwood"
type input "o"
type input "[STREET_ADDRESS]"
type input "S"
type input "[US_STATE]"
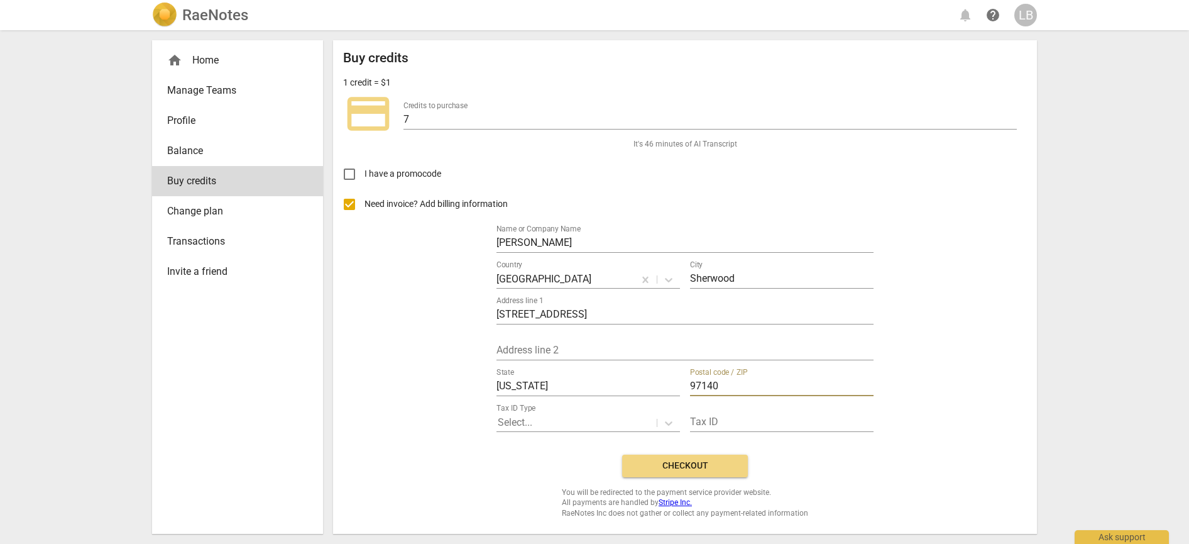
scroll to position [0, 1]
type input "97140"
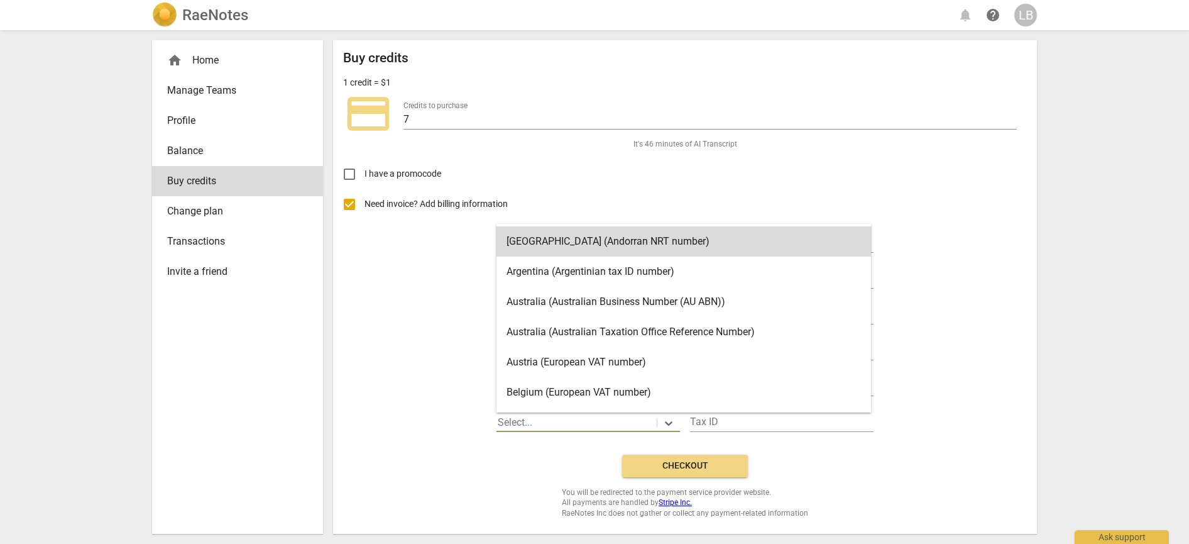
scroll to position [0, 0]
click at [629, 425] on div at bounding box center [577, 422] width 158 height 14
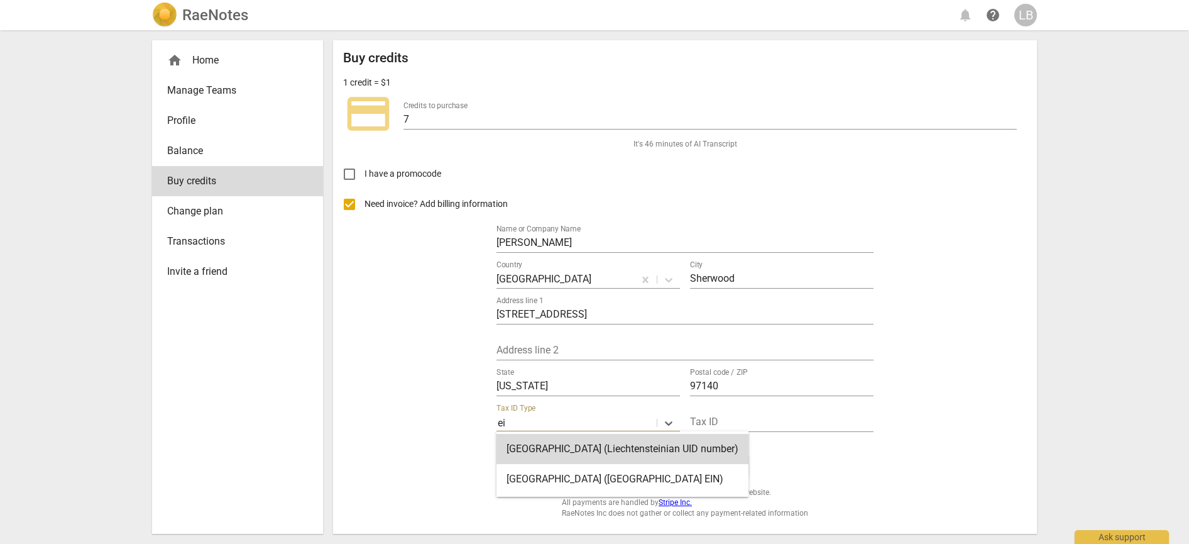
type input "ein"
click at [642, 472] on div "[GEOGRAPHIC_DATA] ([GEOGRAPHIC_DATA] EIN)" at bounding box center [622, 479] width 252 height 30
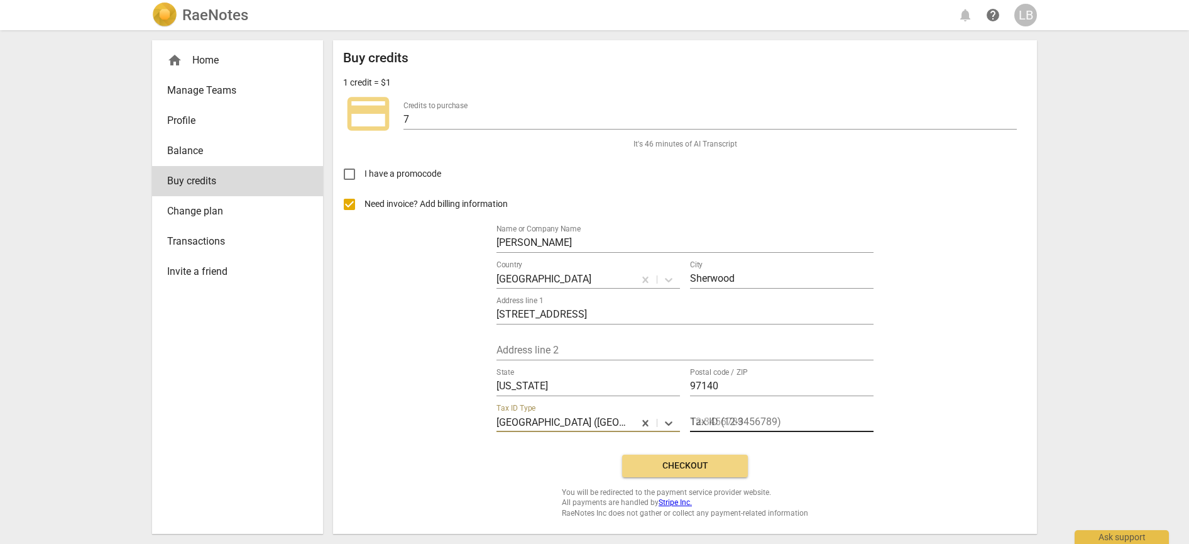
click at [725, 419] on input "text" at bounding box center [782, 423] width 184 height 18
click at [684, 470] on span "Checkout" at bounding box center [685, 465] width 106 height 13
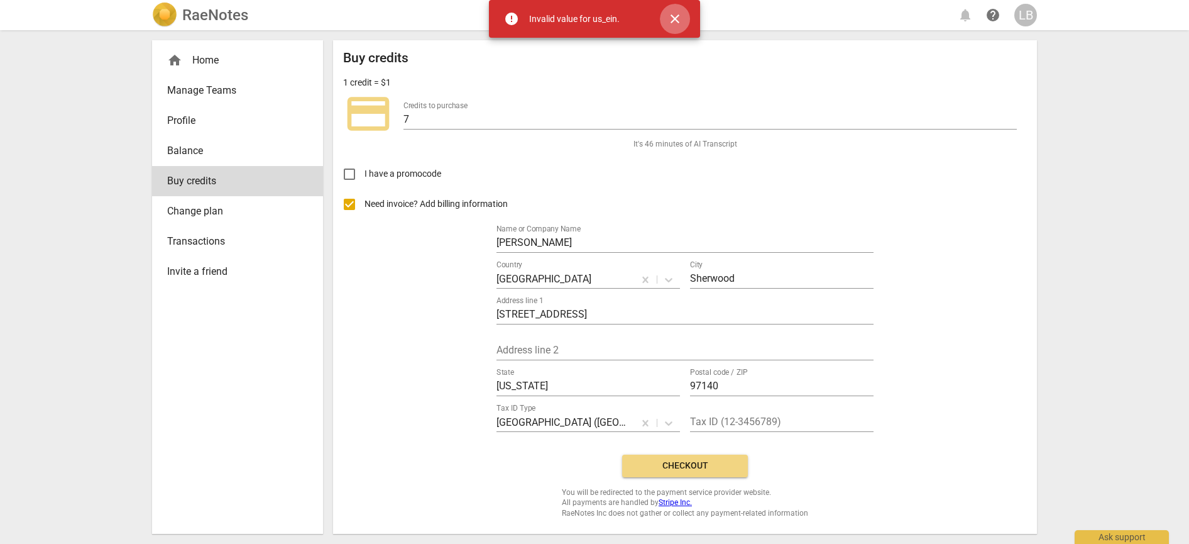
click at [679, 18] on span "close" at bounding box center [674, 18] width 15 height 15
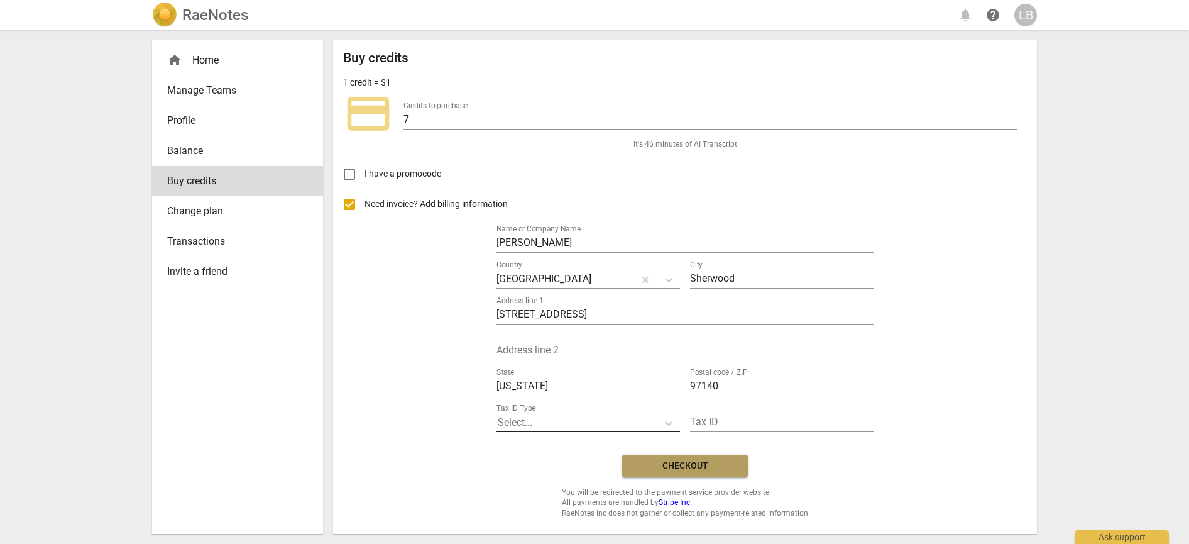
click at [723, 473] on button "Checkout" at bounding box center [685, 465] width 126 height 23
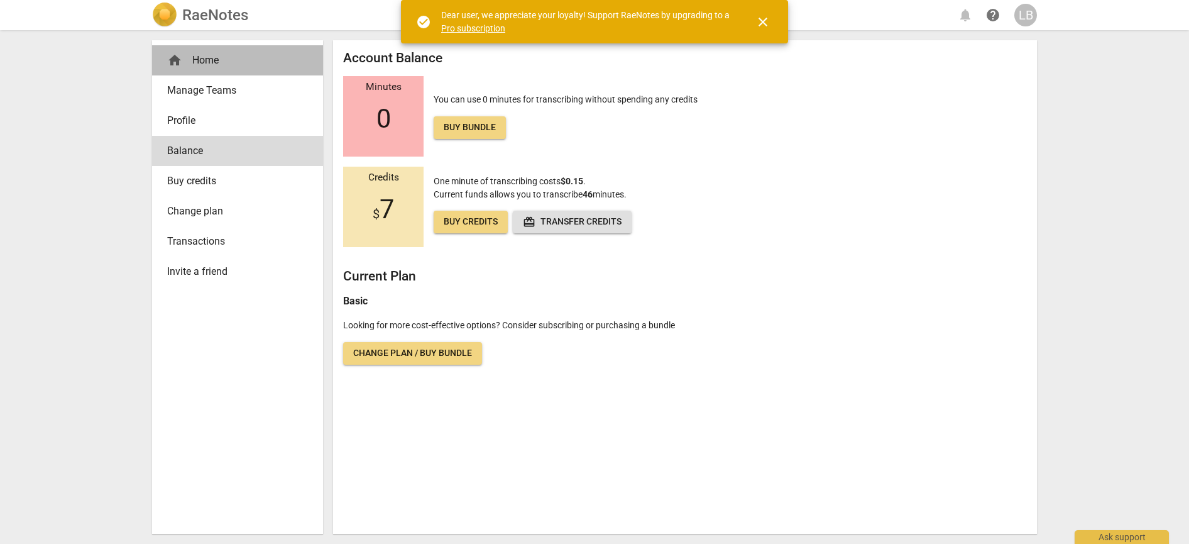
click at [209, 62] on div "home Home" at bounding box center [232, 60] width 131 height 15
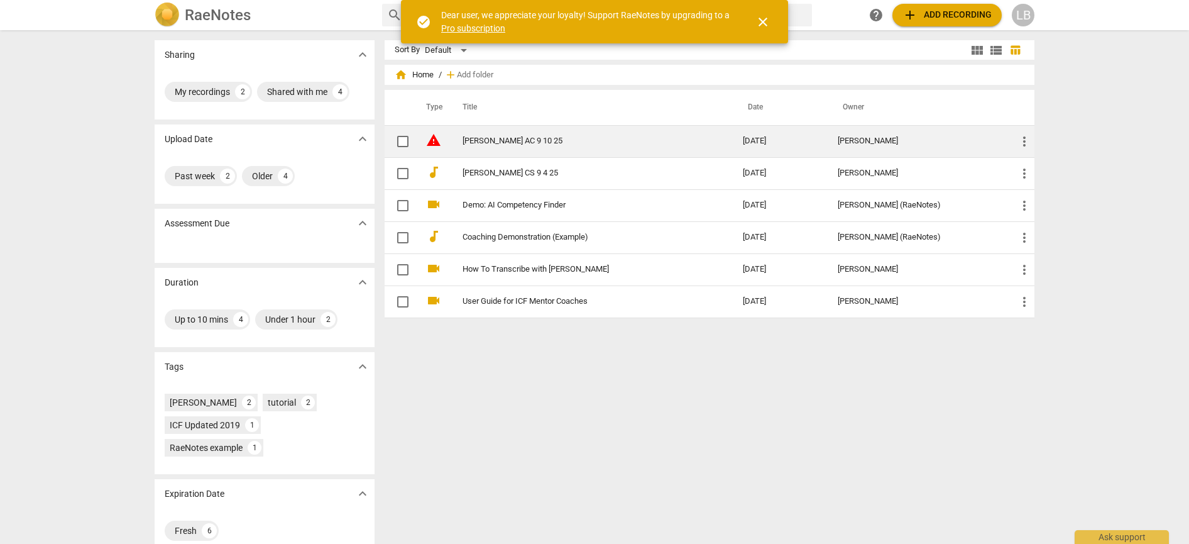
click at [436, 140] on span "warning" at bounding box center [433, 140] width 15 height 15
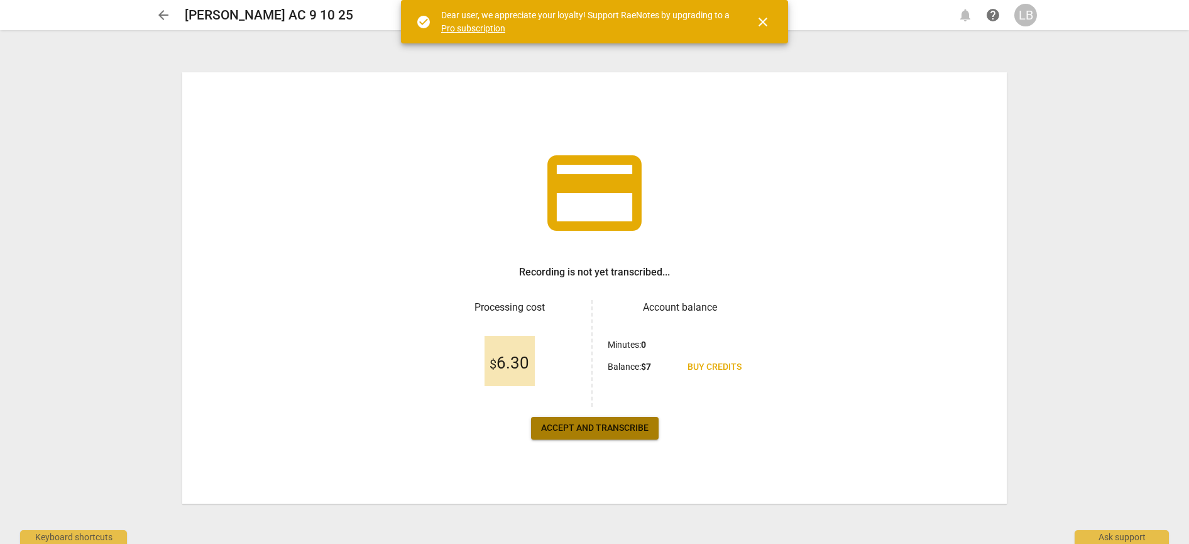
click at [624, 422] on span "Accept and transcribe" at bounding box center [594, 428] width 107 height 13
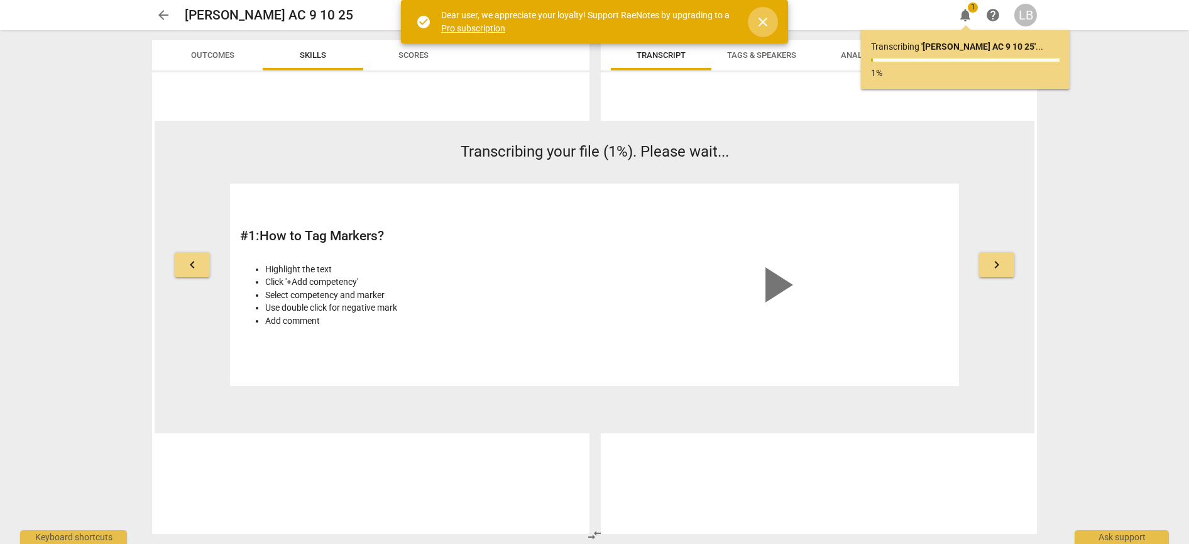
click at [763, 21] on span "close" at bounding box center [762, 21] width 15 height 15
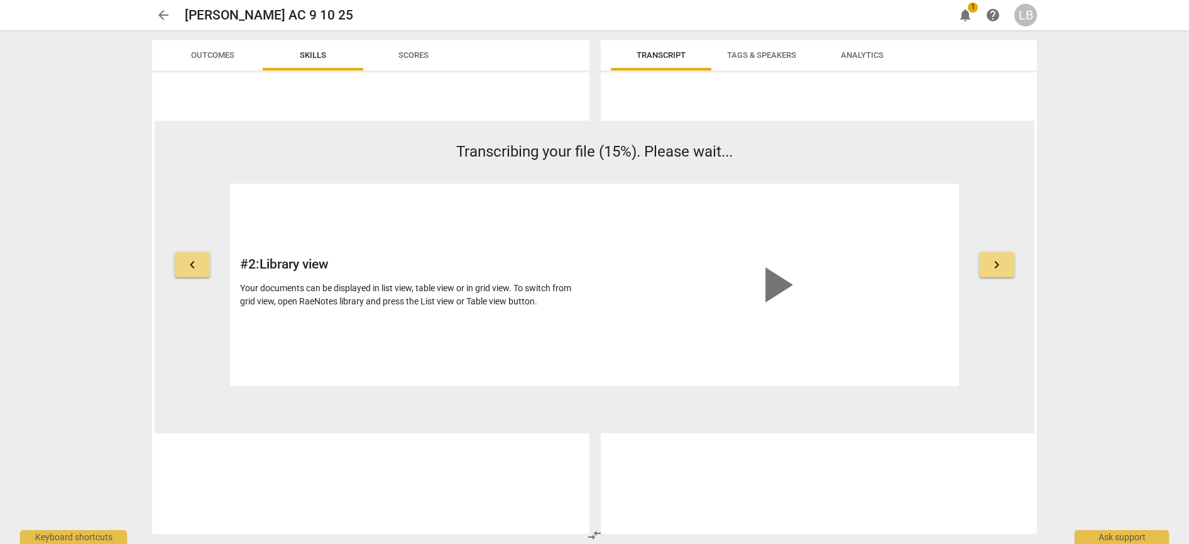
click at [1102, 172] on div "arrow_back Lisa Barge AC 9 10 25 edit notifications 1 help LB keyboard_arrow_le…" at bounding box center [594, 272] width 1189 height 544
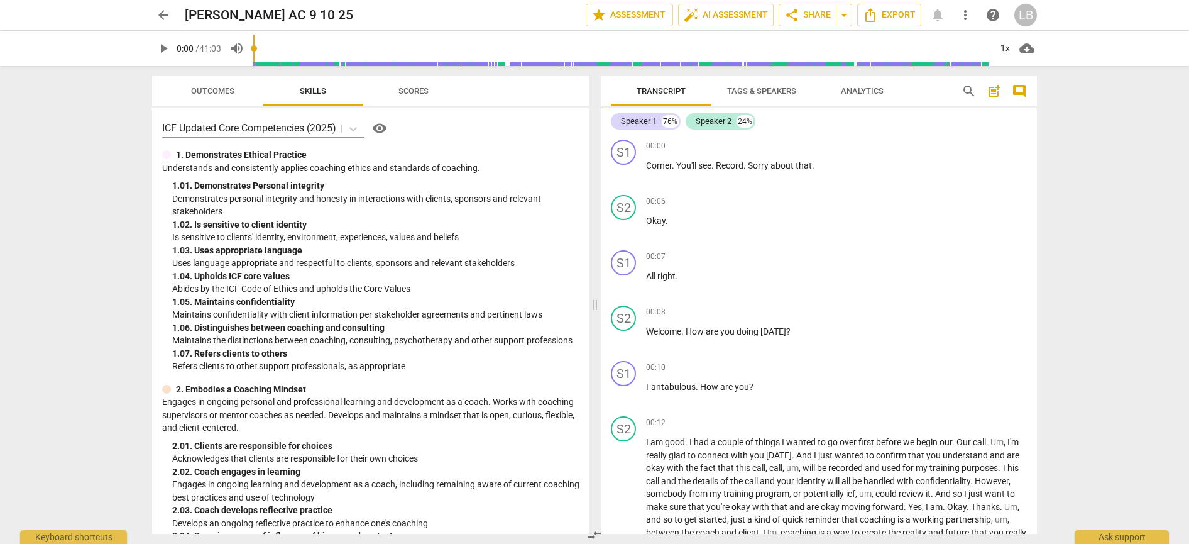
click at [760, 91] on span "Tags & Speakers" at bounding box center [761, 90] width 69 height 9
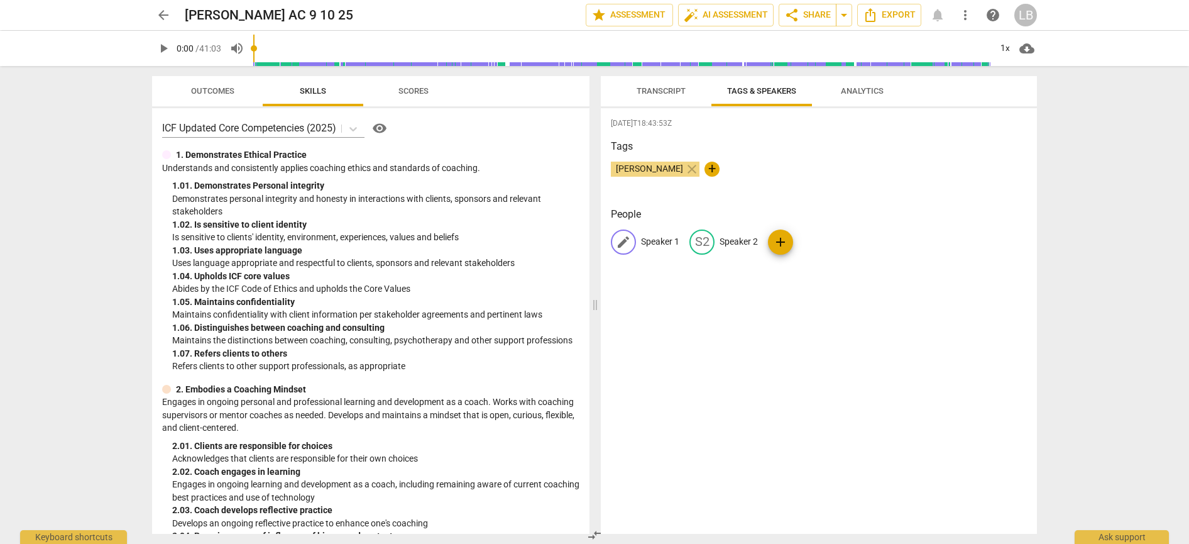
click at [654, 240] on p "Speaker 1" at bounding box center [660, 241] width 38 height 13
click at [162, 16] on span "arrow_back" at bounding box center [163, 15] width 15 height 15
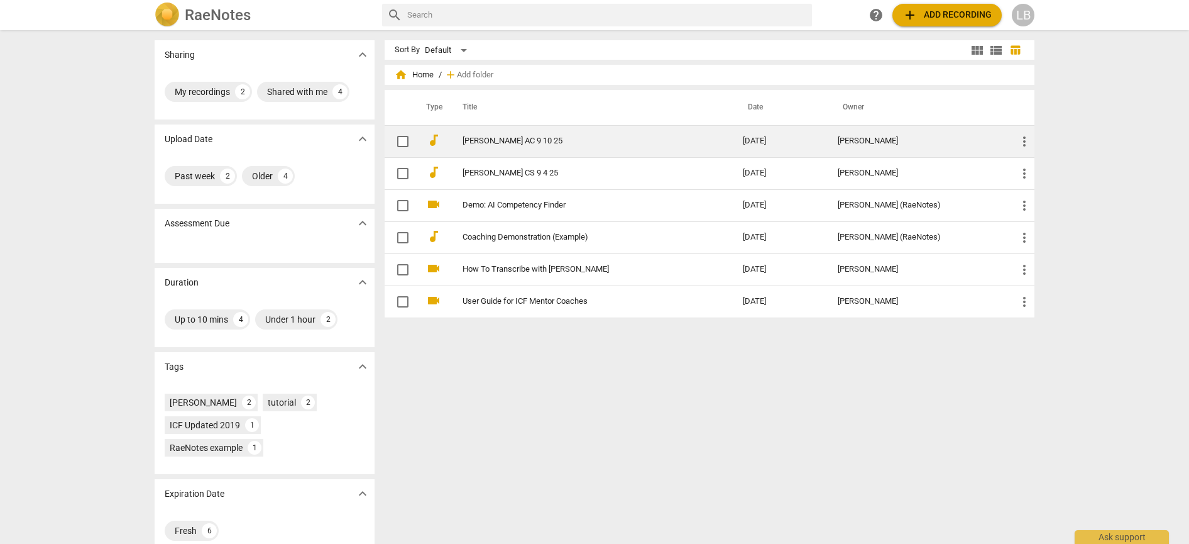
click at [432, 140] on span "audiotrack" at bounding box center [433, 140] width 15 height 15
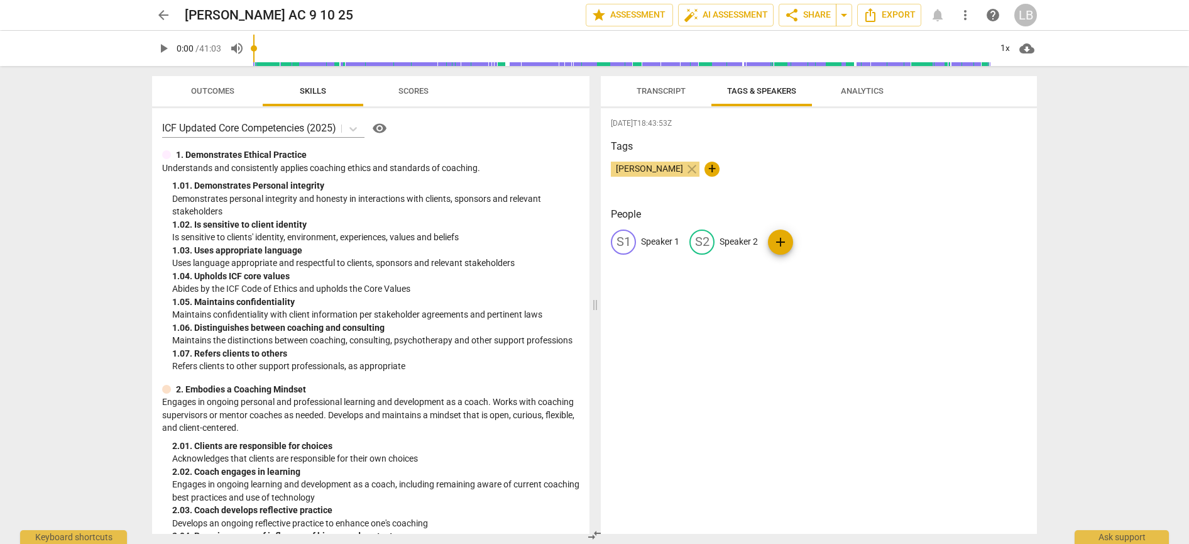
click at [659, 238] on p "Speaker 1" at bounding box center [660, 241] width 38 height 13
click at [657, 85] on span "Transcript" at bounding box center [661, 91] width 79 height 17
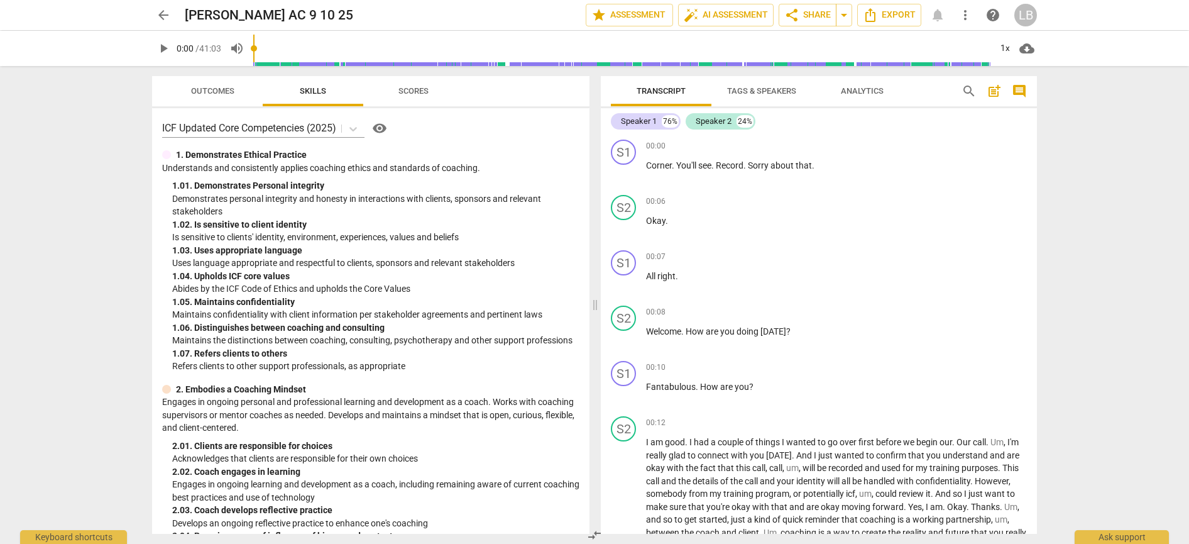
click at [763, 88] on span "Tags & Speakers" at bounding box center [761, 90] width 69 height 9
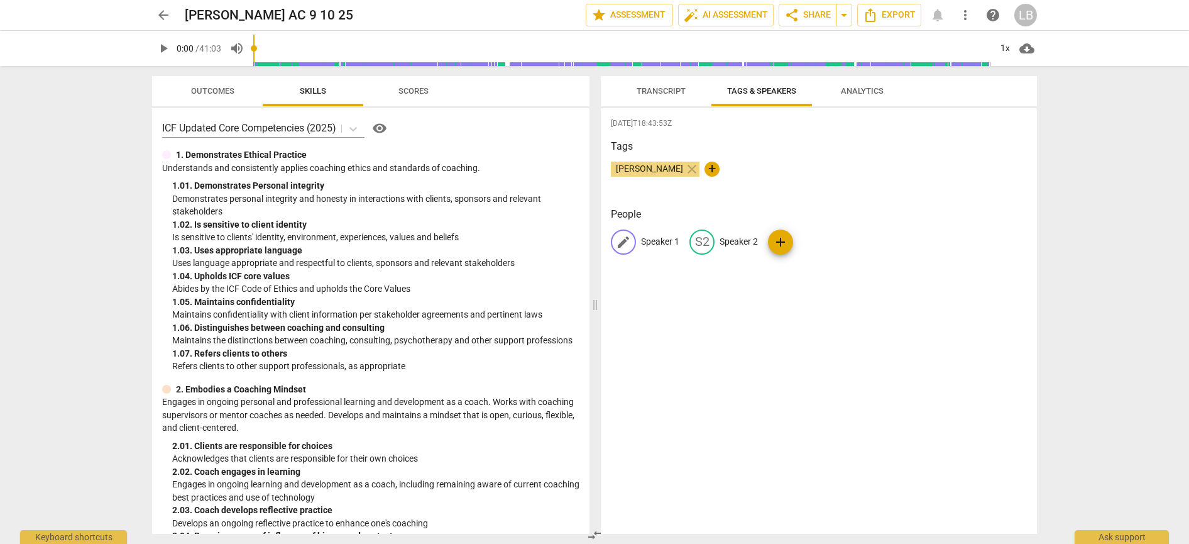
click at [649, 242] on p "Speaker 1" at bounding box center [660, 241] width 38 height 13
type input "Client"
click at [826, 239] on p "Speaker 2" at bounding box center [820, 241] width 38 height 13
type input "Coach"
click at [767, 305] on div "2025-09-23T18:43:53Z Tags Lisa Barge close + People CL Client edit Coach delete…" at bounding box center [819, 320] width 436 height 425
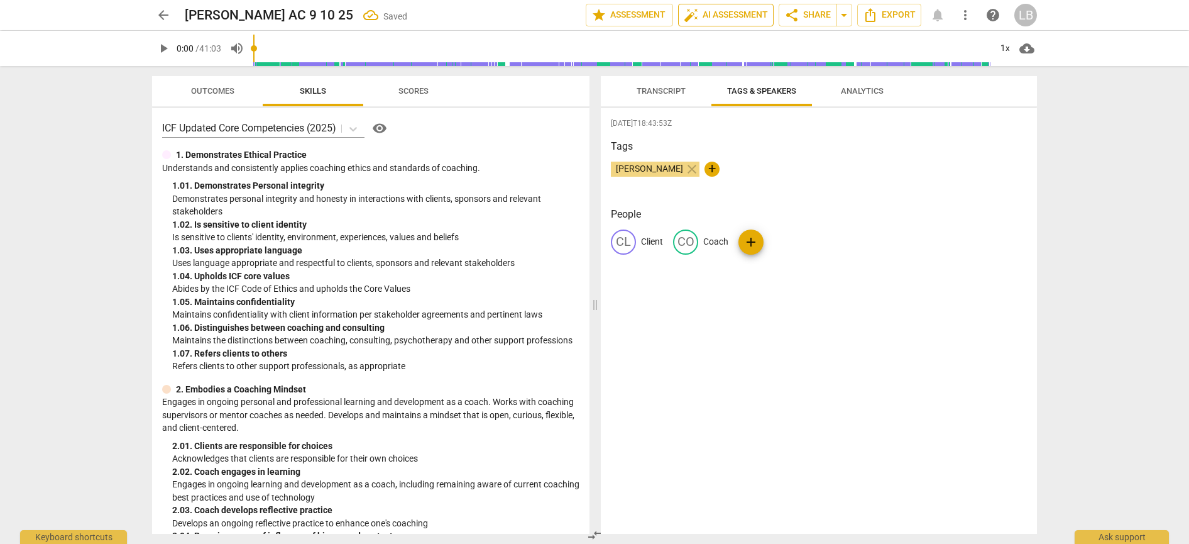
click at [715, 16] on span "auto_fix_high AI Assessment" at bounding box center [726, 15] width 84 height 15
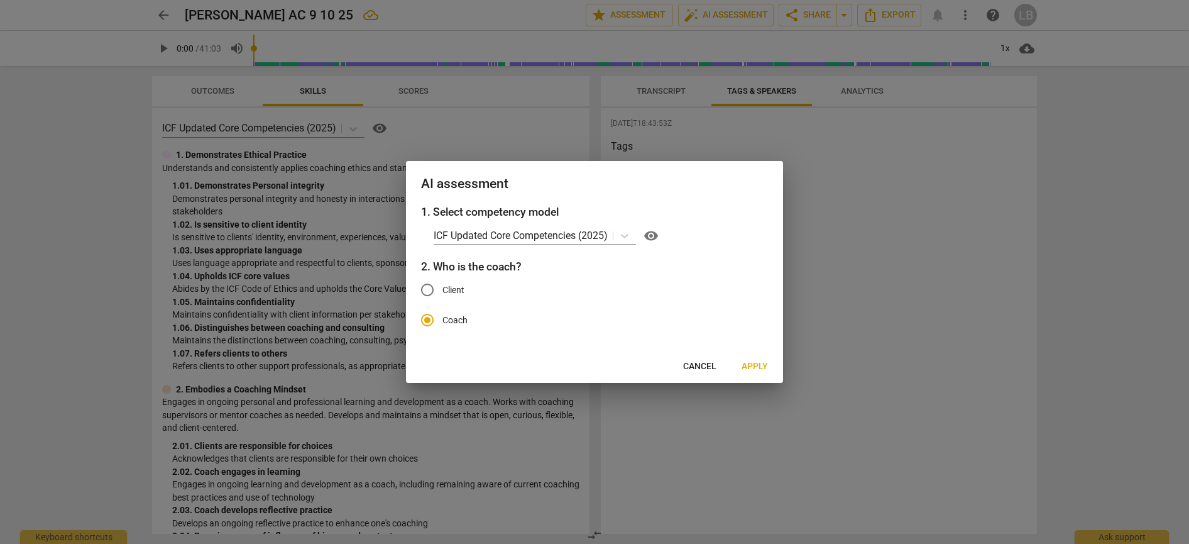
click at [751, 363] on span "Apply" at bounding box center [755, 366] width 26 height 13
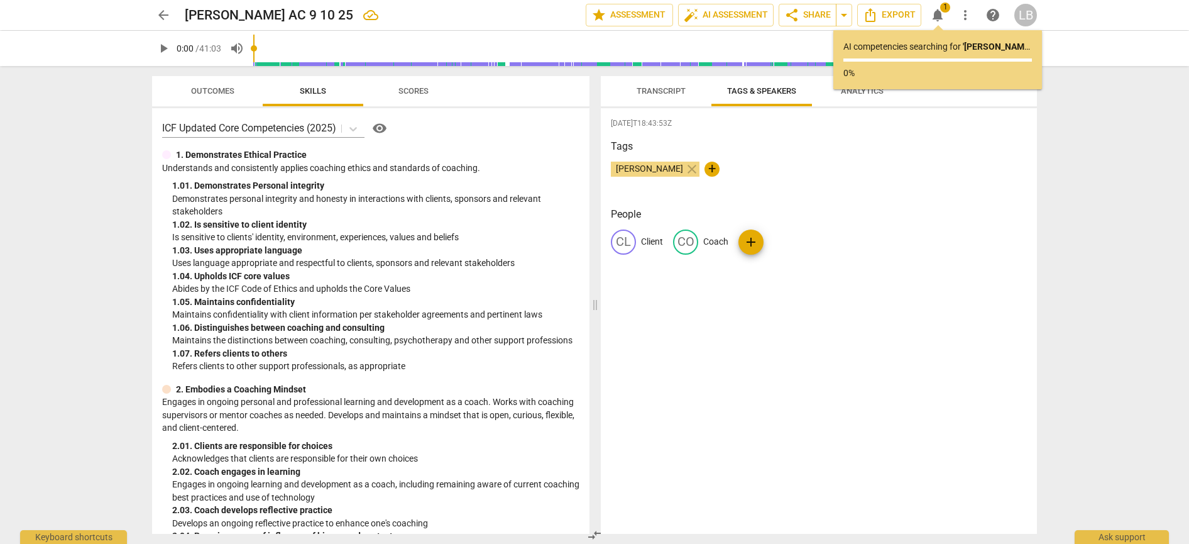
click at [664, 91] on span "Transcript" at bounding box center [661, 90] width 49 height 9
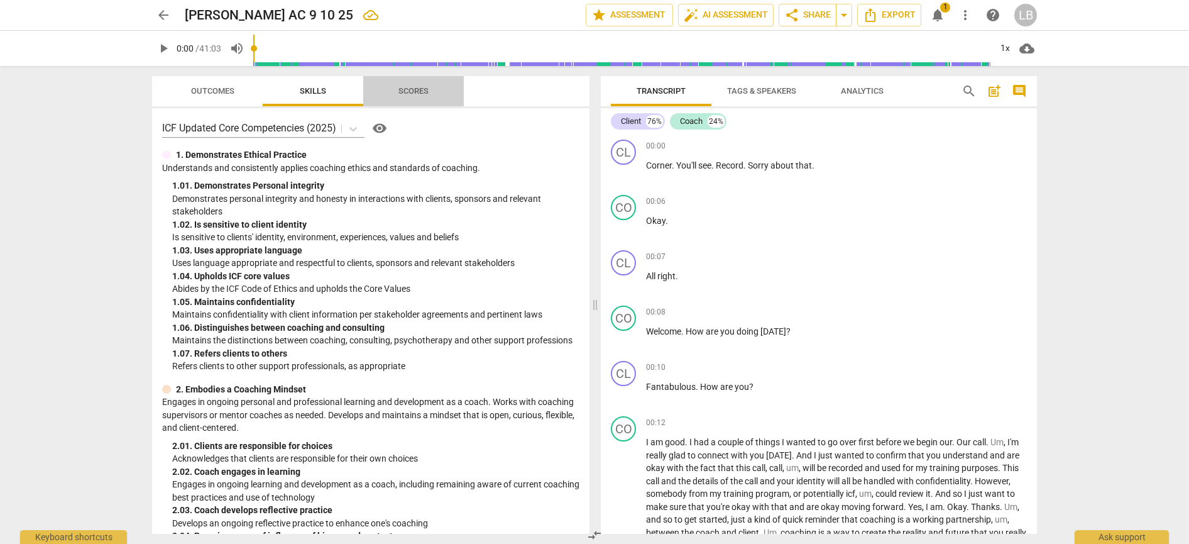
click at [414, 93] on span "Scores" at bounding box center [413, 90] width 30 height 9
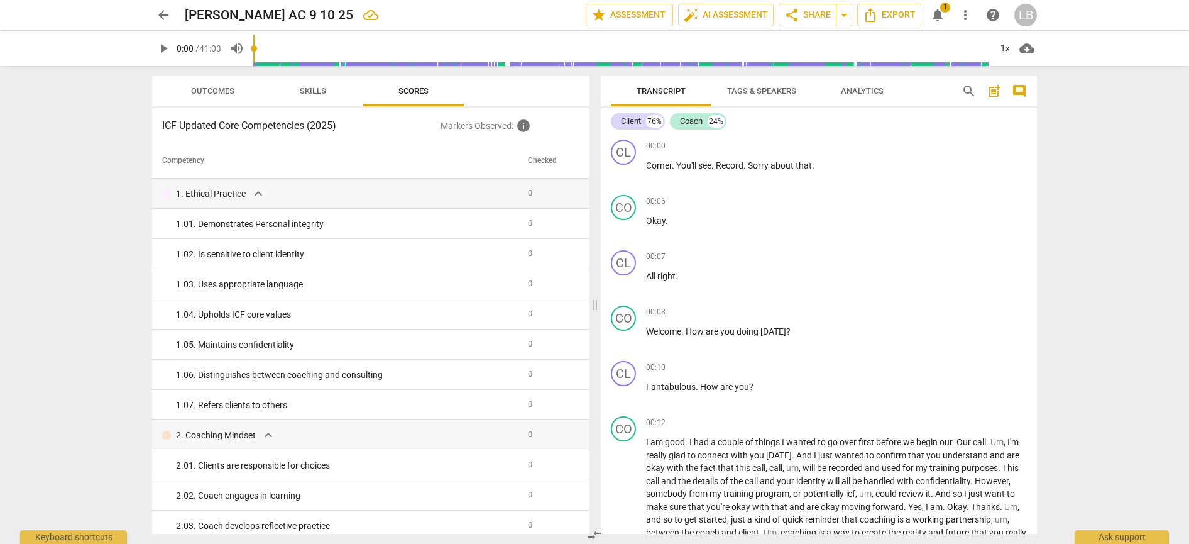
click at [319, 91] on span "Skills" at bounding box center [313, 90] width 26 height 9
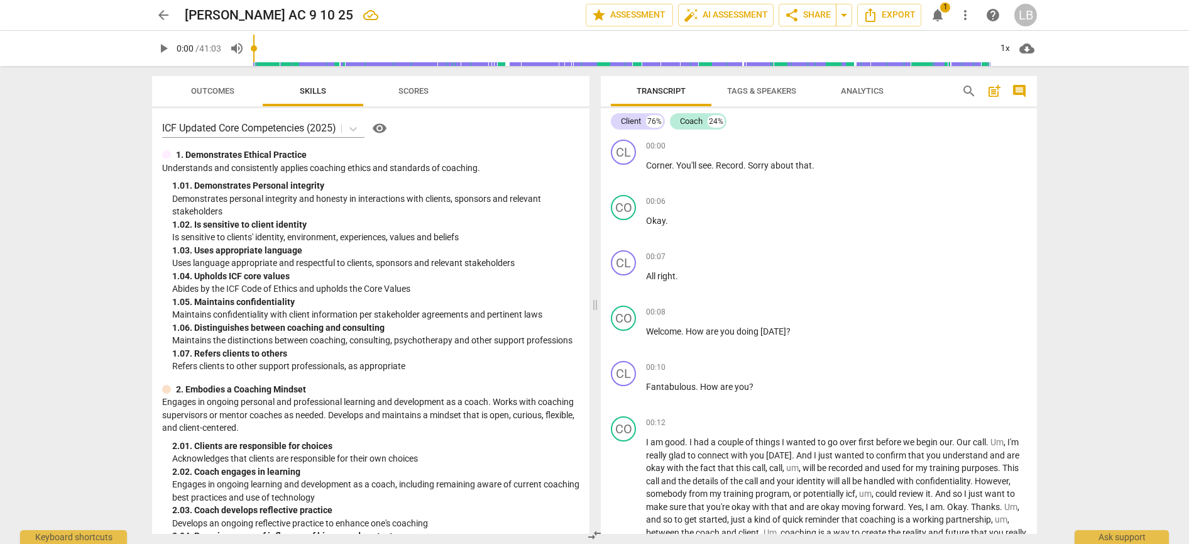
click at [416, 94] on span "Scores" at bounding box center [413, 90] width 30 height 9
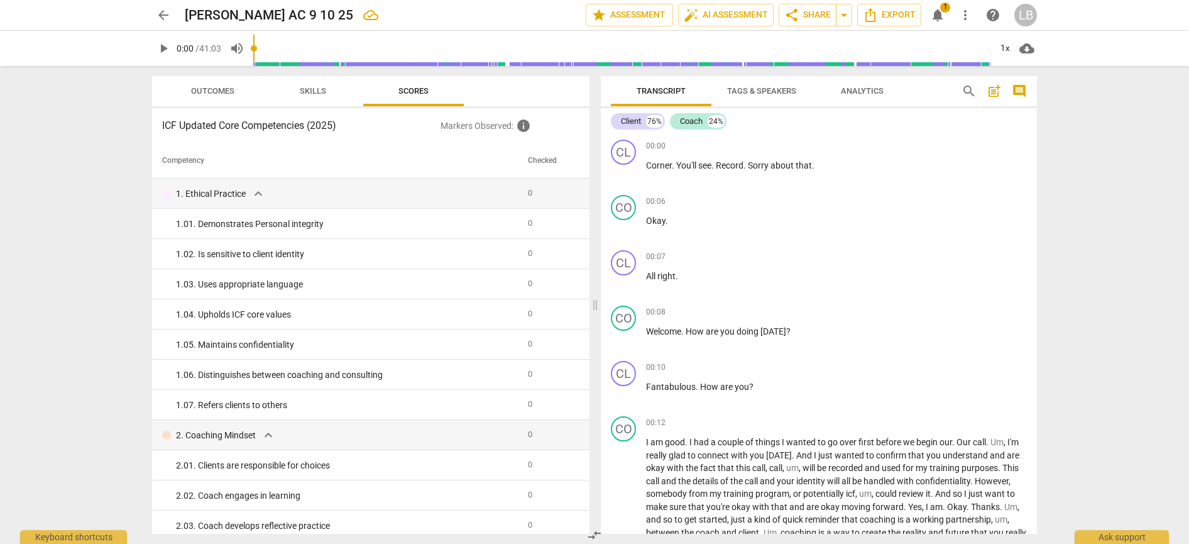
click at [222, 92] on span "Outcomes" at bounding box center [212, 90] width 43 height 9
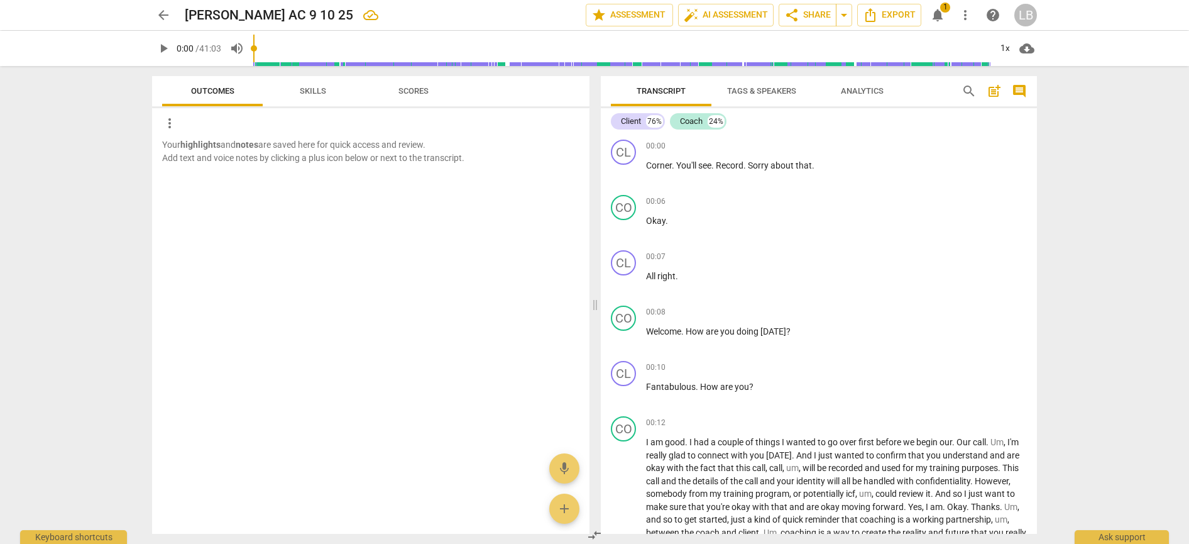
click at [760, 90] on span "Tags & Speakers" at bounding box center [761, 90] width 69 height 9
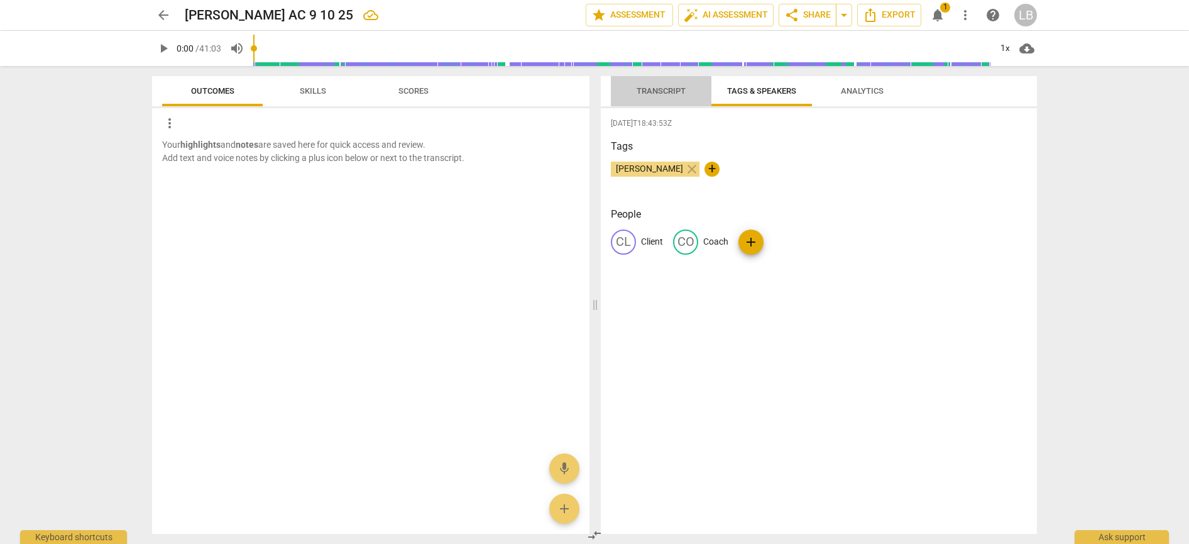
click at [671, 87] on span "Transcript" at bounding box center [661, 90] width 49 height 9
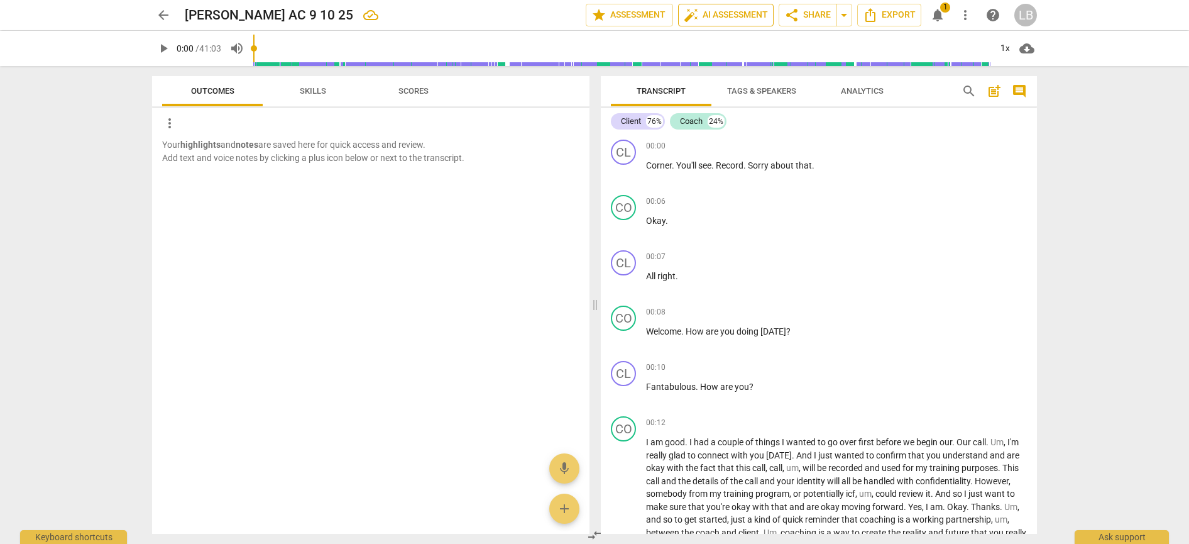
click at [723, 11] on span "auto_fix_high AI Assessment" at bounding box center [726, 15] width 84 height 15
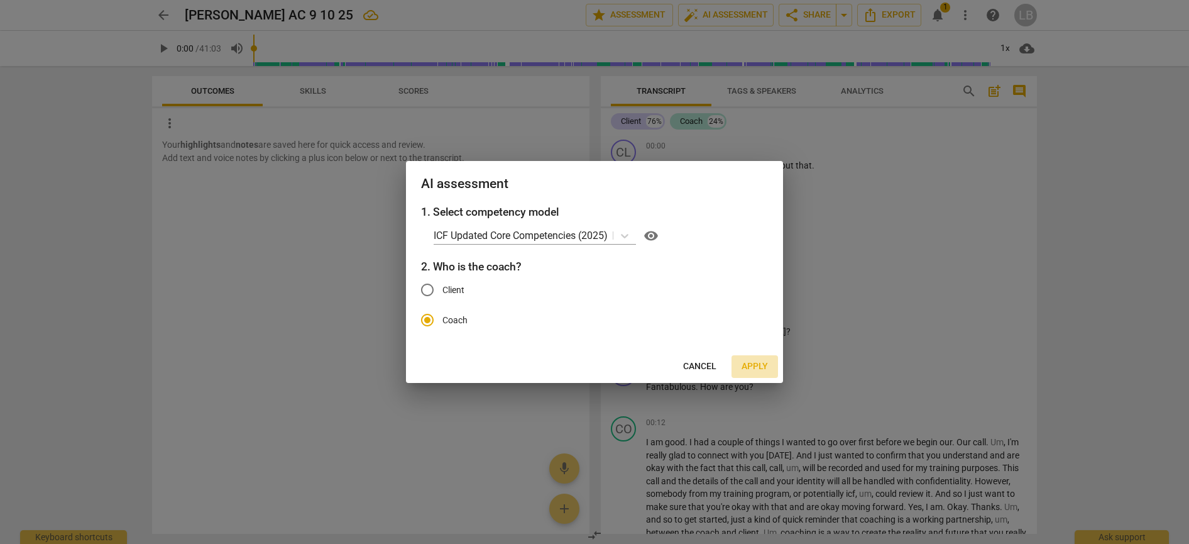
click at [759, 365] on span "Apply" at bounding box center [755, 366] width 26 height 13
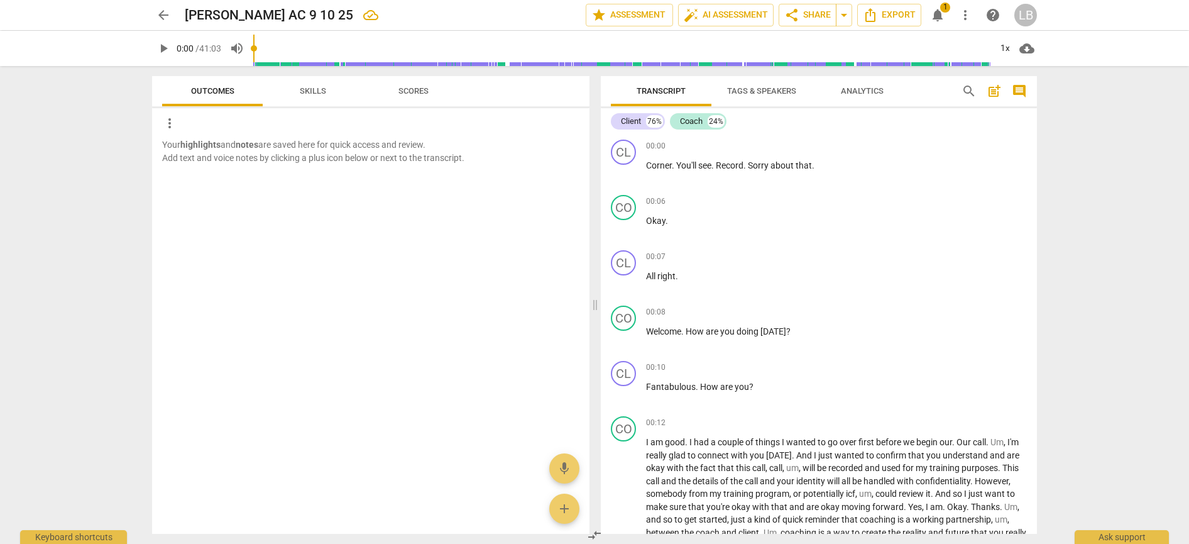
click at [940, 13] on span "notifications" at bounding box center [937, 15] width 15 height 15
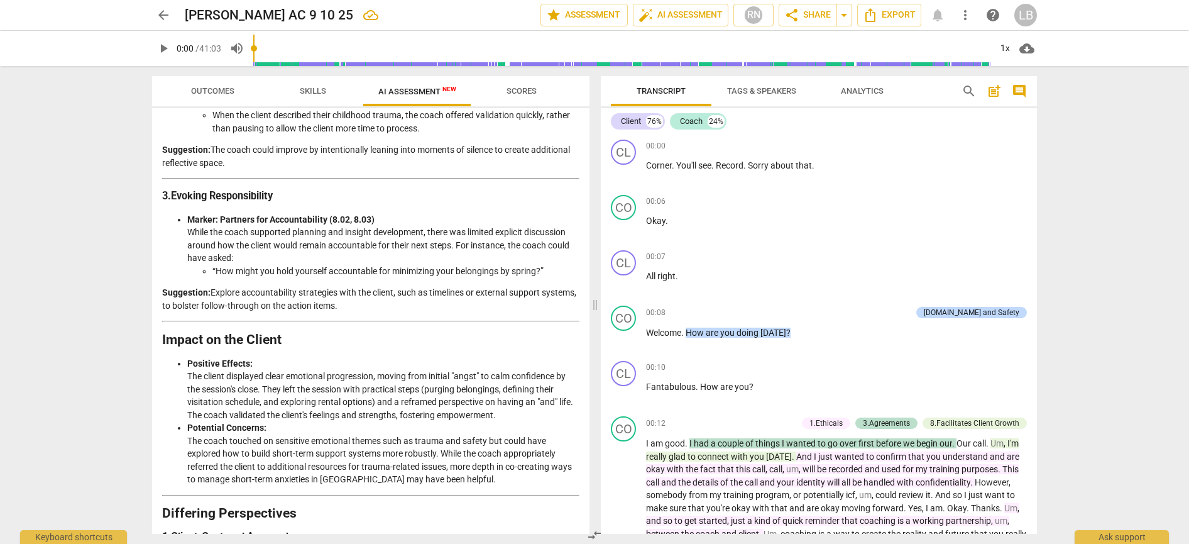
scroll to position [1603, 0]
click at [518, 85] on span "Scores" at bounding box center [521, 91] width 60 height 17
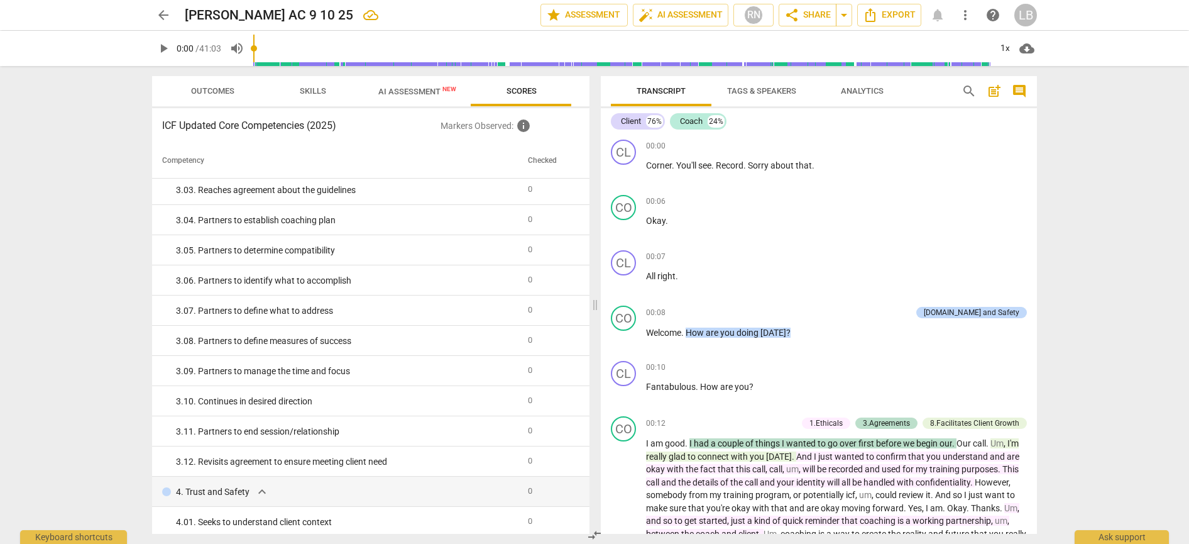
scroll to position [670, 0]
click at [409, 91] on span "AI Assessment New" at bounding box center [417, 91] width 78 height 9
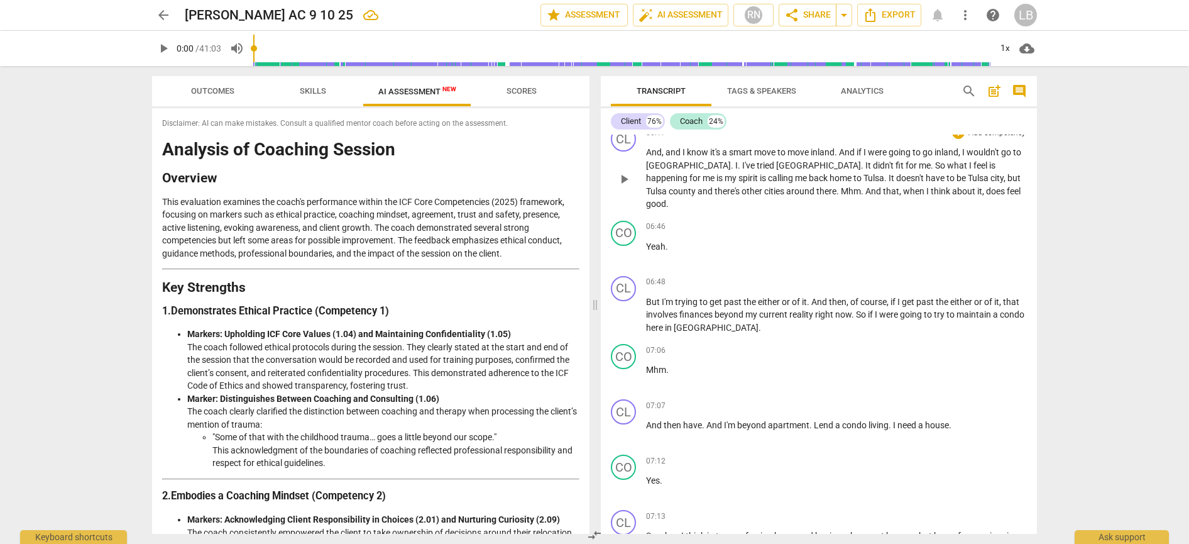
scroll to position [1929, 0]
click at [870, 93] on span "Analytics" at bounding box center [862, 90] width 43 height 9
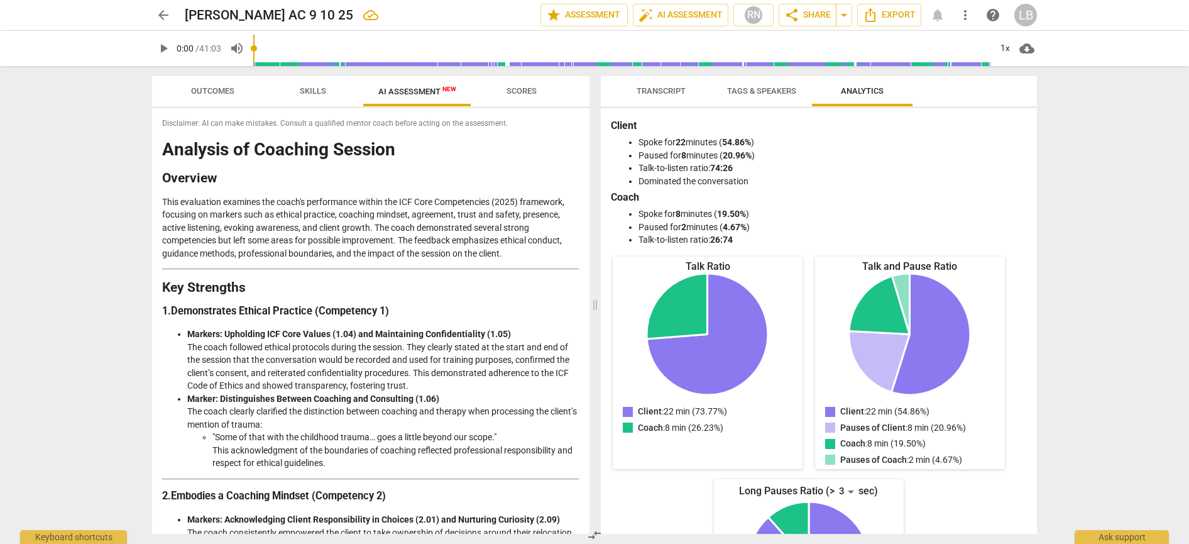
scroll to position [0, 0]
click at [765, 92] on span "Tags & Speakers" at bounding box center [761, 90] width 69 height 9
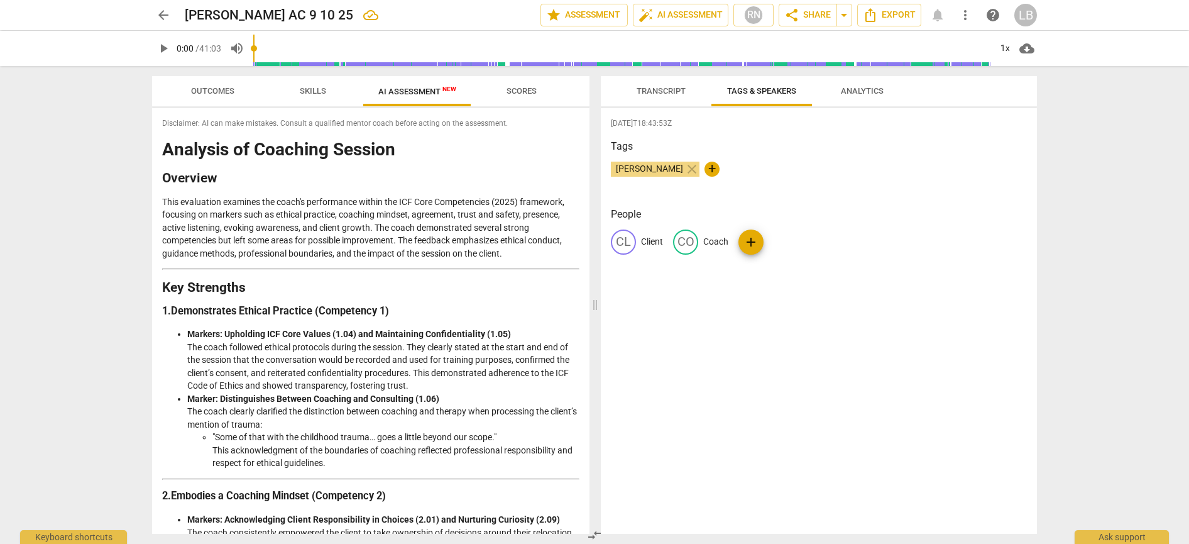
click at [657, 88] on span "Transcript" at bounding box center [661, 90] width 49 height 9
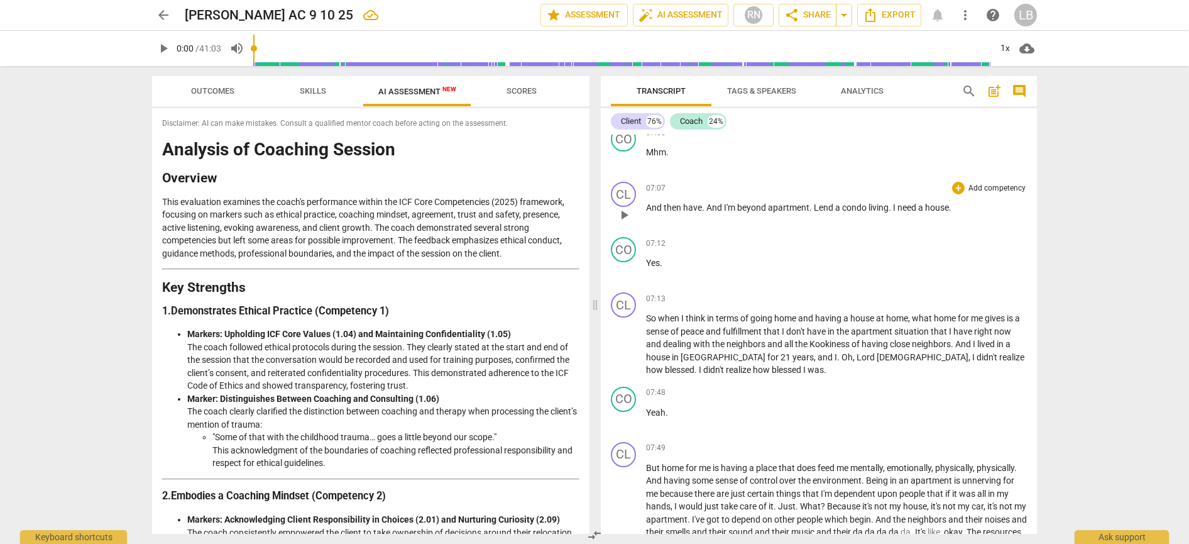
scroll to position [2148, 0]
click at [693, 122] on div "Coach" at bounding box center [691, 121] width 23 height 13
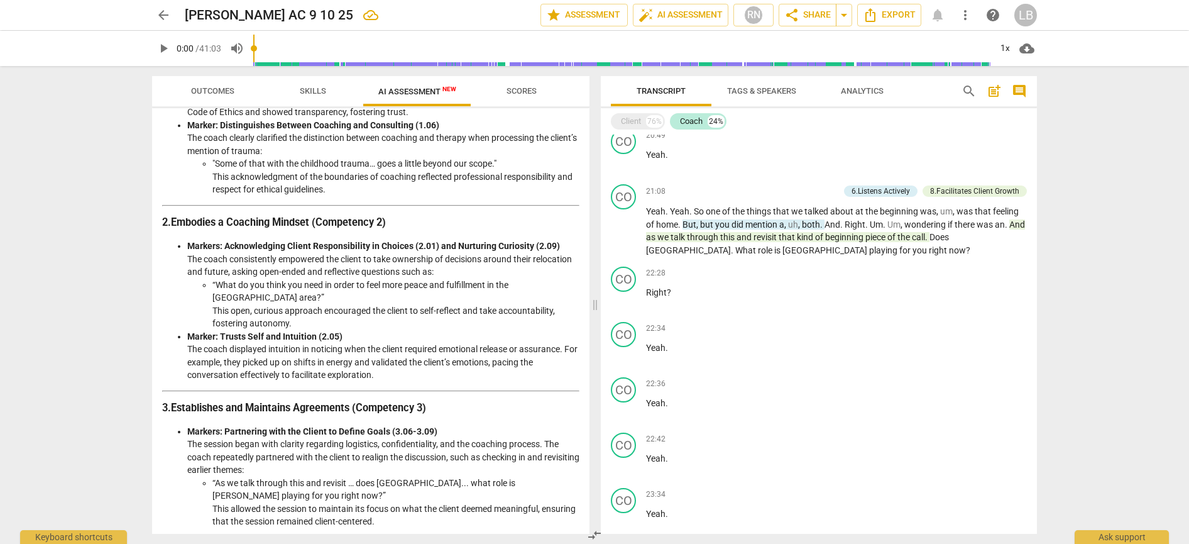
scroll to position [248, 0]
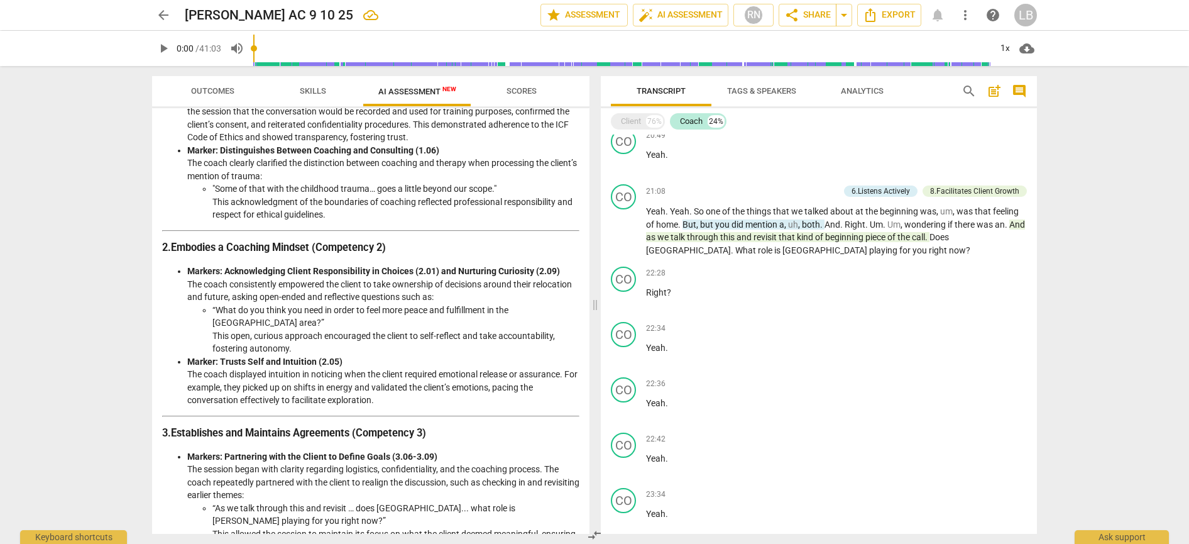
click at [306, 82] on button "Skills" at bounding box center [313, 91] width 101 height 30
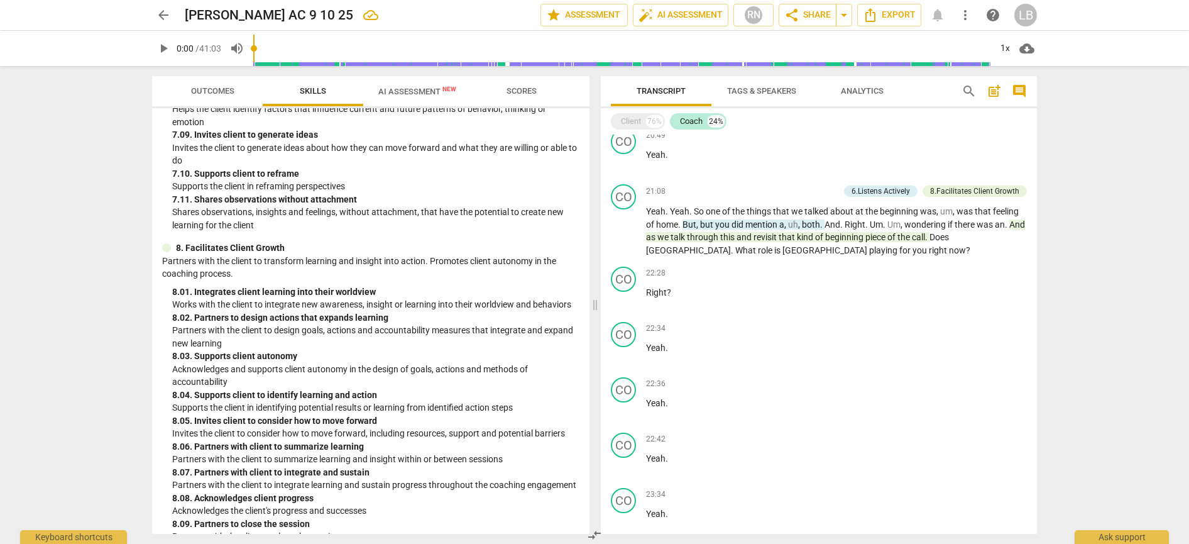
scroll to position [2046, 0]
click at [215, 90] on span "Outcomes" at bounding box center [212, 90] width 43 height 9
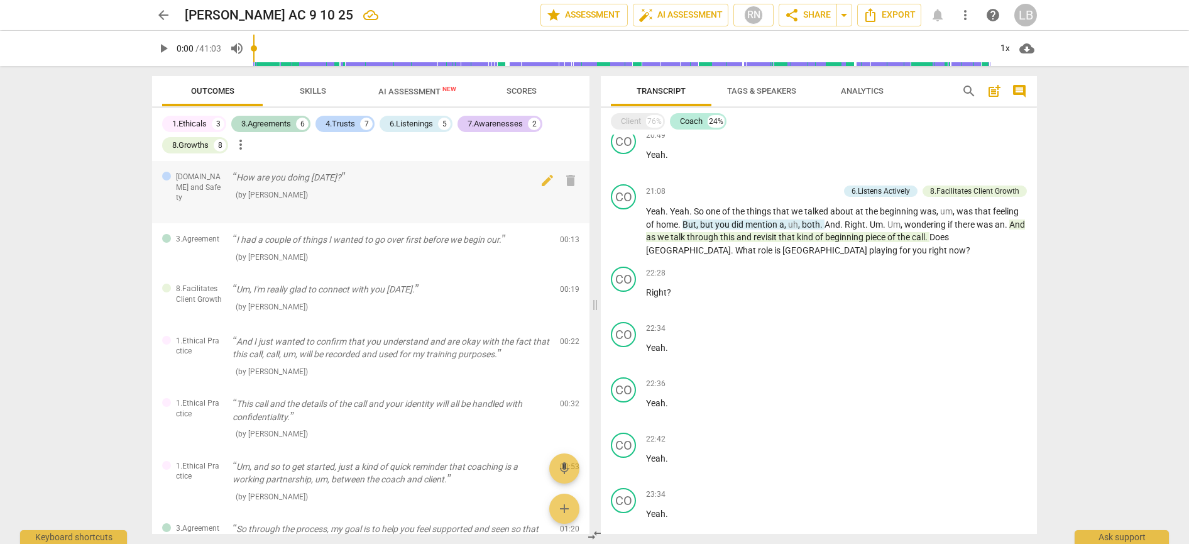
scroll to position [0, 0]
click at [163, 9] on span "arrow_back" at bounding box center [163, 15] width 15 height 15
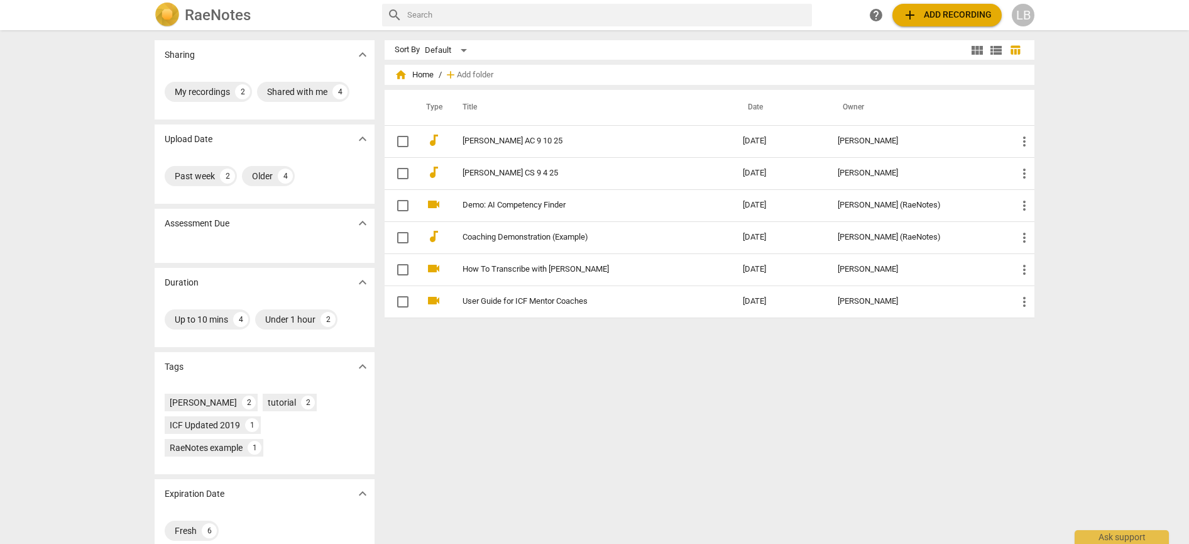
scroll to position [0, 1]
